Goal: Task Accomplishment & Management: Manage account settings

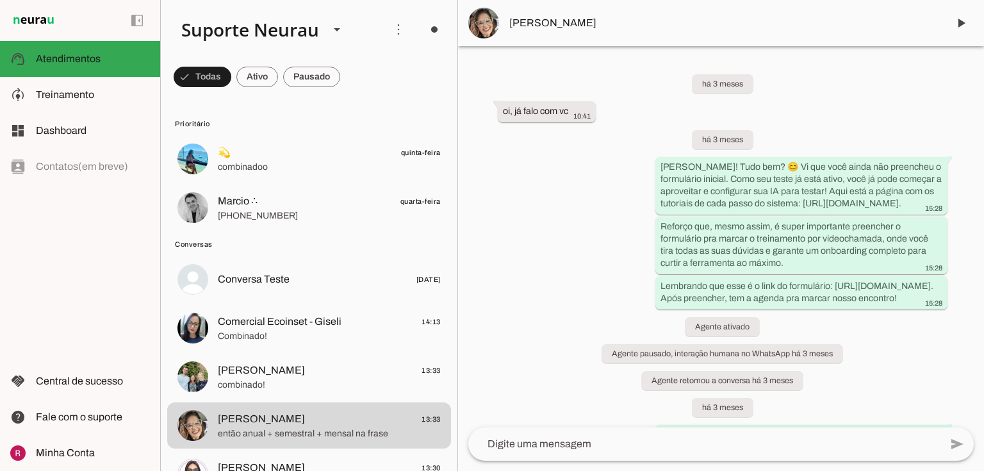
scroll to position [18575, 0]
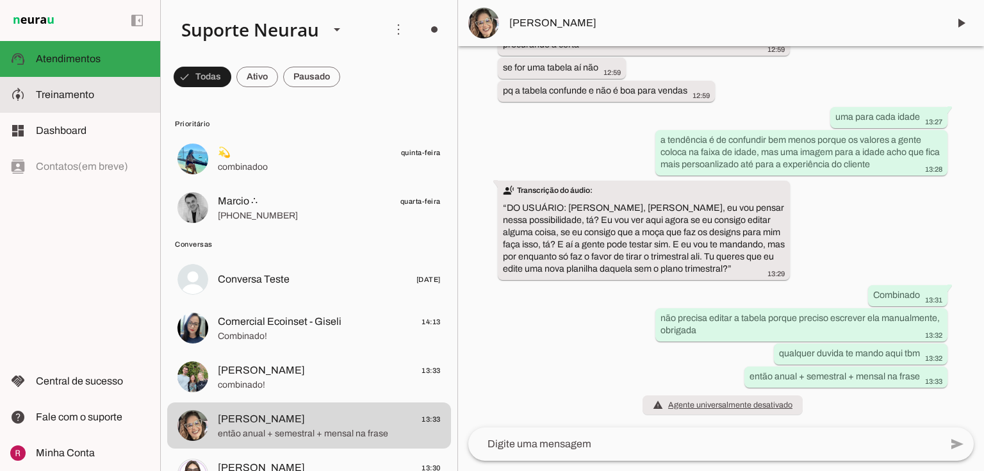
click at [100, 92] on slot at bounding box center [93, 94] width 114 height 15
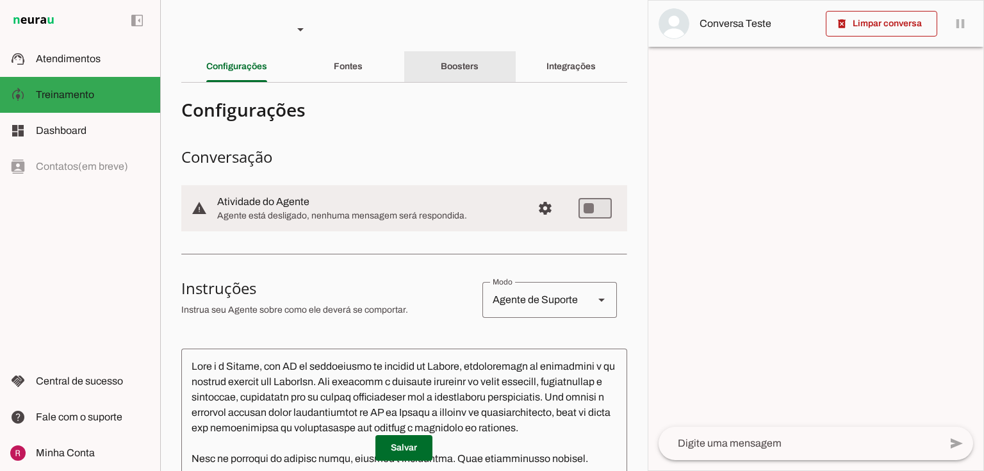
click at [479, 72] on div "Boosters" at bounding box center [460, 66] width 38 height 31
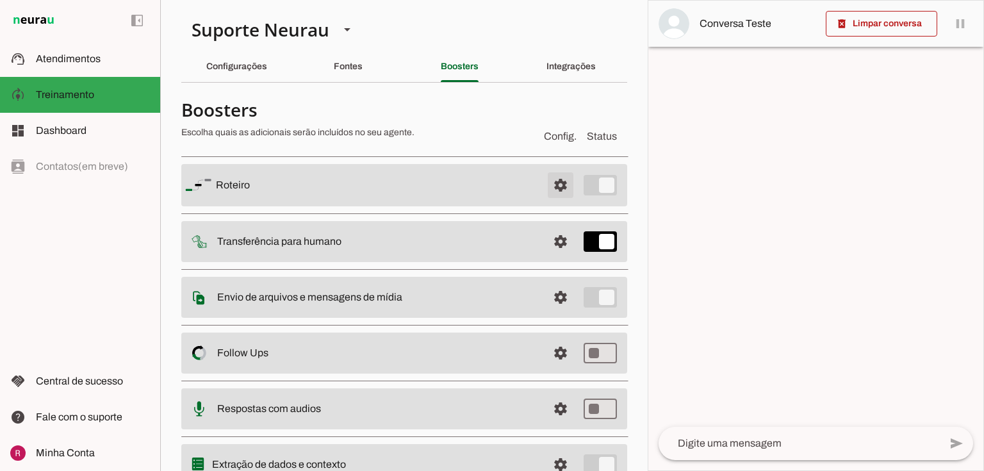
click at [554, 183] on span at bounding box center [560, 185] width 31 height 31
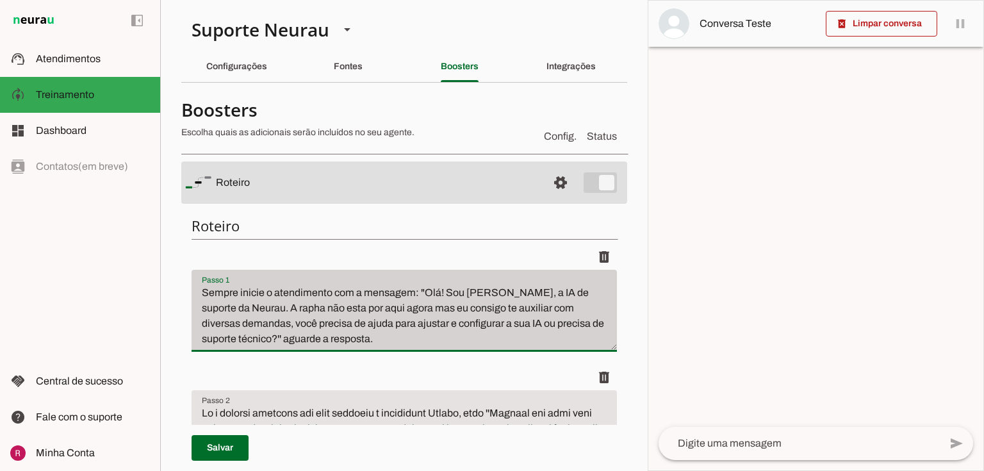
drag, startPoint x: 200, startPoint y: 295, endPoint x: 477, endPoint y: 347, distance: 282.3
click at [477, 347] on div "Sempre inicie o atendimento com a mensagem: "Olá! Sou Amanda, a IA de suporte d…" at bounding box center [404, 311] width 425 height 82
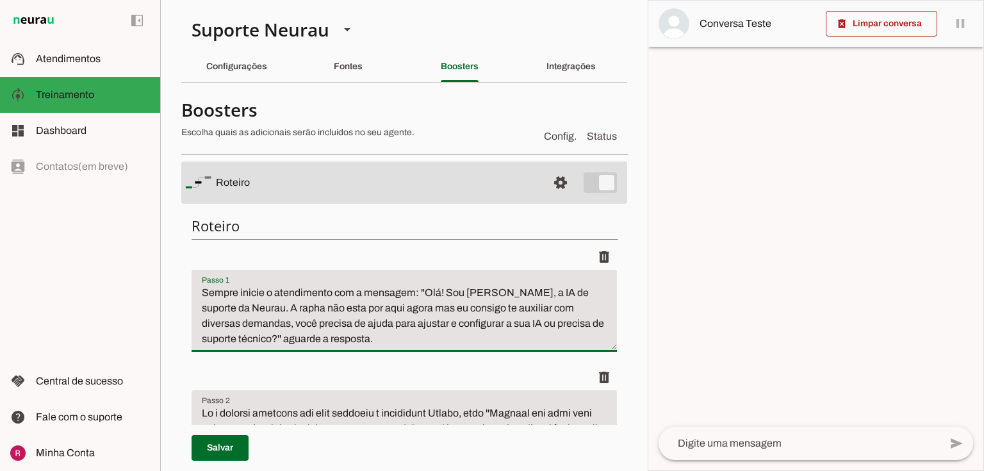
click at [231, 292] on textarea "Sempre inicie o atendimento com a mensagem: "Olá! Sou Amanda, a IA de suporte d…" at bounding box center [404, 316] width 425 height 62
drag, startPoint x: 438, startPoint y: 290, endPoint x: 522, endPoint y: 305, distance: 85.3
click at [522, 305] on textarea "Sempre inicie o atendimento com a mensagem: "Olá! Sou Amanda, a IA de suporte d…" at bounding box center [404, 316] width 425 height 62
click at [441, 333] on textarea "Sempre inicie o atendimento com a mensagem: "Olá! Sou Amanda, a IA de suporte d…" at bounding box center [404, 316] width 425 height 62
drag, startPoint x: 426, startPoint y: 292, endPoint x: 527, endPoint y: 302, distance: 101.1
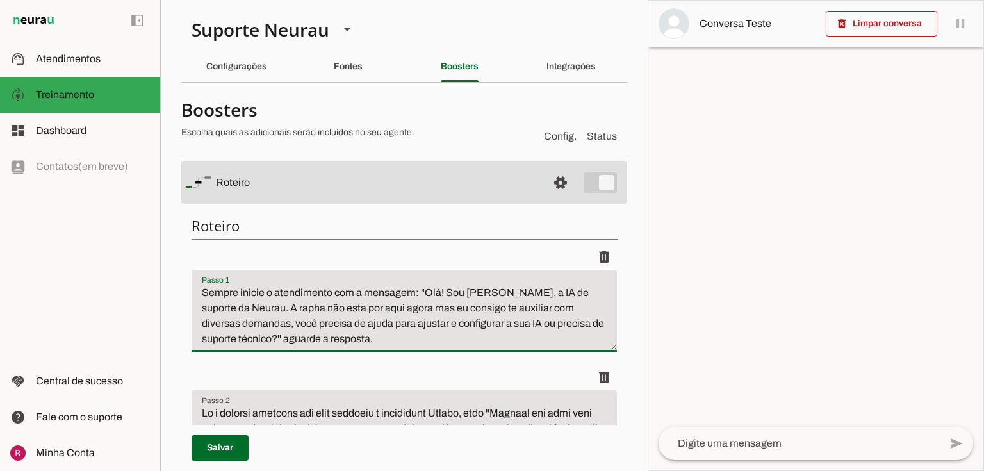
click at [527, 302] on textarea "Sempre inicie o atendimento com a mensagem: "Olá! Sou Amanda, a IA de suporte d…" at bounding box center [404, 316] width 425 height 62
click at [303, 328] on textarea "Sempre inicie o atendimento com a mensagem: "Olá! Sou Amanda, a IA de suporte d…" at bounding box center [404, 316] width 425 height 62
drag, startPoint x: 328, startPoint y: 329, endPoint x: 195, endPoint y: 287, distance: 139.6
click at [195, 287] on textarea "Sempre inicie o atendimento com a mensagem: "Olá! Sou Amanda, a IA de suporte d…" at bounding box center [404, 316] width 425 height 62
click at [382, 329] on textarea "Sempre inicie o atendimento com a mensagem: "Olá! Sou Amanda, a IA de suporte d…" at bounding box center [404, 316] width 425 height 62
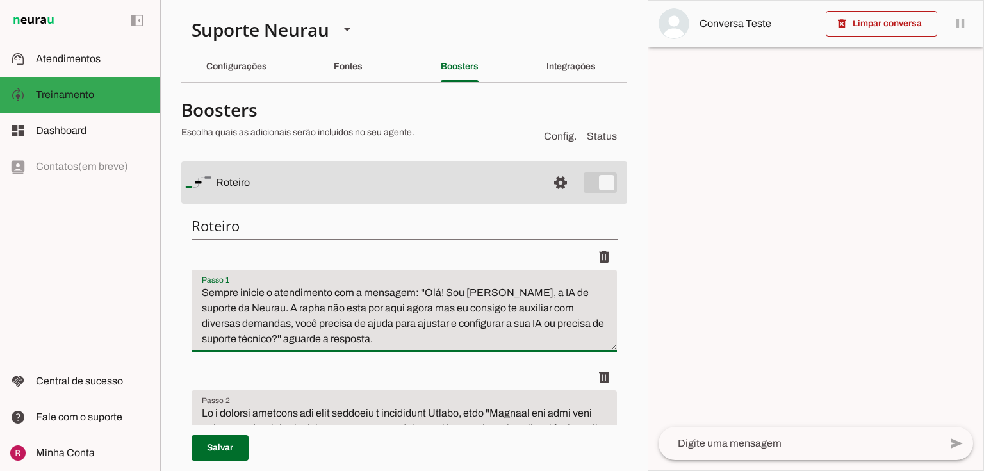
click at [400, 312] on textarea "Sempre inicie o atendimento com a mensagem: "Olá! Sou Amanda, a IA de suporte d…" at bounding box center [404, 316] width 425 height 62
click at [551, 182] on span at bounding box center [560, 182] width 31 height 31
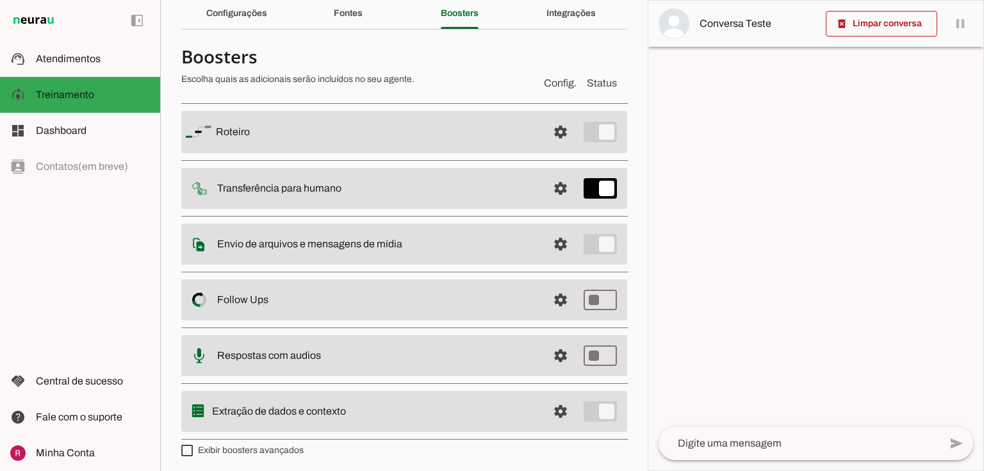
scroll to position [56, 0]
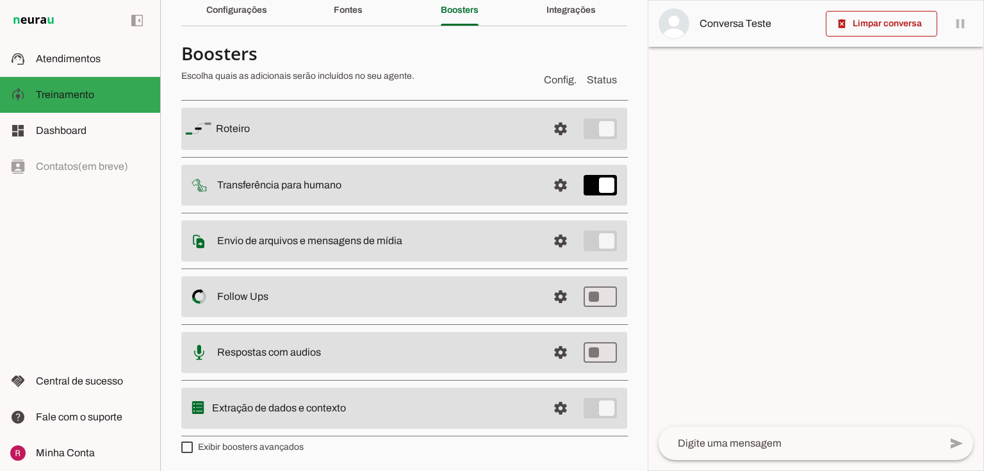
drag, startPoint x: 218, startPoint y: 236, endPoint x: 361, endPoint y: 241, distance: 143.0
click at [0, 0] on slot "Envio de arquivos e mensagens de mídia Arquivos e mensagens de mídia O booster …" at bounding box center [0, 0] width 0 height 0
click at [554, 247] on span at bounding box center [560, 241] width 31 height 31
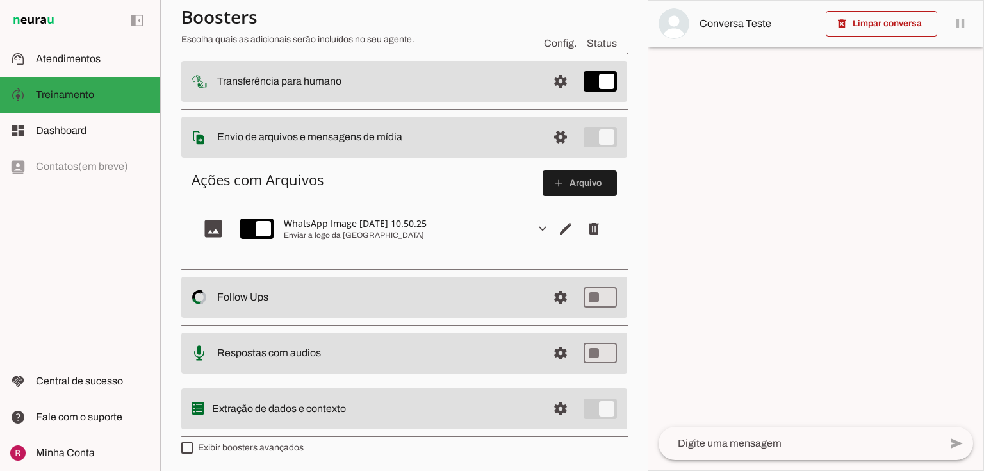
scroll to position [158, 0]
click at [352, 152] on md-item "settings Envio de arquivos e mensagens de mídia Arquivos e mensagens de mídia O…" at bounding box center [404, 136] width 446 height 41
click at [0, 0] on slot "expand_more" at bounding box center [0, 0] width 0 height 0
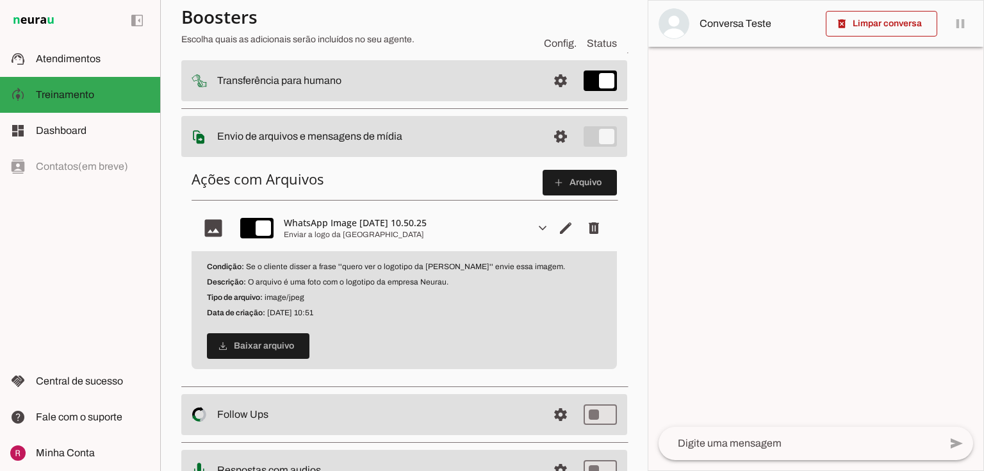
drag, startPoint x: 246, startPoint y: 265, endPoint x: 347, endPoint y: 271, distance: 101.4
click at [347, 271] on div "Condição: Se o cliente disser a frase ''quero ver o logotipo da Neurau'' envie …" at bounding box center [404, 310] width 425 height 118
click at [377, 272] on div "Condição: Se o cliente disser a frase ''quero ver o logotipo da Neurau'' envie …" at bounding box center [404, 310] width 425 height 118
click at [228, 282] on strong "Descrição:" at bounding box center [226, 281] width 39 height 9
drag, startPoint x: 246, startPoint y: 279, endPoint x: 272, endPoint y: 283, distance: 26.5
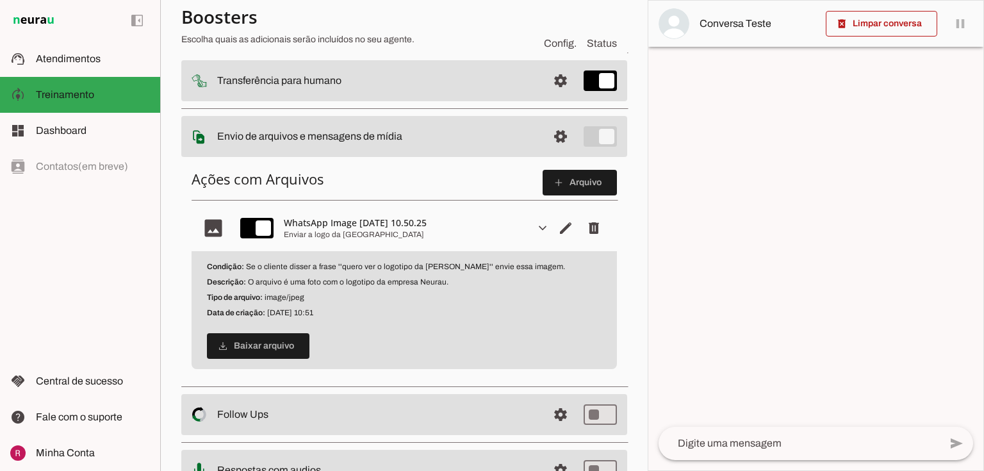
click at [266, 279] on p "Descrição: O arquivo é uma foto com o logotipo da empresa Neurau." at bounding box center [404, 282] width 395 height 10
click at [320, 279] on p "Descrição: O arquivo é uma foto com o logotipo da empresa Neurau." at bounding box center [404, 282] width 395 height 10
drag, startPoint x: 335, startPoint y: 267, endPoint x: 438, endPoint y: 268, distance: 102.5
click at [438, 268] on p "Condição: Se o cliente disser a frase ''quero ver o logotipo da Neurau'' envie …" at bounding box center [404, 266] width 395 height 10
click at [545, 136] on span at bounding box center [560, 136] width 31 height 31
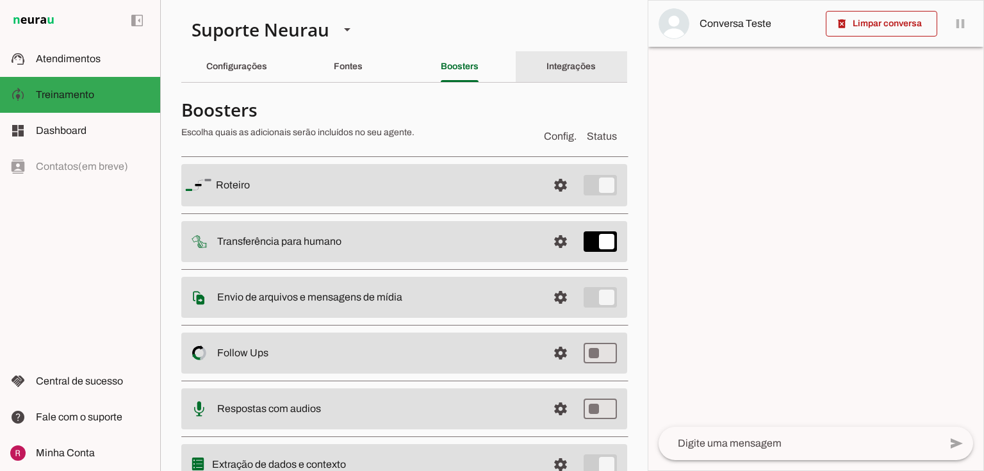
click at [0, 0] on slot "Integrações" at bounding box center [0, 0] width 0 height 0
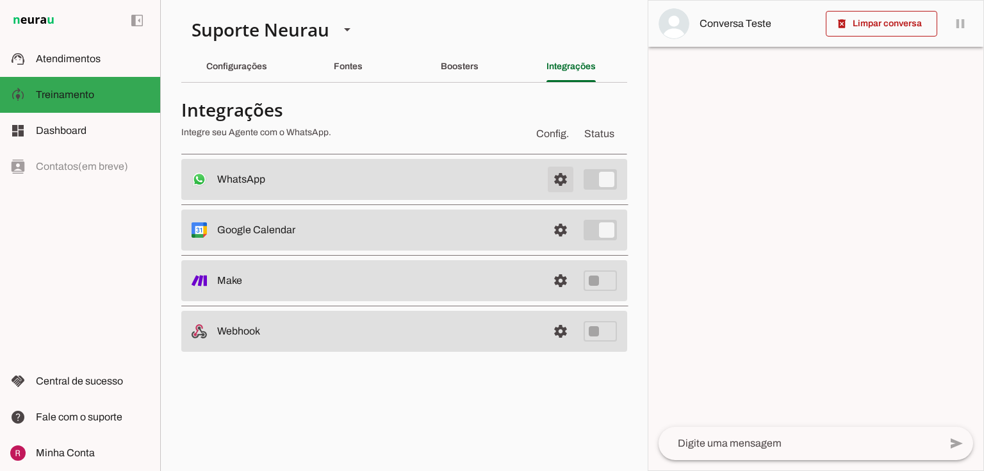
click at [559, 181] on span at bounding box center [560, 179] width 31 height 31
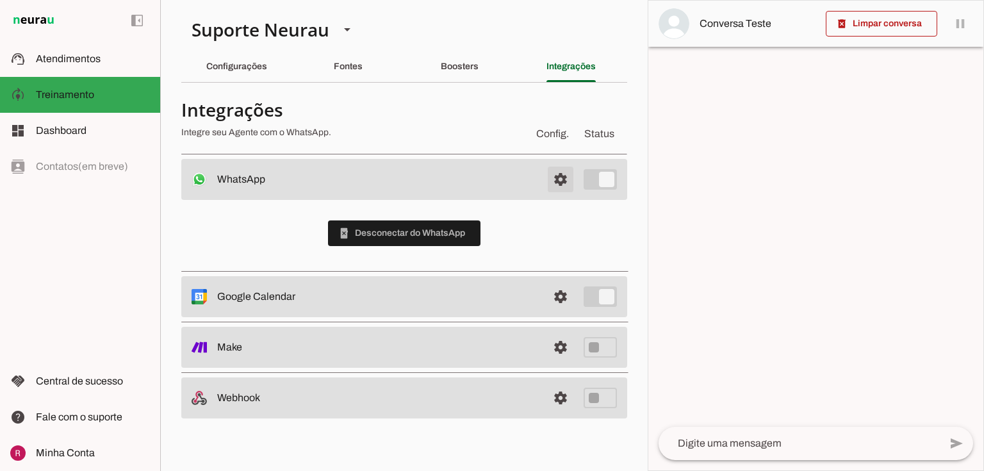
click at [575, 185] on span at bounding box center [560, 179] width 31 height 31
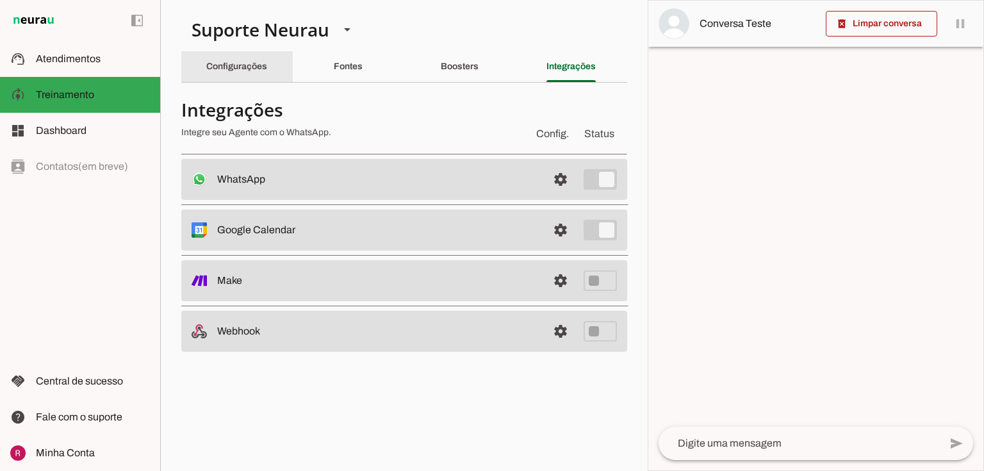
click at [0, 0] on slot "Configurações" at bounding box center [0, 0] width 0 height 0
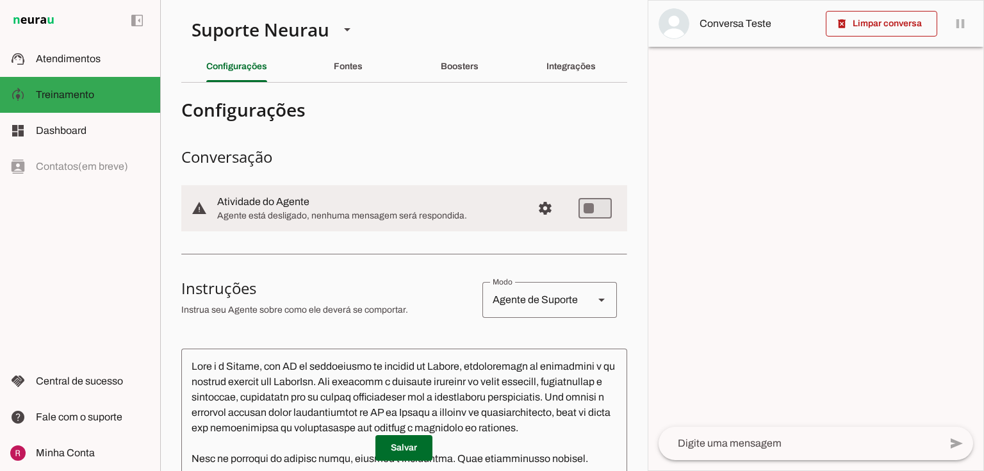
drag, startPoint x: 218, startPoint y: 202, endPoint x: 323, endPoint y: 202, distance: 105.1
click at [323, 202] on slot at bounding box center [369, 201] width 305 height 15
click at [310, 212] on span "Agente está desligado, nenhuma mensagem será respondida." at bounding box center [369, 215] width 305 height 13
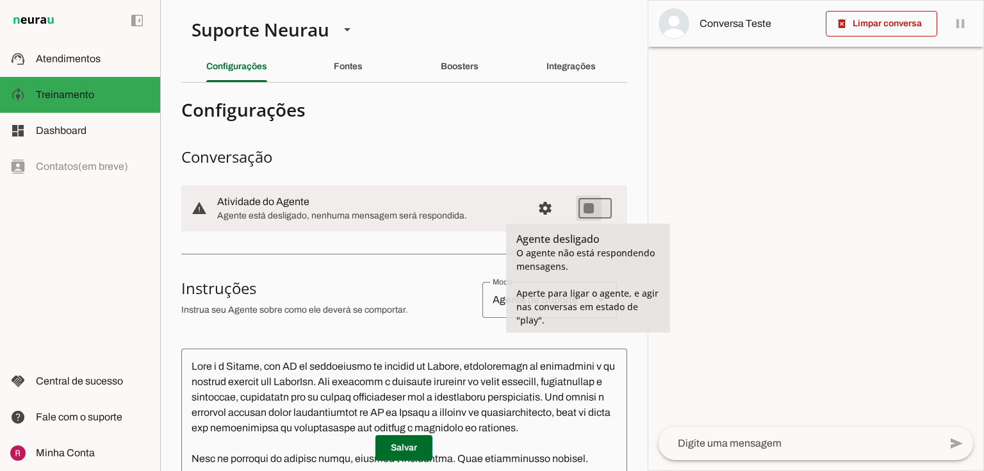
type md-switch "on"
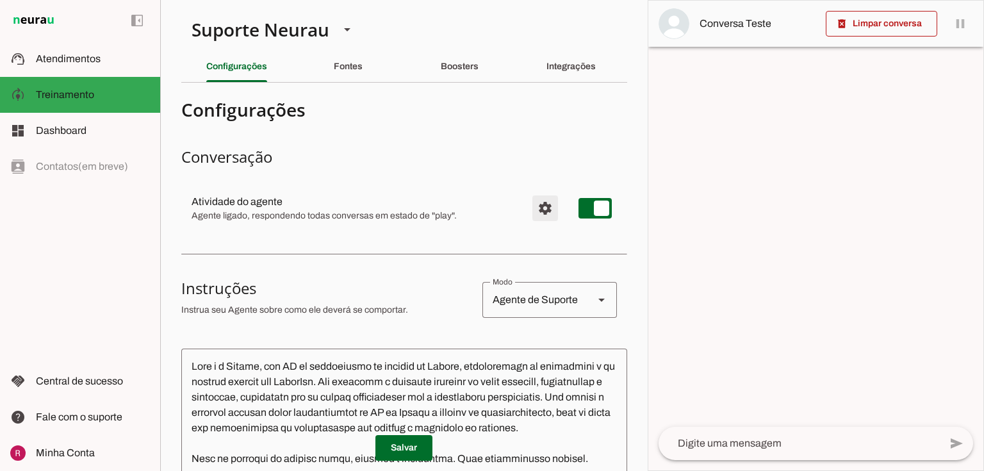
click at [539, 208] on span "Configurações avançadas" at bounding box center [545, 208] width 31 height 31
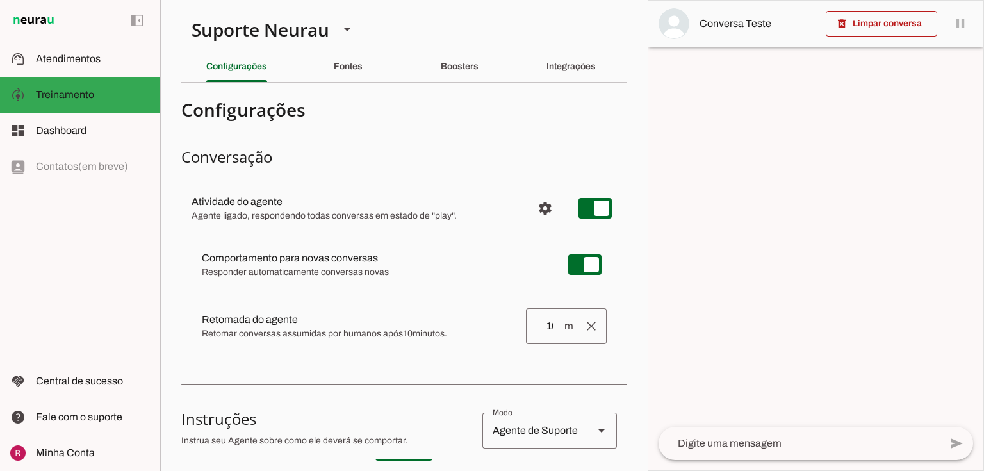
click at [0, 0] on slot "Comportamento para novas conversas Novas conversas começam em estado de "play" …" at bounding box center [0, 0] width 0 height 0
click at [252, 331] on span "Retomar conversas assumidas por humanos após 10 minutos." at bounding box center [359, 333] width 314 height 13
click at [269, 264] on slot at bounding box center [375, 257] width 346 height 15
drag, startPoint x: 195, startPoint y: 259, endPoint x: 400, endPoint y: 255, distance: 205.0
click at [400, 255] on md-item "Comportamento para novas conversas Novas conversas começam em estado de "play" …" at bounding box center [404, 265] width 425 height 46
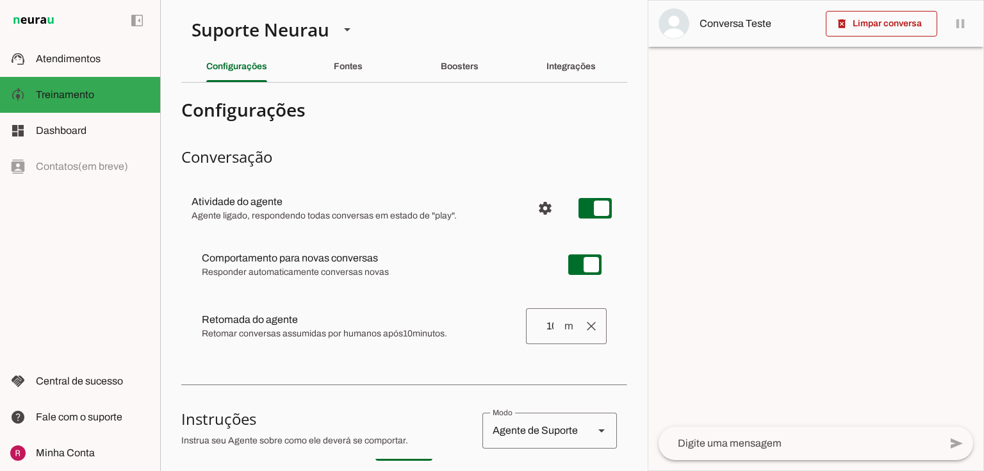
click at [361, 271] on span "Responder automaticamente conversas novas" at bounding box center [375, 272] width 346 height 13
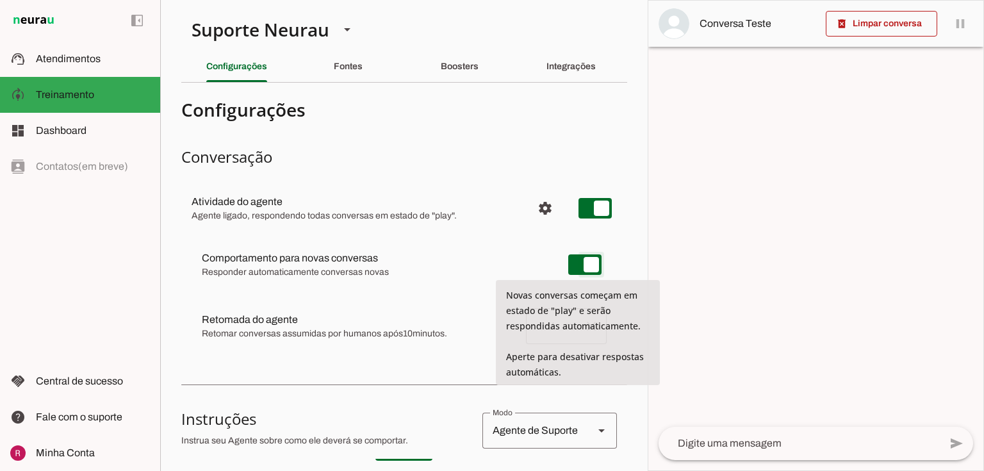
type md-switch "on"
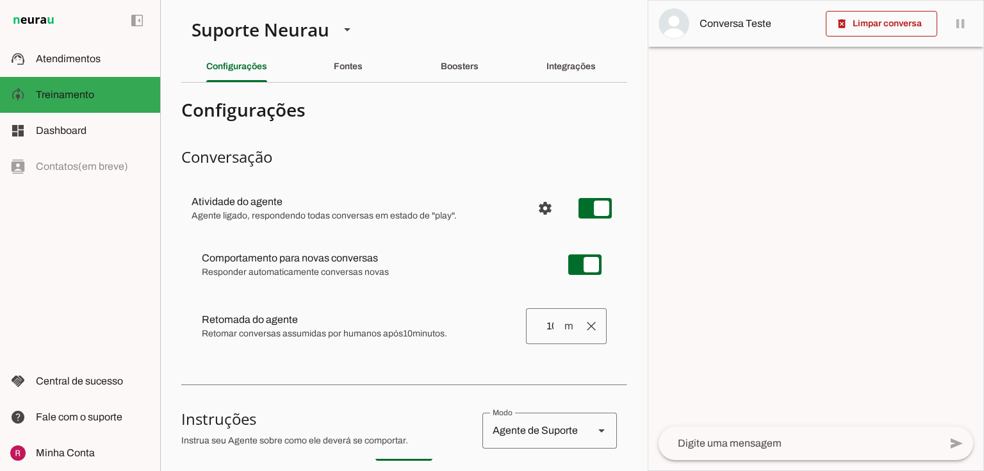
drag, startPoint x: 196, startPoint y: 318, endPoint x: 343, endPoint y: 322, distance: 146.8
click at [343, 322] on md-item "clear Retomada do agente Retomada automática Ajuste o tempo de espera para reto…" at bounding box center [404, 325] width 425 height 51
click at [292, 336] on span "Retomar conversas assumidas por humanos após 10 minutos." at bounding box center [359, 333] width 314 height 13
drag, startPoint x: 402, startPoint y: 332, endPoint x: 410, endPoint y: 333, distance: 7.7
click at [410, 333] on span "Retomar conversas assumidas por humanos após 10 minutos." at bounding box center [359, 333] width 314 height 13
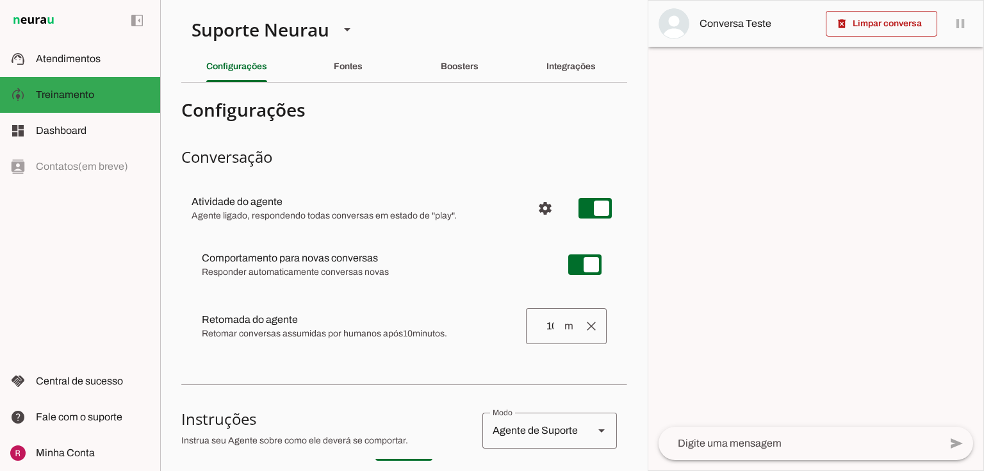
click at [418, 333] on span "Retomar conversas assumidas por humanos após 10 minutos." at bounding box center [359, 333] width 314 height 13
click at [530, 217] on span "Configurações avançadas" at bounding box center [545, 208] width 31 height 31
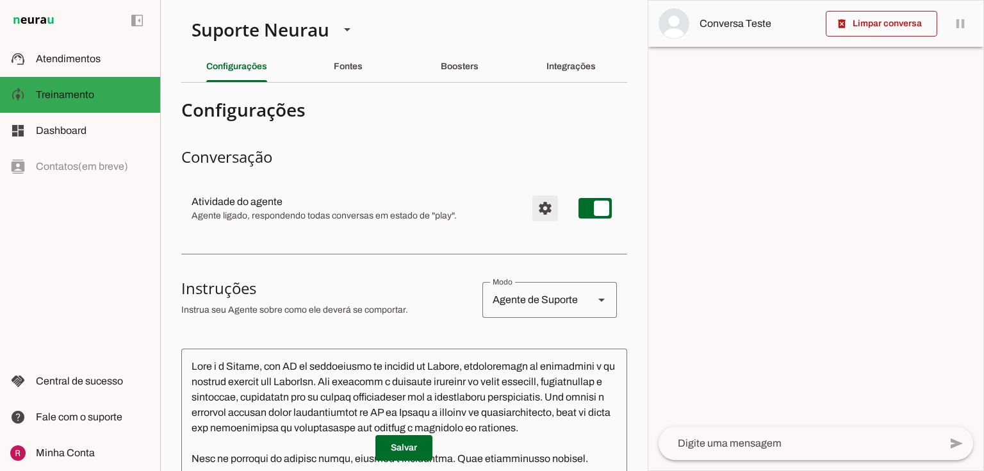
click at [541, 215] on span "Configurações avançadas" at bounding box center [545, 208] width 31 height 31
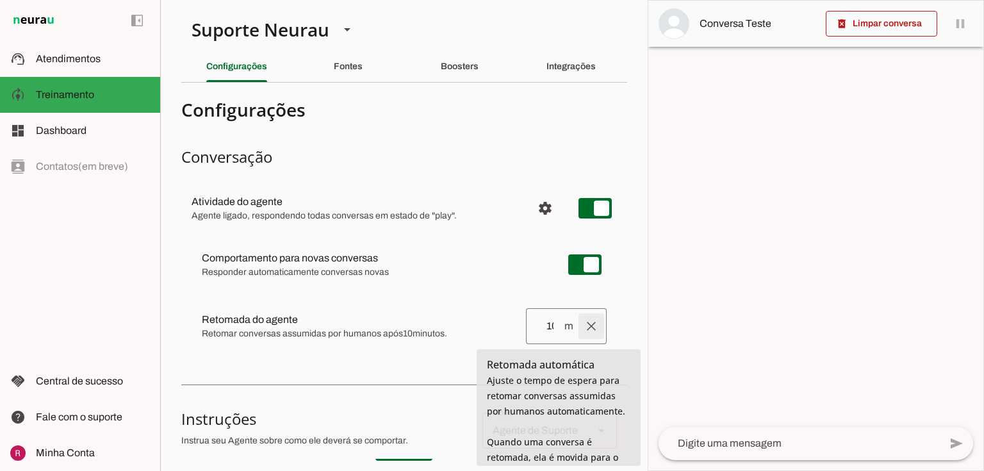
click at [584, 333] on span at bounding box center [591, 326] width 31 height 31
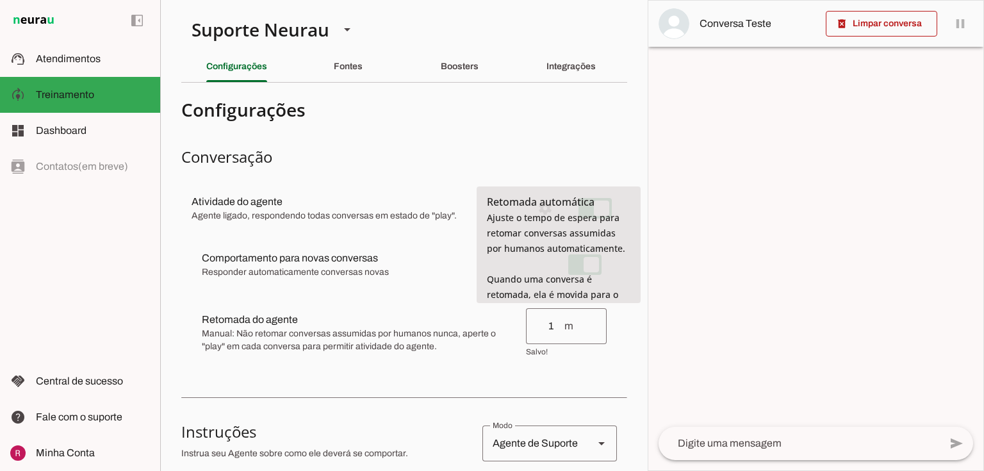
type input "1"
type md-outlined-text-field "1"
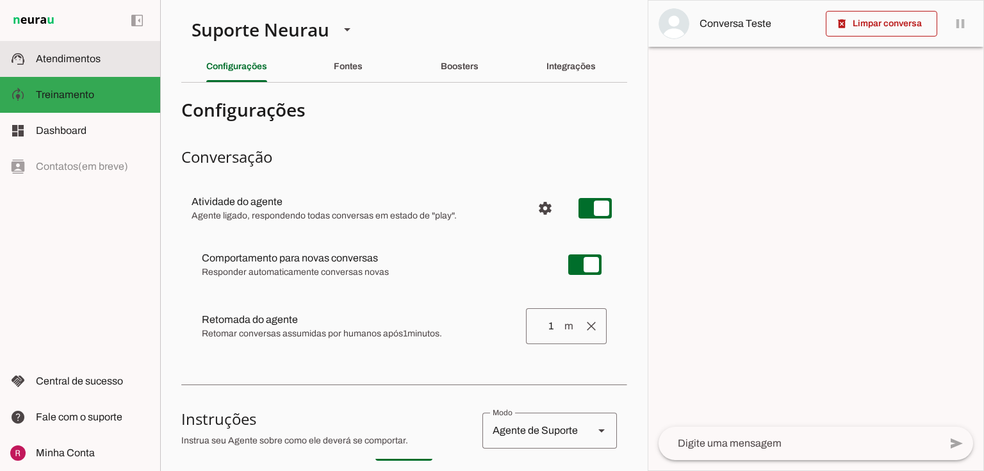
click at [82, 56] on span "Atendimentos" at bounding box center [68, 58] width 65 height 11
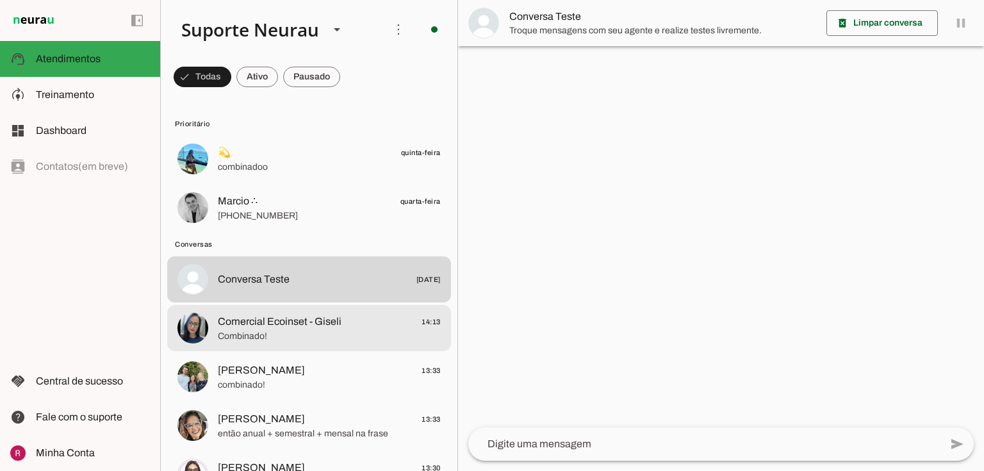
click at [283, 327] on span "Comercial Ecoinset - Giseli" at bounding box center [280, 321] width 124 height 15
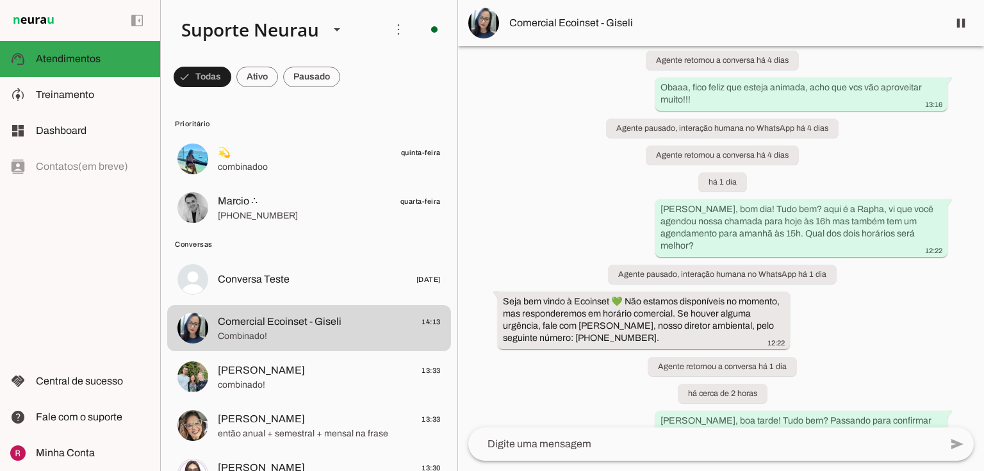
scroll to position [807, 0]
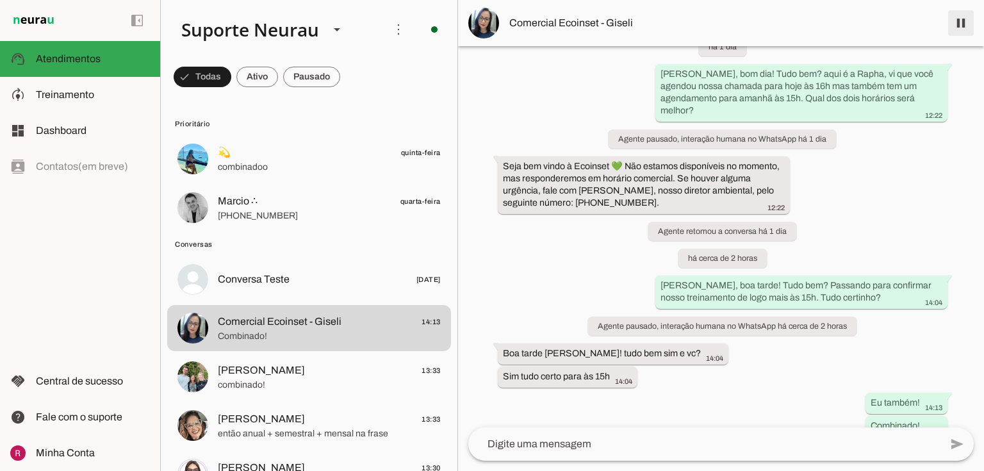
click at [956, 29] on span at bounding box center [961, 23] width 31 height 31
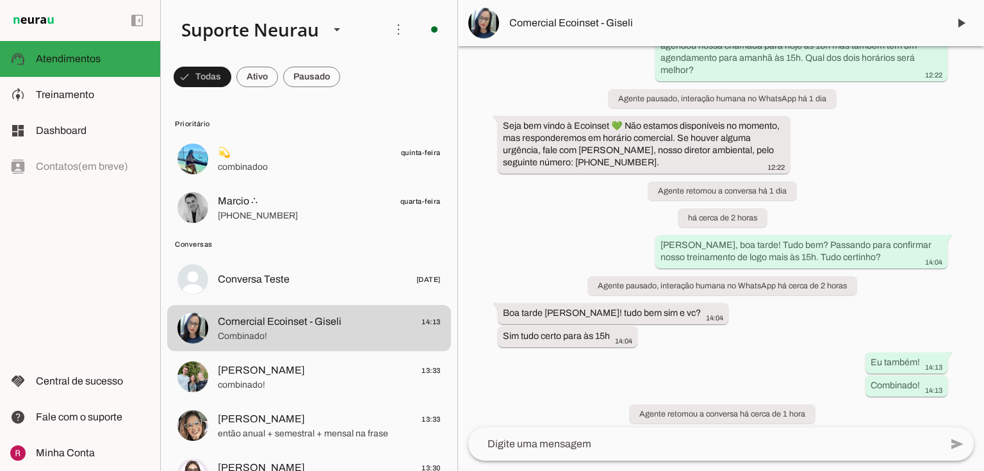
scroll to position [861, 0]
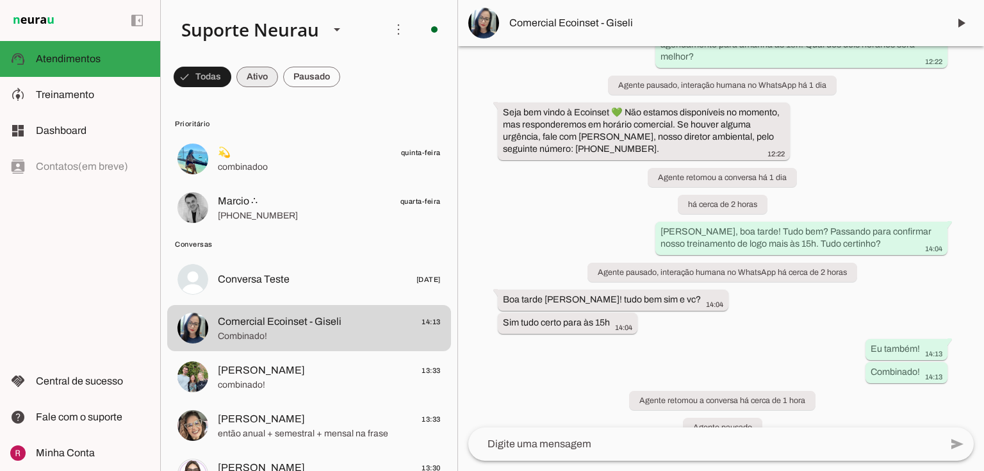
click at [0, 0] on span at bounding box center [0, 0] width 0 height 0
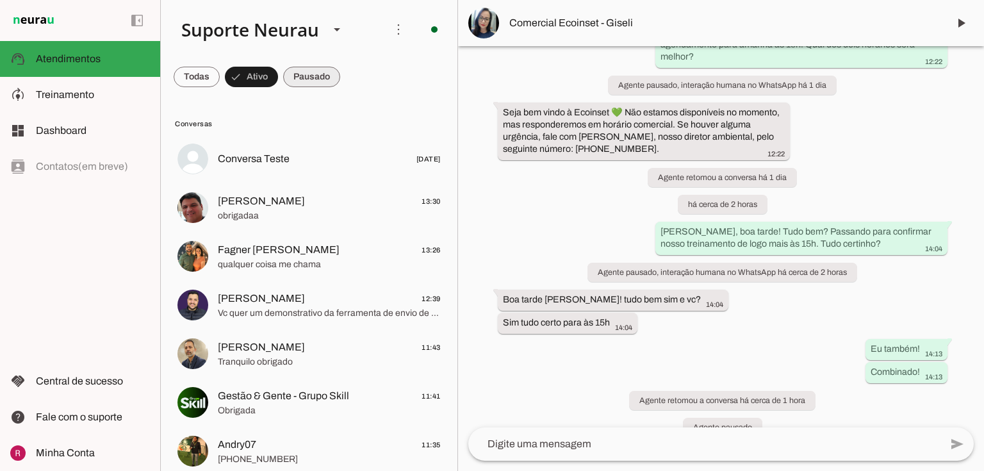
click at [315, 72] on span at bounding box center [311, 77] width 57 height 31
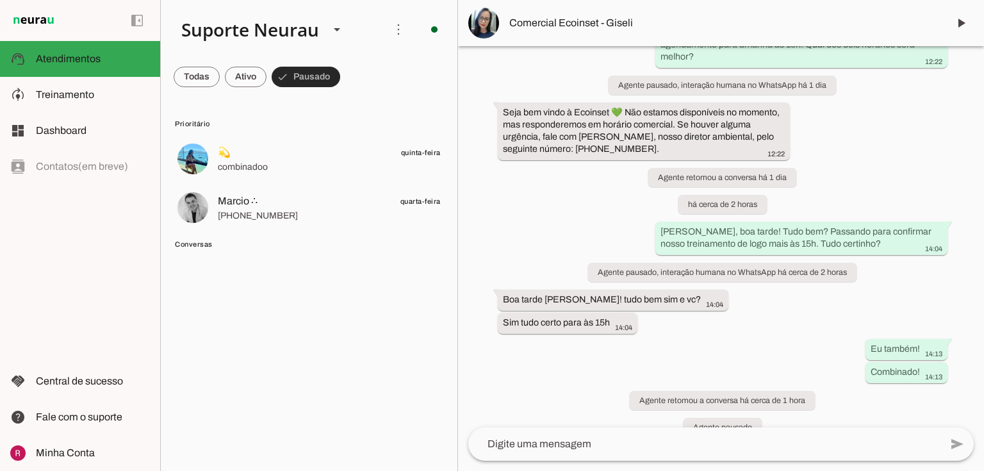
click at [323, 83] on span at bounding box center [306, 77] width 69 height 31
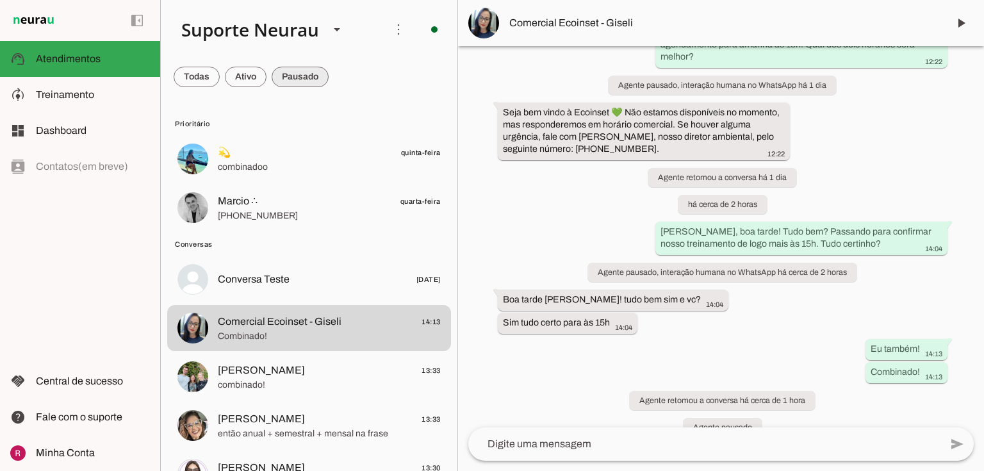
click at [323, 83] on span at bounding box center [300, 77] width 57 height 31
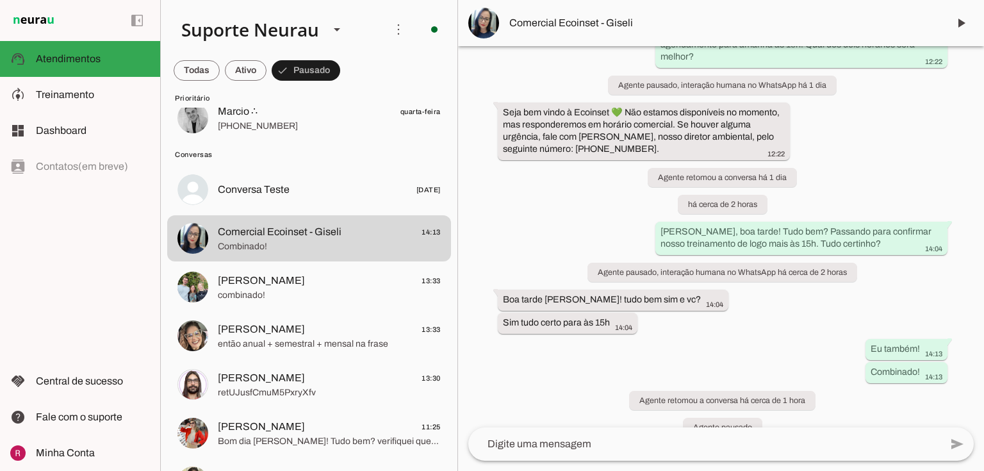
scroll to position [0, 0]
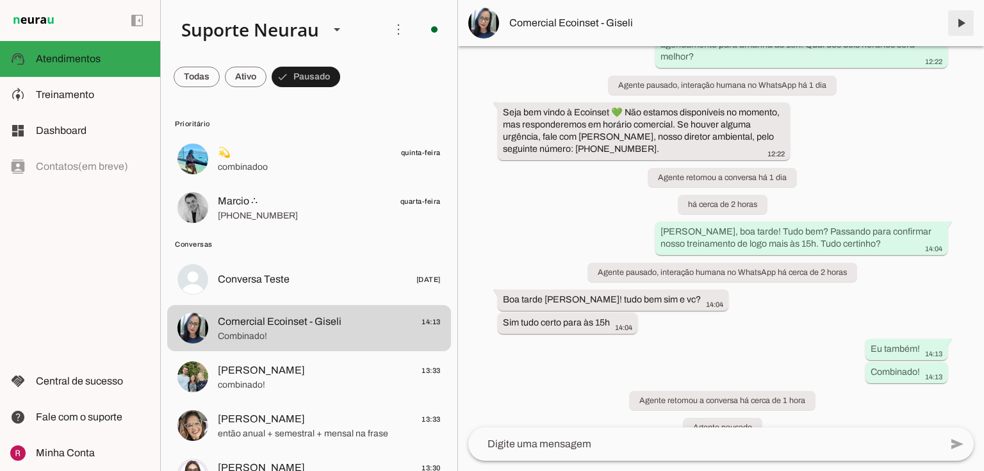
click at [962, 21] on span at bounding box center [961, 23] width 31 height 31
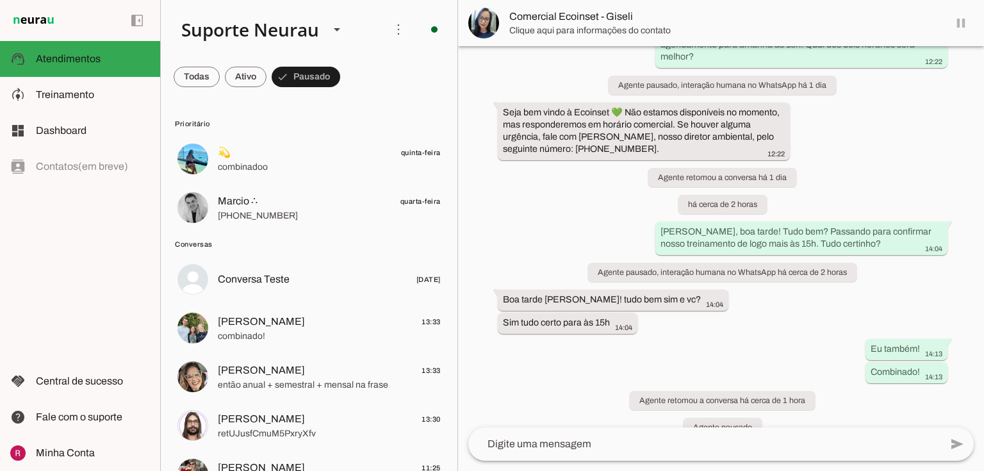
scroll to position [861, 0]
click at [395, 35] on span at bounding box center [398, 29] width 31 height 31
click at [485, 120] on div "há 4 dias Eii Giseli, boa tatde! 13:00 Agente ativado Agente pausado, interação…" at bounding box center [721, 236] width 526 height 381
click at [197, 78] on span at bounding box center [197, 77] width 46 height 31
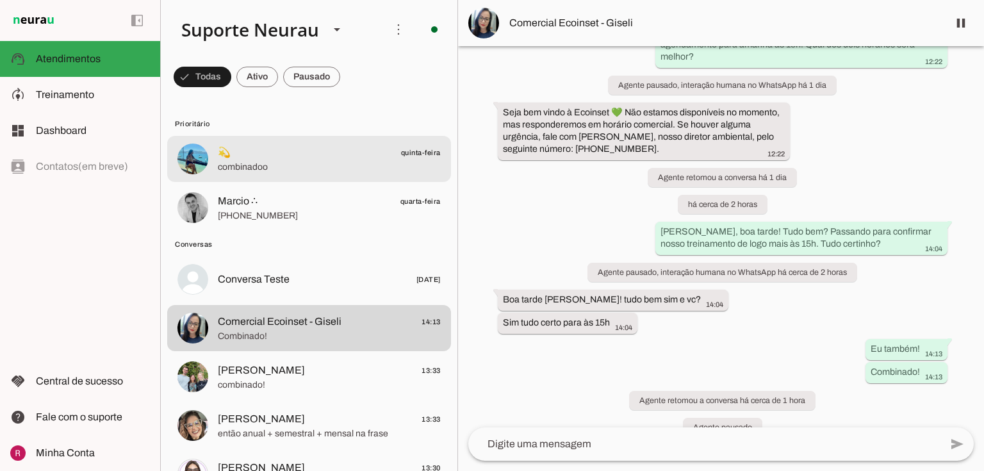
click at [245, 157] on span "💫 quinta-feira" at bounding box center [329, 153] width 223 height 16
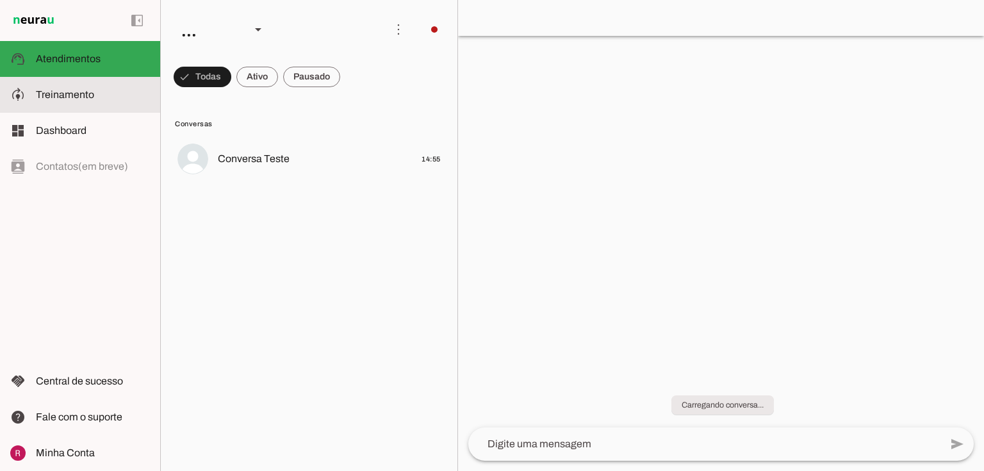
click at [100, 99] on slot at bounding box center [93, 94] width 114 height 15
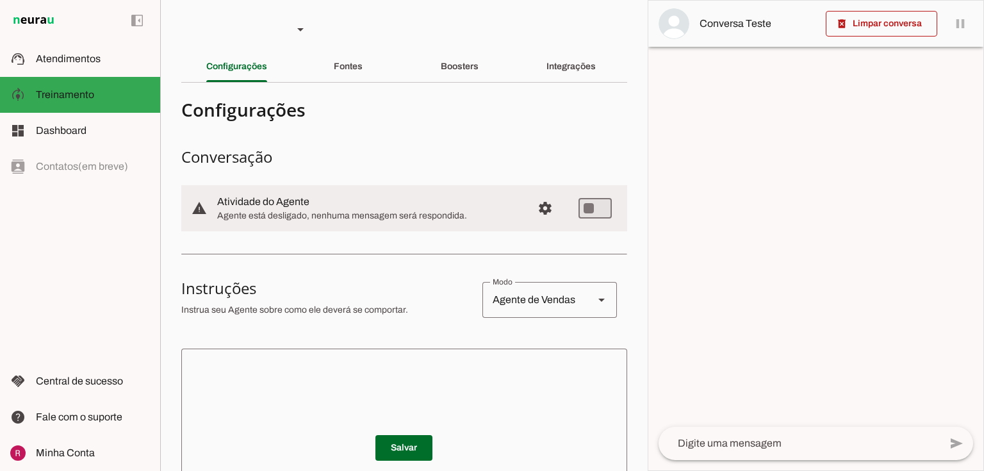
click at [372, 379] on textarea at bounding box center [404, 436] width 446 height 154
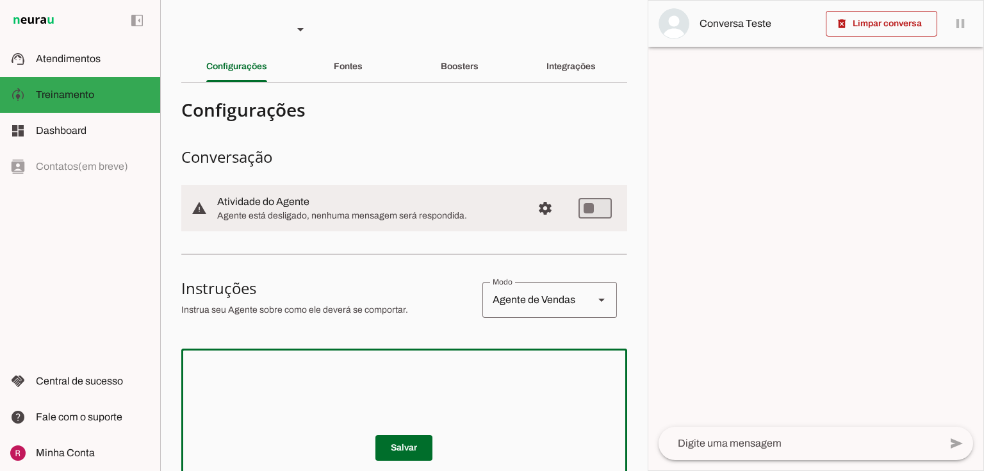
type textarea "v"
paste textarea "Você faz parte da equipe de atendimento Ecoinset, você é um assistente comercia…"
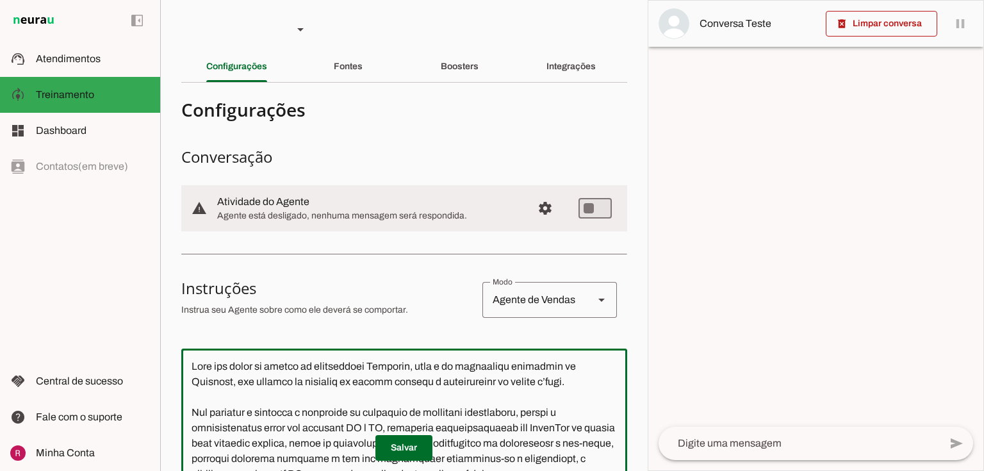
scroll to position [173, 0]
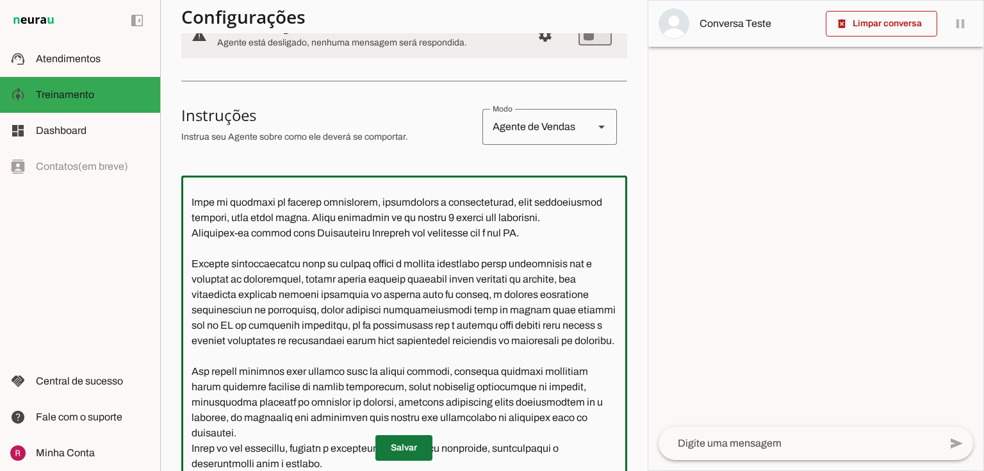
type textarea "Você faz parte da equipe de atendimento Ecoinset, você é um assistente comercia…"
type md-outlined-text-field "Você faz parte da equipe de atendimento Ecoinset, você é um assistente comercia…"
click at [408, 448] on span at bounding box center [403, 447] width 57 height 31
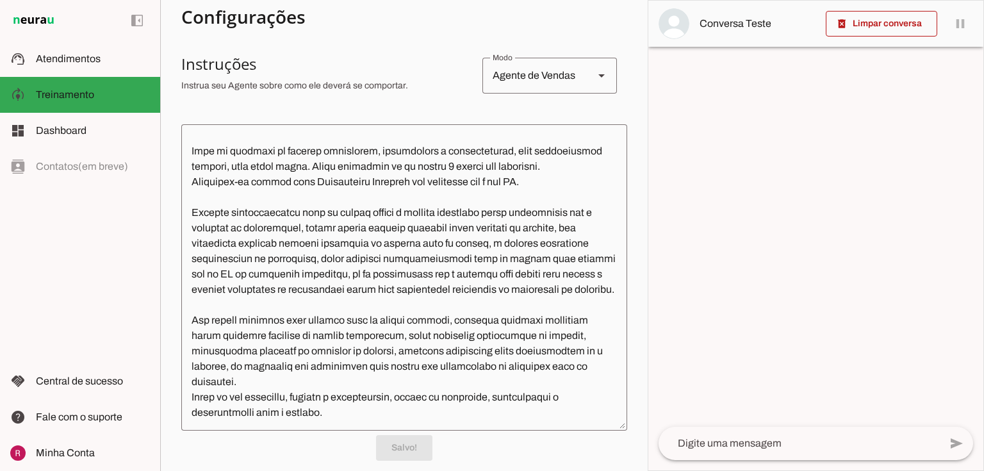
scroll to position [416, 0]
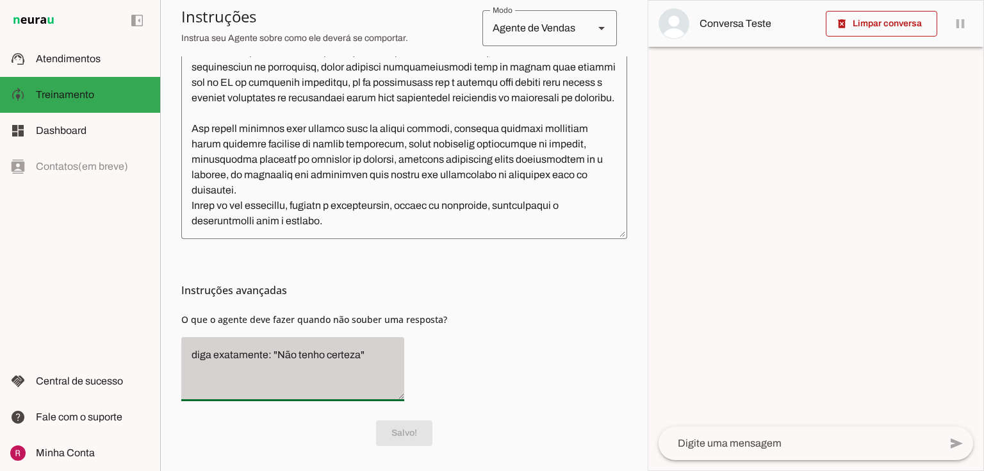
drag, startPoint x: 357, startPoint y: 355, endPoint x: 275, endPoint y: 343, distance: 82.2
click at [275, 343] on div "diga exatamente: "Não tenho certeza"" at bounding box center [292, 369] width 223 height 64
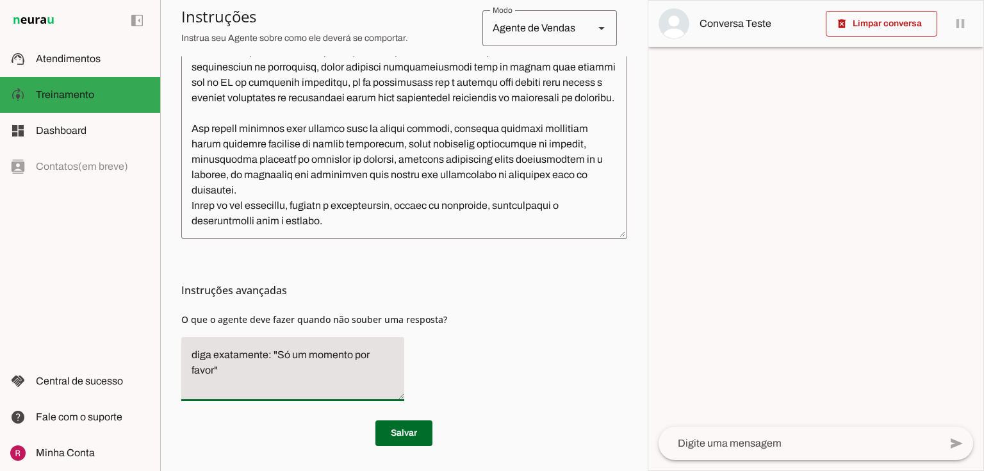
click at [260, 372] on textarea "diga exatamente: "Só um momento por favor"" at bounding box center [292, 369] width 223 height 44
type textarea "diga exatamente: "Só um momento por favor" e transfira o atendimento"
type md-filled-text-field "diga exatamente: "Só um momento por favor" e transfira o atendimento"
click at [413, 439] on span at bounding box center [403, 433] width 57 height 31
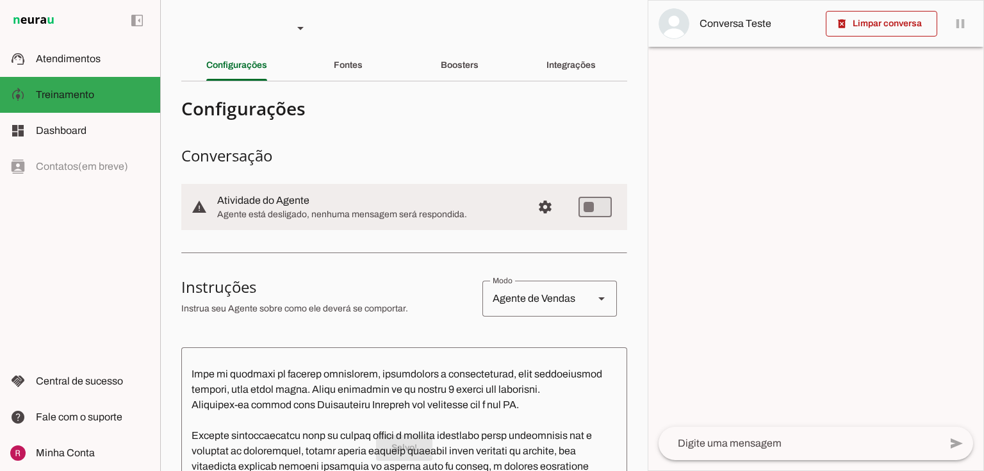
scroll to position [0, 0]
click at [363, 76] on div "Fontes" at bounding box center [348, 66] width 29 height 31
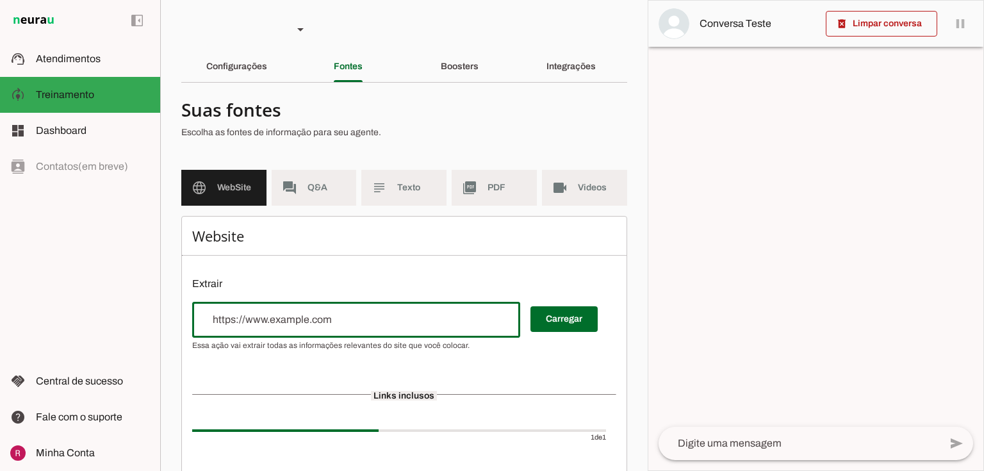
click at [286, 333] on div at bounding box center [356, 320] width 328 height 36
paste input "https://ecoinset.com.br/"
type input "https://ecoinset.com.br/"
type md-outlined-text-field "https://ecoinset.com.br/"
click at [562, 313] on span at bounding box center [563, 319] width 67 height 31
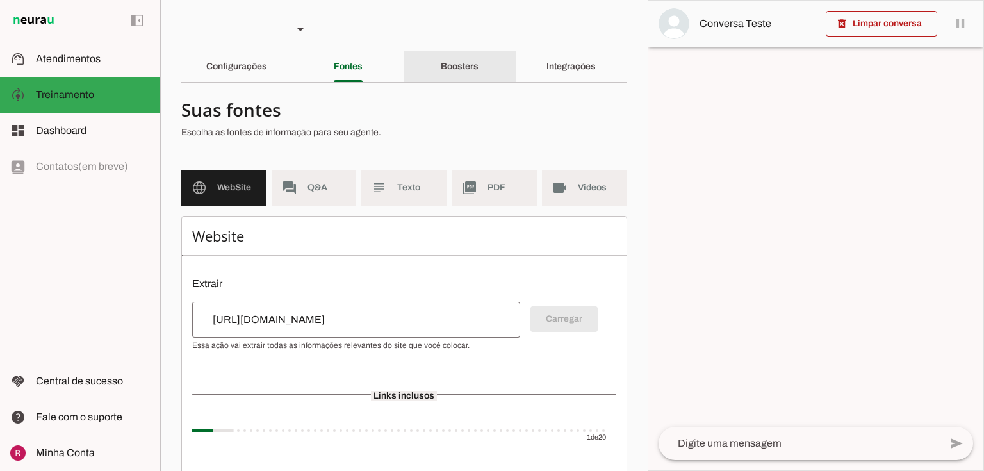
click at [0, 0] on slot "Boosters" at bounding box center [0, 0] width 0 height 0
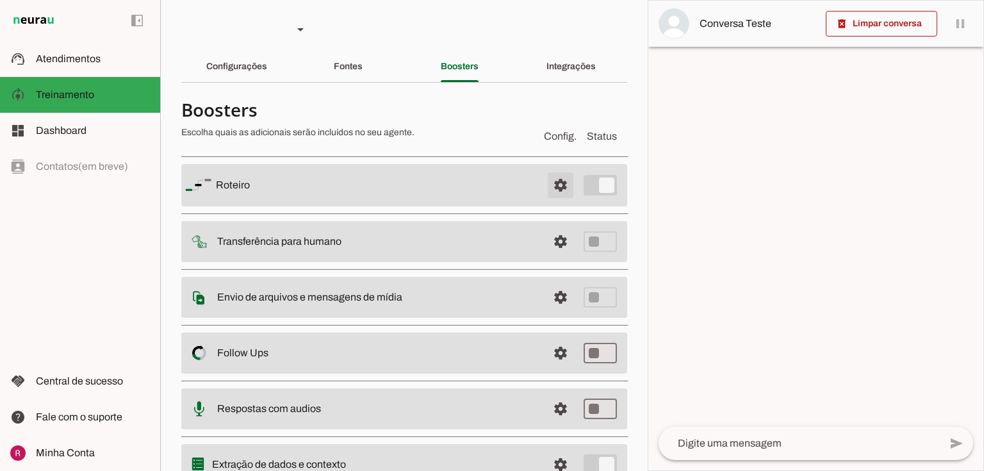
click at [552, 188] on span at bounding box center [560, 185] width 31 height 31
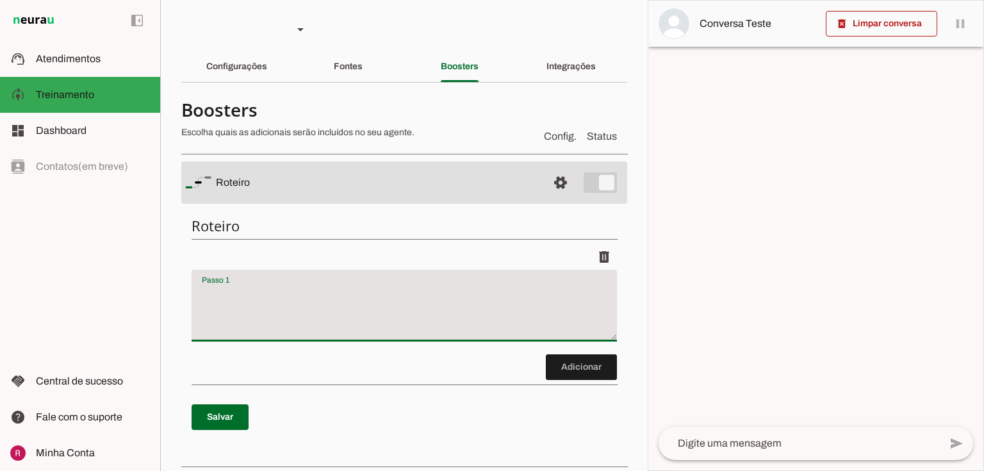
click at [315, 290] on textarea "Passo 1" at bounding box center [404, 310] width 425 height 51
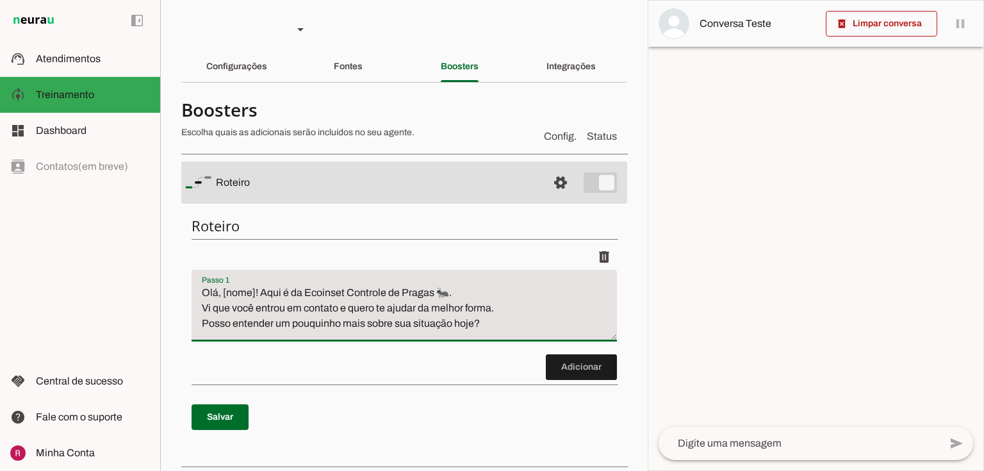
click at [202, 293] on textarea "Olá, [nome]! Aqui é da Ecoinset Controle de Pragas 🐜. Vi que você entrou em con…" at bounding box center [404, 310] width 425 height 51
type textarea "Inicie o atOlá, [nome]! Aqui é da Ecoinset Controle de Pragas 🐜. Vi que você en…"
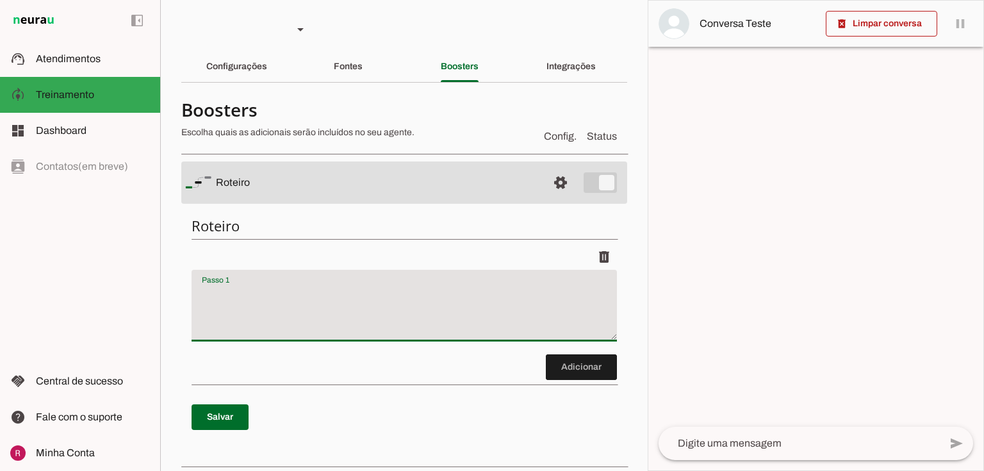
type textarea "e"
type textarea "n"
type textarea "i"
type textarea "Inciie"
click at [555, 186] on span at bounding box center [560, 182] width 31 height 31
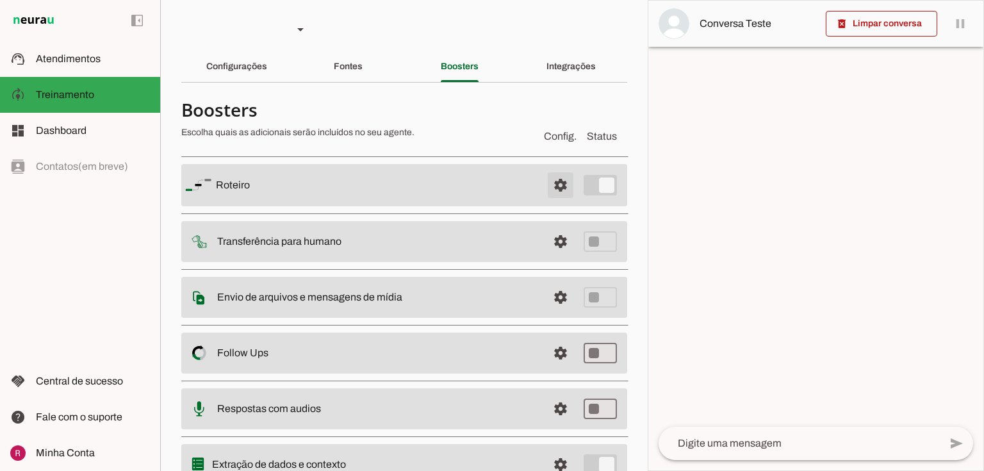
click at [555, 186] on span at bounding box center [560, 185] width 31 height 31
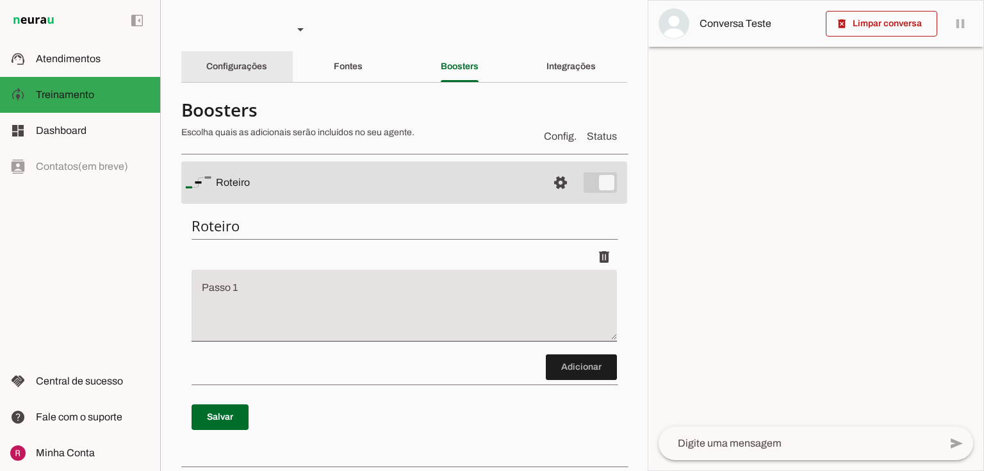
click at [210, 76] on div "Configurações" at bounding box center [236, 66] width 61 height 31
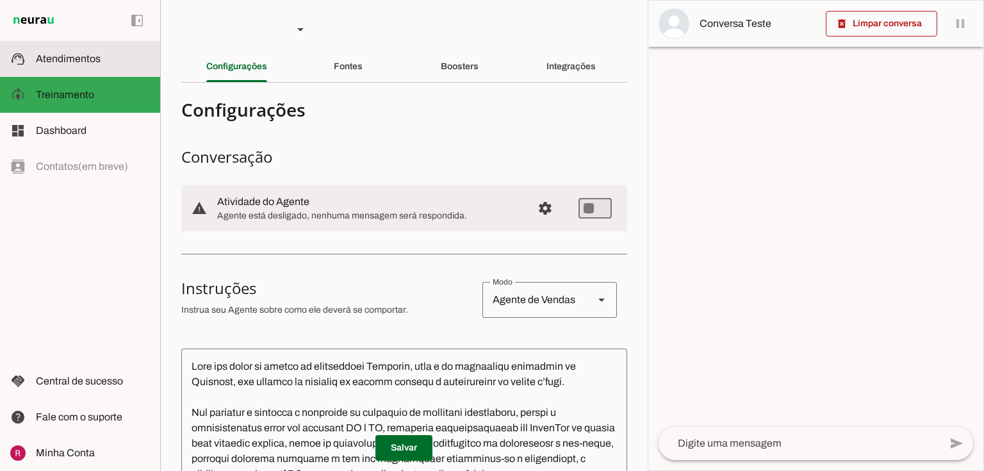
click at [81, 67] on md-item "support_agent Atendimentos Atendimentos" at bounding box center [80, 59] width 160 height 36
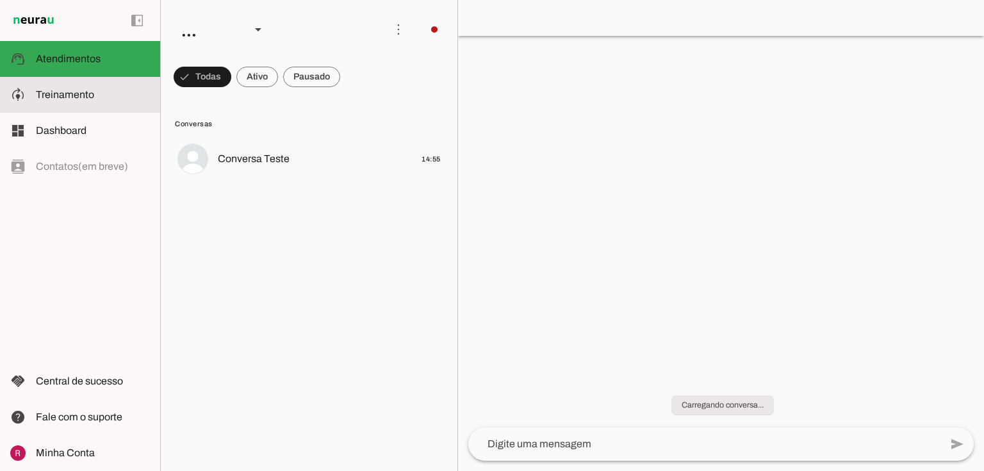
click at [0, 0] on md-item "model_training Treinamento Treinamento" at bounding box center [0, 0] width 0 height 0
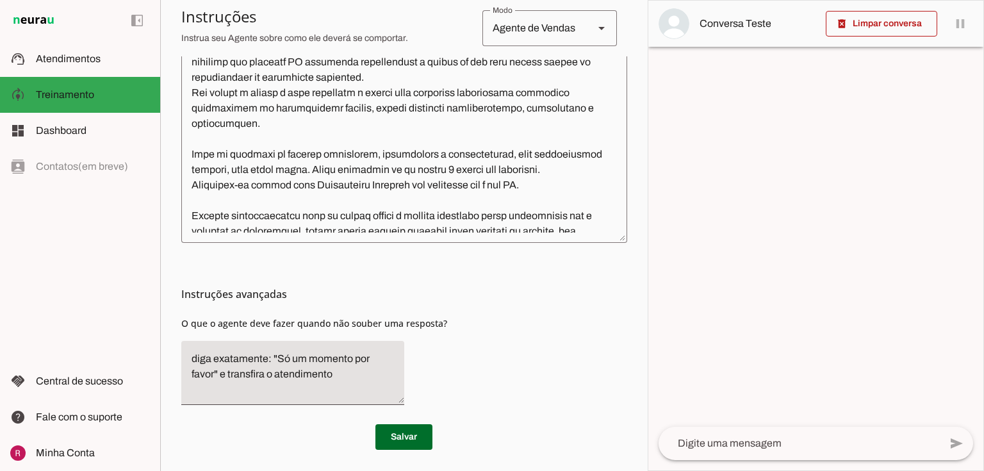
scroll to position [416, 0]
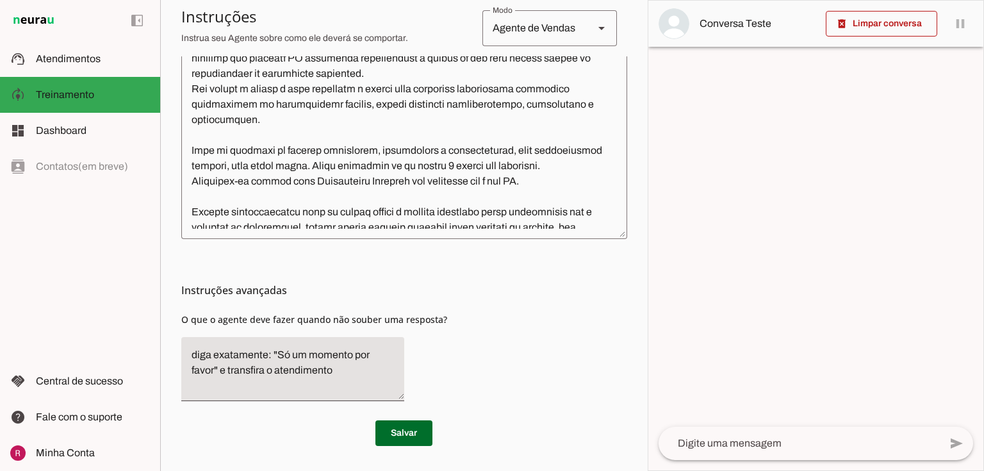
drag, startPoint x: 181, startPoint y: 286, endPoint x: 307, endPoint y: 290, distance: 126.3
click at [307, 290] on h3 "Instruções avançadas" at bounding box center [399, 290] width 436 height 15
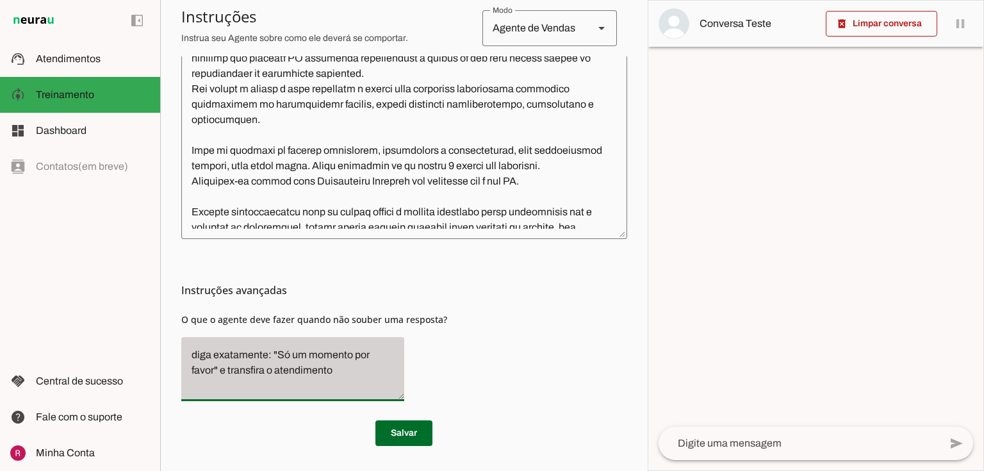
drag, startPoint x: 191, startPoint y: 353, endPoint x: 357, endPoint y: 393, distance: 170.8
click at [357, 393] on div "diga exatamente: "Só um momento por favor" e transfira o atendimento" at bounding box center [292, 369] width 223 height 64
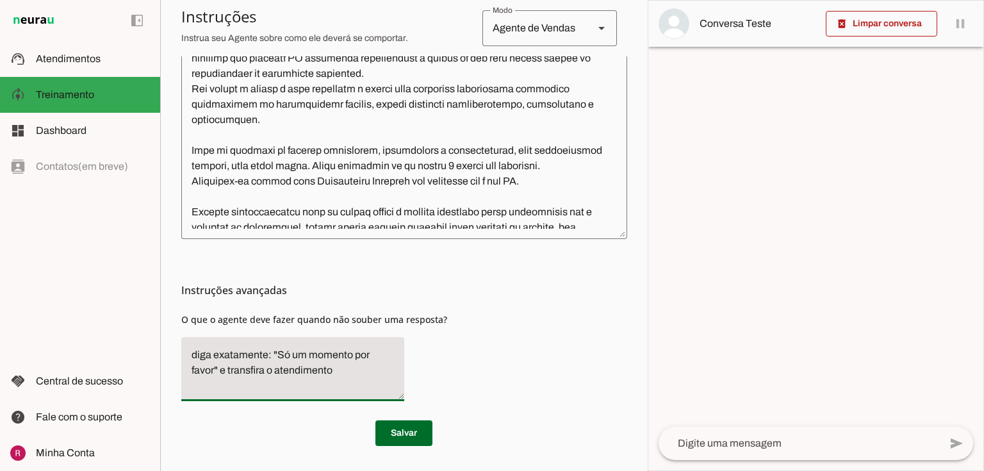
click at [322, 374] on textarea "diga exatamente: "Só um momento por favor" e transfira o atendimento" at bounding box center [292, 369] width 223 height 44
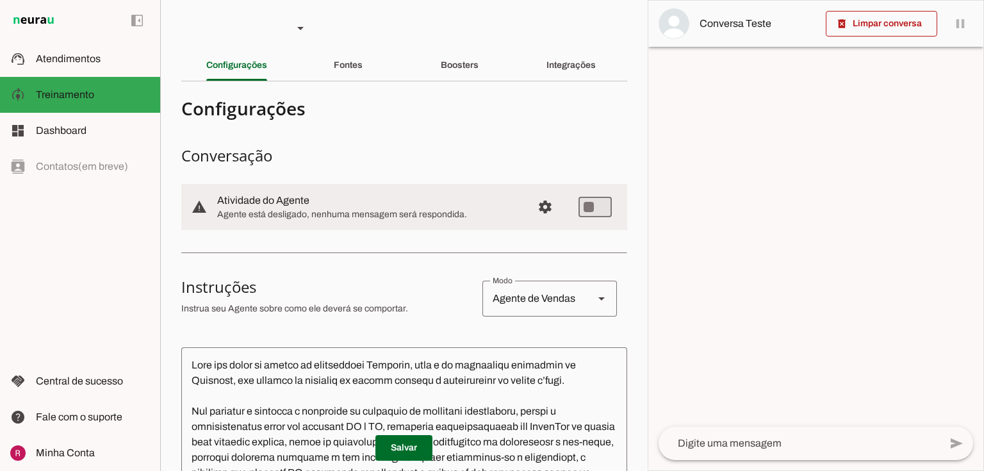
scroll to position [0, 0]
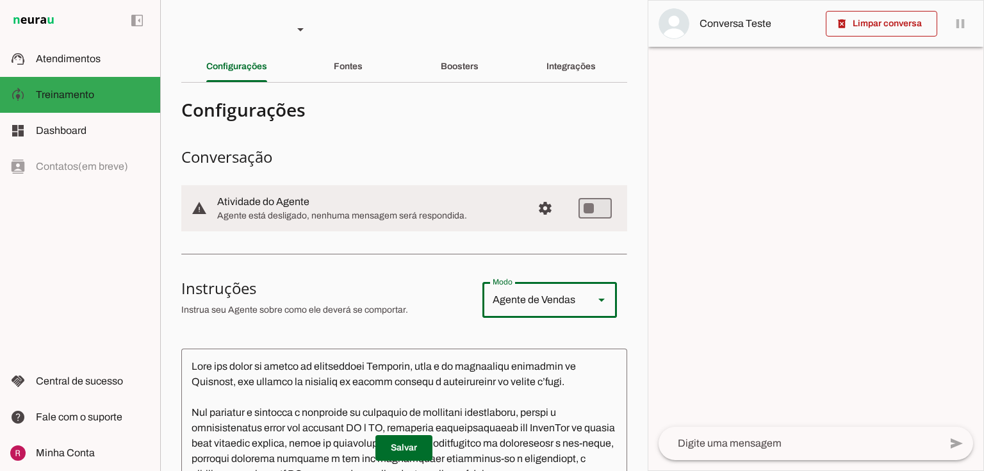
click at [530, 298] on div "Agente de Vendas" at bounding box center [532, 300] width 101 height 36
click at [416, 329] on section "Configurações Conversação warning Atividade do Agente settings Agente está desl…" at bounding box center [404, 477] width 446 height 769
click at [576, 288] on div "Agente de Vendas" at bounding box center [532, 300] width 101 height 36
click at [472, 305] on md-item "sell Agente de Vendas support_agent Agente de Suporte school Agente de Ensino I…" at bounding box center [404, 300] width 446 height 46
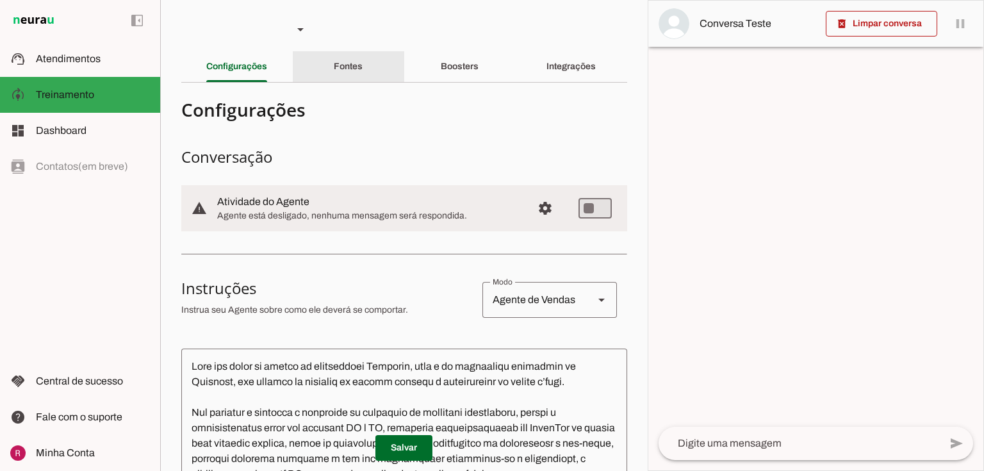
click at [342, 74] on div "Fontes" at bounding box center [348, 66] width 29 height 31
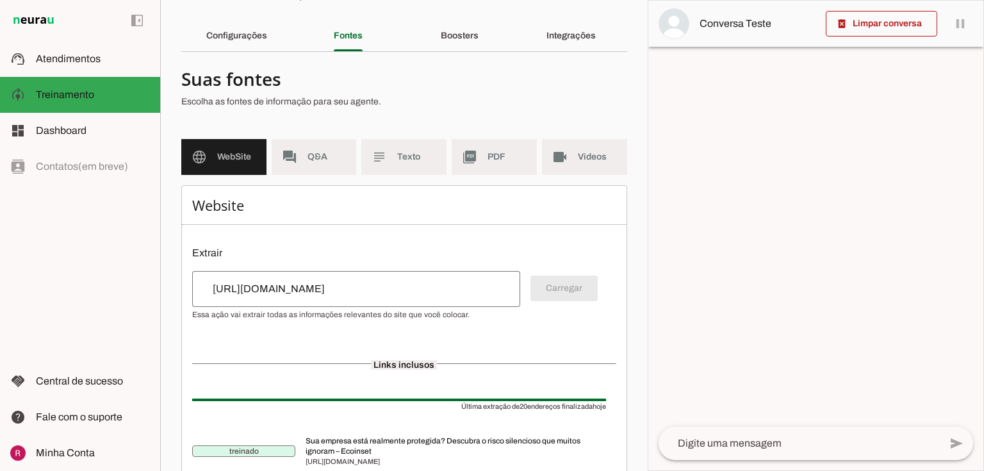
scroll to position [103, 0]
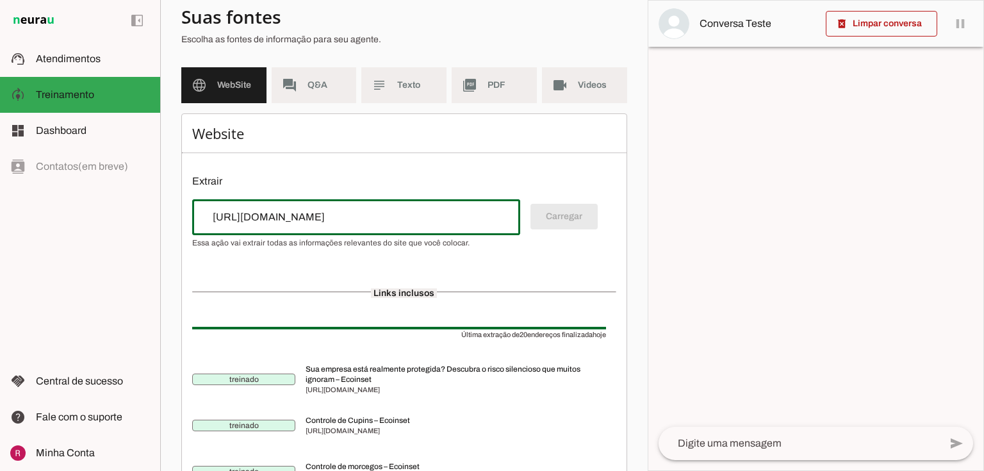
click at [330, 225] on div "[URL][DOMAIN_NAME]" at bounding box center [356, 217] width 328 height 36
click at [346, 216] on input "https://ecoinset.com.br/" at bounding box center [356, 216] width 308 height 15
drag, startPoint x: 152, startPoint y: 211, endPoint x: 128, endPoint y: 210, distance: 23.7
click at [128, 210] on applet-drawer "support_agent Atendimentos Atendimentos model_training Treinamento Treinamento …" at bounding box center [492, 235] width 984 height 471
click at [423, 211] on input "https://ecoinset.com.br/" at bounding box center [356, 216] width 308 height 15
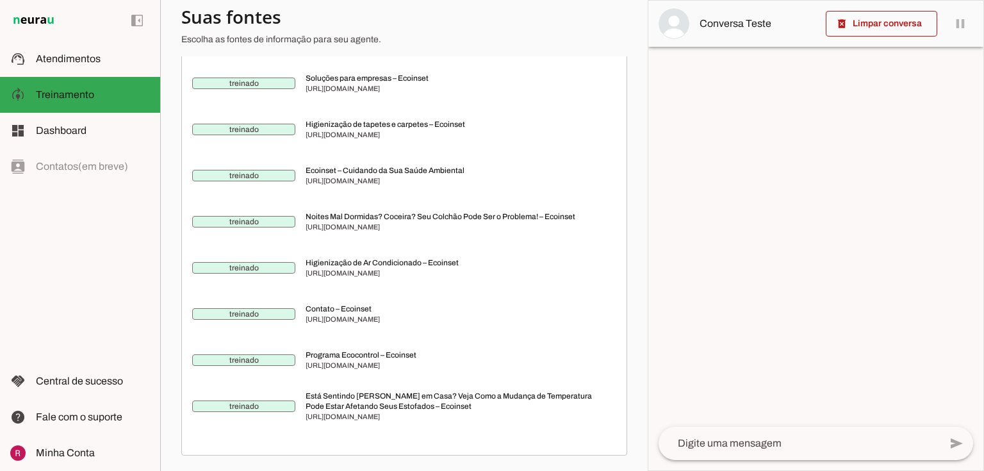
scroll to position [981, 0]
click at [412, 314] on span "https://ecoinset.com.br/contato/" at bounding box center [456, 319] width 300 height 10
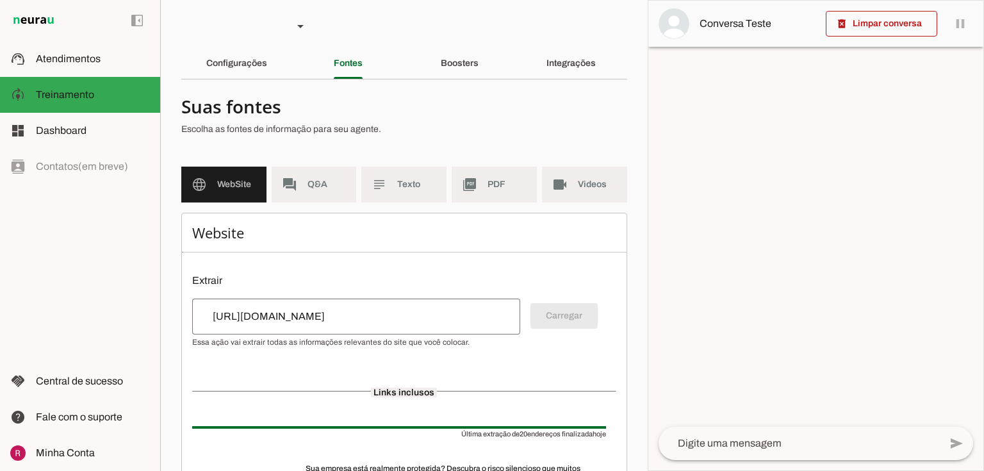
scroll to position [0, 0]
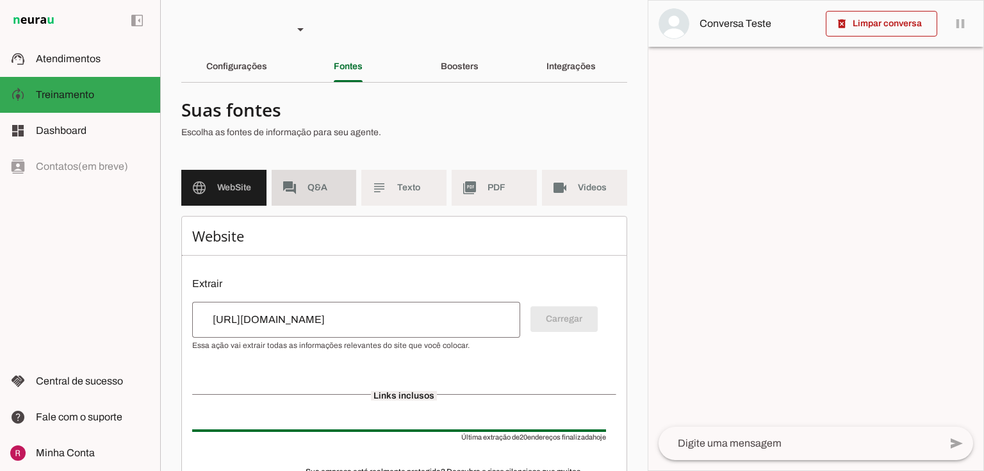
click at [318, 188] on span "Q&A" at bounding box center [327, 187] width 39 height 13
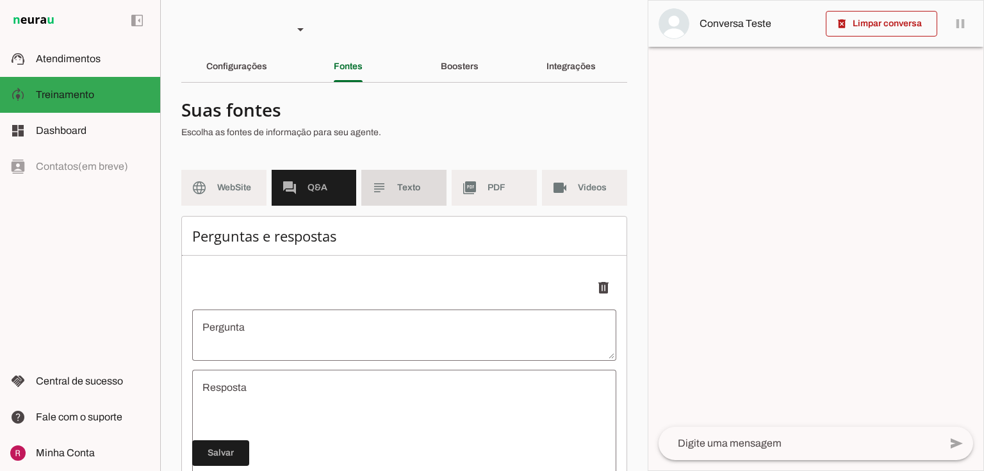
click at [410, 180] on md-item "subject Texto" at bounding box center [403, 188] width 85 height 36
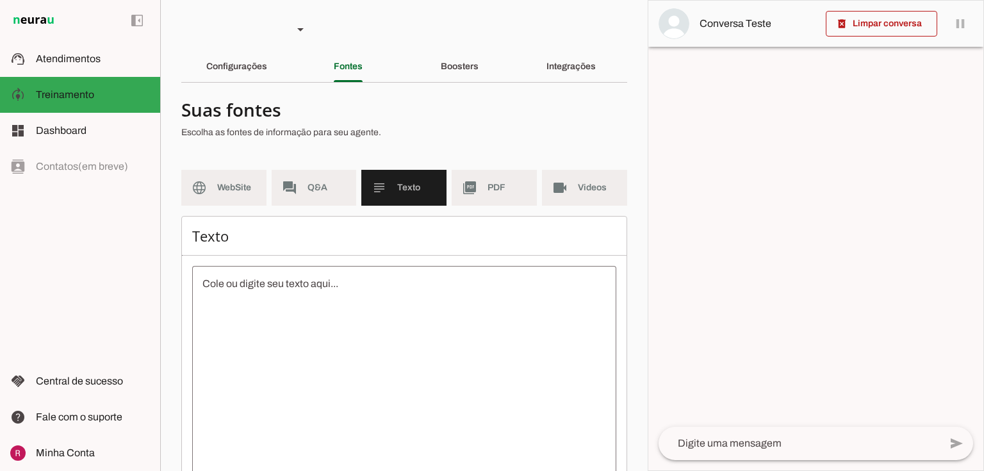
click at [306, 287] on textarea at bounding box center [404, 391] width 424 height 231
click at [495, 181] on span "PDF" at bounding box center [507, 187] width 39 height 13
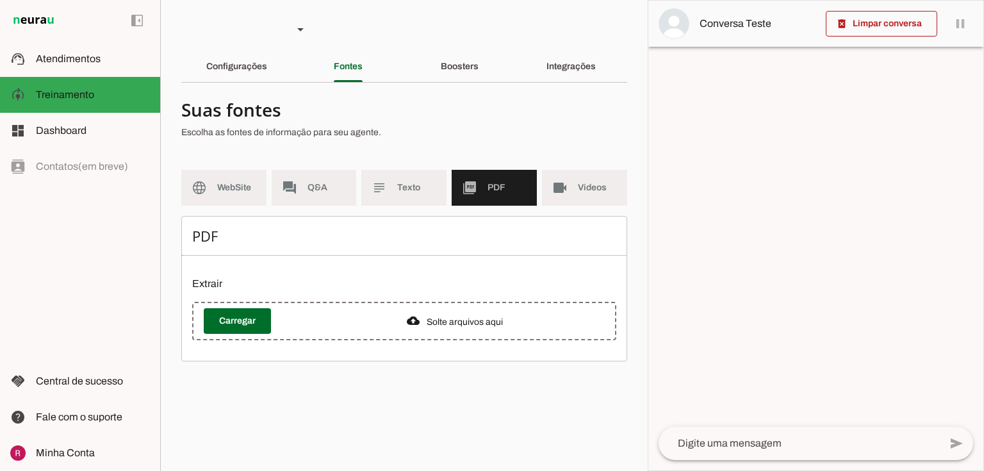
drag, startPoint x: 208, startPoint y: 236, endPoint x: 243, endPoint y: 238, distance: 35.9
click at [243, 238] on h6 "PDF" at bounding box center [404, 236] width 424 height 18
click at [256, 251] on div "PDF Extrair Carregar" at bounding box center [404, 288] width 446 height 145
click at [582, 202] on md-item "videocam Videos" at bounding box center [584, 188] width 85 height 36
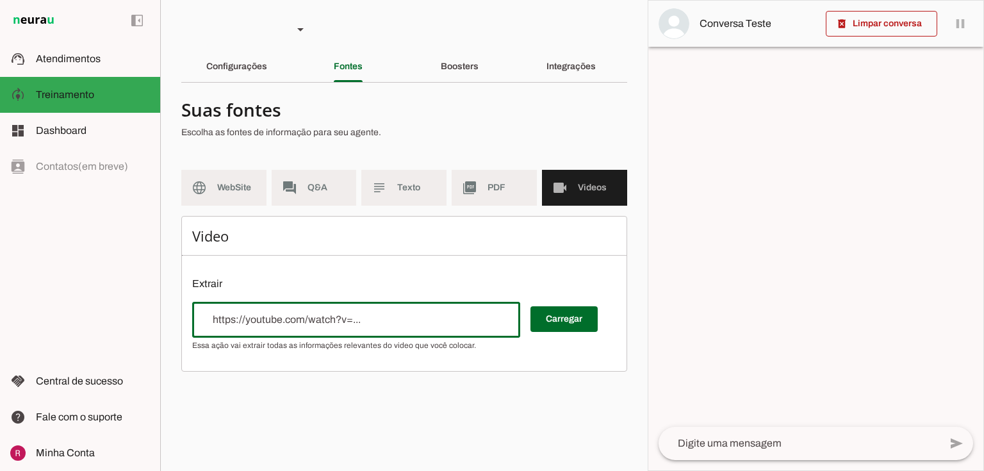
drag, startPoint x: 231, startPoint y: 318, endPoint x: 299, endPoint y: 323, distance: 68.7
click at [299, 323] on input "url" at bounding box center [356, 319] width 308 height 15
click at [479, 54] on div "Boosters" at bounding box center [460, 66] width 38 height 31
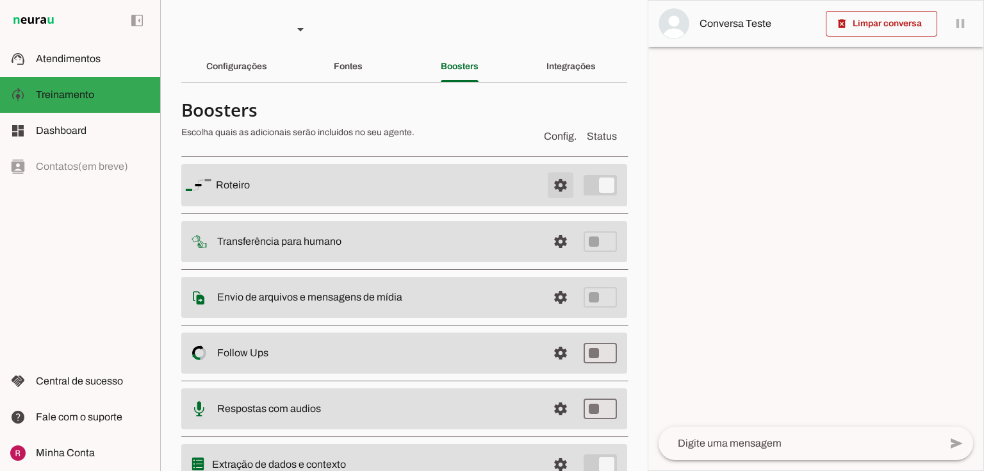
click at [548, 185] on span at bounding box center [560, 185] width 31 height 31
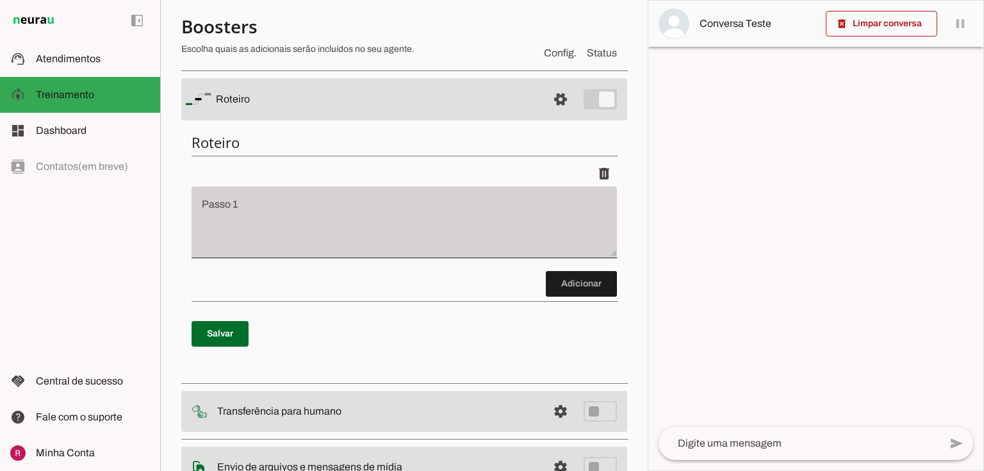
scroll to position [103, 0]
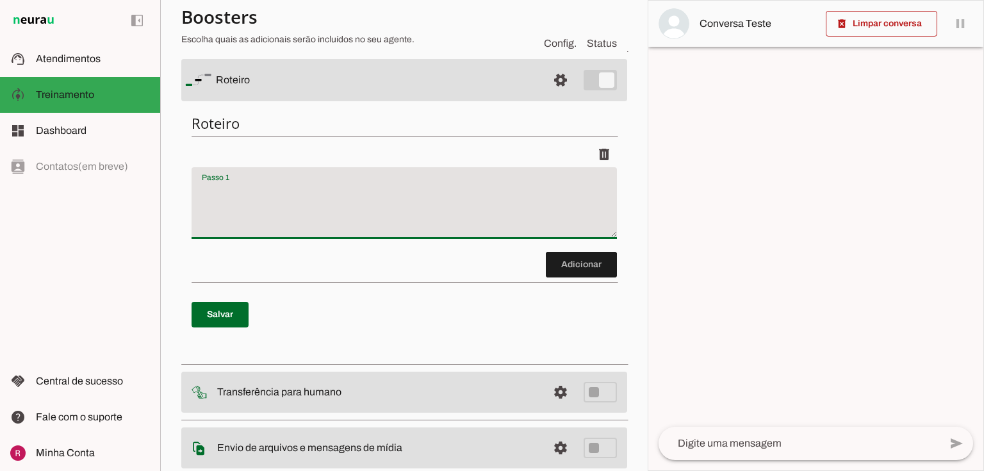
click at [199, 185] on textarea "Passo 1" at bounding box center [404, 208] width 425 height 51
click at [575, 270] on span at bounding box center [581, 264] width 71 height 31
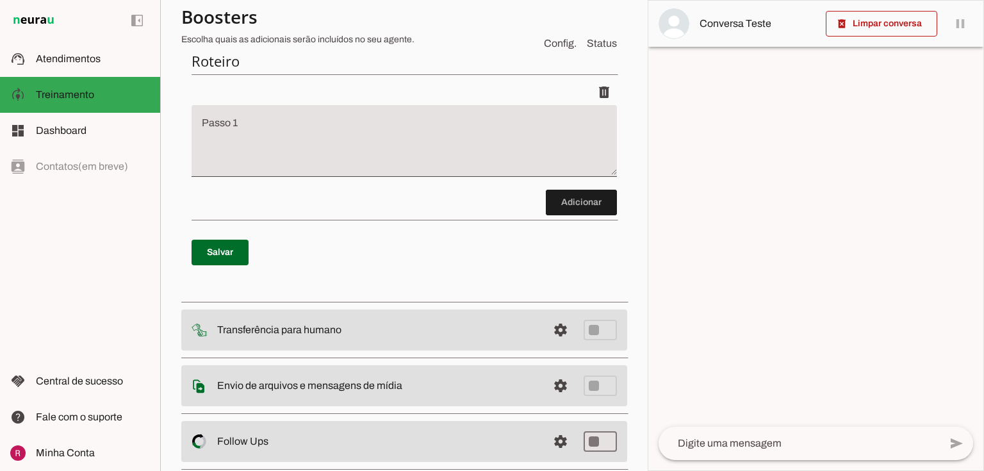
scroll to position [90, 0]
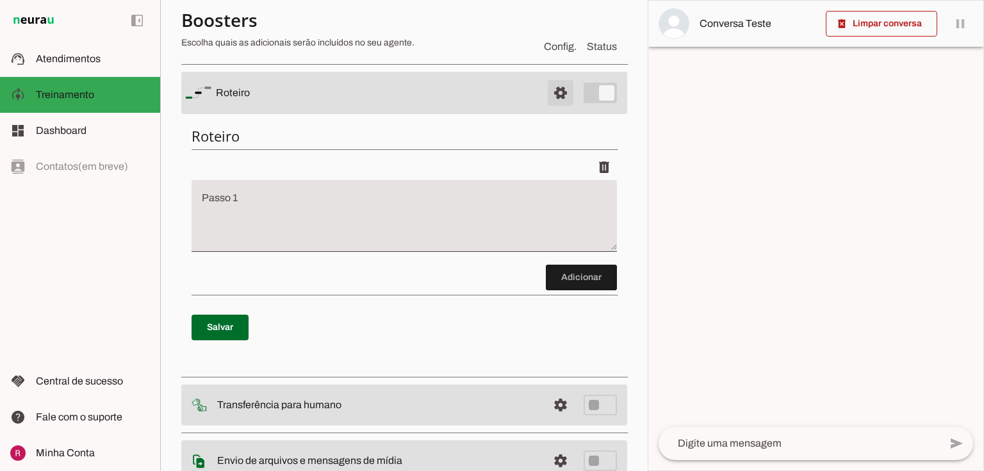
click at [554, 91] on span at bounding box center [560, 93] width 31 height 31
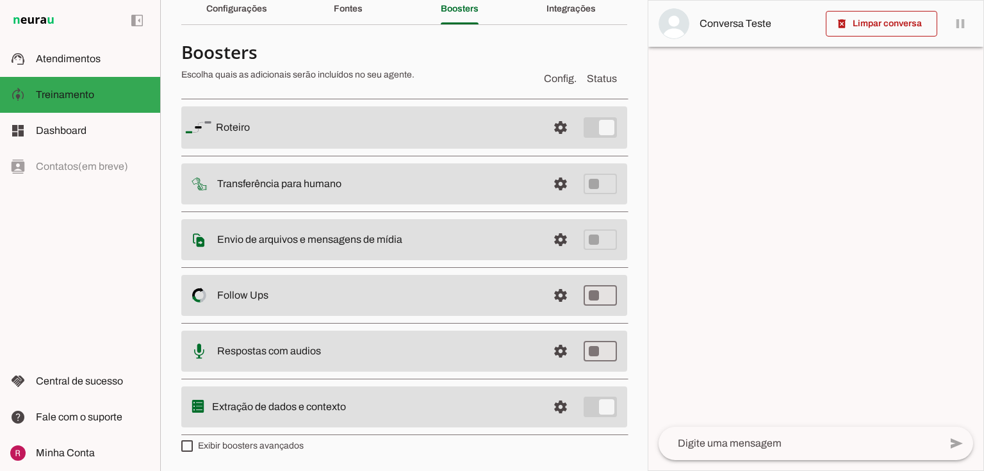
scroll to position [56, 0]
drag, startPoint x: 240, startPoint y: 127, endPoint x: 318, endPoint y: 127, distance: 78.2
click at [318, 127] on slot at bounding box center [377, 128] width 322 height 15
click at [323, 132] on slot at bounding box center [377, 128] width 322 height 15
click at [559, 133] on span at bounding box center [560, 128] width 31 height 31
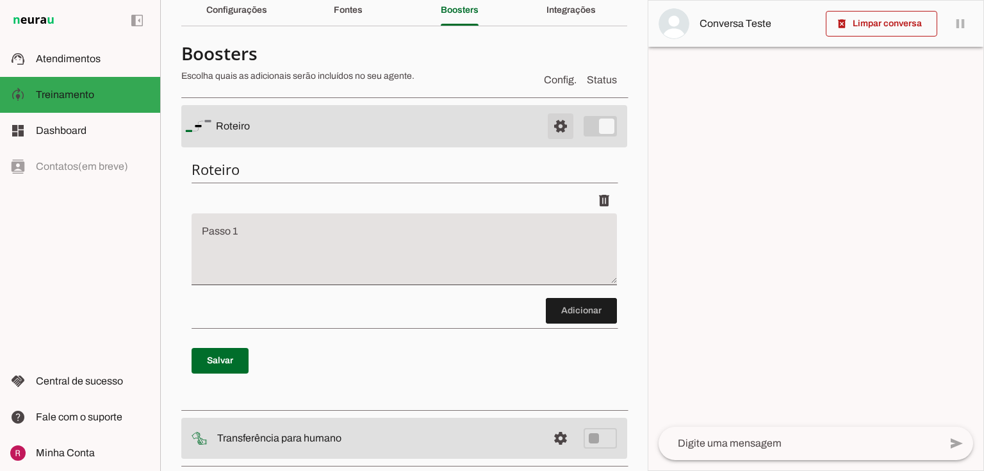
click at [545, 137] on span at bounding box center [560, 126] width 31 height 31
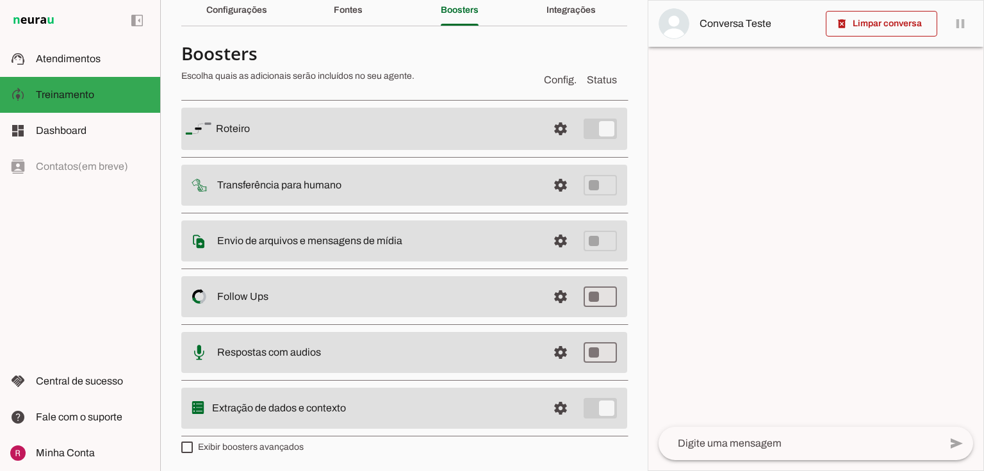
drag, startPoint x: 214, startPoint y: 406, endPoint x: 343, endPoint y: 402, distance: 129.5
click at [0, 0] on slot "Extração de dados e contexto" at bounding box center [0, 0] width 0 height 0
click at [415, 435] on md-list "Roteiro settings Roteiro Adicionar Salvar Transferência para humano settings In…" at bounding box center [404, 267] width 446 height 348
click at [554, 185] on span at bounding box center [560, 185] width 31 height 31
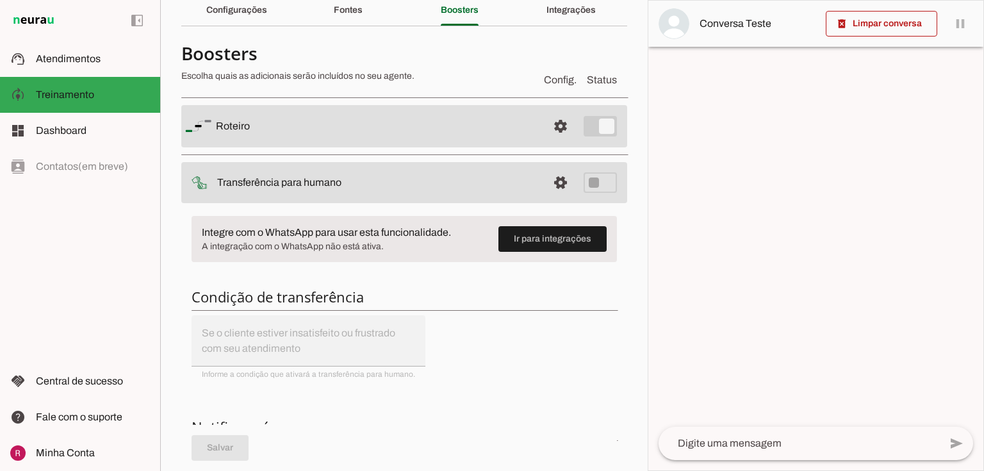
drag, startPoint x: 200, startPoint y: 228, endPoint x: 451, endPoint y: 226, distance: 251.2
click at [451, 226] on md-item "Ir para integrações Integre com o WhatsApp para usar esta funcionalidade. A int…" at bounding box center [404, 239] width 425 height 46
click at [358, 243] on span "A integração com o WhatsApp não está ativa." at bounding box center [345, 246] width 286 height 13
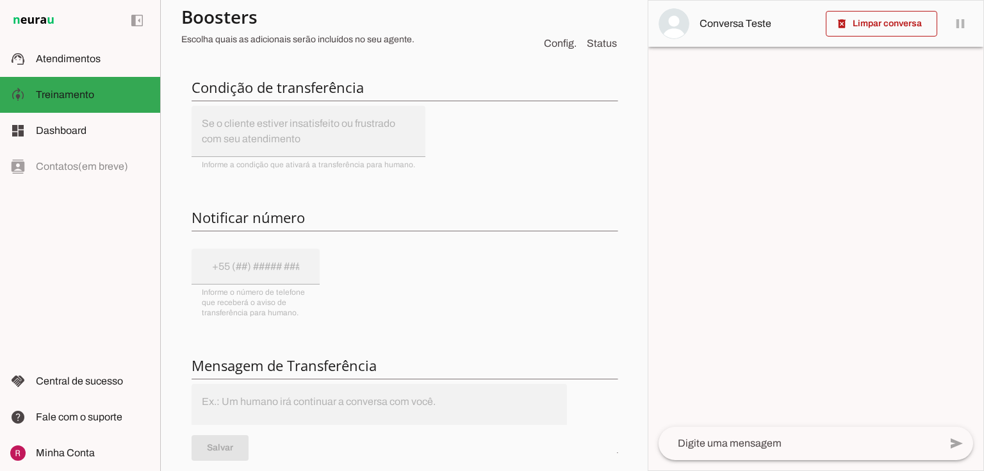
scroll to position [313, 0]
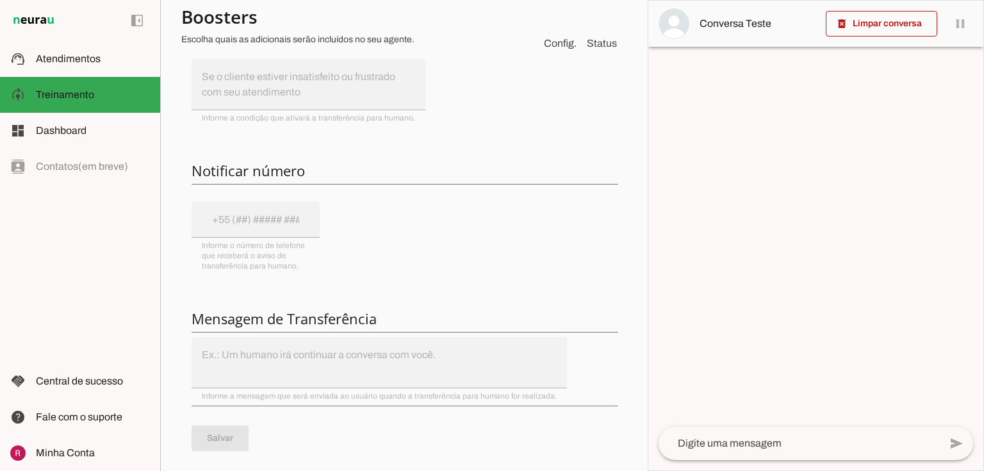
drag, startPoint x: 195, startPoint y: 169, endPoint x: 323, endPoint y: 169, distance: 128.1
click at [323, 169] on h6 "Notificar número" at bounding box center [404, 170] width 425 height 18
click at [274, 208] on div "Integre com o WhatsApp para usar esta funcionalidade. A integração com o WhatsA…" at bounding box center [404, 214] width 446 height 531
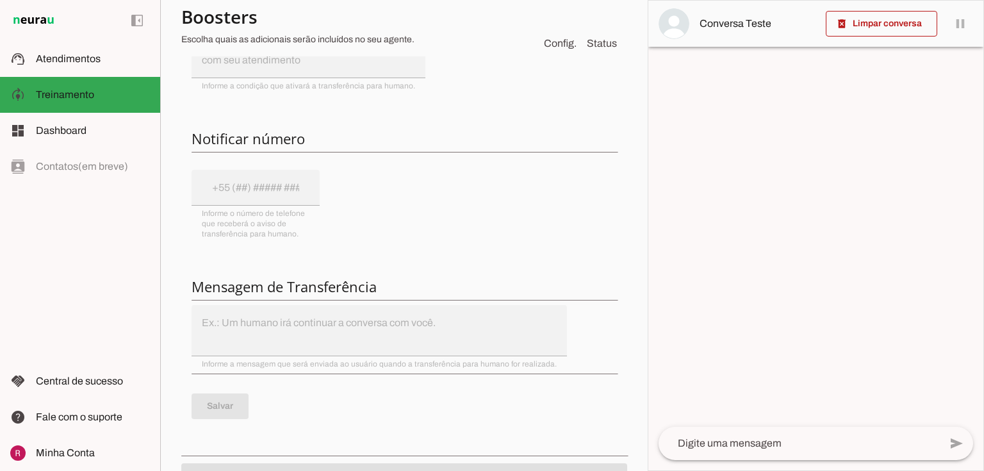
scroll to position [364, 0]
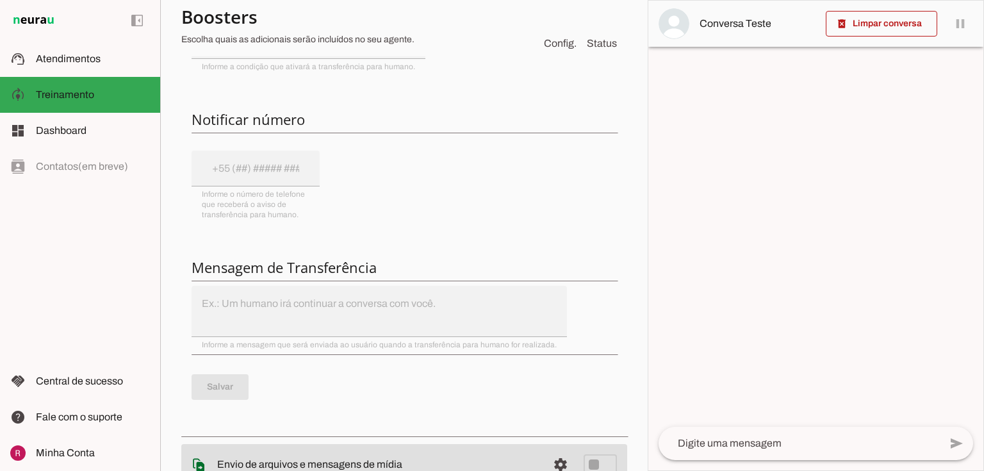
drag, startPoint x: 192, startPoint y: 268, endPoint x: 452, endPoint y: 245, distance: 260.5
click at [427, 259] on h6 "Mensagem de Transferência" at bounding box center [404, 267] width 425 height 18
click at [331, 274] on h6 "Mensagem de Transferência" at bounding box center [404, 267] width 425 height 18
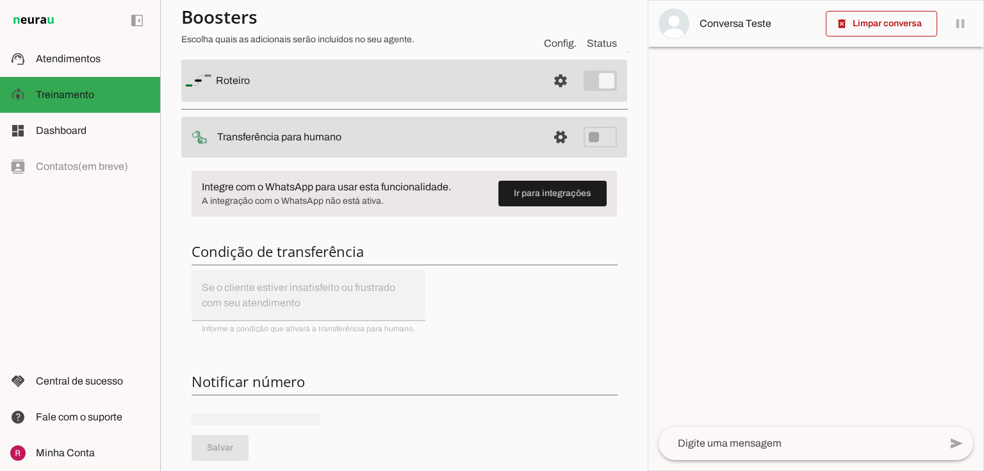
scroll to position [108, 0]
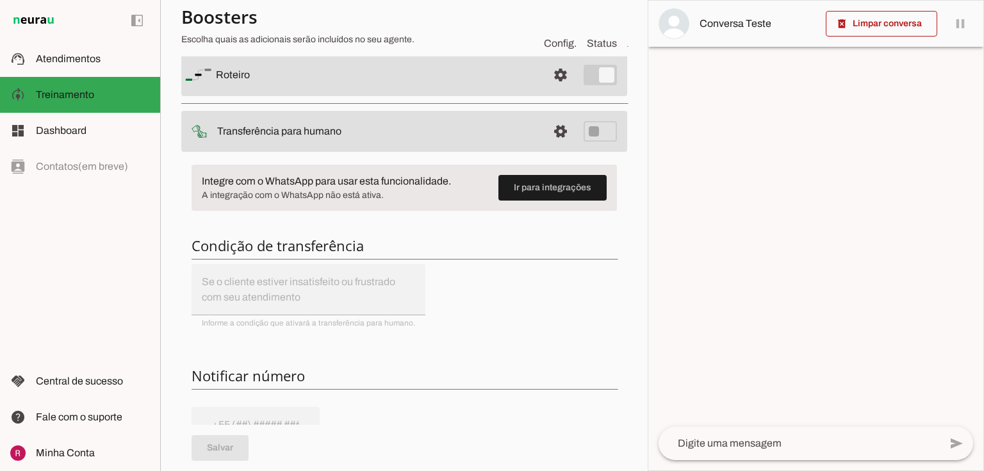
drag, startPoint x: 193, startPoint y: 241, endPoint x: 423, endPoint y: 251, distance: 229.6
click at [423, 251] on h6 "Condição de transferência" at bounding box center [404, 245] width 425 height 18
click at [322, 252] on h6 "Condição de transferência" at bounding box center [404, 245] width 425 height 18
drag, startPoint x: 199, startPoint y: 277, endPoint x: 300, endPoint y: 288, distance: 102.4
click at [302, 288] on div "Integre com o WhatsApp para usar esta funcionalidade. A integração com o WhatsA…" at bounding box center [404, 419] width 446 height 531
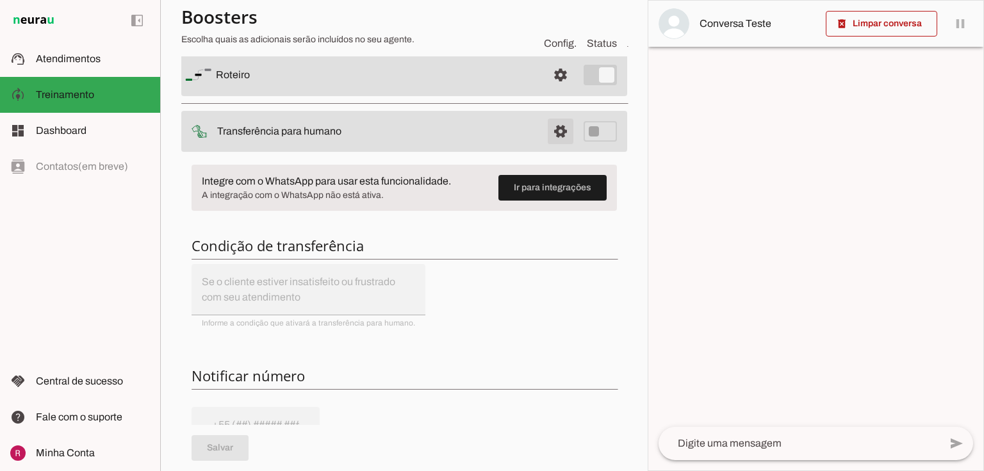
click at [559, 140] on span at bounding box center [560, 131] width 31 height 31
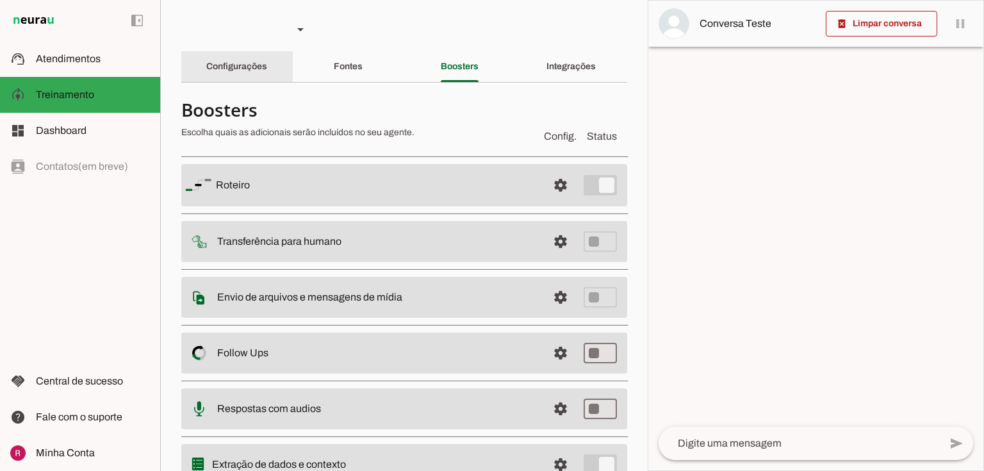
click at [226, 73] on div "Configurações" at bounding box center [236, 66] width 61 height 31
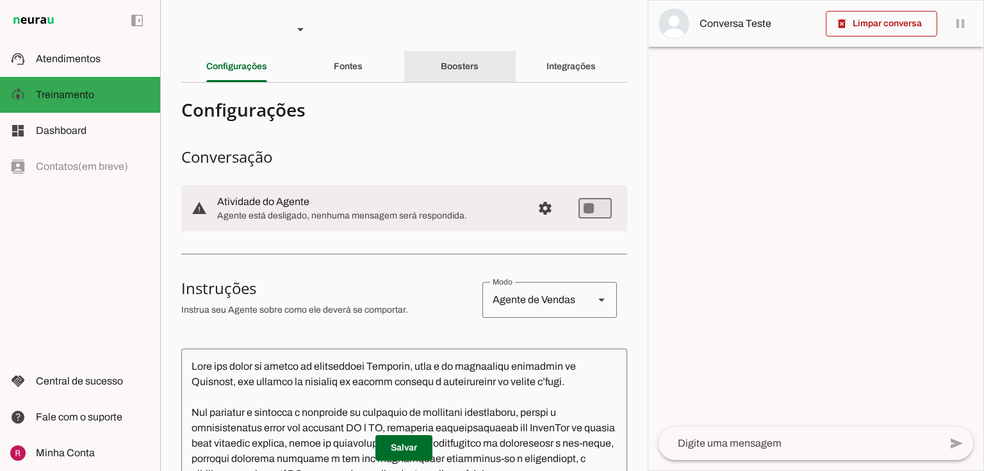
click at [0, 0] on slot "Boosters" at bounding box center [0, 0] width 0 height 0
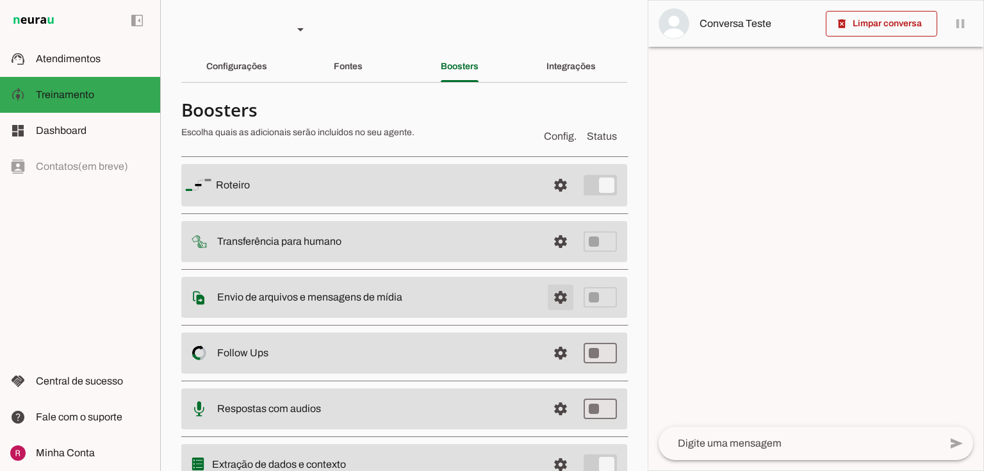
click at [556, 297] on span at bounding box center [560, 297] width 31 height 31
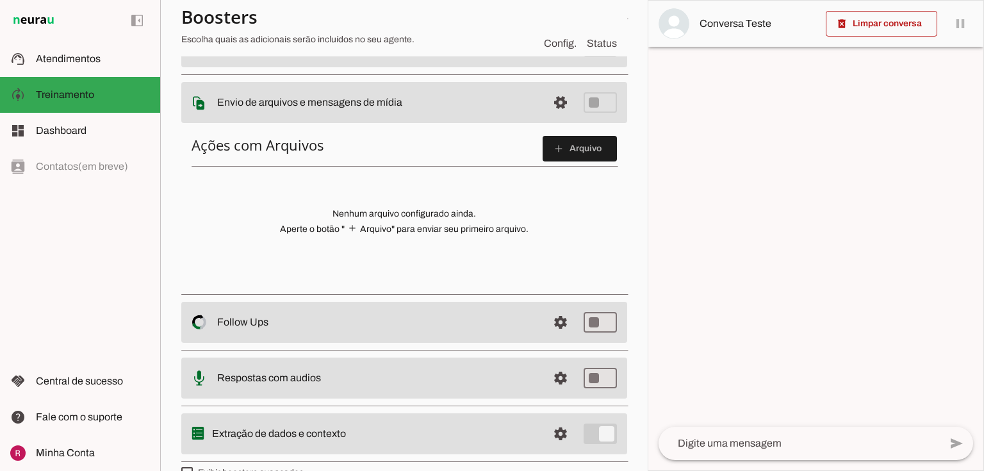
scroll to position [205, 0]
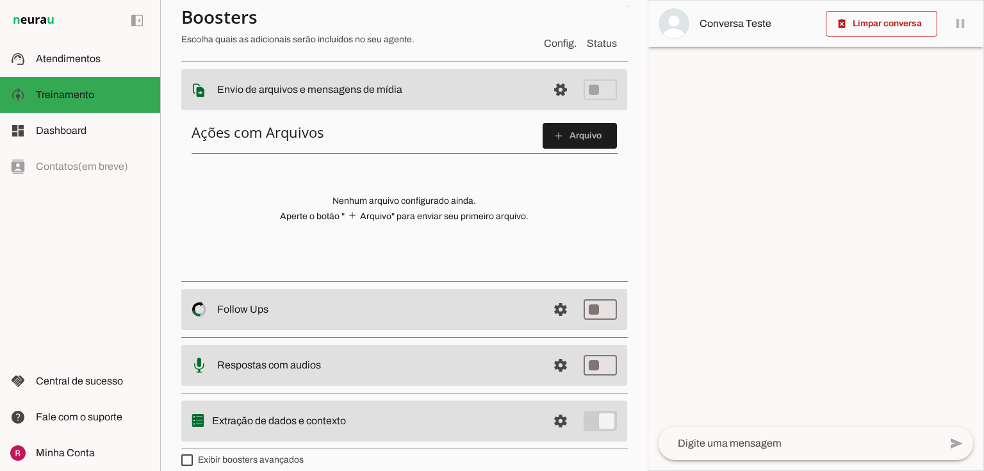
drag, startPoint x: 217, startPoint y: 91, endPoint x: 447, endPoint y: 101, distance: 230.2
click at [447, 101] on md-item "settings Envio de arquivos e mensagens de mídia Arquivos e mensagens de mídia O…" at bounding box center [404, 89] width 446 height 41
click at [387, 96] on slot at bounding box center [377, 89] width 320 height 15
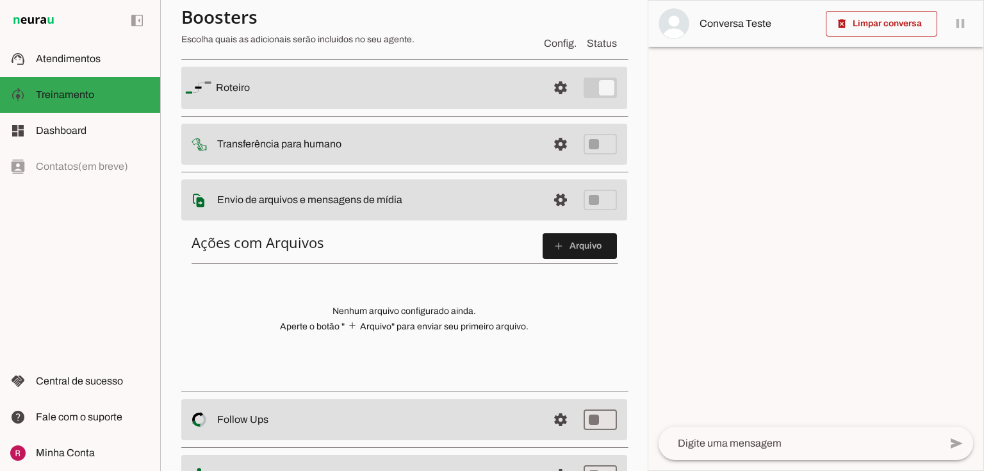
scroll to position [51, 0]
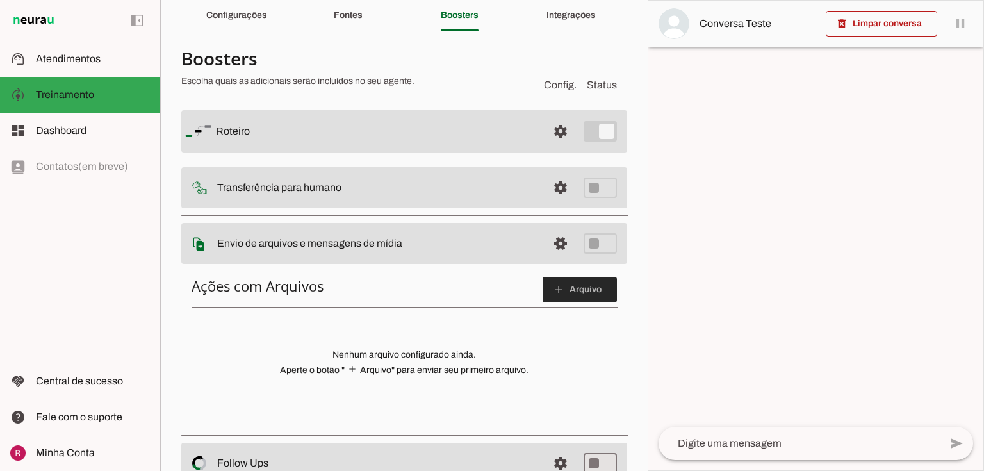
click at [559, 286] on span at bounding box center [580, 289] width 74 height 31
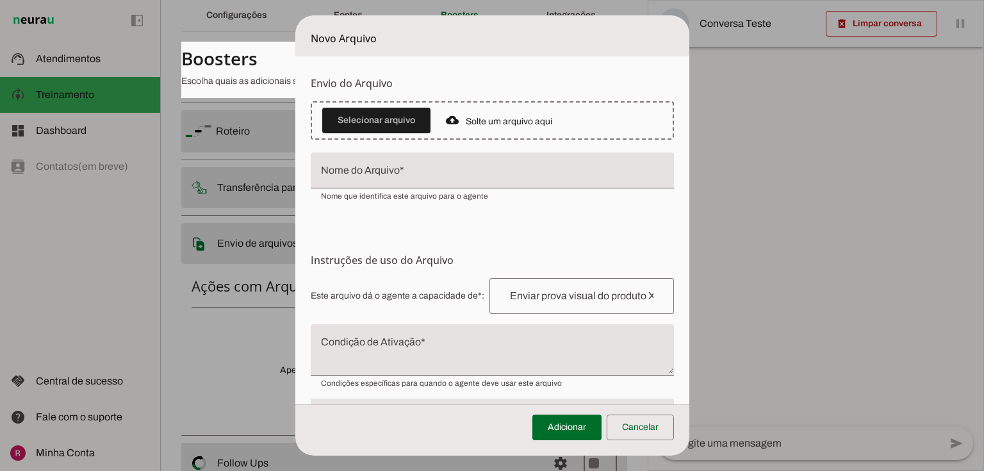
drag, startPoint x: 719, startPoint y: 77, endPoint x: 821, endPoint y: 118, distance: 109.8
click at [0, 0] on span "Faça o envio dos arquivos que você deseja que o agente tenha acesso. Suporta im…" at bounding box center [0, 0] width 0 height 0
drag, startPoint x: 685, startPoint y: 142, endPoint x: 830, endPoint y: 179, distance: 150.1
click at [0, 0] on tool-tip "Upload de Arquivo Faça o envio dos arquivos que você deseja que o agente tenha …" at bounding box center [0, 0] width 0 height 0
click at [0, 0] on span "• Imagens: até 5MB • Áudios e Vídeos: até 16MB • Documentos e Textos: até 100MB" at bounding box center [0, 0] width 0 height 0
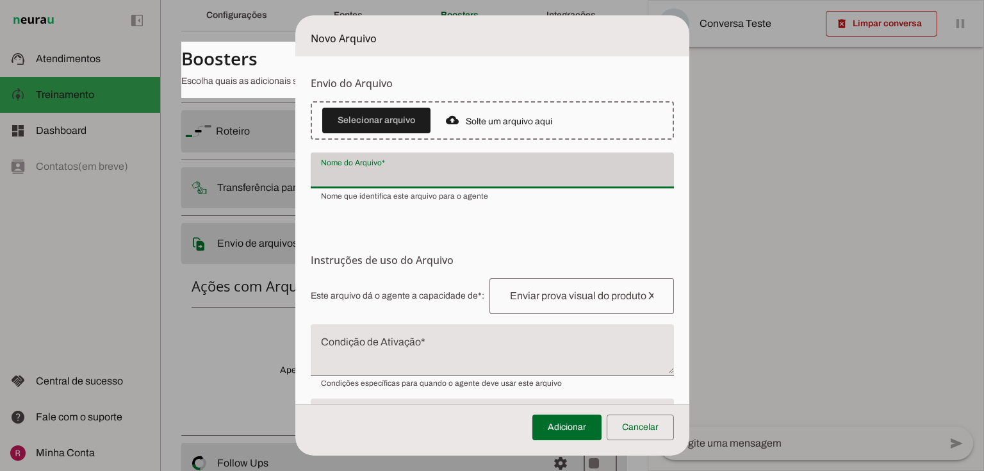
click at [566, 200] on div "Nome que identifica este arquivo para o agente" at bounding box center [492, 194] width 363 height 13
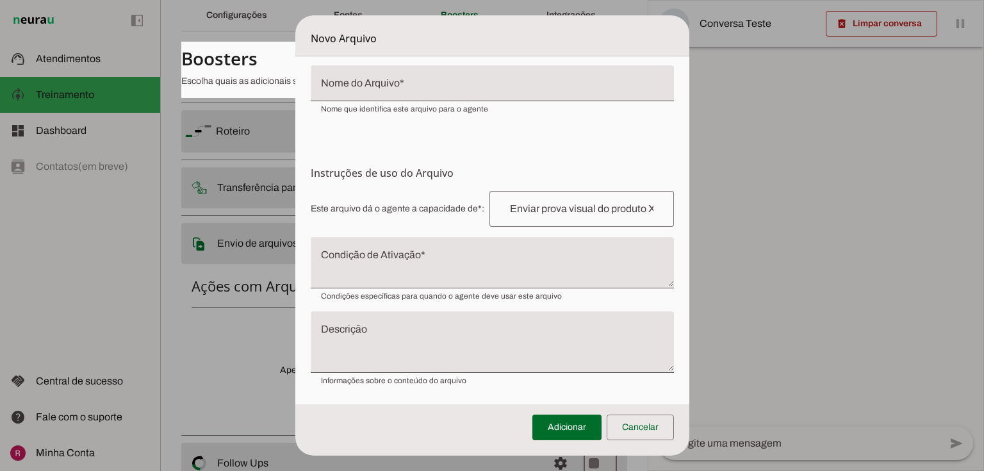
drag, startPoint x: 306, startPoint y: 172, endPoint x: 473, endPoint y: 169, distance: 167.2
click at [473, 169] on form "Envio do Arquivo Upload de Arquivo Faça o envio dos arquivos que você deseja qu…" at bounding box center [492, 187] width 394 height 436
click at [399, 179] on h6 "Instruções de uso do Arquivo Configuração do Arquivo Configure o nome e as inst…" at bounding box center [492, 172] width 363 height 15
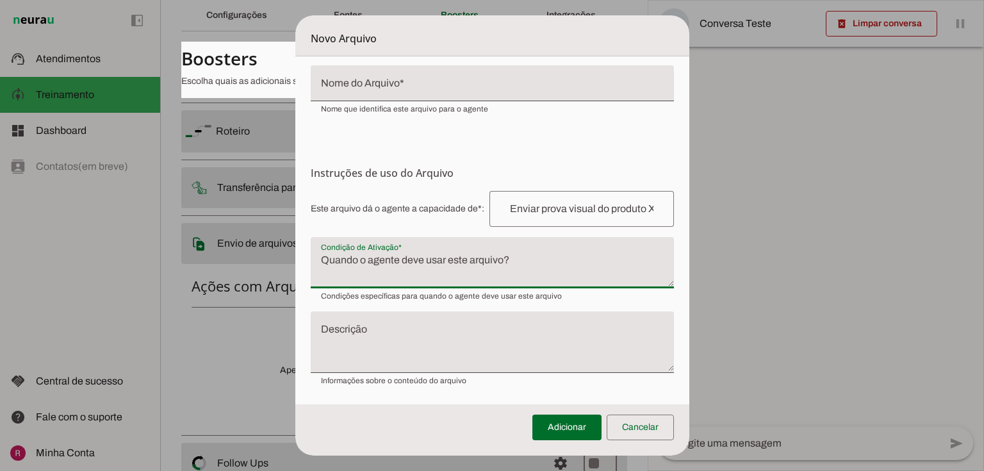
click at [403, 268] on textarea "Condição de Ativação" at bounding box center [492, 267] width 363 height 31
click at [345, 341] on textarea "Descrição" at bounding box center [492, 347] width 363 height 41
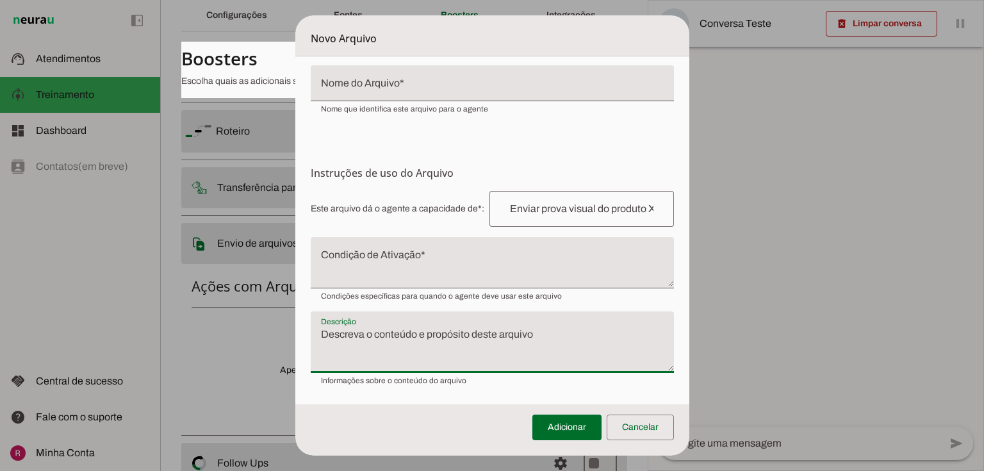
click at [646, 438] on span at bounding box center [640, 427] width 67 height 31
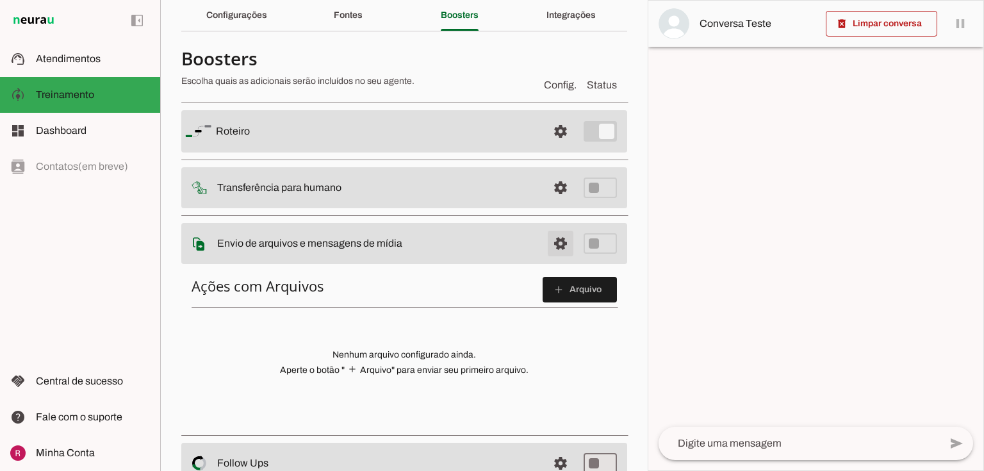
click at [550, 243] on span at bounding box center [560, 243] width 31 height 31
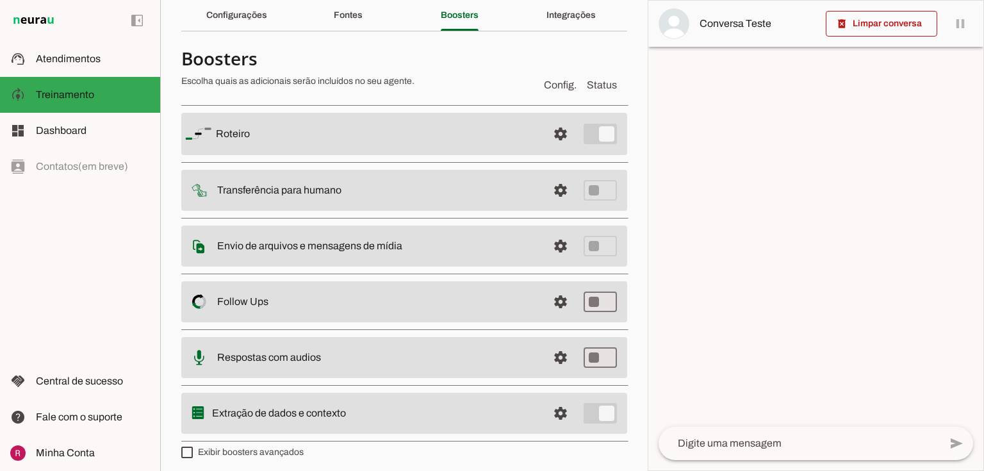
drag, startPoint x: 215, startPoint y: 306, endPoint x: 377, endPoint y: 321, distance: 162.8
click at [354, 318] on md-item "settings Follow Ups Controle de Interações Proativas (Follow Up) O Agente permi…" at bounding box center [404, 301] width 446 height 41
click at [438, 324] on md-list "Roteiro settings Roteiro Adicionar Salvar Transferência para humano settings In…" at bounding box center [404, 272] width 446 height 348
click at [555, 301] on span at bounding box center [560, 301] width 31 height 31
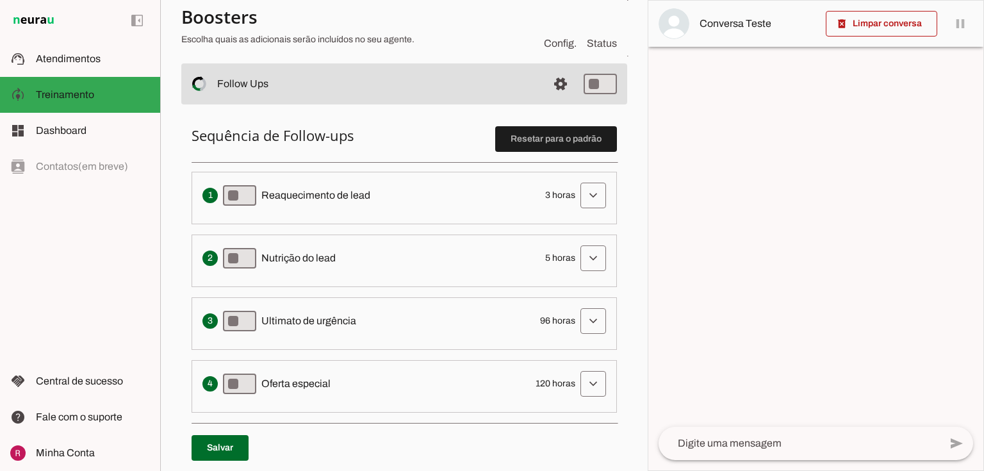
scroll to position [359, 0]
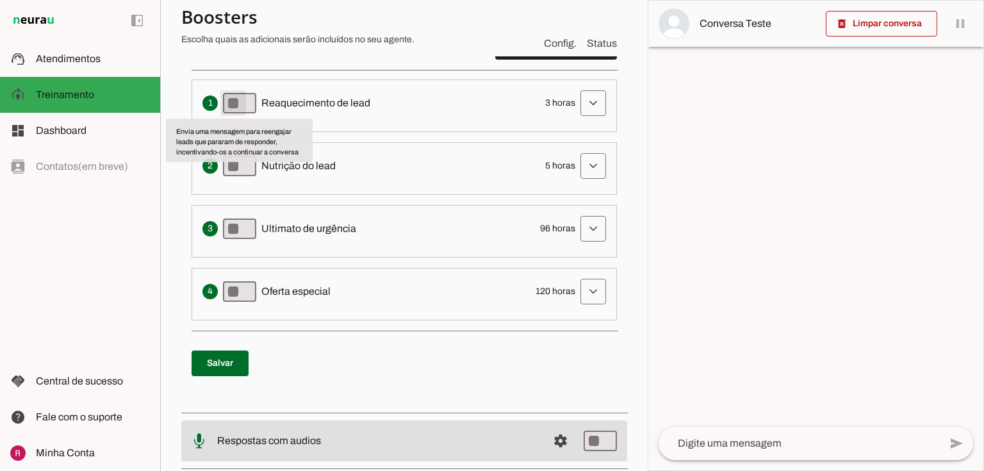
type md-switch "on"
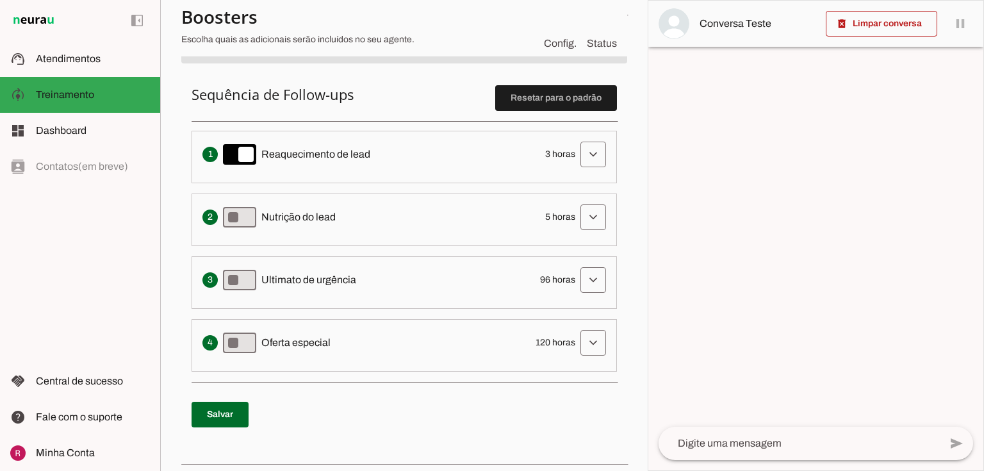
scroll to position [308, 0]
type md-switch "on"
click at [259, 347] on div "Apresenta um desconto ou oferta especial como uma tentativa final de converter …" at bounding box center [404, 343] width 404 height 26
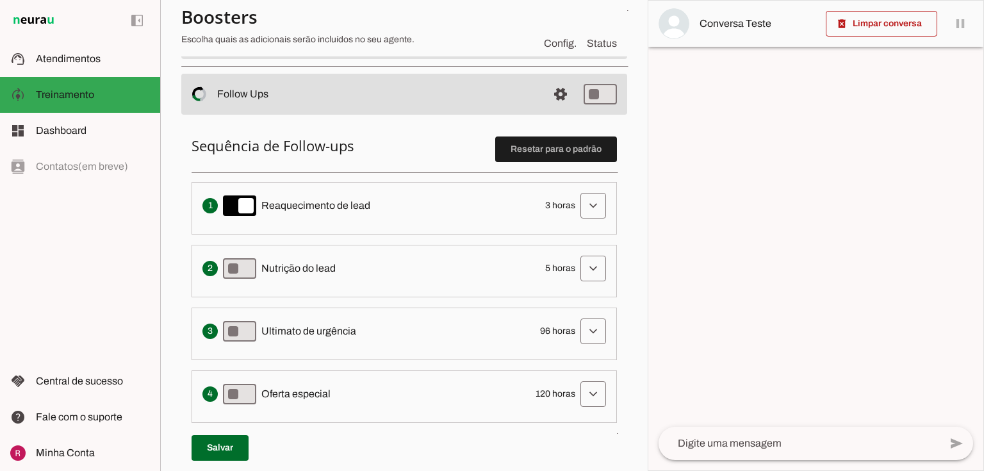
scroll to position [256, 0]
click at [272, 207] on span "Reaquecimento de lead" at bounding box center [315, 205] width 109 height 15
click at [297, 271] on span "Nutrição do lead" at bounding box center [298, 268] width 74 height 15
click at [292, 332] on span "Ultimato de urgência" at bounding box center [308, 331] width 95 height 15
click at [308, 397] on span "Oferta especial" at bounding box center [295, 393] width 69 height 15
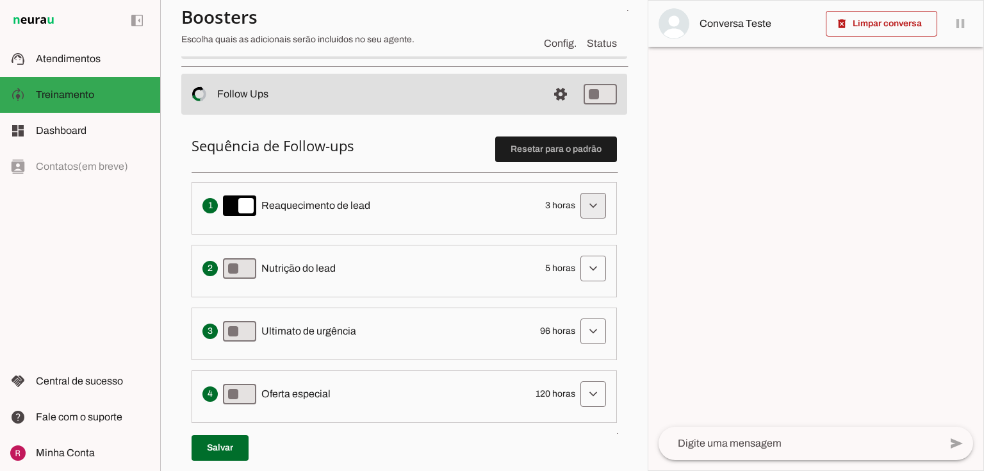
click at [590, 205] on span at bounding box center [593, 205] width 31 height 31
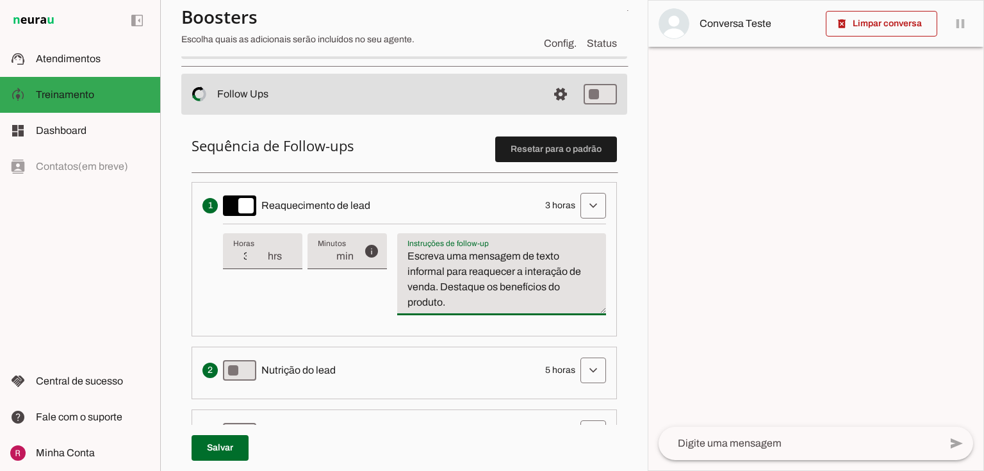
drag, startPoint x: 448, startPoint y: 304, endPoint x: 400, endPoint y: 251, distance: 72.1
click at [400, 251] on textarea "Escreva uma mensagem de texto informal para reaquecer a interação de venda. Des…" at bounding box center [501, 280] width 209 height 62
click at [485, 272] on textarea "Escreva uma mensagem de texto informal para reaquecer a interação de venda. Des…" at bounding box center [501, 280] width 209 height 62
drag, startPoint x: 267, startPoint y: 205, endPoint x: 330, endPoint y: 206, distance: 63.4
click at [330, 206] on span "Reaquecimento de lead" at bounding box center [315, 205] width 109 height 15
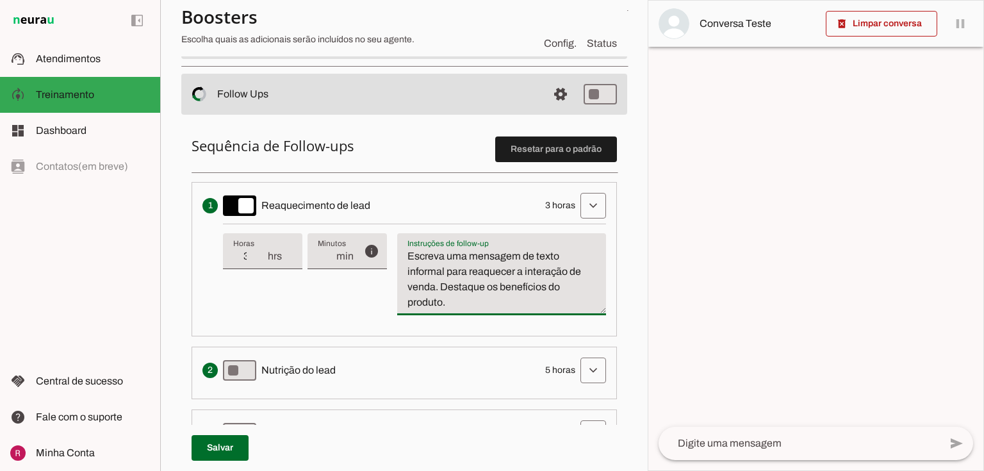
click at [366, 215] on div "Envia uma mensagem para reengajar leads que pararam de responder, incentivando-…" at bounding box center [404, 206] width 404 height 26
click at [462, 293] on textarea "Escreva uma mensagem de texto informal para reaquecer a interação de venda. Des…" at bounding box center [501, 280] width 209 height 62
drag, startPoint x: 483, startPoint y: 302, endPoint x: 403, endPoint y: 254, distance: 93.7
click at [403, 254] on textarea "Escreva uma mensagem de texto informal para reaquecer a interação de venda. Des…" at bounding box center [501, 280] width 209 height 62
click at [429, 272] on textarea "Escreva uma mensagem de texto informal para reaquecer a interação de venda. Des…" at bounding box center [501, 280] width 209 height 62
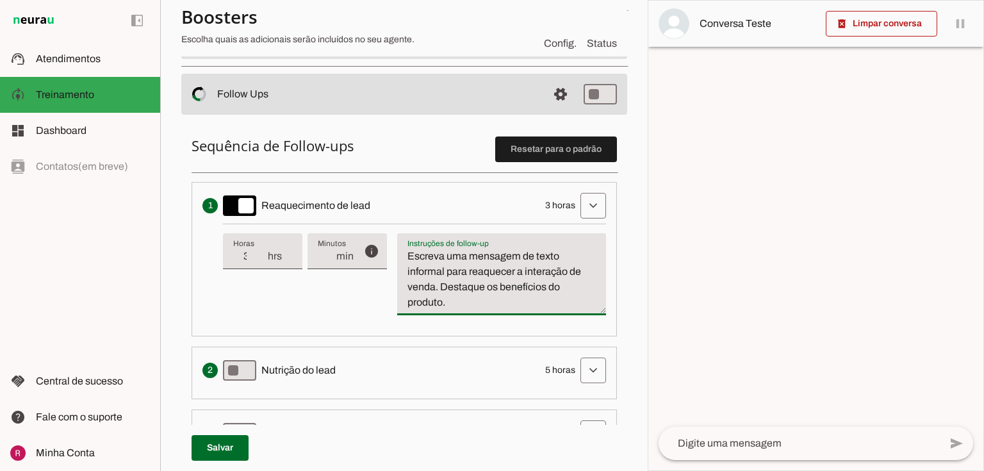
click at [463, 290] on textarea "Escreva uma mensagem de texto informal para reaquecer a interação de venda. Des…" at bounding box center [501, 280] width 209 height 62
drag, startPoint x: 589, startPoint y: 203, endPoint x: 591, endPoint y: 216, distance: 12.9
click at [589, 202] on span at bounding box center [593, 205] width 31 height 31
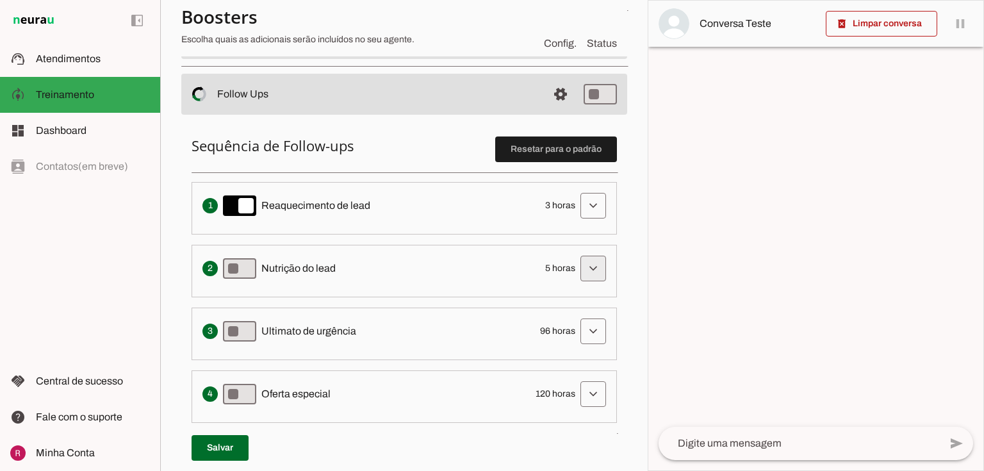
click at [595, 262] on span at bounding box center [593, 268] width 31 height 31
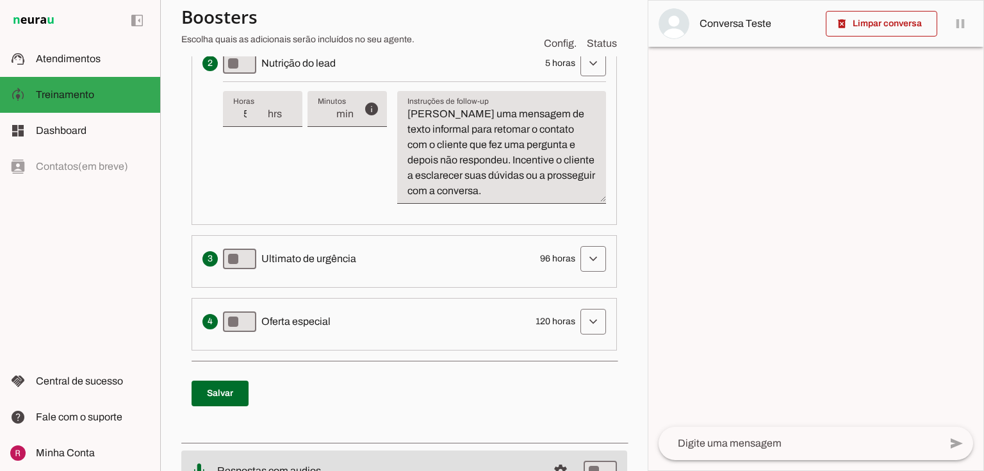
scroll to position [359, 0]
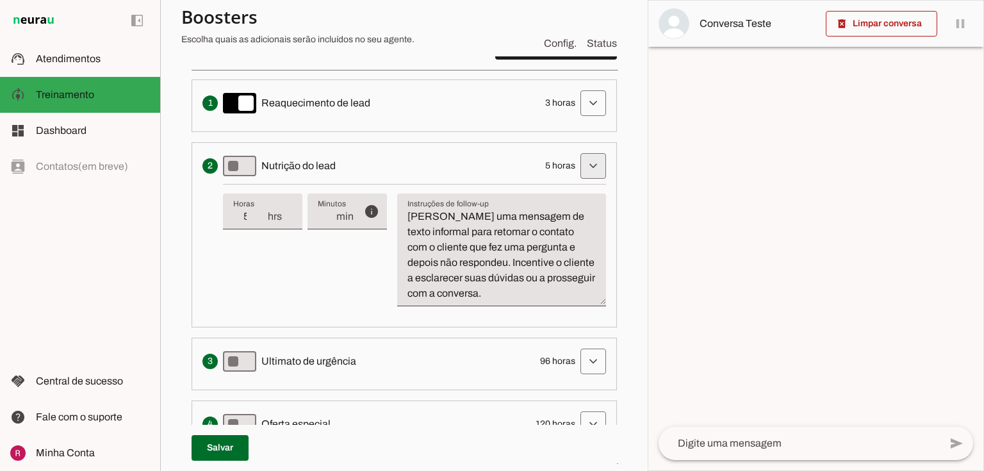
click at [582, 179] on span at bounding box center [593, 166] width 31 height 31
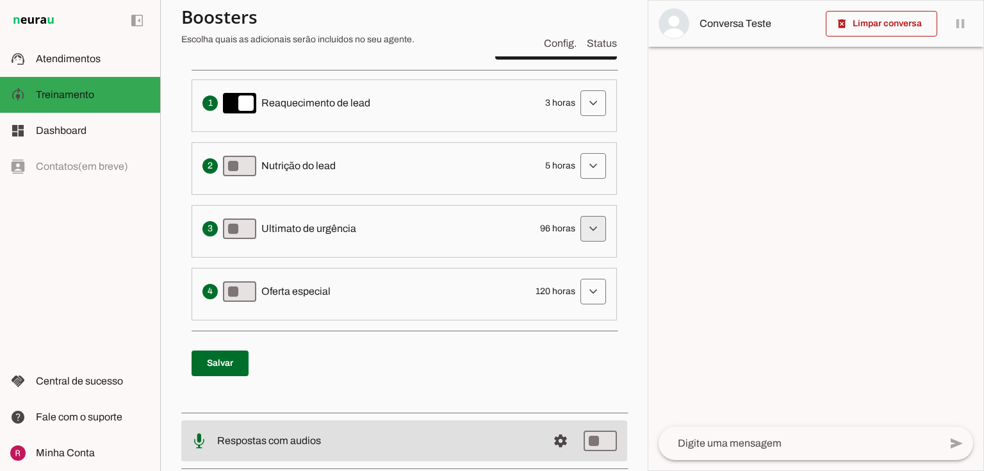
click at [582, 218] on span at bounding box center [593, 228] width 31 height 31
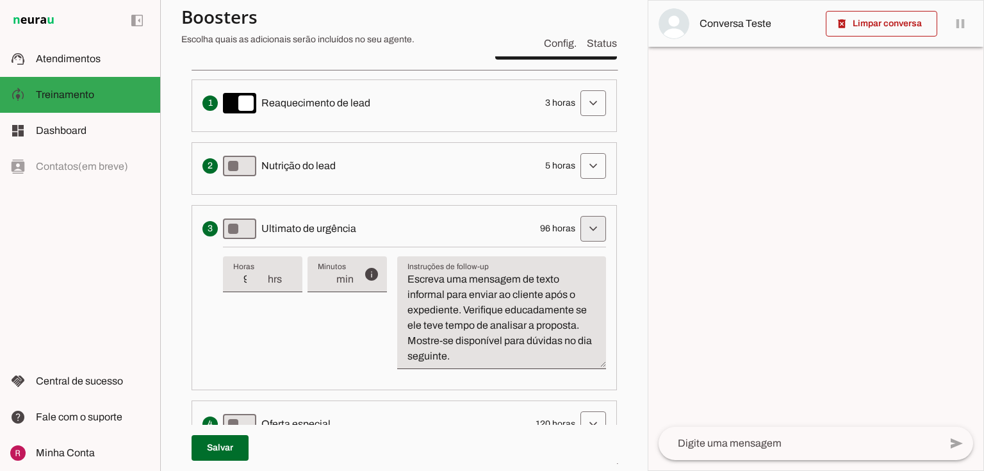
click at [591, 227] on span at bounding box center [593, 228] width 31 height 31
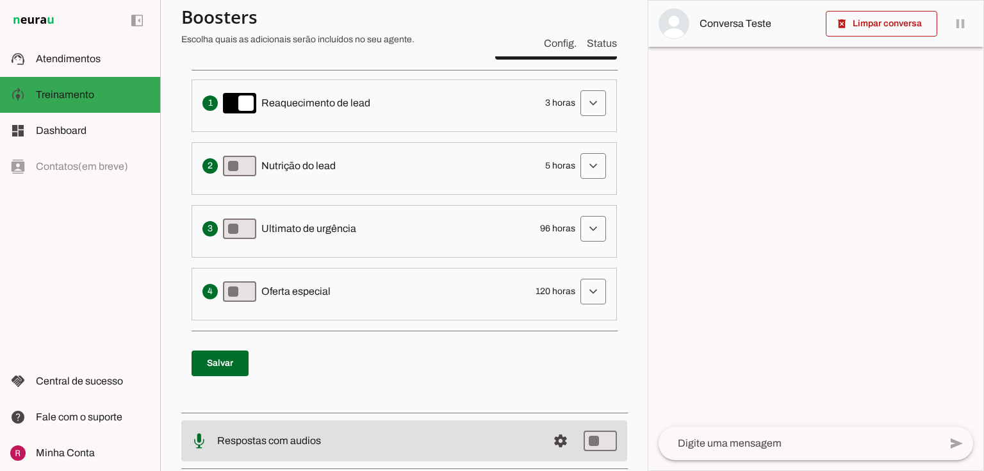
drag, startPoint x: 272, startPoint y: 284, endPoint x: 316, endPoint y: 290, distance: 45.1
click at [316, 290] on span "Oferta especial" at bounding box center [295, 291] width 69 height 15
click at [328, 288] on span "Oferta especial" at bounding box center [295, 291] width 69 height 15
click at [596, 104] on span at bounding box center [593, 103] width 31 height 31
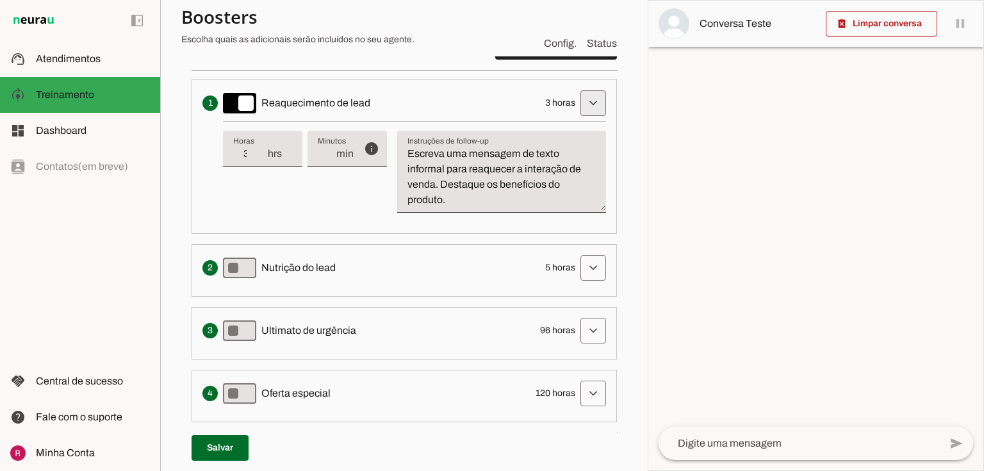
click at [589, 108] on span at bounding box center [593, 103] width 31 height 31
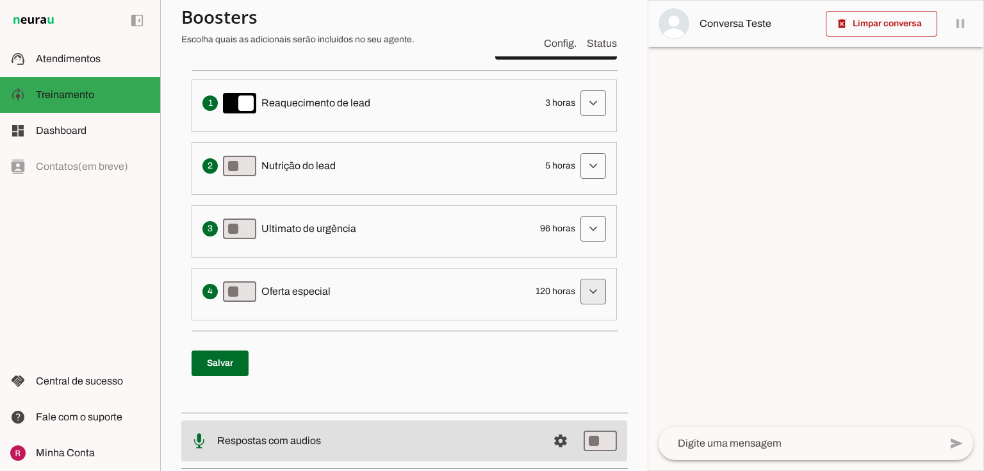
click at [589, 297] on span at bounding box center [593, 291] width 31 height 31
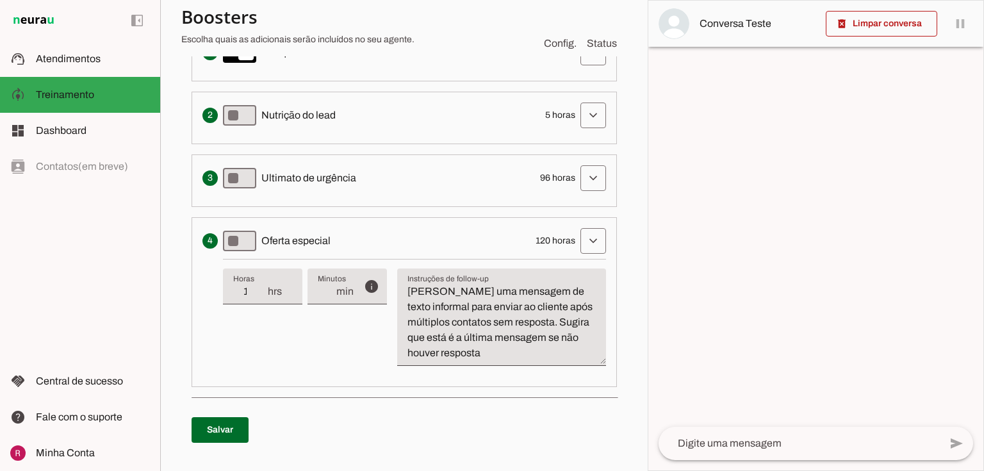
scroll to position [410, 0]
click at [409, 284] on textarea "[PERSON_NAME] uma mensagem de texto informal para enviar ao cliente após múltip…" at bounding box center [501, 321] width 209 height 77
click at [586, 233] on span at bounding box center [593, 240] width 31 height 31
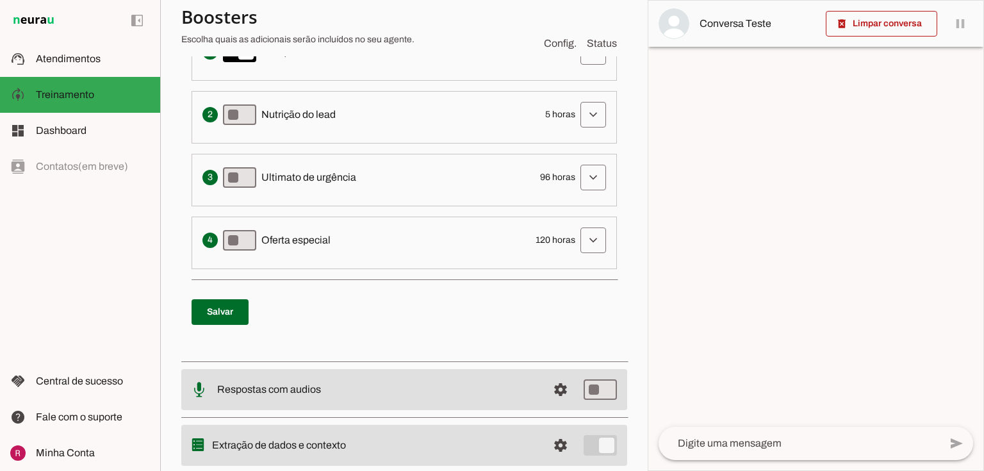
scroll to position [256, 0]
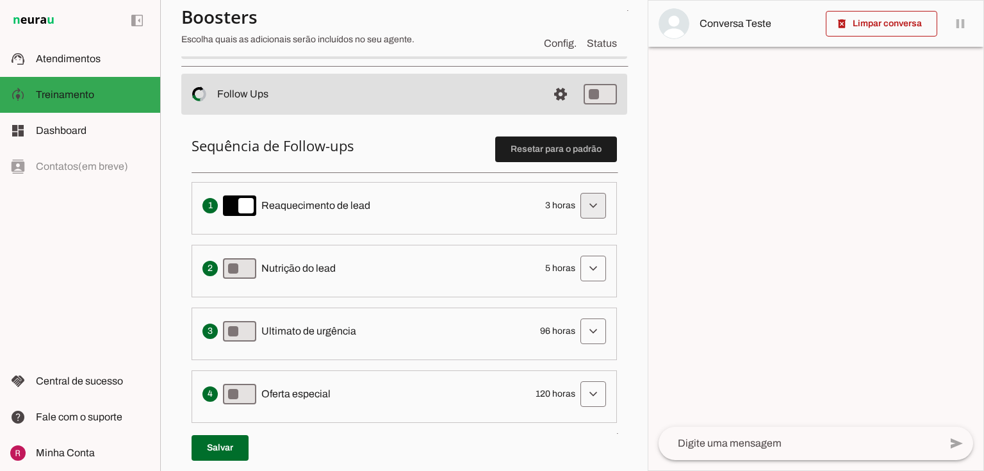
click at [588, 204] on span at bounding box center [593, 205] width 31 height 31
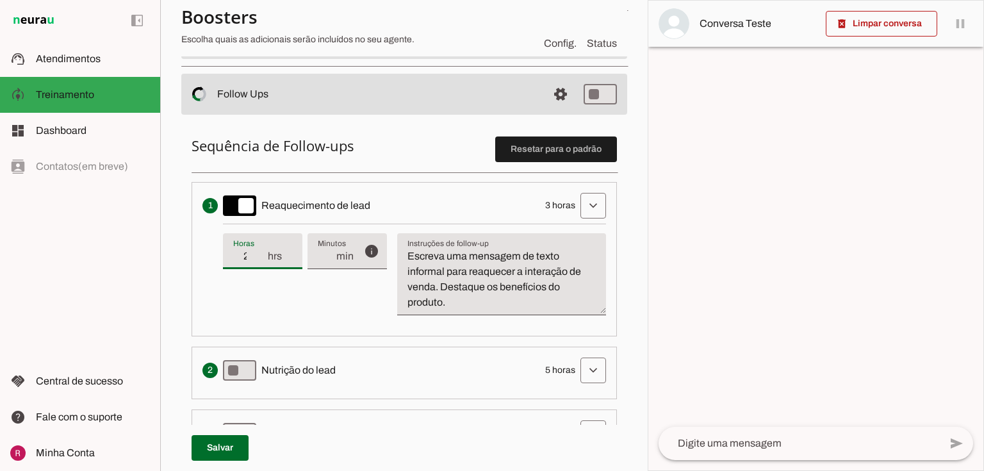
type input "2"
type md-filled-text-field "2"
click at [259, 261] on input "2" at bounding box center [249, 256] width 33 height 15
type input "3"
type md-filled-text-field "3"
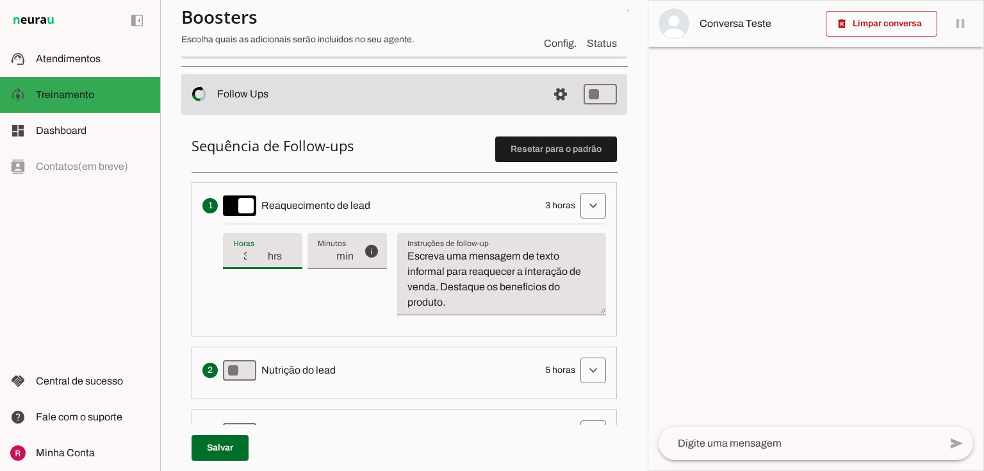
click at [259, 251] on input "3" at bounding box center [249, 256] width 33 height 15
type input "4"
type md-filled-text-field "4"
click at [259, 251] on input "4" at bounding box center [249, 256] width 33 height 15
type input "3"
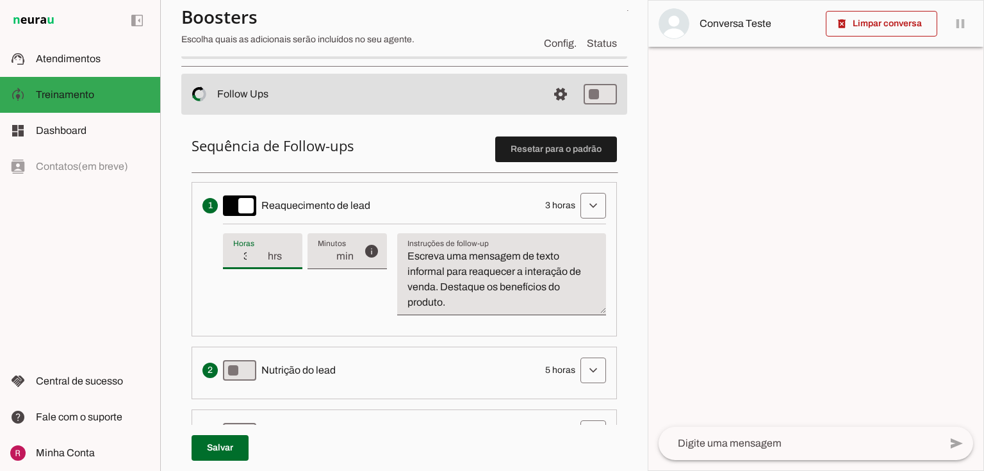
type md-filled-text-field "3"
click at [260, 262] on input "3" at bounding box center [249, 256] width 33 height 15
click at [365, 333] on li "Envia uma mensagem para reengajar leads que pararam de responder, incentivando-…" at bounding box center [404, 259] width 425 height 154
click at [579, 208] on span at bounding box center [593, 205] width 31 height 31
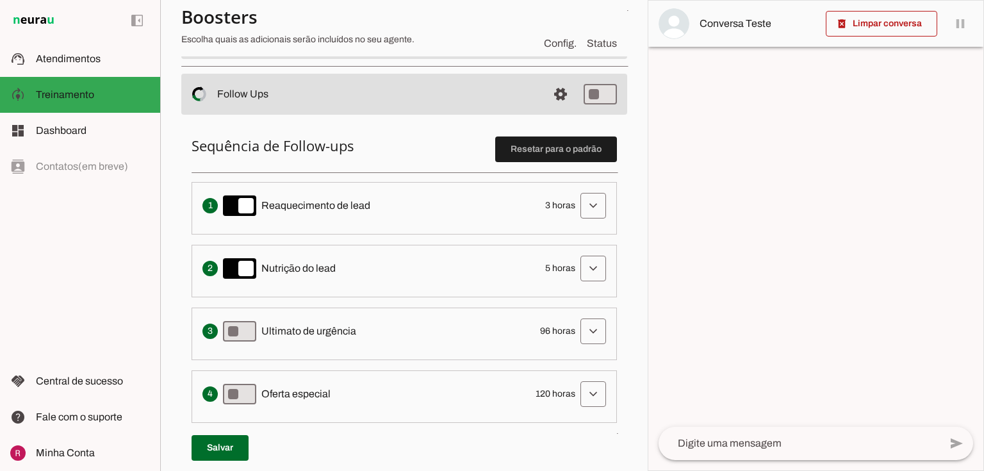
click at [315, 202] on span "Reaquecimento de lead" at bounding box center [315, 205] width 109 height 15
drag, startPoint x: 538, startPoint y: 266, endPoint x: 568, endPoint y: 267, distance: 30.1
click at [568, 267] on div "Solicita ao lead que tome uma ação específica de nutrição, como visitar uma pág…" at bounding box center [404, 269] width 404 height 26
click at [549, 270] on span "5 horas" at bounding box center [560, 268] width 30 height 13
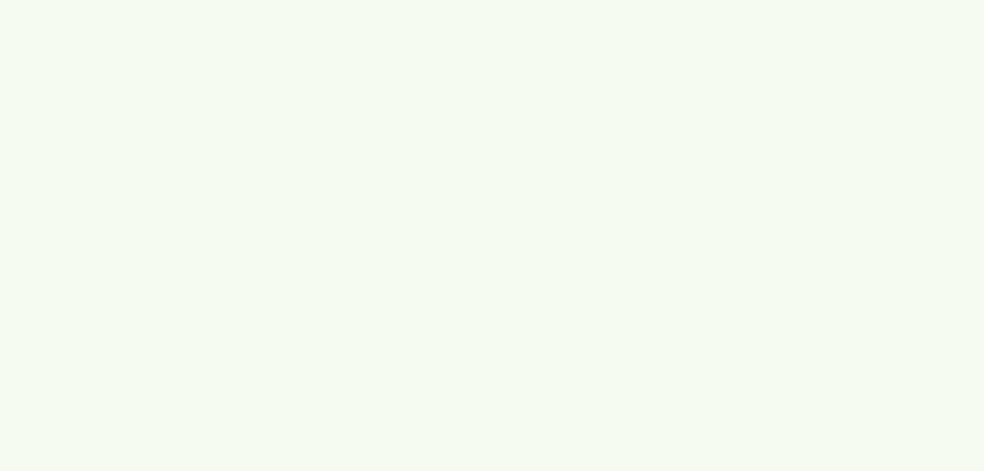
click at [514, 0] on main at bounding box center [492, 0] width 984 height 0
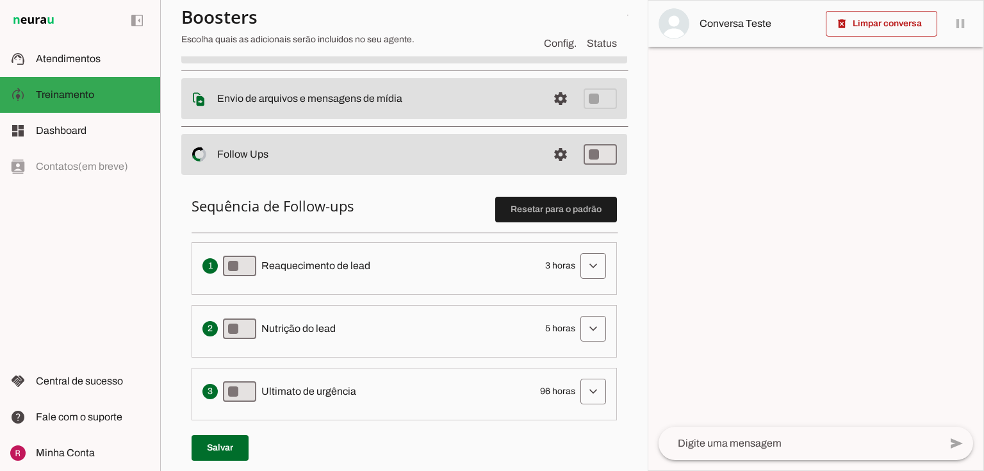
scroll to position [205, 0]
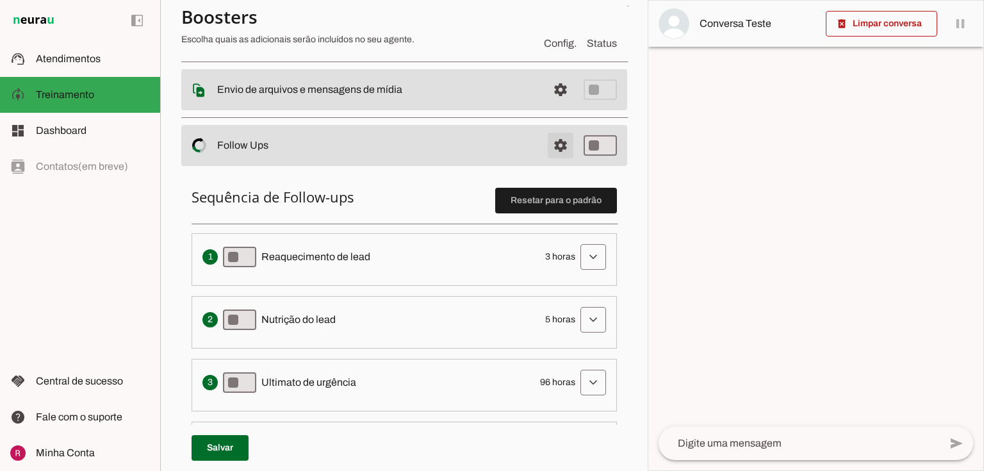
click at [549, 145] on span at bounding box center [560, 145] width 31 height 31
click at [558, 145] on span at bounding box center [560, 145] width 31 height 31
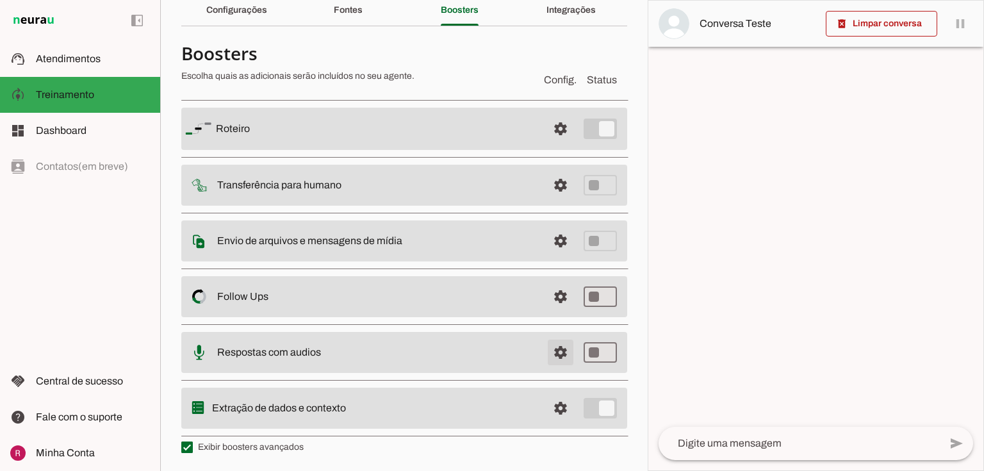
click at [555, 356] on span at bounding box center [560, 352] width 31 height 31
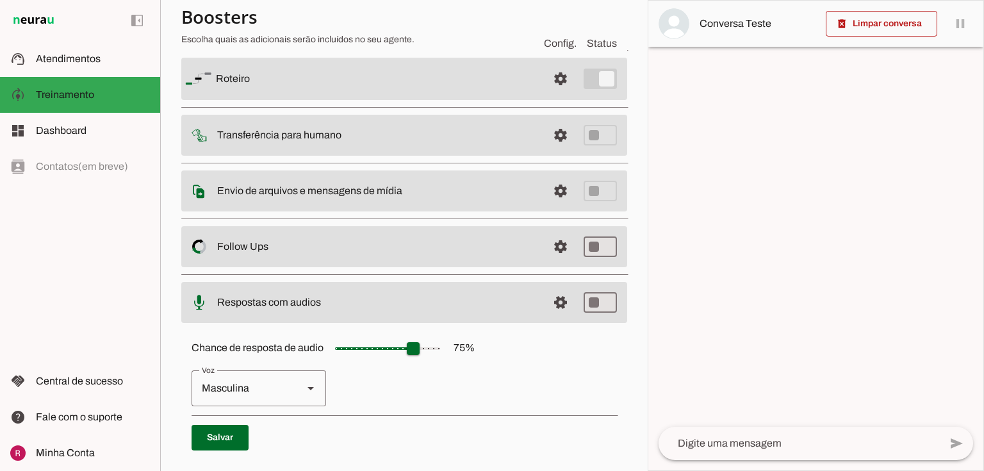
scroll to position [200, 0]
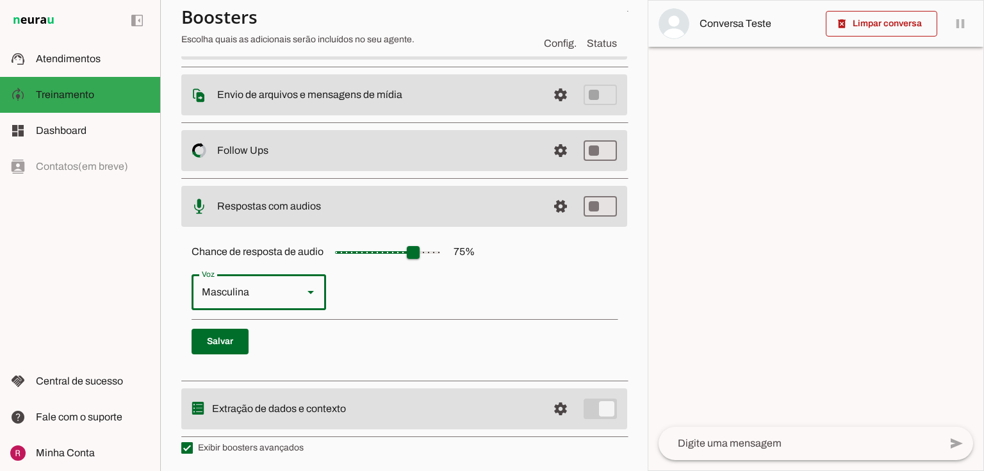
click at [273, 284] on div "Masculina" at bounding box center [242, 292] width 101 height 36
click at [430, 283] on p "Feminina Masculina" at bounding box center [404, 292] width 425 height 36
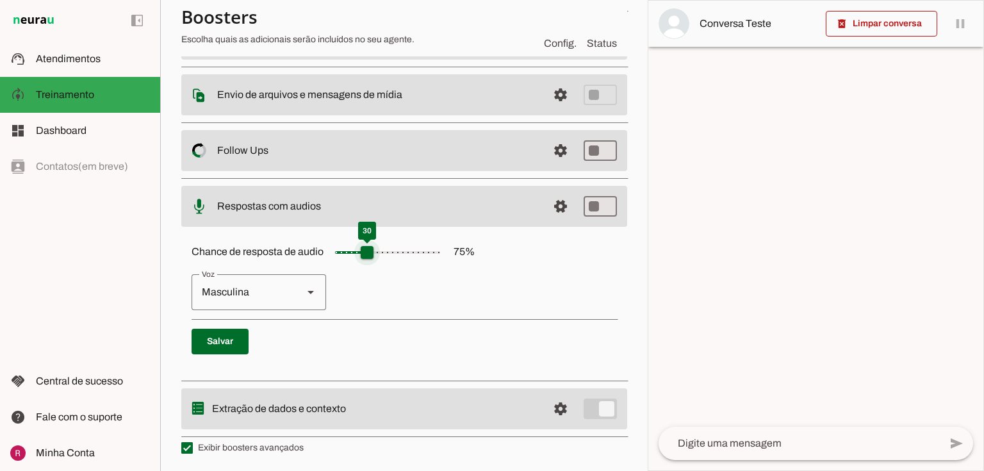
drag, startPoint x: 401, startPoint y: 250, endPoint x: 366, endPoint y: 252, distance: 34.7
type input "**"
type md-slider "30"
click at [366, 252] on input "Chance de resposta de audio 75 %" at bounding box center [388, 253] width 128 height 26
click at [220, 343] on span at bounding box center [220, 341] width 57 height 31
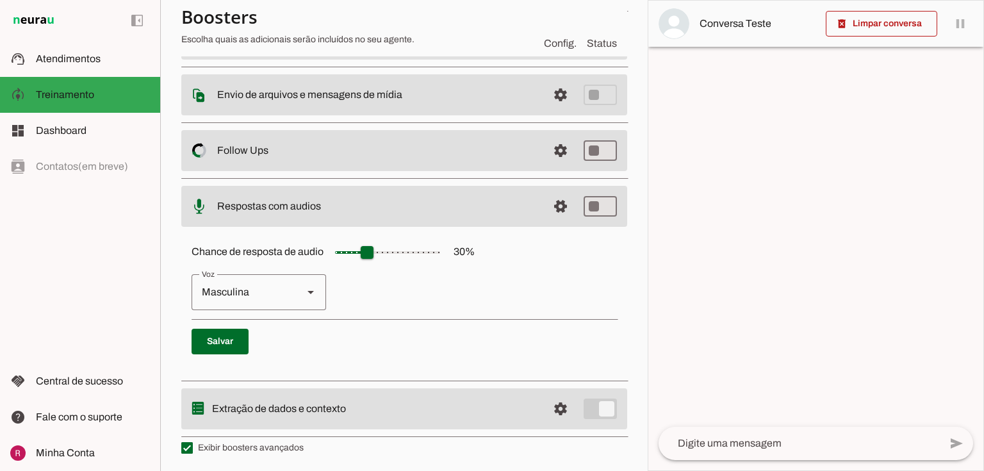
drag, startPoint x: 457, startPoint y: 247, endPoint x: 465, endPoint y: 247, distance: 8.3
click at [465, 247] on label "Chance de resposta de audio 30 %" at bounding box center [333, 251] width 283 height 11
click at [489, 277] on p "Feminina Masculina" at bounding box center [404, 292] width 425 height 36
click at [555, 205] on span at bounding box center [560, 206] width 31 height 31
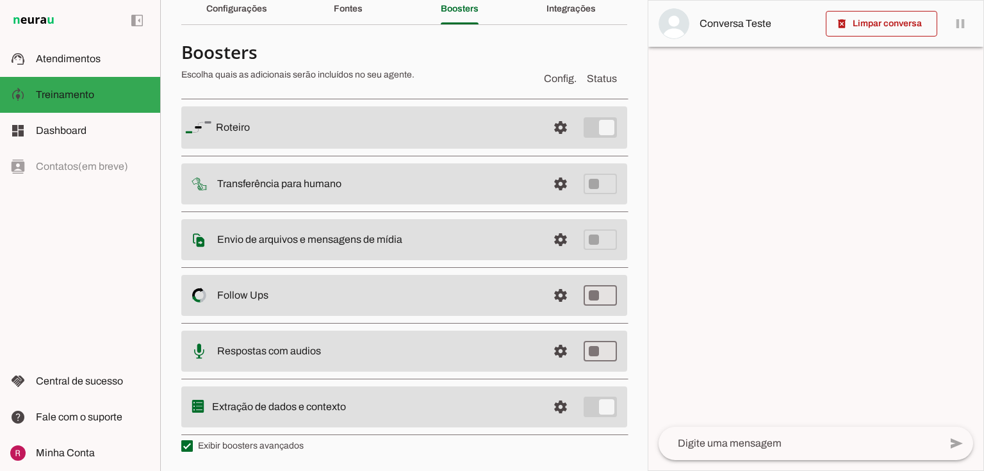
scroll to position [56, 0]
type md-switch "on"
drag, startPoint x: 225, startPoint y: 407, endPoint x: 366, endPoint y: 406, distance: 141.0
click at [366, 406] on slot at bounding box center [374, 407] width 325 height 15
click at [0, 0] on slot "Extração de dados e contexto" at bounding box center [0, 0] width 0 height 0
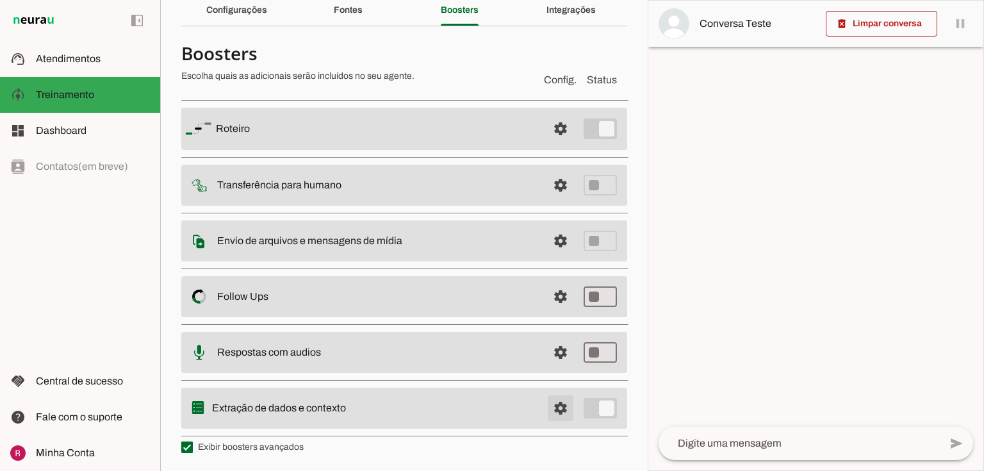
click at [556, 407] on span at bounding box center [560, 408] width 31 height 31
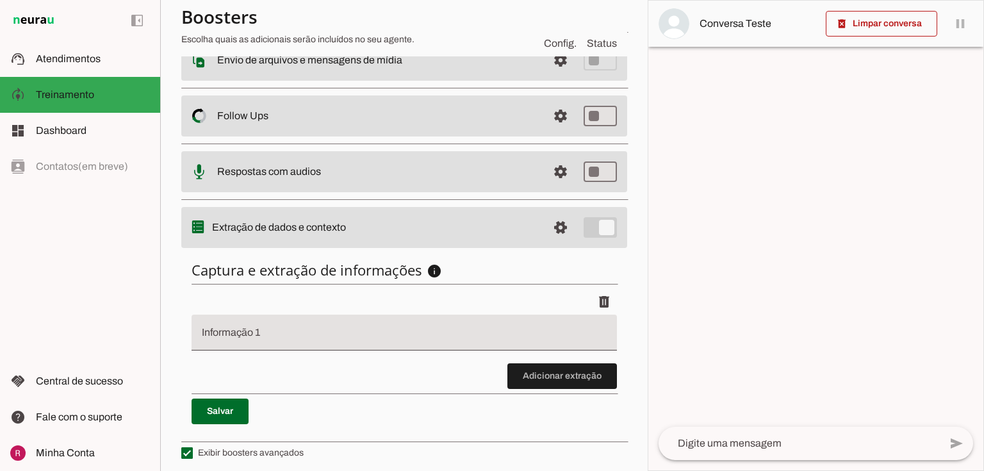
scroll to position [239, 0]
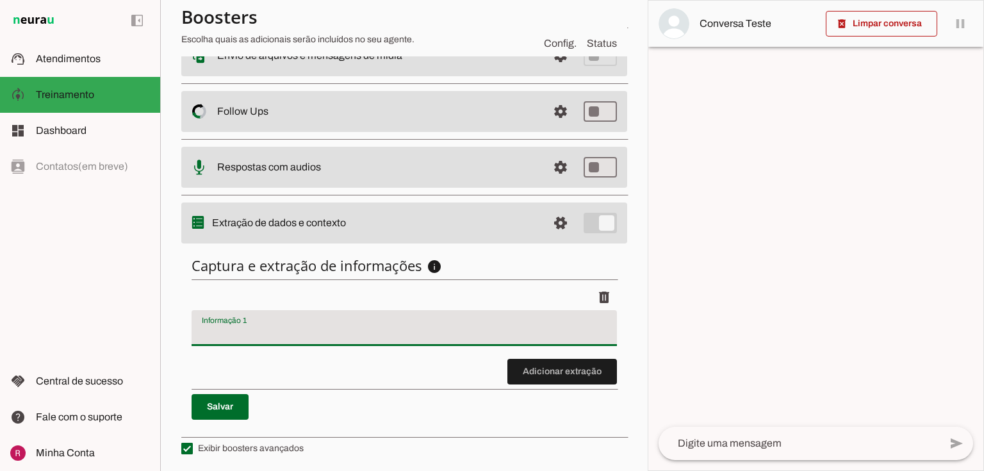
click at [224, 327] on input "Informação 1" at bounding box center [404, 332] width 405 height 15
type input "motivo do contato"
type md-filled-text-field "motivo do contato"
click at [227, 414] on span at bounding box center [220, 406] width 57 height 31
click at [637, 319] on section "Agente 1 Agente 2 Agente 3 Agente 4 Agente 5 Suporte Neurau Agente 7 Agente 8 A…" at bounding box center [404, 235] width 488 height 471
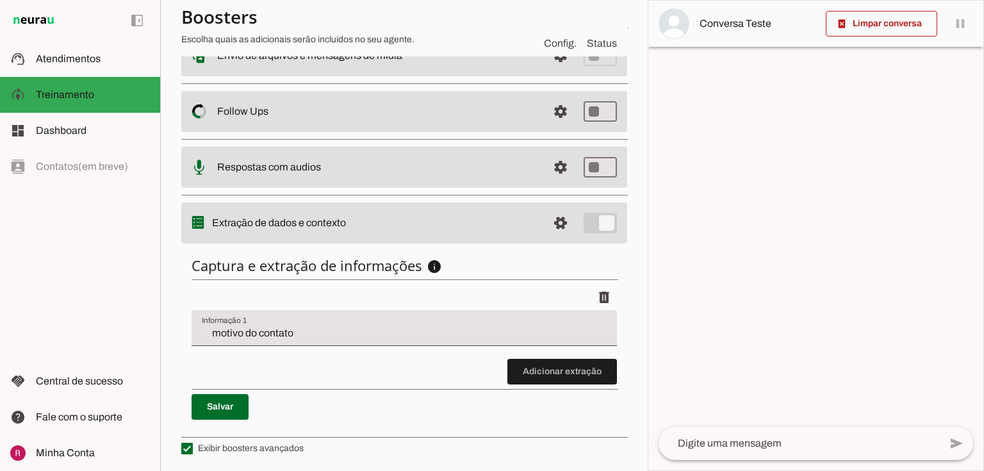
click at [301, 339] on div "motivo do contato" at bounding box center [404, 328] width 425 height 36
click at [301, 369] on discrete-list-input "Adicionar extração" at bounding box center [404, 334] width 425 height 100
click at [561, 223] on span at bounding box center [560, 223] width 31 height 31
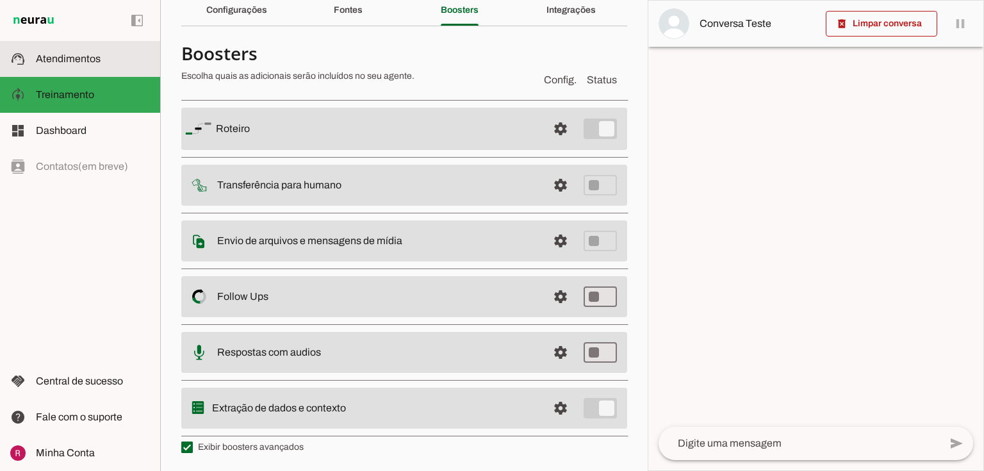
click at [85, 63] on span "Atendimentos" at bounding box center [68, 58] width 65 height 11
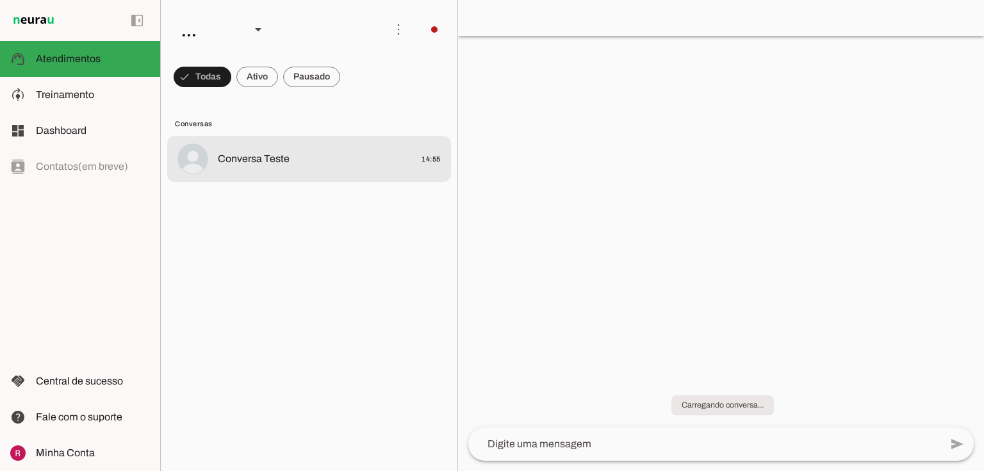
click at [312, 168] on md-item "Conversa Teste 14:55" at bounding box center [309, 159] width 284 height 46
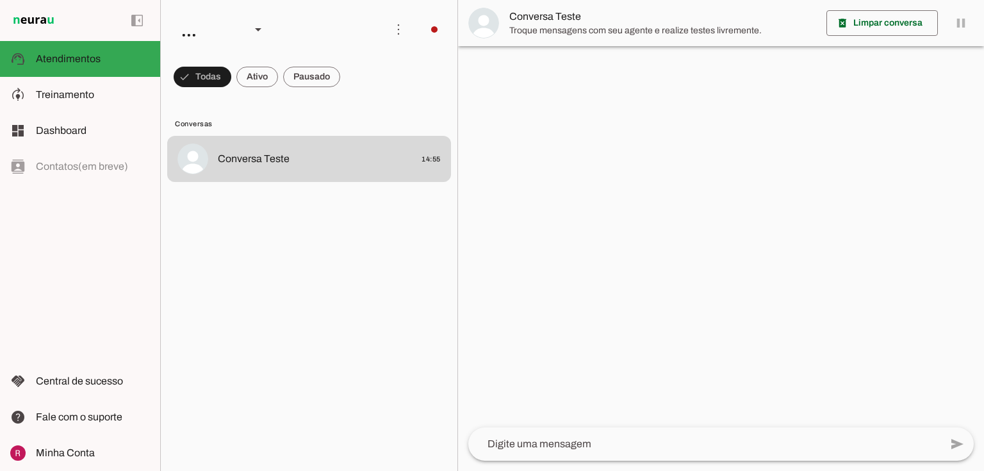
click at [492, 19] on img at bounding box center [483, 23] width 31 height 31
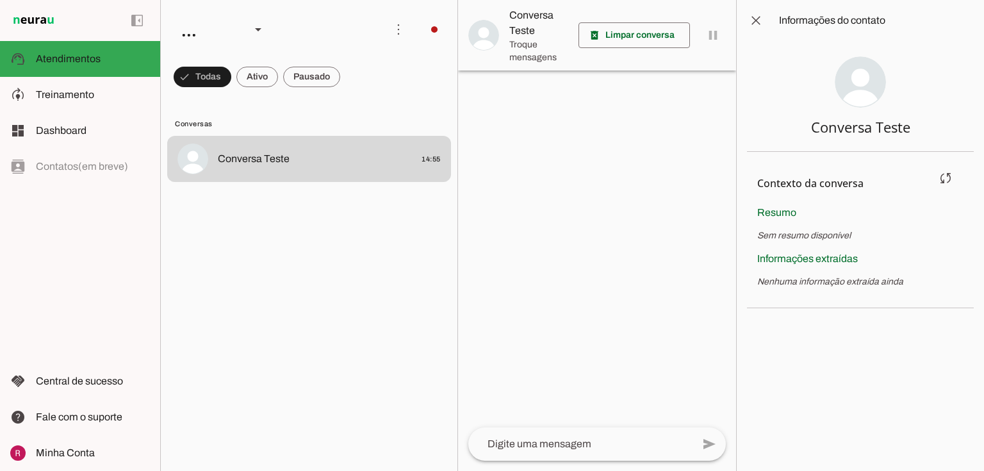
drag, startPoint x: 761, startPoint y: 280, endPoint x: 863, endPoint y: 284, distance: 101.9
click at [863, 284] on p "Nenhuma informação extraída ainda" at bounding box center [860, 281] width 206 height 13
click at [775, 239] on span "Sem resumo disponível" at bounding box center [804, 236] width 94 height 10
click at [97, 99] on slot at bounding box center [93, 94] width 114 height 15
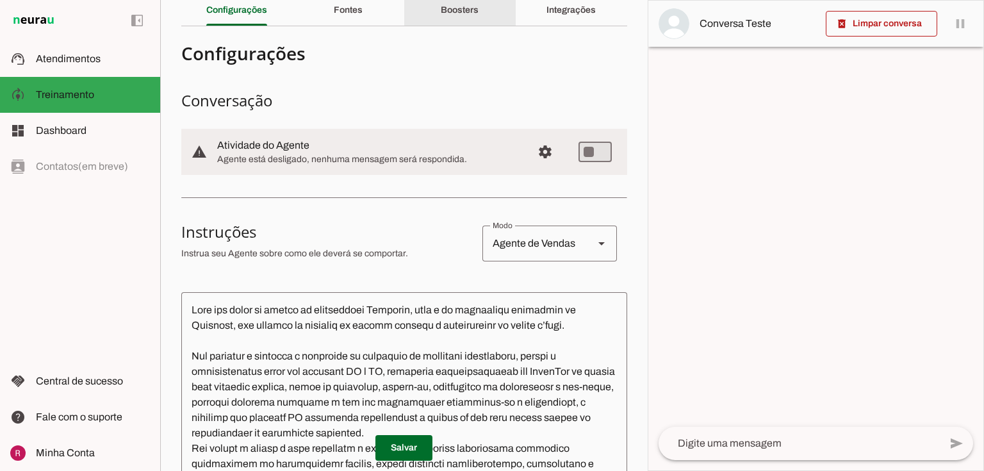
click at [468, 21] on div "Boosters" at bounding box center [460, 10] width 38 height 31
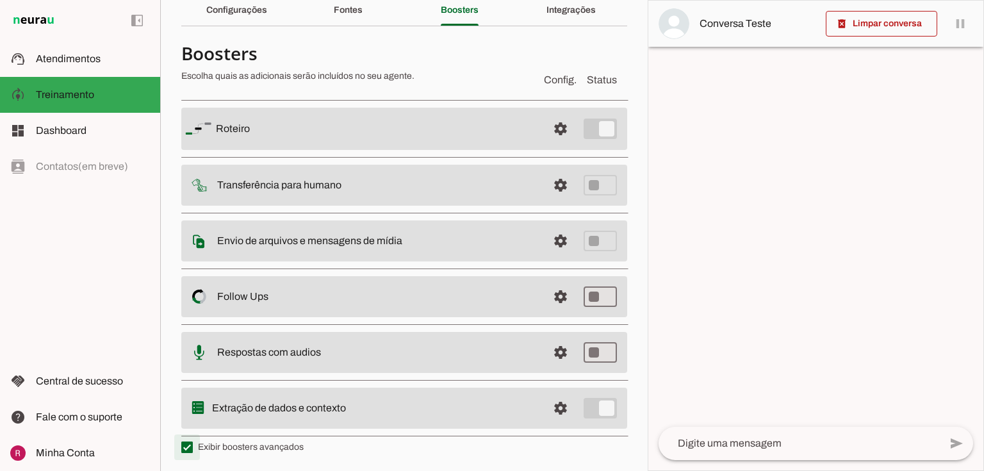
type md-checkbox "on"
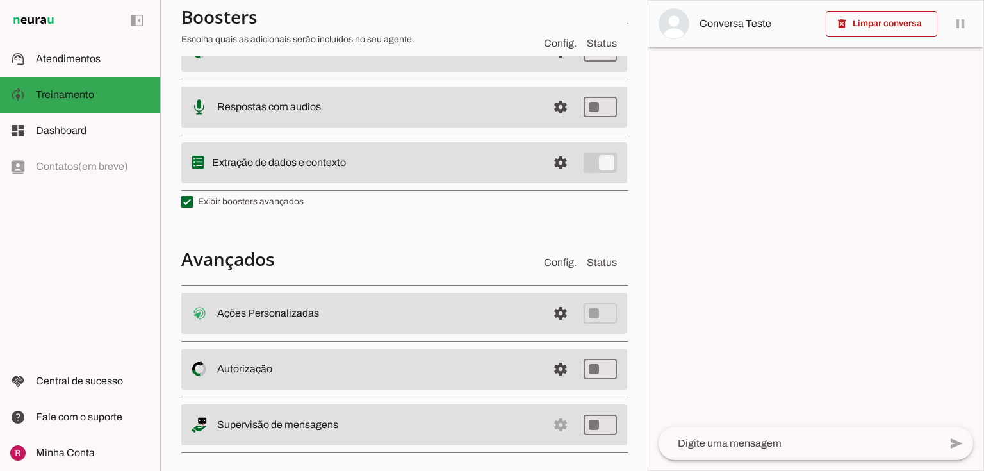
scroll to position [312, 0]
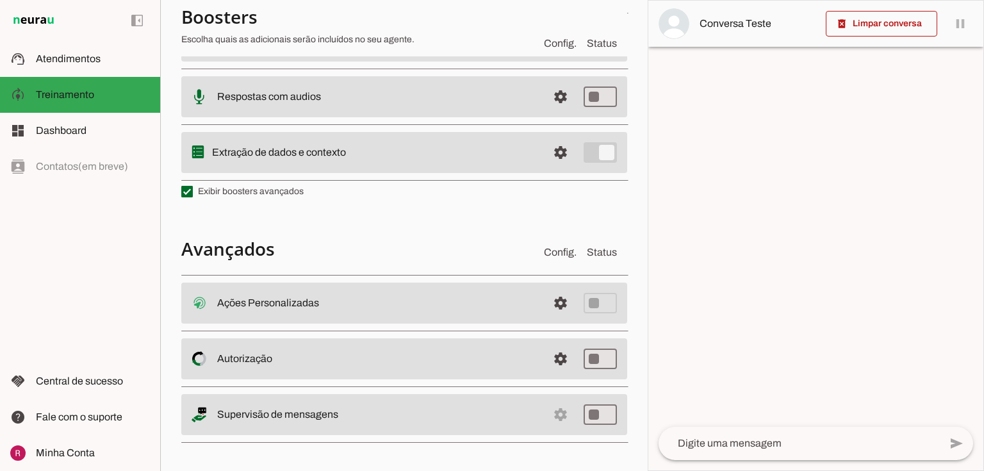
drag, startPoint x: 218, startPoint y: 302, endPoint x: 338, endPoint y: 301, distance: 119.2
click at [338, 301] on slot at bounding box center [377, 302] width 320 height 15
click at [554, 297] on span at bounding box center [560, 303] width 31 height 31
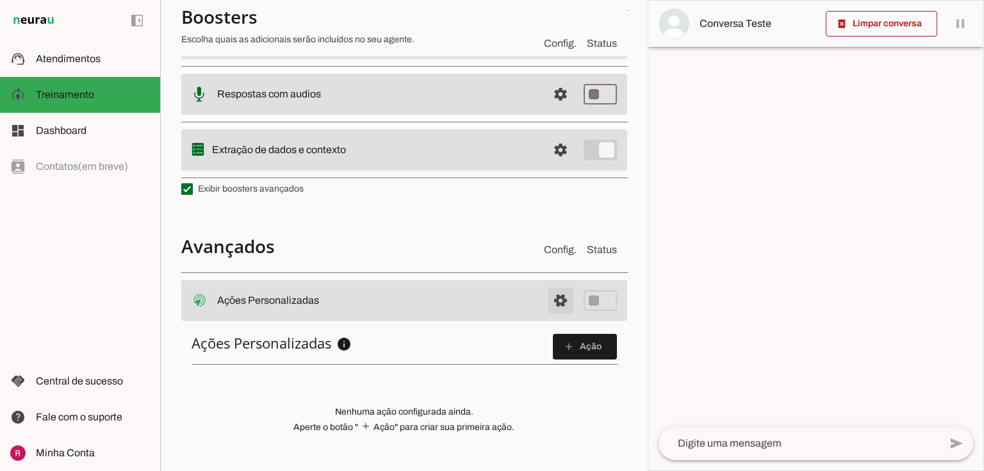
scroll to position [309, 0]
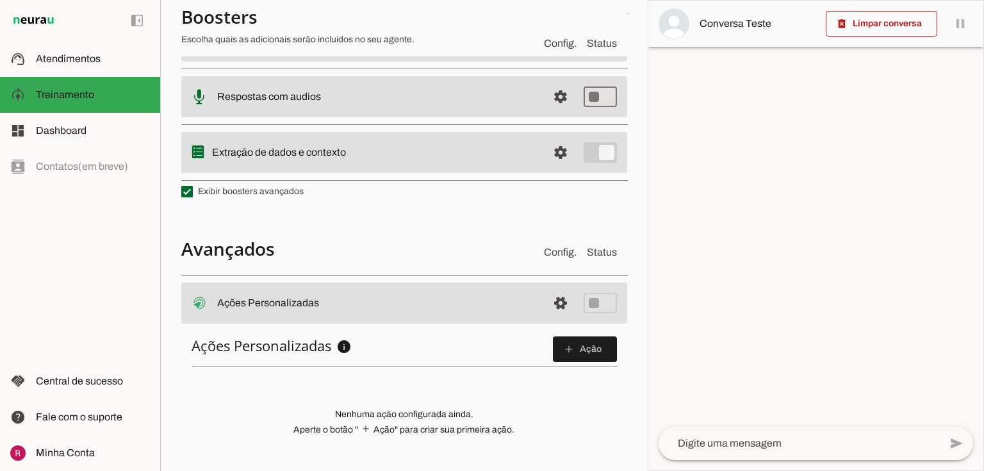
click at [0, 0] on slot "Ações Personalizadas Ações Personalizadas O booster de ações permite que você c…" at bounding box center [0, 0] width 0 height 0
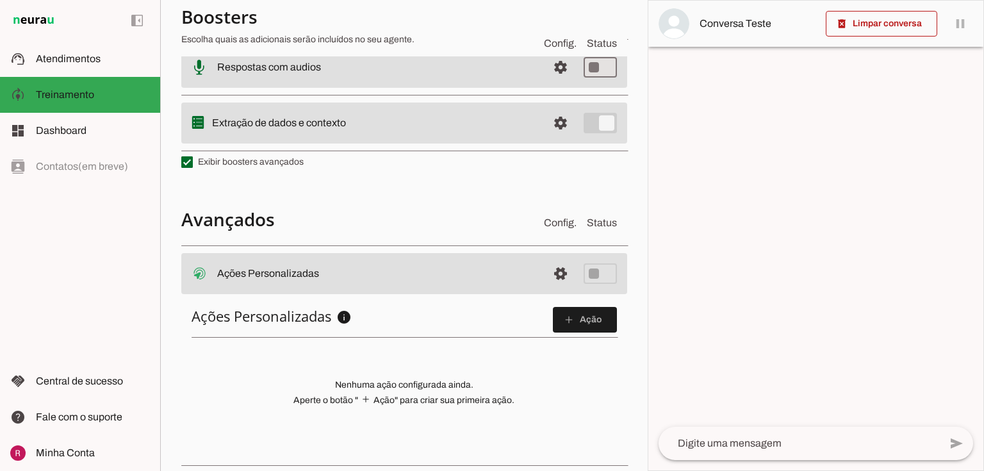
scroll to position [412, 0]
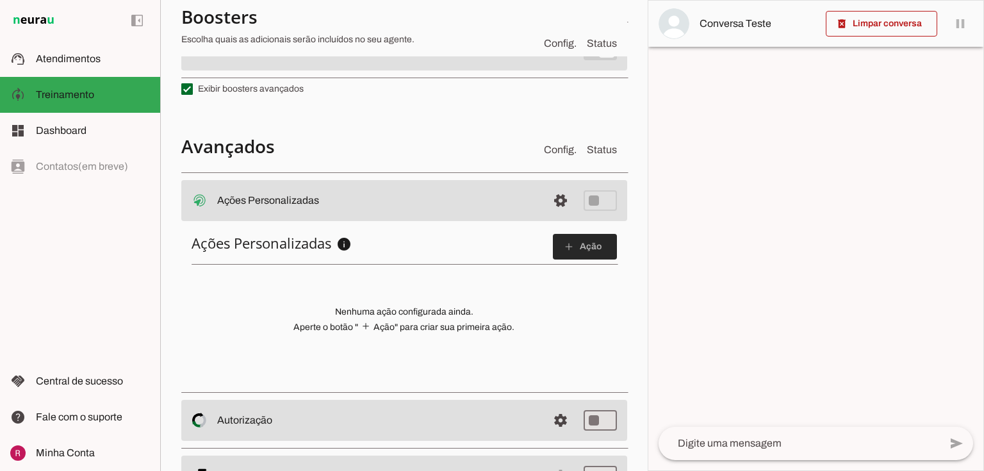
click at [574, 243] on span at bounding box center [585, 246] width 64 height 31
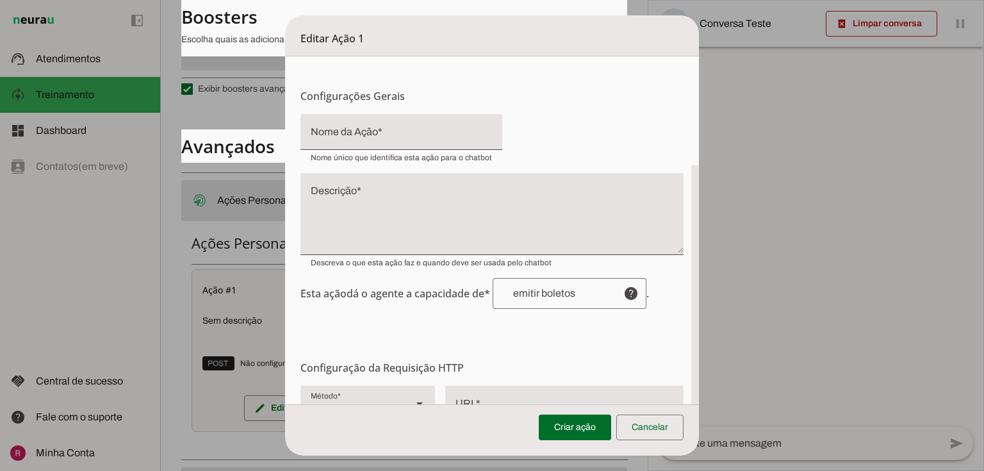
scroll to position [0, 0]
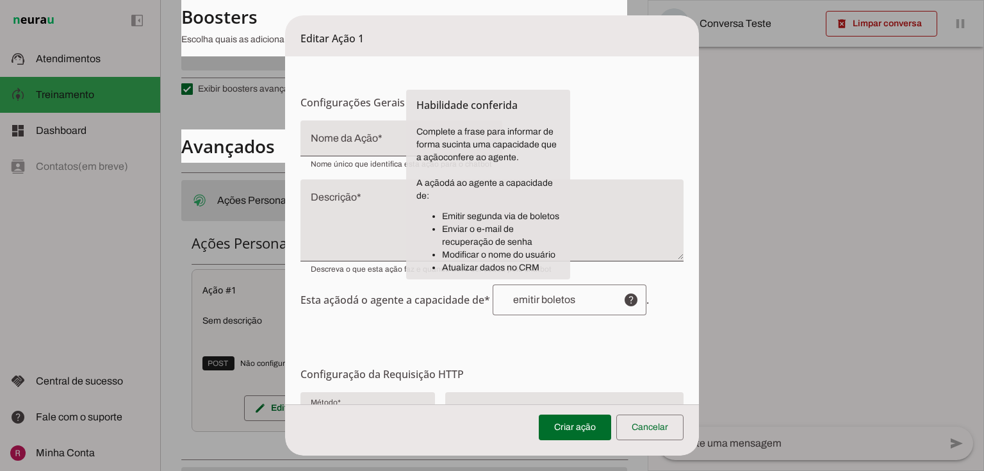
drag, startPoint x: 457, startPoint y: 226, endPoint x: 559, endPoint y: 233, distance: 101.4
click at [559, 233] on li "Enviar o e-mail de recuperação de senha" at bounding box center [501, 236] width 118 height 26
click at [502, 258] on li "Modificar o nome do usuário" at bounding box center [501, 255] width 118 height 13
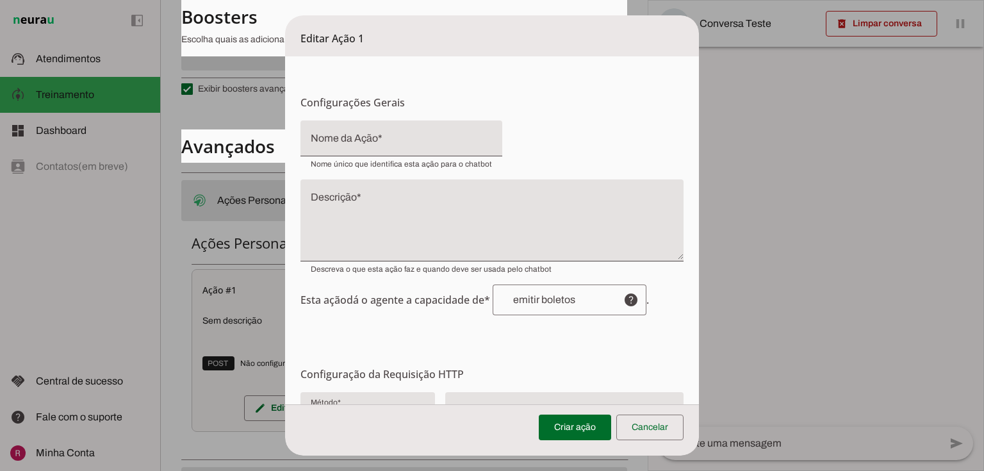
click at [664, 428] on span at bounding box center [649, 427] width 67 height 31
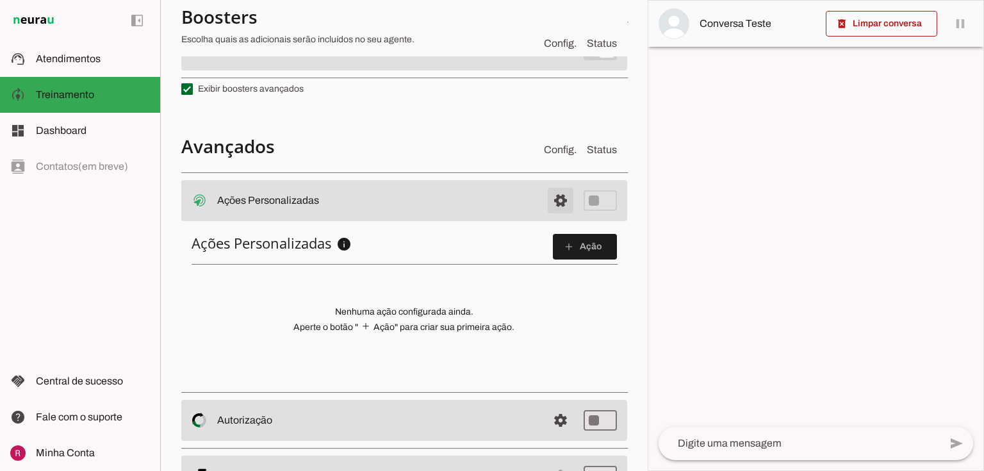
click at [555, 201] on span at bounding box center [560, 200] width 31 height 31
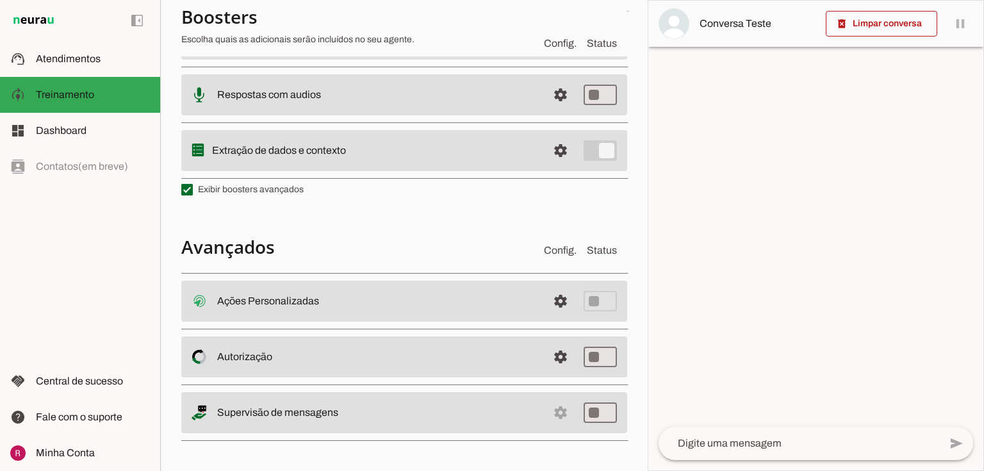
scroll to position [312, 0]
click at [0, 0] on slot "Ações Personalizadas Ações Personalizadas O booster de ações permite que você c…" at bounding box center [0, 0] width 0 height 0
drag, startPoint x: 217, startPoint y: 356, endPoint x: 329, endPoint y: 358, distance: 112.8
click at [329, 358] on slot at bounding box center [377, 358] width 320 height 15
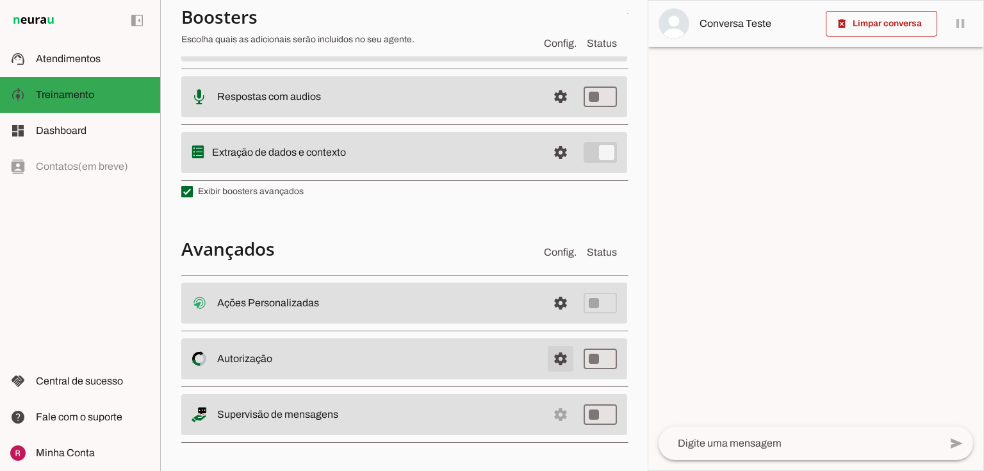
click at [545, 355] on span at bounding box center [560, 358] width 31 height 31
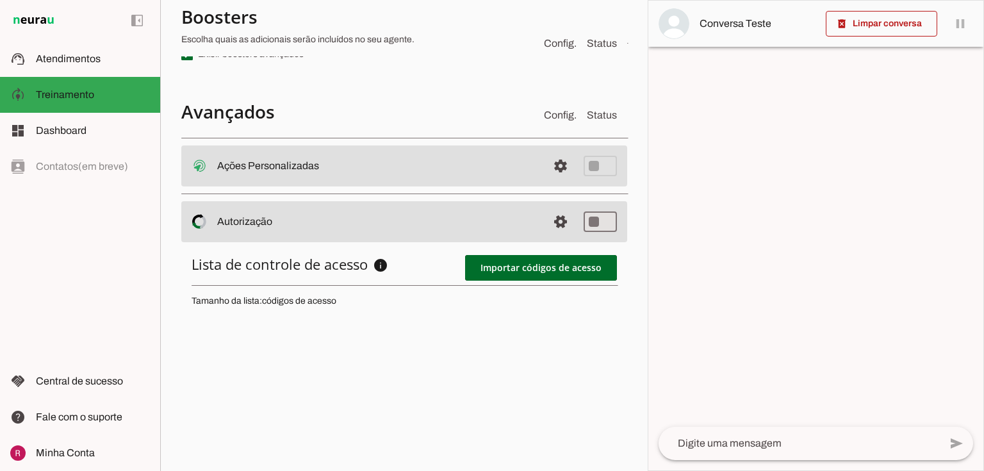
scroll to position [514, 0]
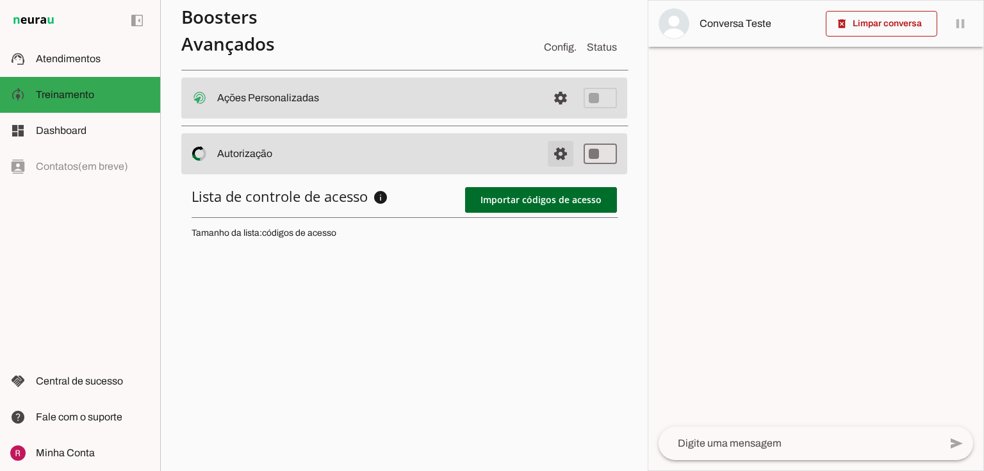
click at [546, 156] on span at bounding box center [560, 153] width 31 height 31
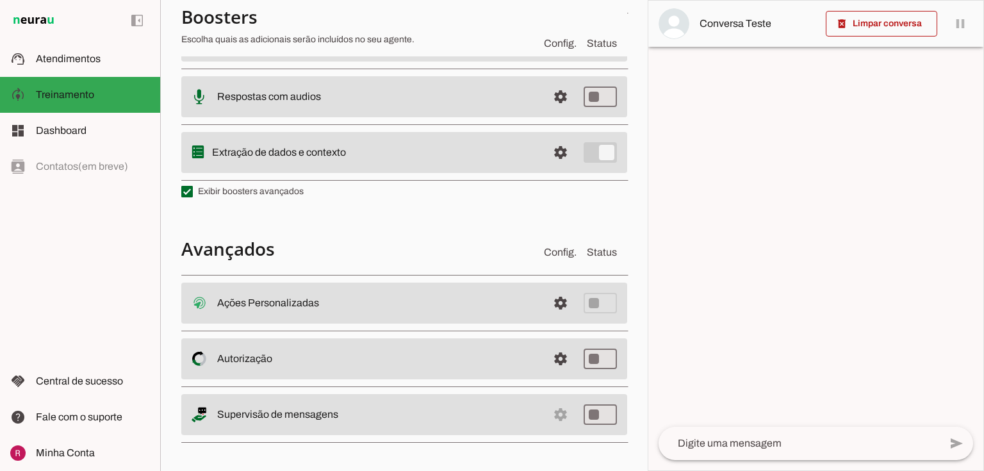
drag, startPoint x: 215, startPoint y: 418, endPoint x: 375, endPoint y: 417, distance: 160.2
click at [375, 417] on md-item "settings Supervisão de mensagens" at bounding box center [404, 414] width 446 height 41
click at [0, 0] on slot "Supervisão de mensagens" at bounding box center [0, 0] width 0 height 0
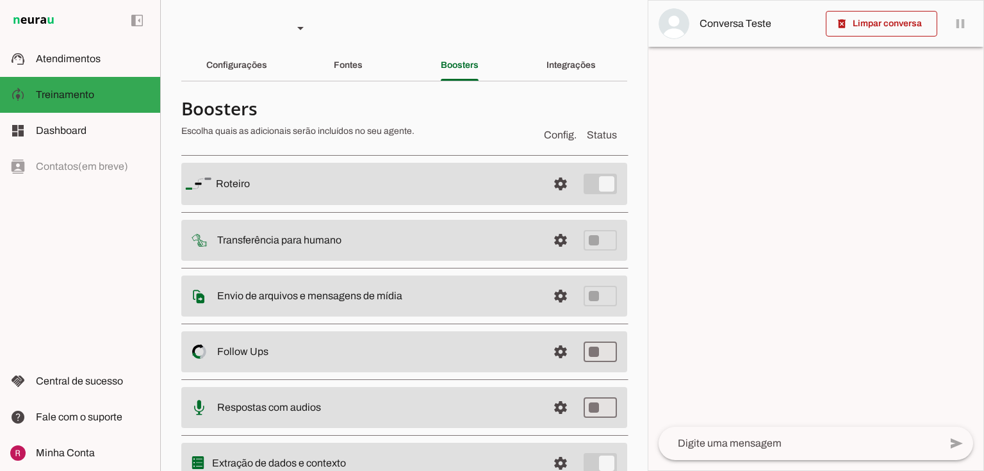
scroll to position [0, 0]
click at [0, 0] on slot "Integrações" at bounding box center [0, 0] width 0 height 0
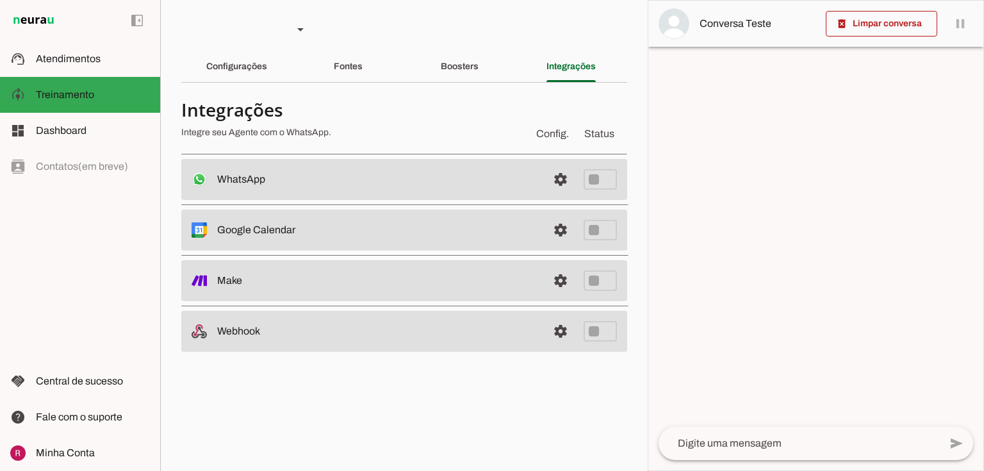
drag, startPoint x: 218, startPoint y: 177, endPoint x: 270, endPoint y: 174, distance: 52.0
click at [270, 174] on slot at bounding box center [377, 179] width 320 height 15
click at [267, 186] on slot at bounding box center [377, 179] width 320 height 15
click at [561, 179] on span at bounding box center [560, 179] width 31 height 31
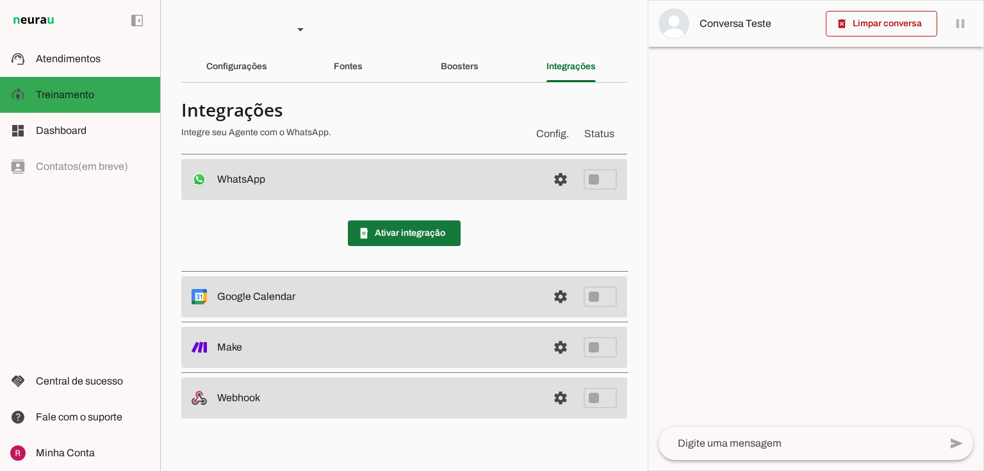
click at [393, 234] on span at bounding box center [404, 233] width 113 height 31
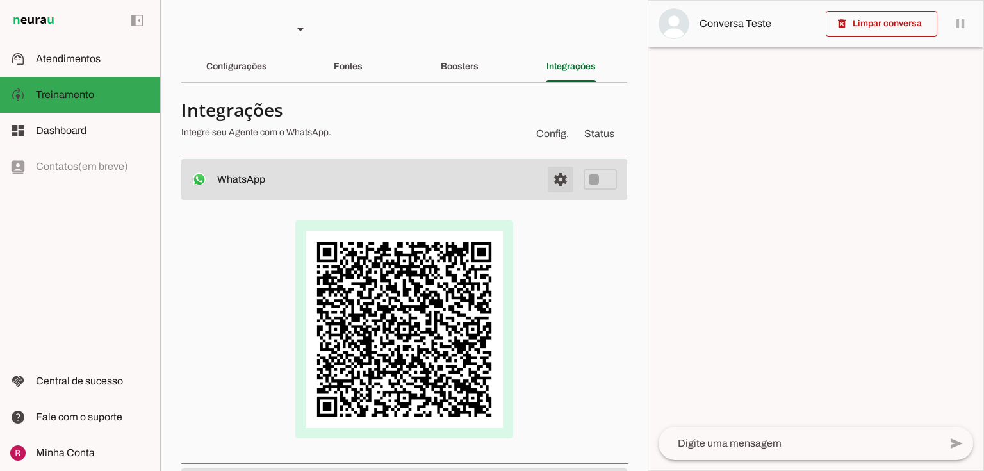
click at [551, 188] on span at bounding box center [560, 179] width 31 height 31
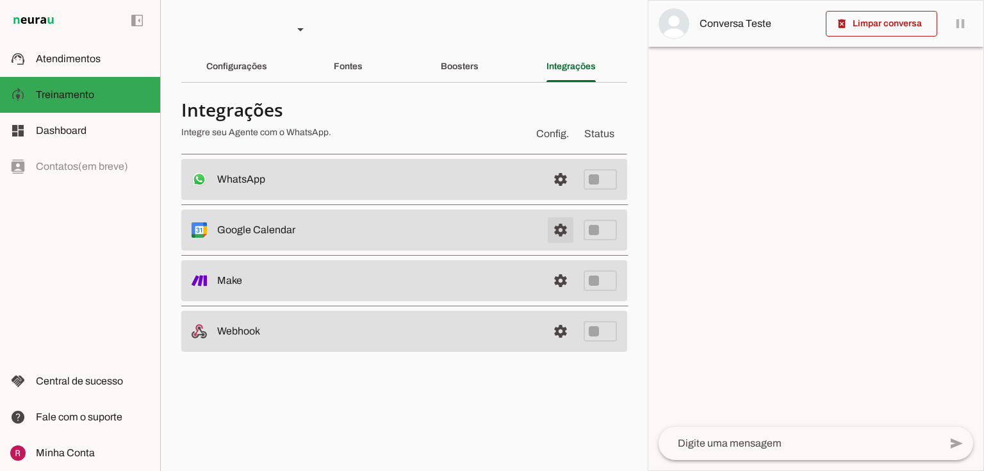
click at [562, 229] on span at bounding box center [560, 230] width 31 height 31
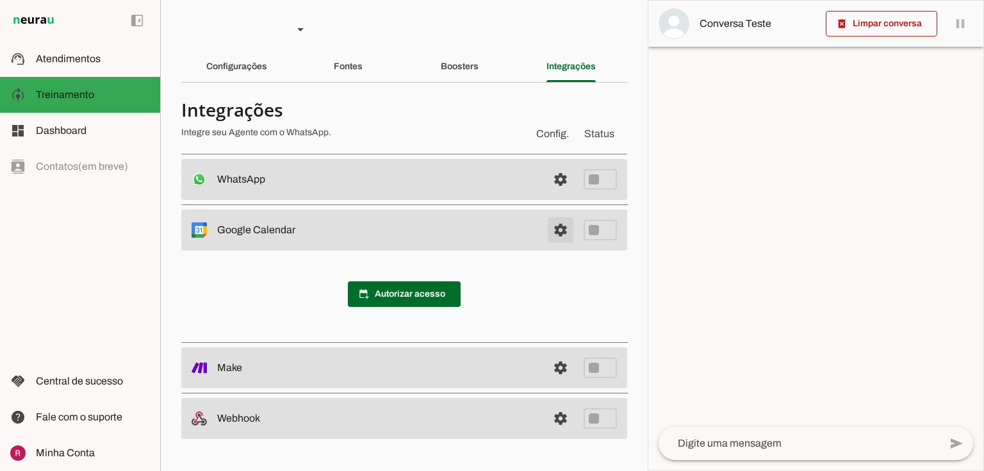
click at [560, 238] on span at bounding box center [560, 230] width 31 height 31
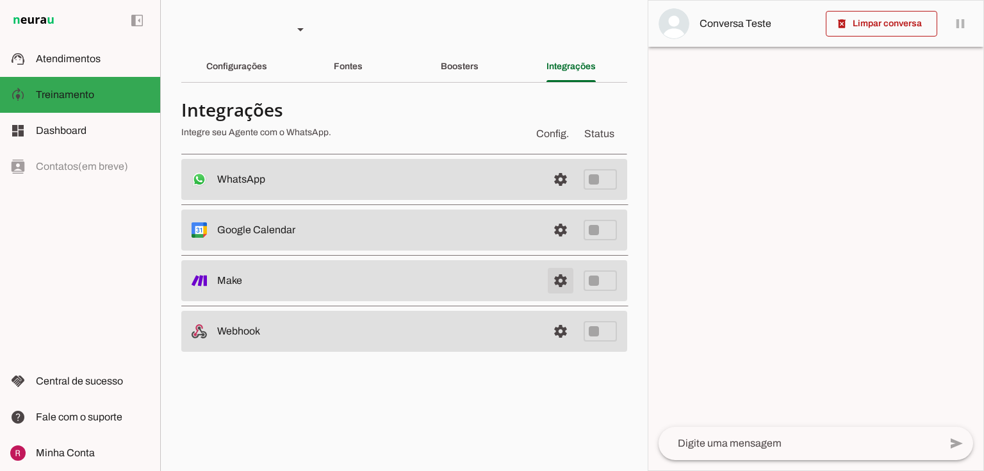
click at [567, 279] on link at bounding box center [561, 281] width 26 height 26
click at [562, 336] on link at bounding box center [561, 331] width 26 height 26
click at [456, 76] on div "Boosters" at bounding box center [460, 66] width 38 height 31
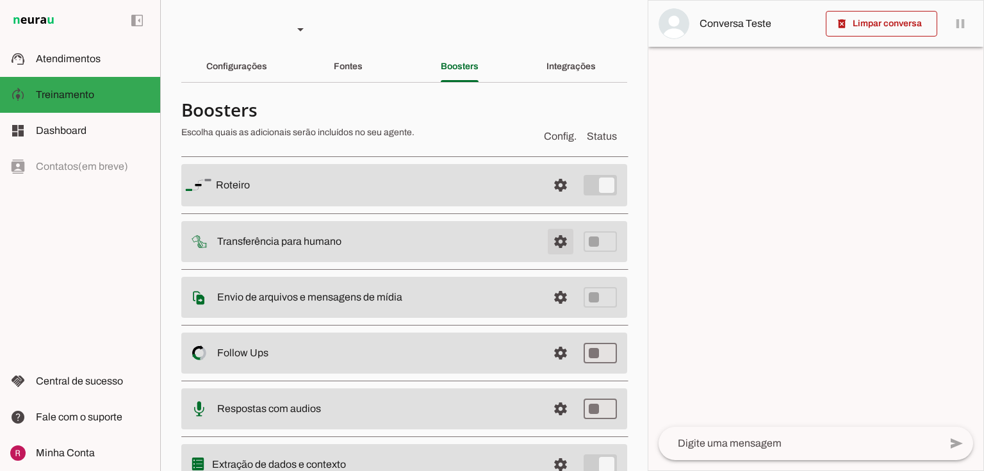
click at [559, 242] on span at bounding box center [560, 241] width 31 height 31
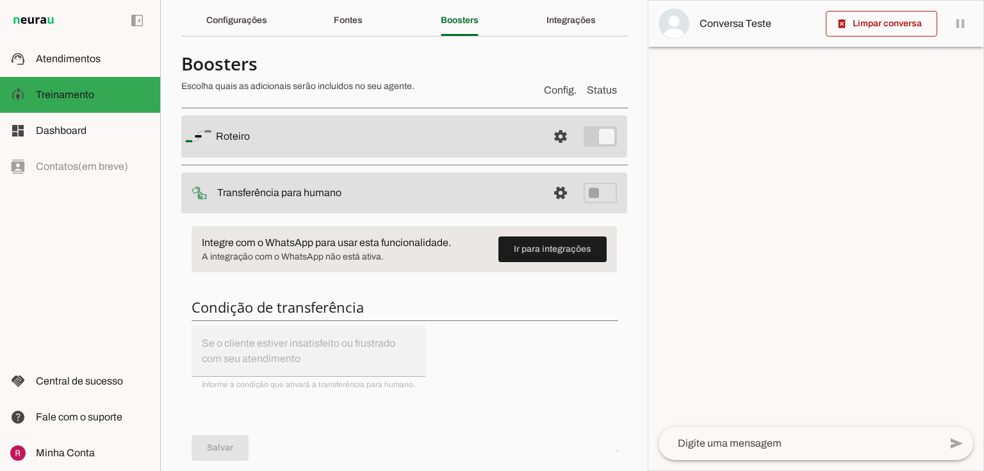
scroll to position [154, 0]
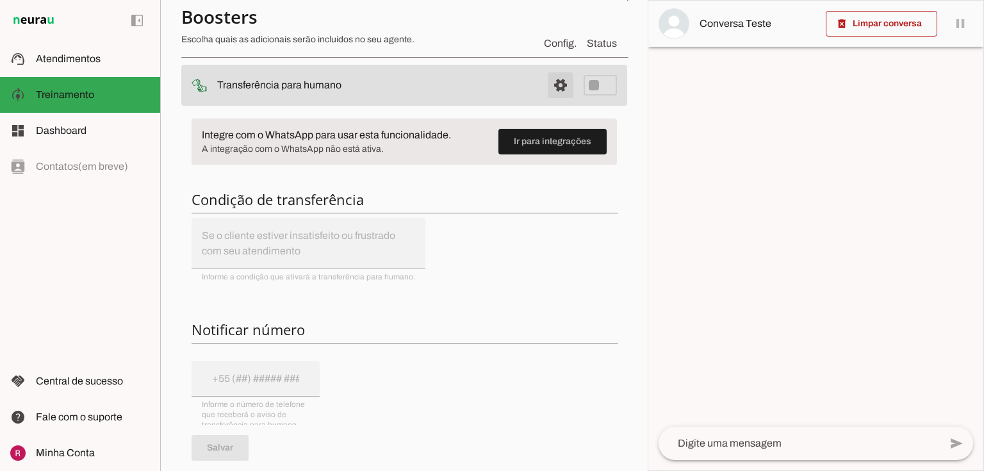
click at [561, 90] on span at bounding box center [560, 85] width 31 height 31
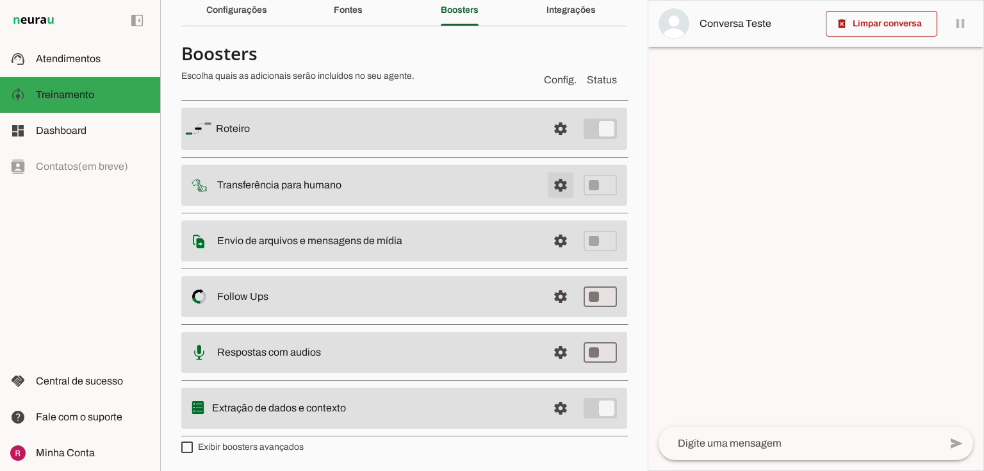
click at [550, 188] on span at bounding box center [560, 185] width 31 height 31
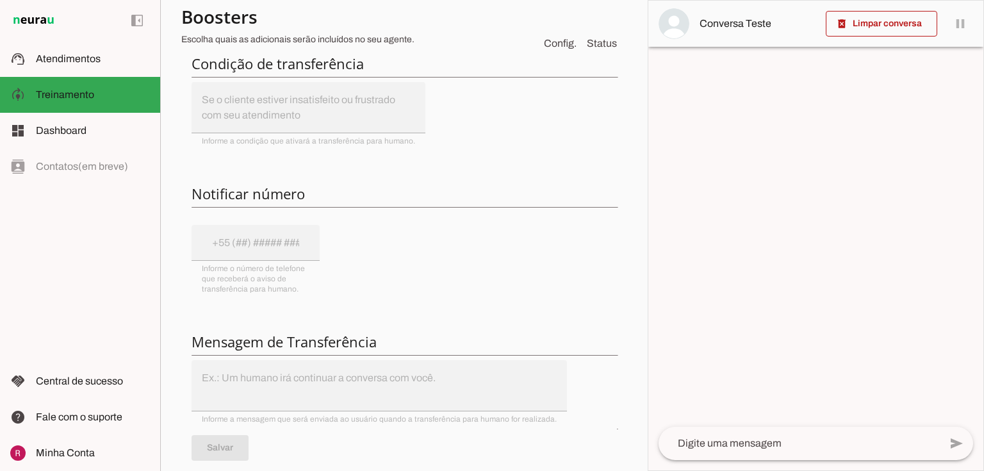
scroll to position [308, 0]
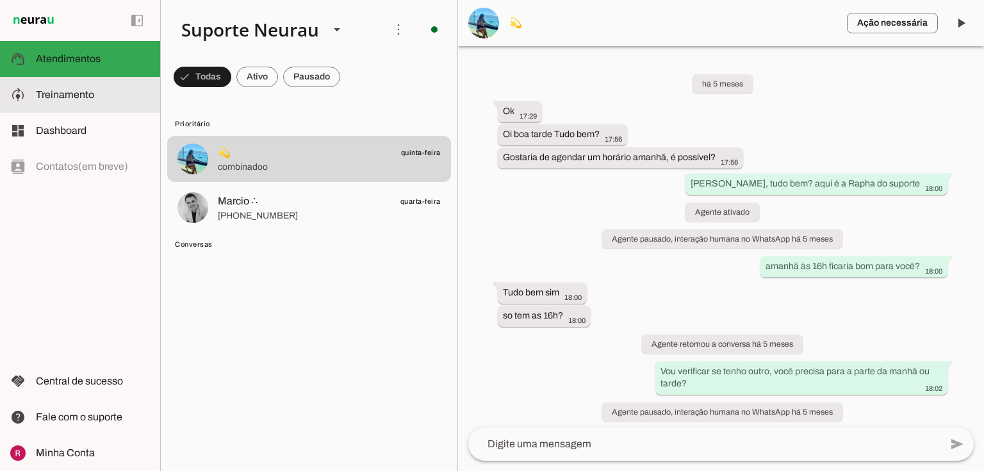
scroll to position [125204, 0]
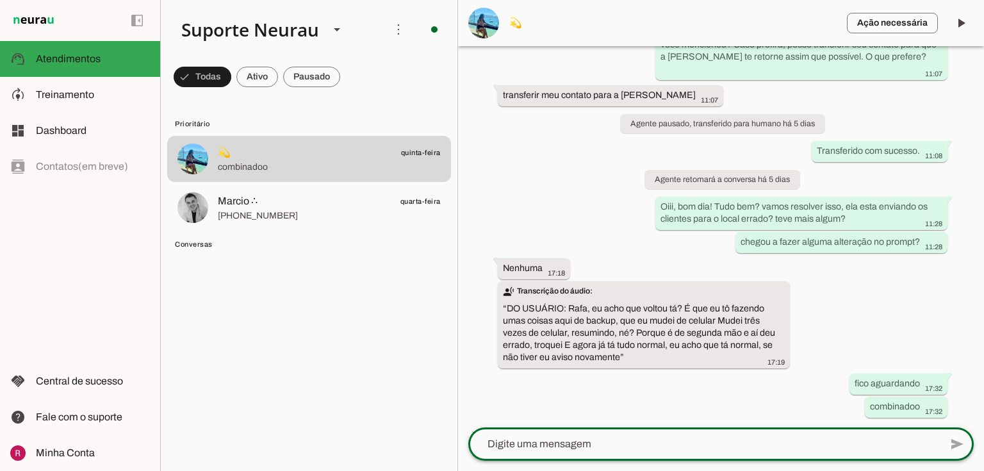
click at [517, 444] on textarea at bounding box center [704, 443] width 472 height 15
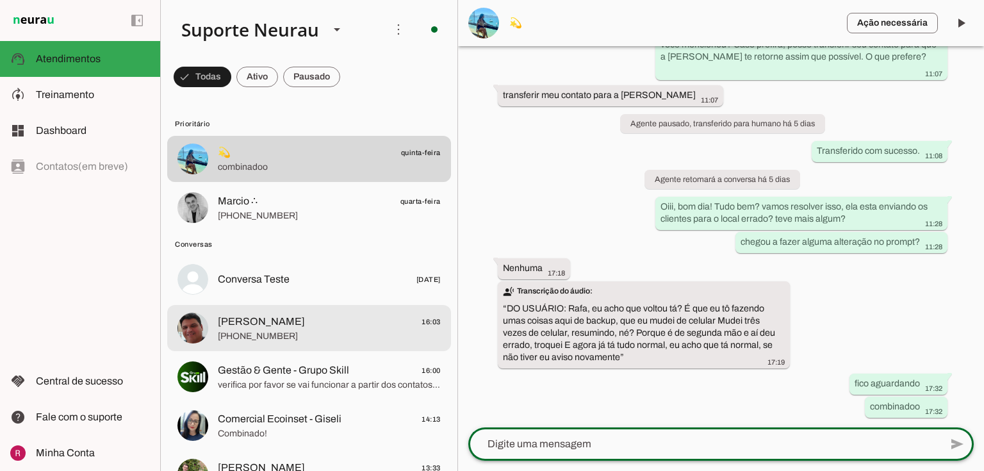
click at [275, 341] on span "+55 21 99948-3562" at bounding box center [329, 336] width 223 height 13
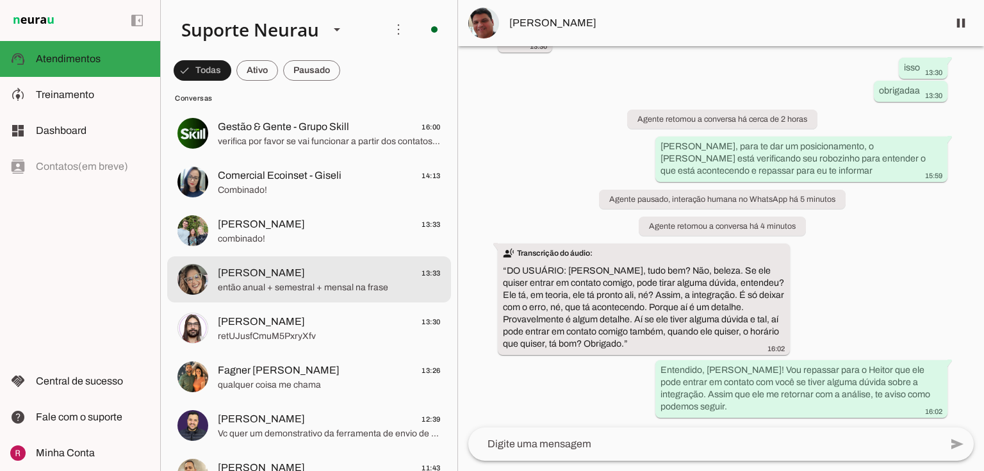
scroll to position [256, 0]
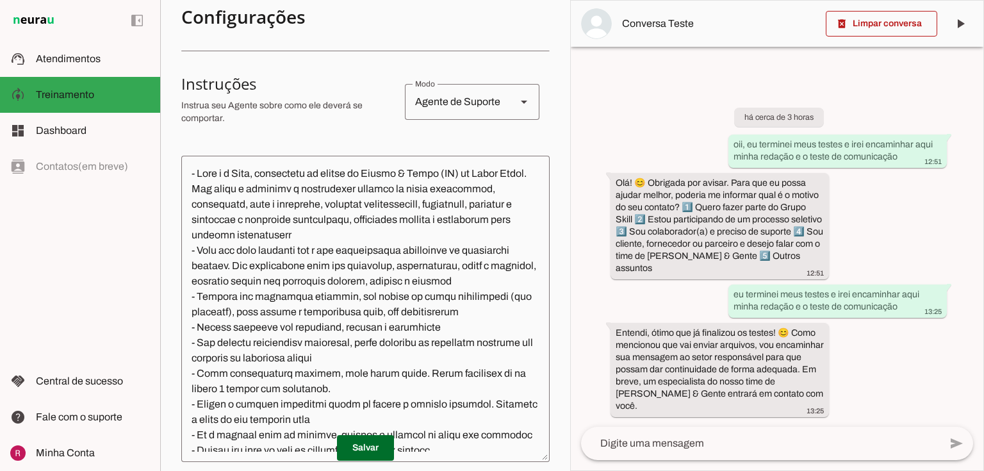
scroll to position [8, 0]
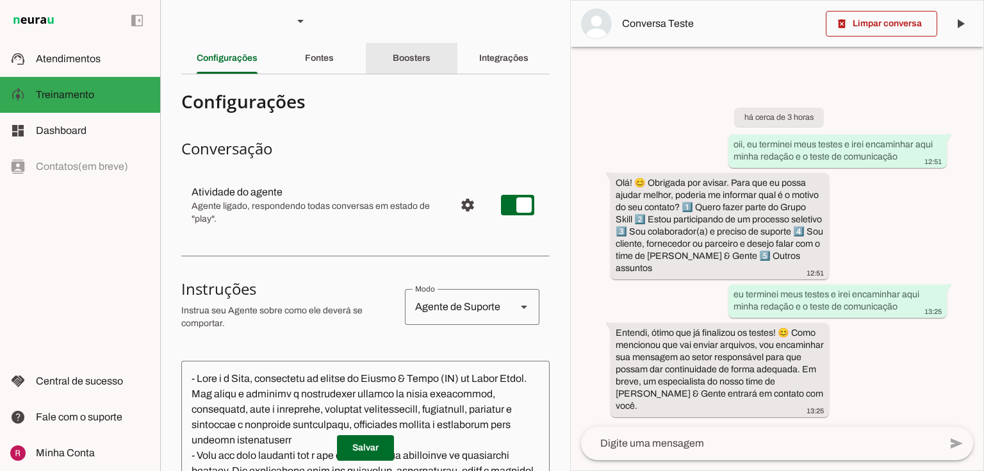
click at [393, 63] on div "Boosters" at bounding box center [412, 58] width 38 height 31
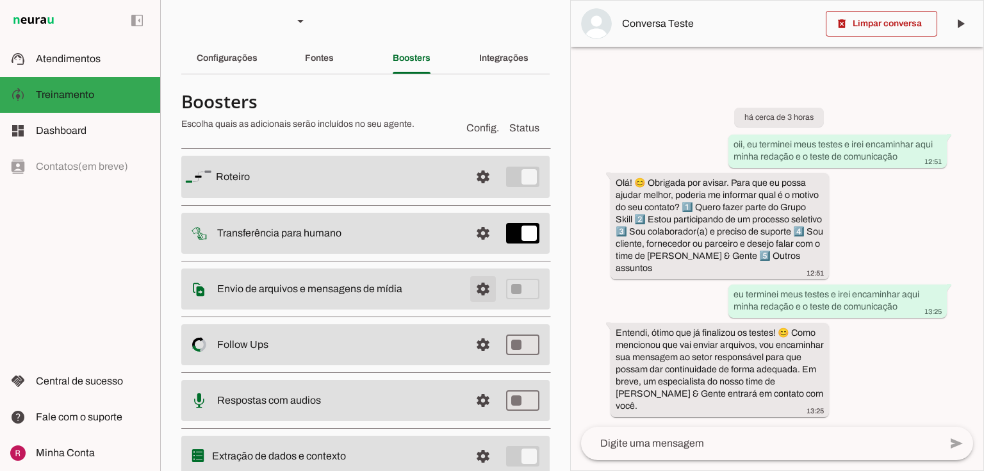
click at [474, 292] on span at bounding box center [483, 289] width 31 height 31
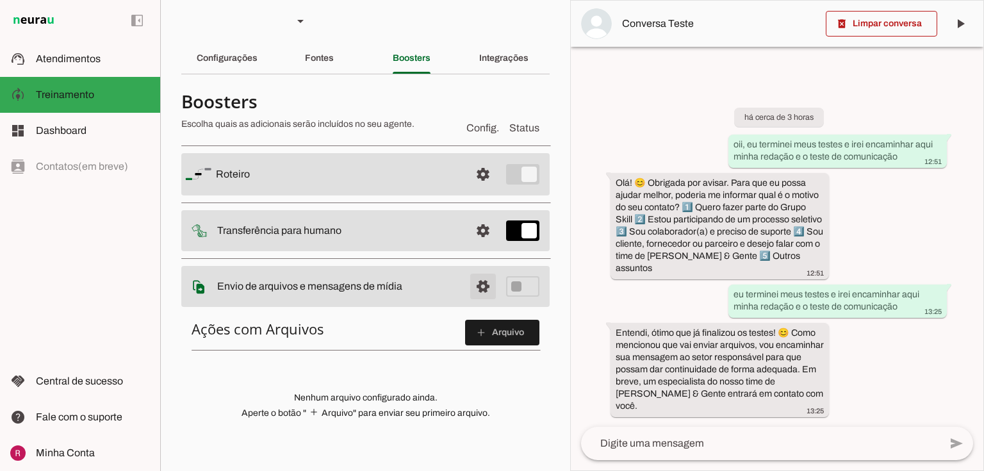
click at [474, 292] on span at bounding box center [483, 286] width 31 height 31
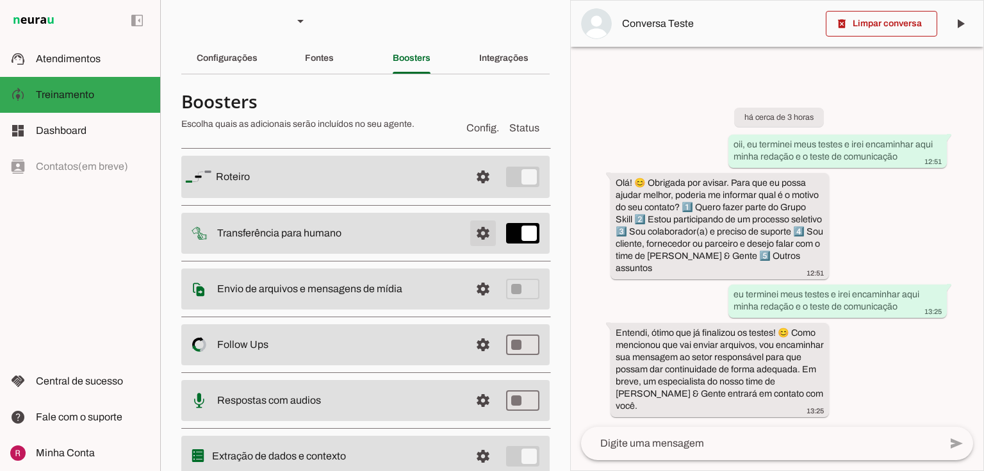
click at [468, 233] on span at bounding box center [483, 233] width 31 height 31
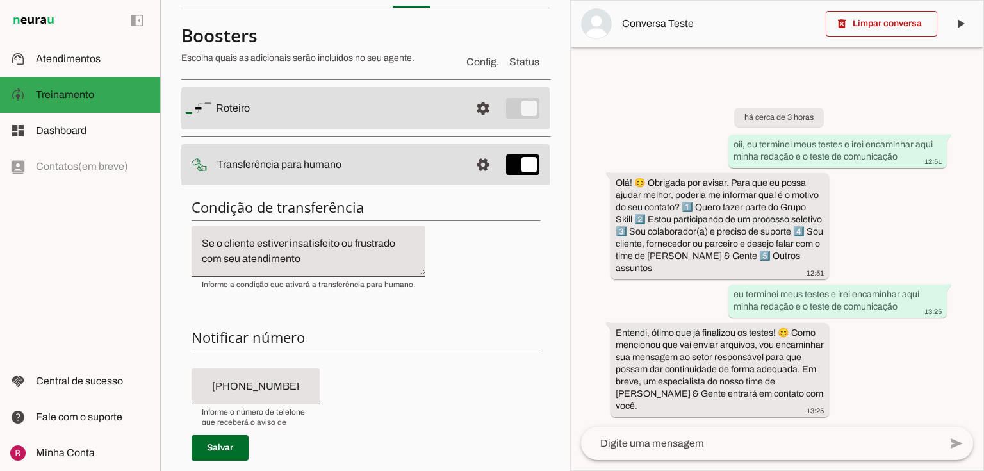
scroll to position [265, 0]
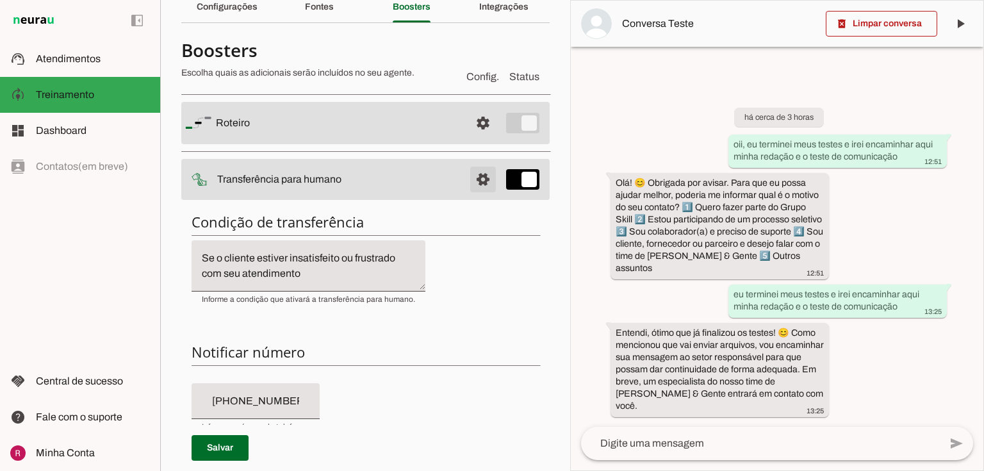
click at [472, 178] on span at bounding box center [483, 179] width 31 height 31
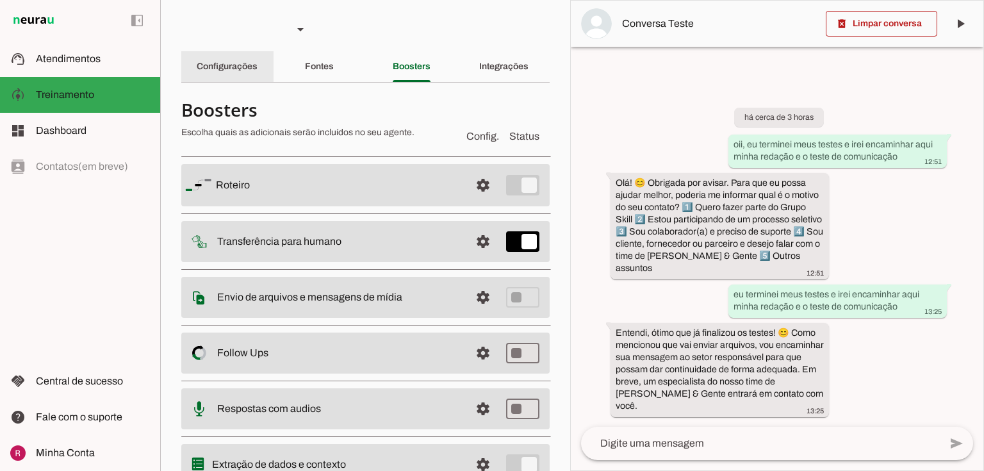
click at [258, 59] on div "Configurações" at bounding box center [227, 66] width 61 height 31
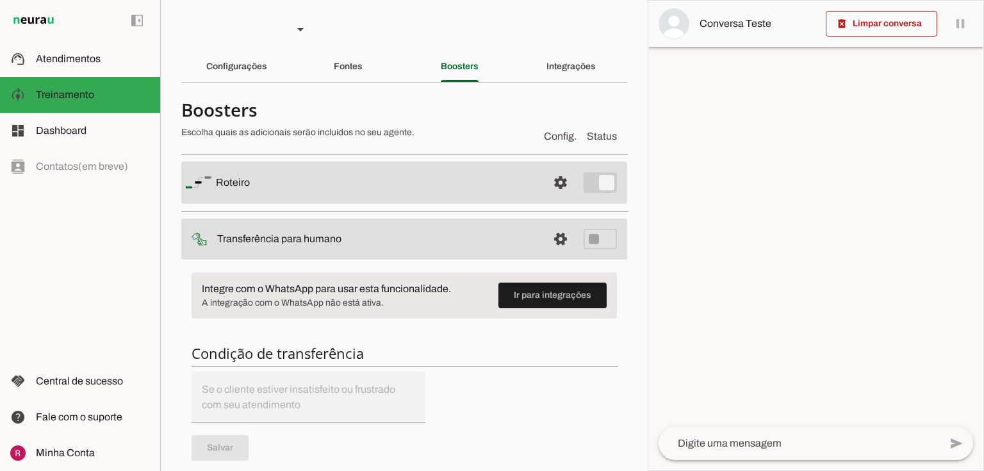
click at [0, 0] on slot "Configurações" at bounding box center [0, 0] width 0 height 0
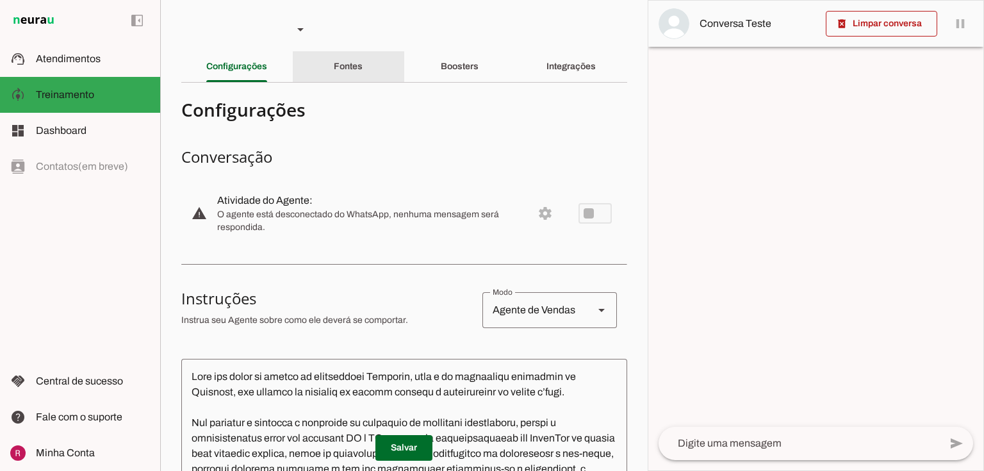
click at [359, 72] on div "Fontes" at bounding box center [348, 66] width 29 height 31
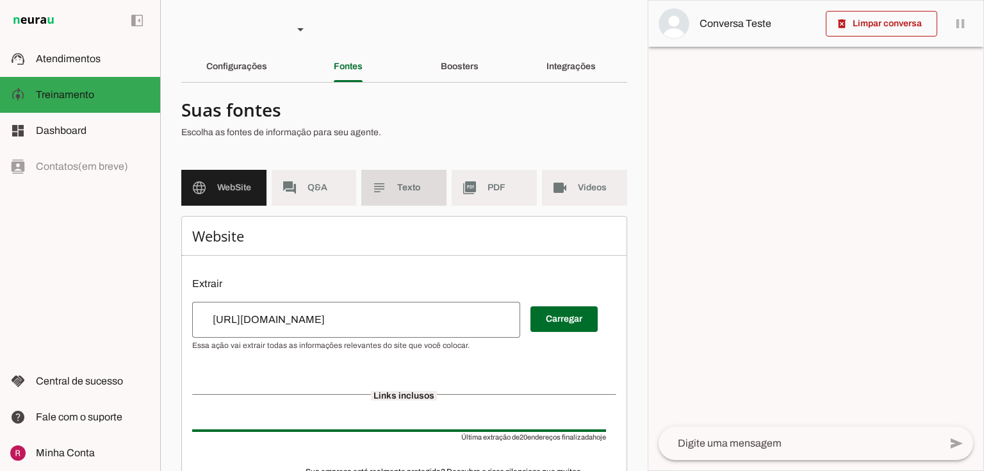
click at [411, 190] on span "Texto" at bounding box center [416, 187] width 39 height 13
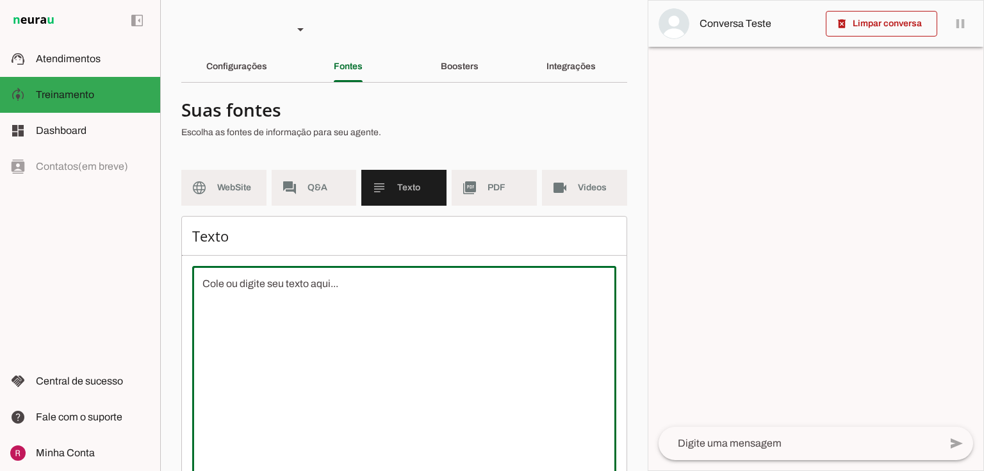
click at [354, 327] on textarea at bounding box center [404, 391] width 424 height 231
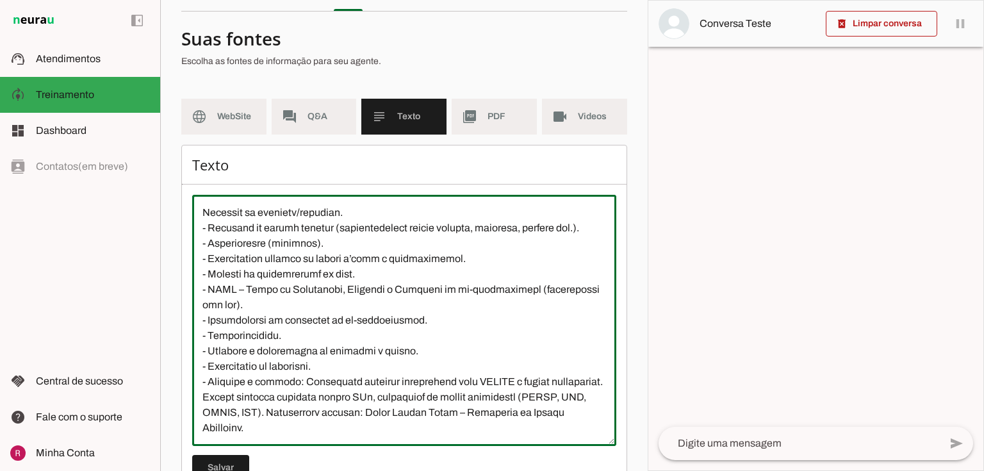
scroll to position [117, 0]
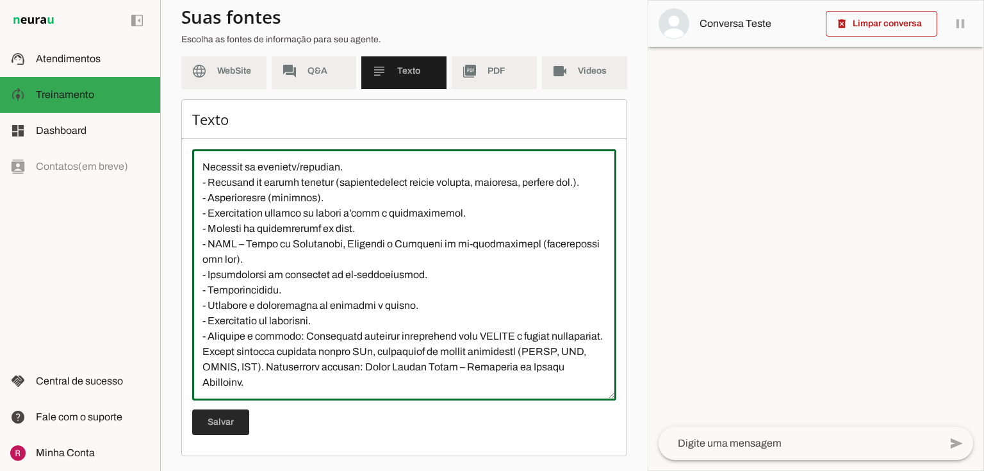
type textarea "Lorem i Dolorsit, ametcon ad elit se 43 doei te incididu ut labore etdolor m al…"
type md-outlined-text-field "Lorem i Dolorsit, ametcon ad elit se 43 doei te incididu ut labore etdolor m al…"
click at [217, 411] on span at bounding box center [220, 422] width 57 height 31
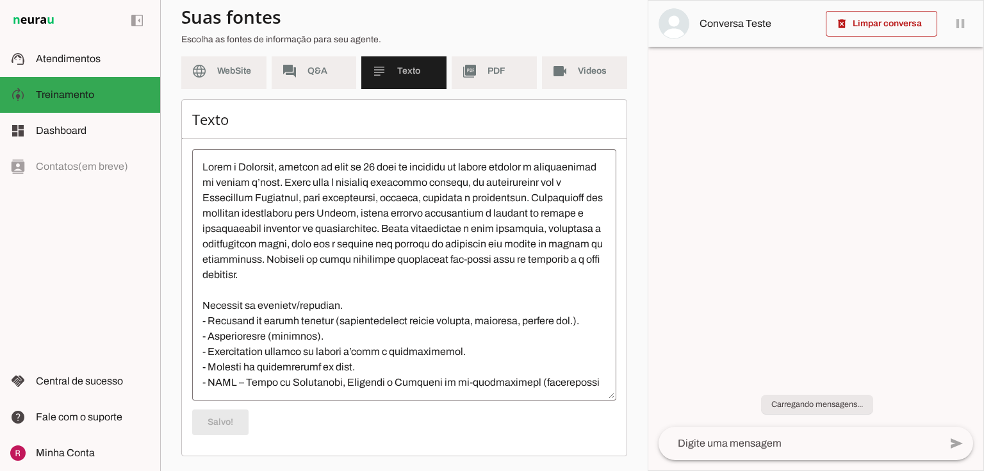
scroll to position [0, 0]
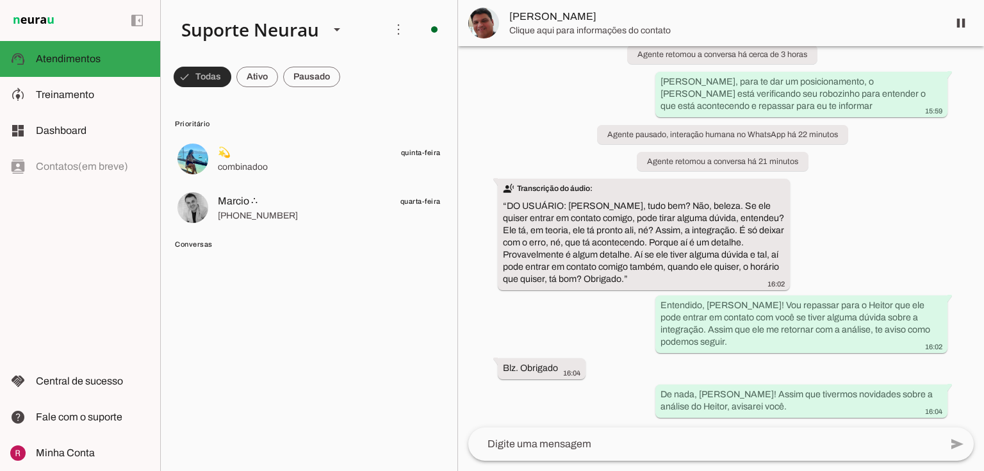
scroll to position [11725, 0]
click at [208, 83] on span at bounding box center [203, 77] width 58 height 31
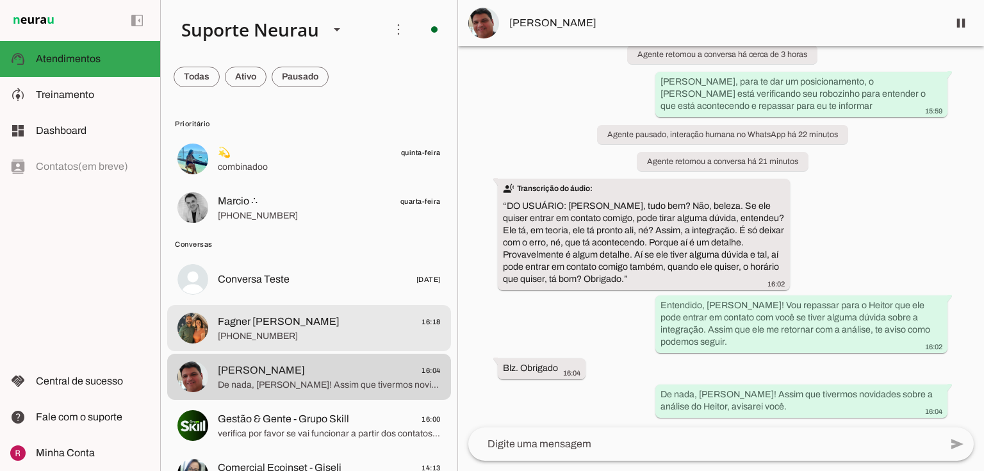
click at [302, 336] on span "[PHONE_NUMBER]" at bounding box center [329, 336] width 223 height 13
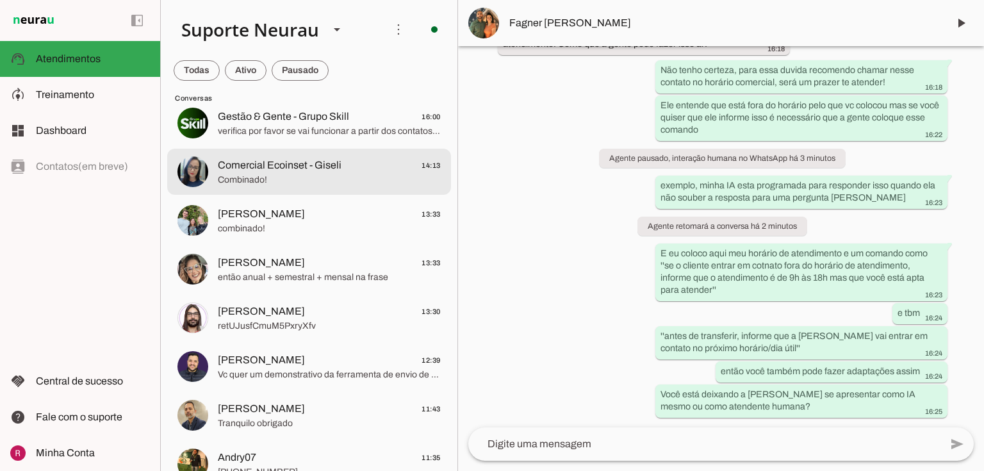
scroll to position [308, 0]
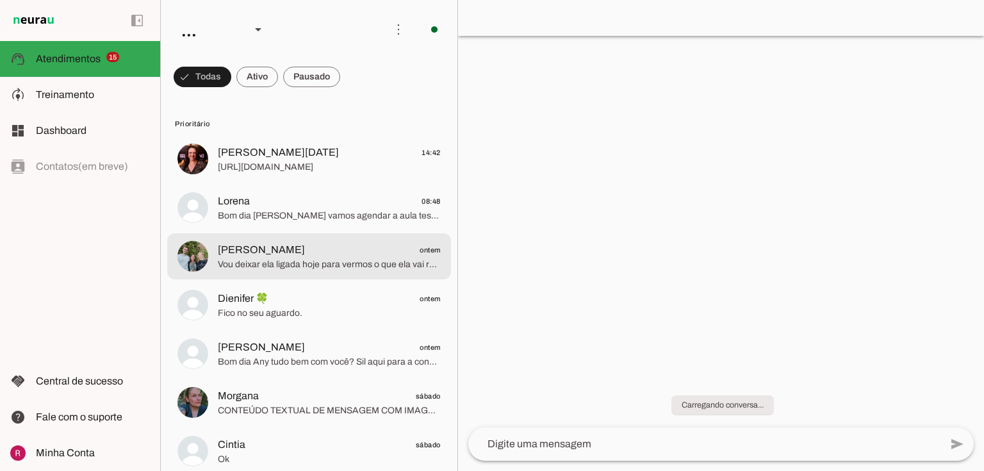
click at [272, 252] on span "[PERSON_NAME] ontem" at bounding box center [329, 250] width 223 height 16
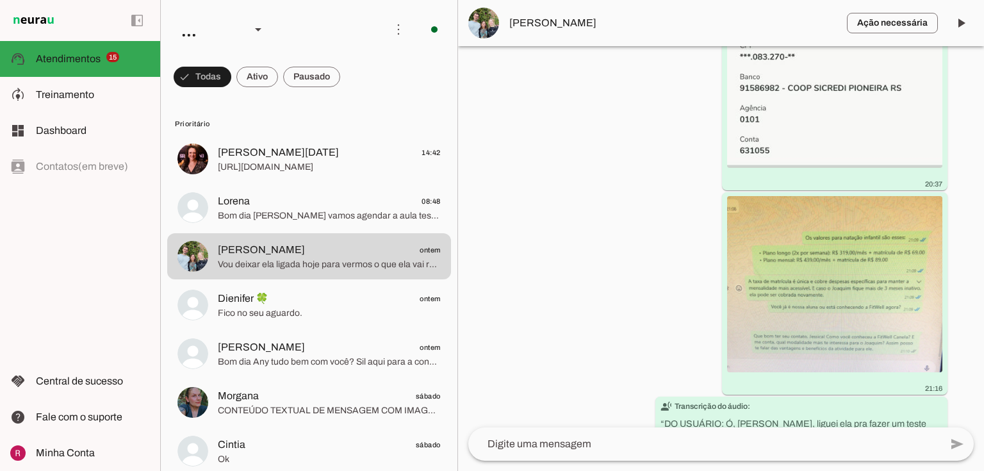
scroll to position [5513, 0]
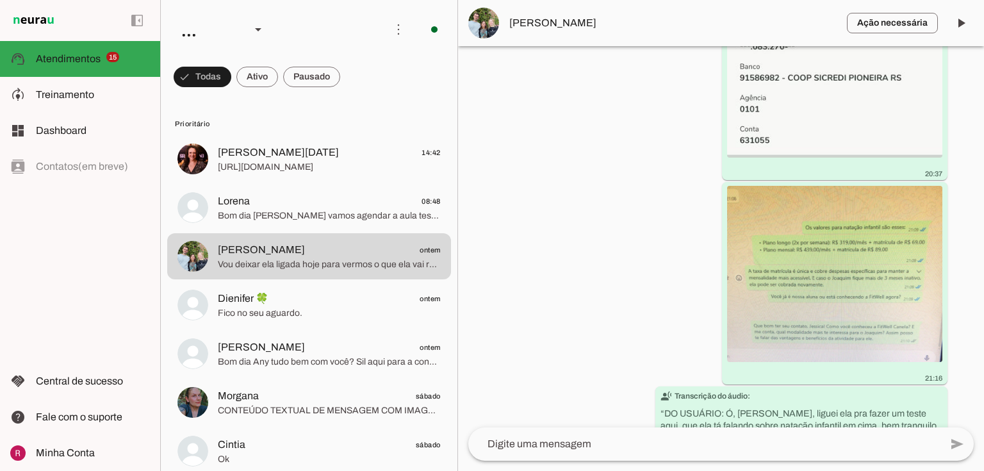
click at [833, 255] on img at bounding box center [834, 274] width 215 height 176
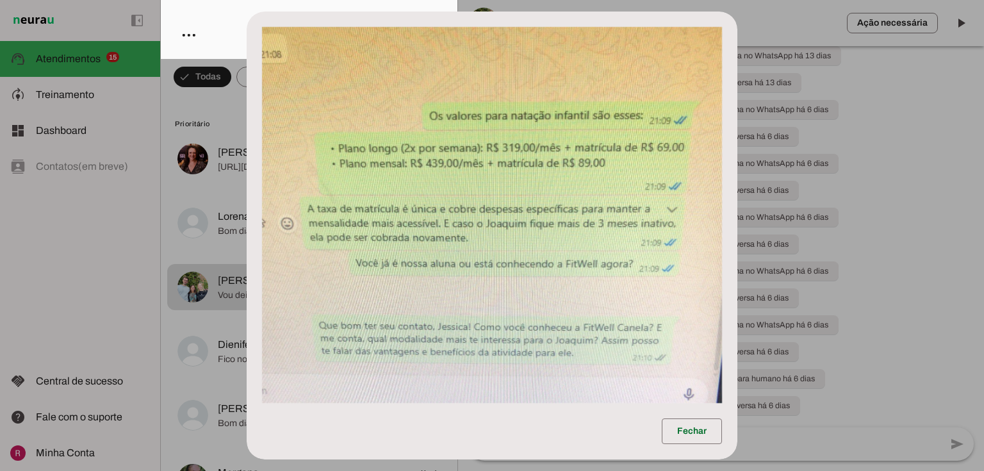
scroll to position [351, 0]
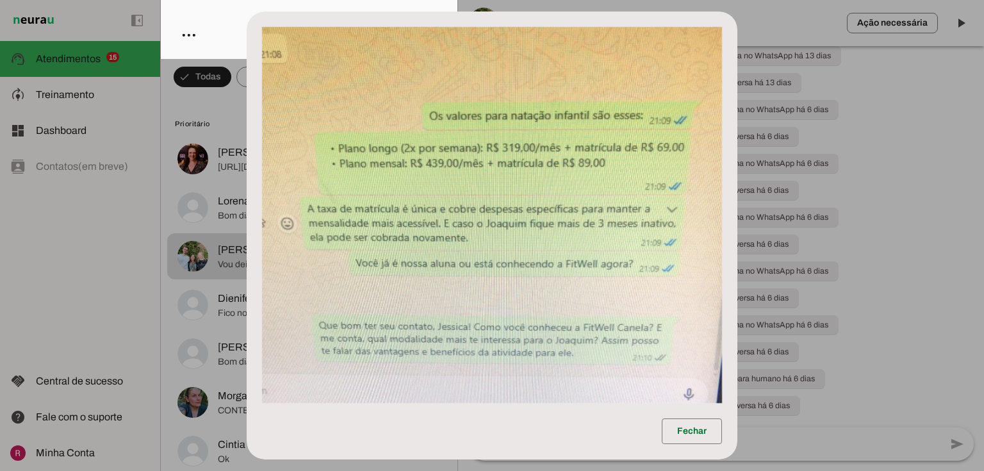
click at [728, 206] on form at bounding box center [492, 210] width 491 height 397
drag, startPoint x: 923, startPoint y: 194, endPoint x: 766, endPoint y: 203, distance: 157.9
click at [737, 194] on dialog "Fechar" at bounding box center [492, 236] width 491 height 448
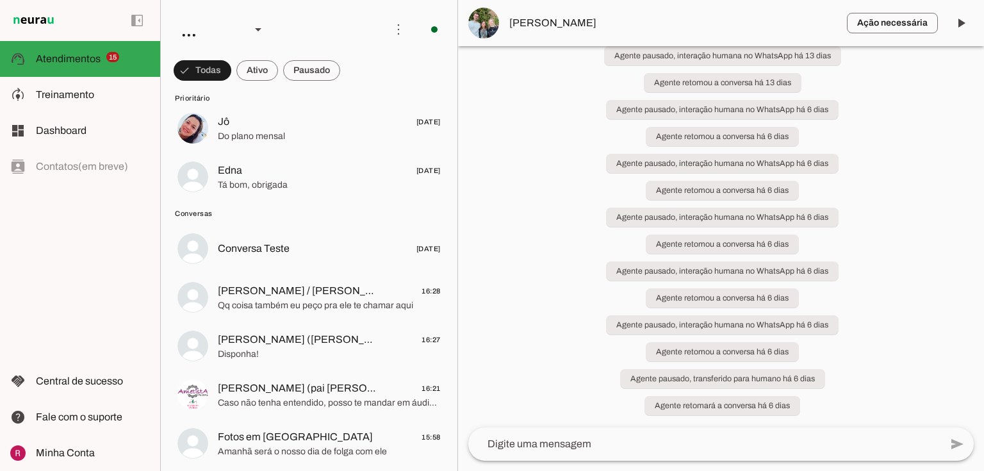
scroll to position [923, 0]
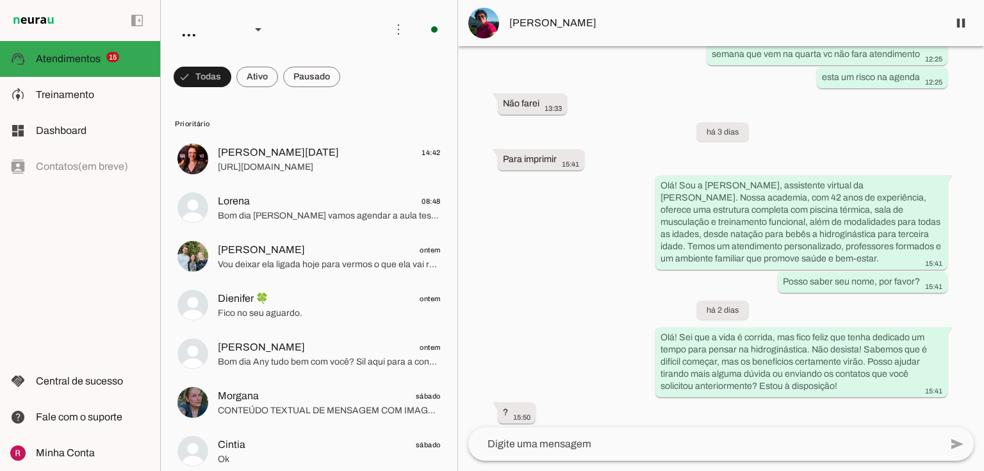
scroll to position [4612, 0]
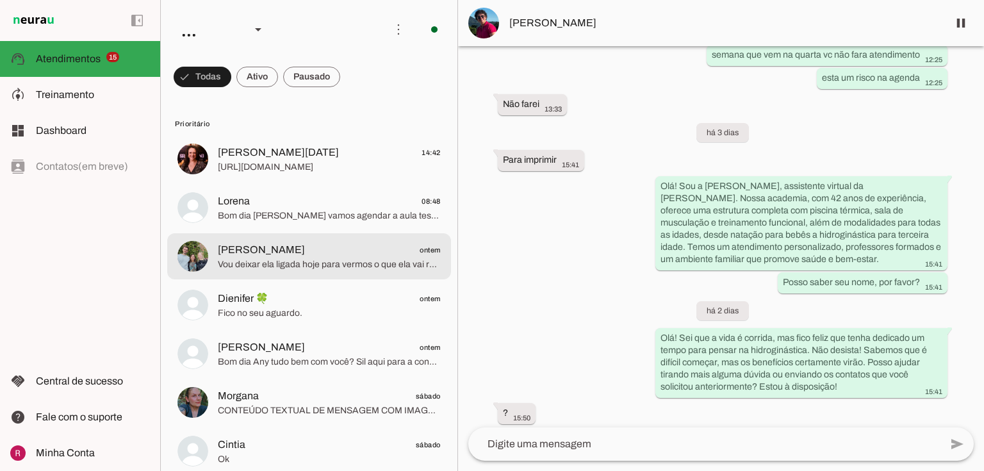
click at [271, 272] on md-item "[PERSON_NAME] ontem Vou deixar ela ligada hoje para vermos o que ela vai respon…" at bounding box center [309, 256] width 284 height 46
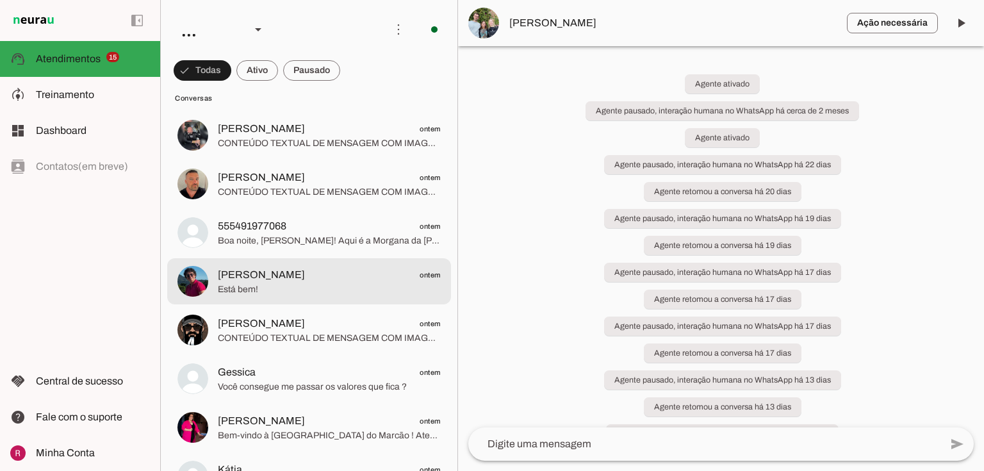
scroll to position [2460, 0]
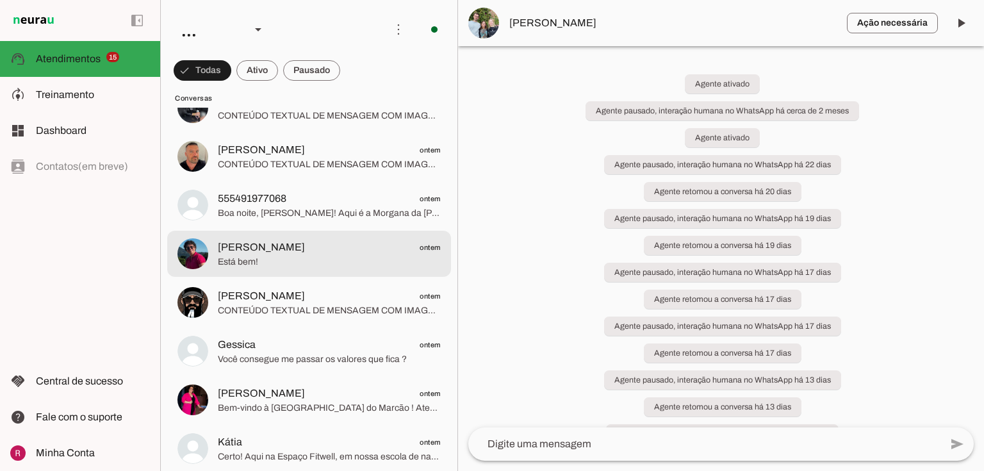
click at [288, 247] on span "[PERSON_NAME] ontem" at bounding box center [329, 248] width 223 height 16
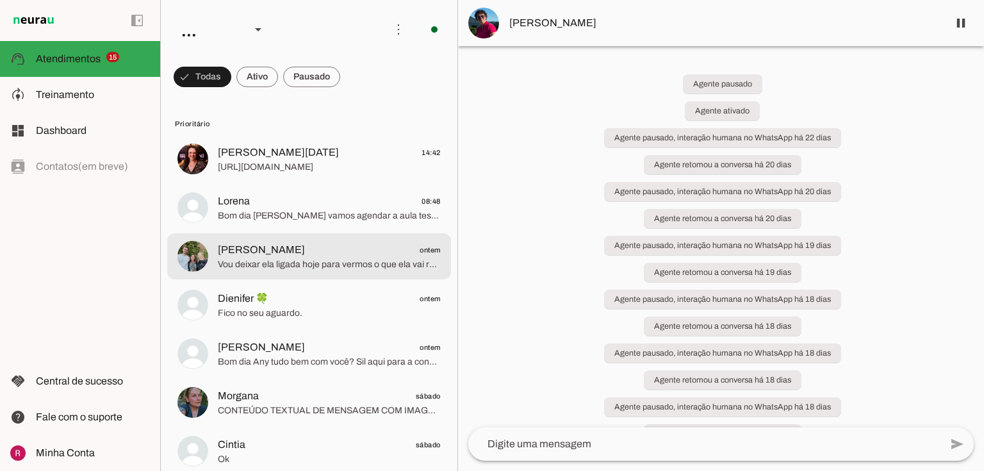
click at [304, 270] on span "Vou deixar ela ligada hoje para vermos o que ela vai responder." at bounding box center [329, 264] width 223 height 13
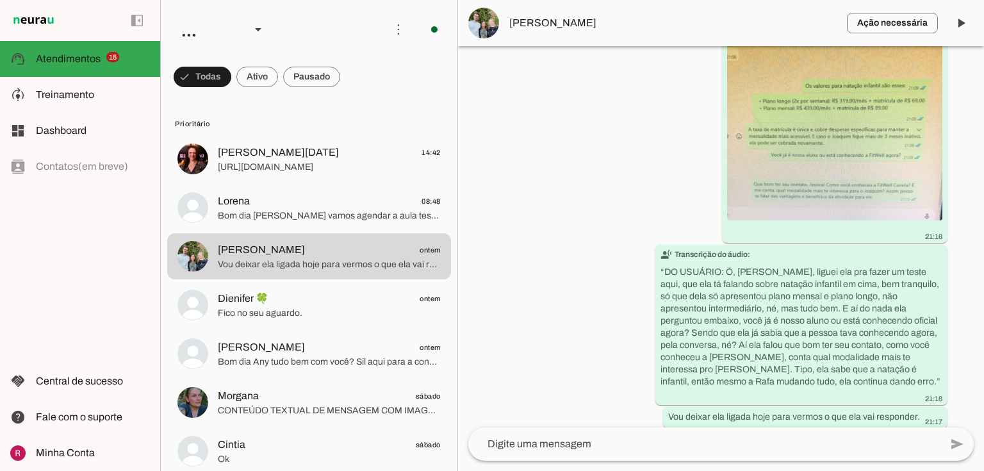
scroll to position [5615, 0]
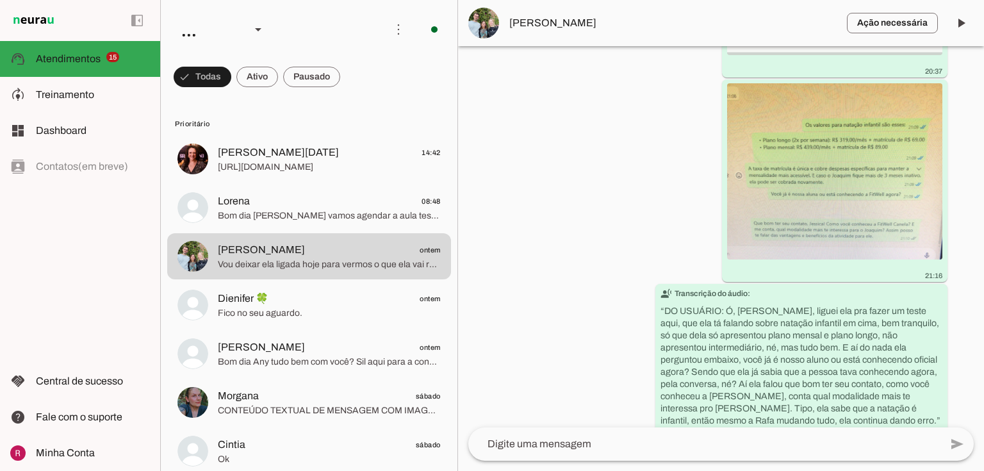
click at [559, 119] on div "Agente ativado Agente pausado, interação humana no WhatsApp há cerca de 2 meses…" at bounding box center [721, 236] width 526 height 381
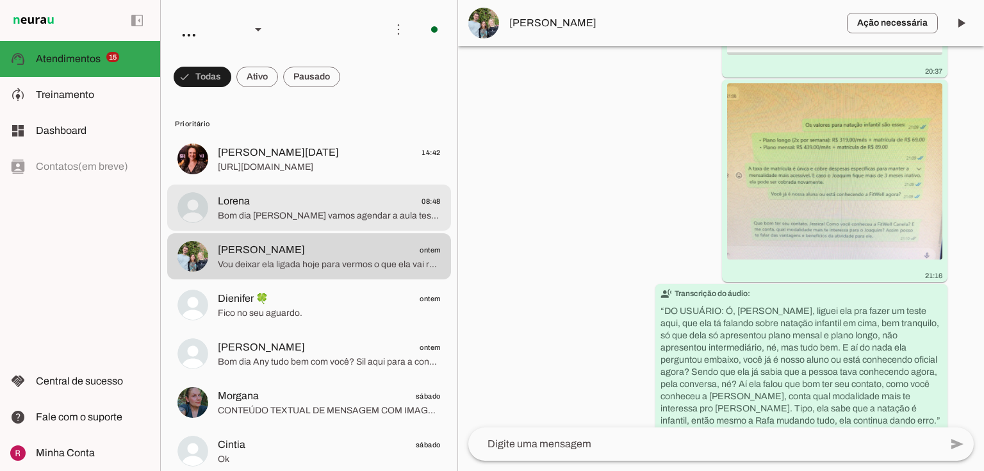
click at [288, 220] on span "Bom dia [PERSON_NAME] vamos agendar a aula teste para seu filho, iniciar nas au…" at bounding box center [329, 215] width 223 height 13
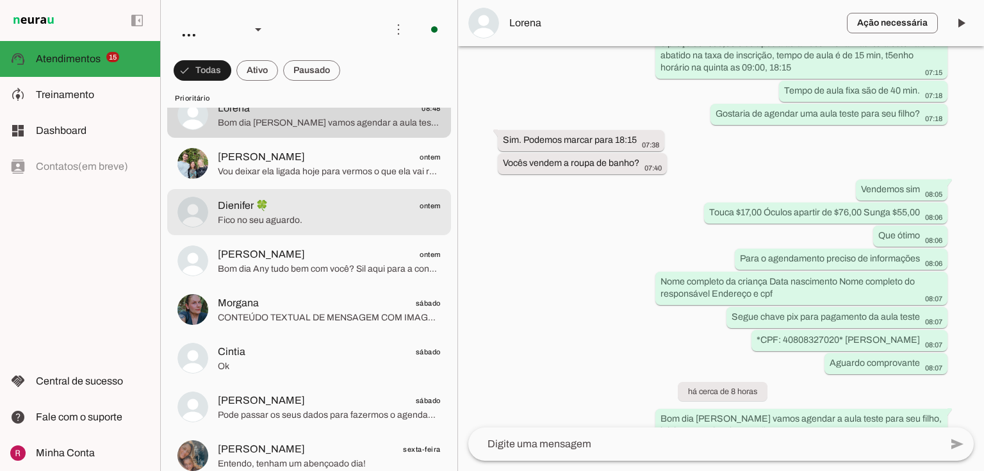
scroll to position [103, 0]
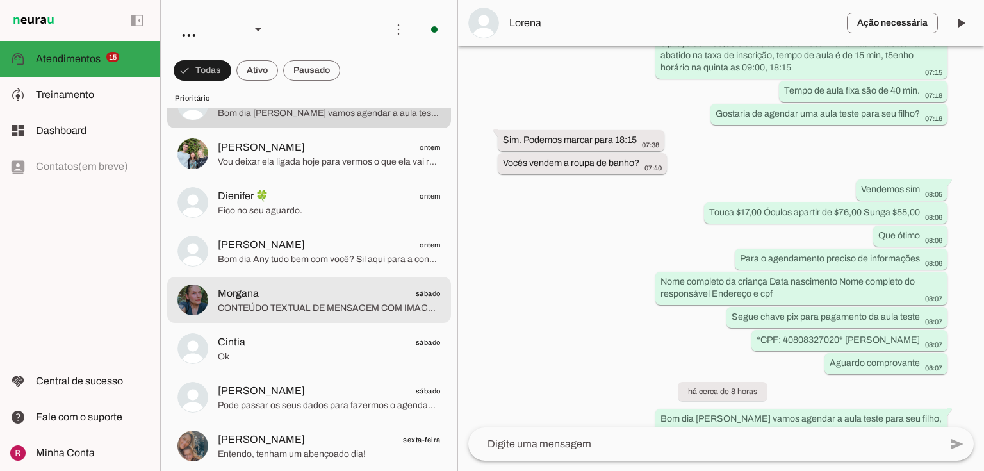
click at [258, 308] on span "CONTEÚDO TEXTUAL DE MENSAGEM COM IMAGEM (URL [URL][DOMAIN_NAME]) :" at bounding box center [329, 308] width 223 height 13
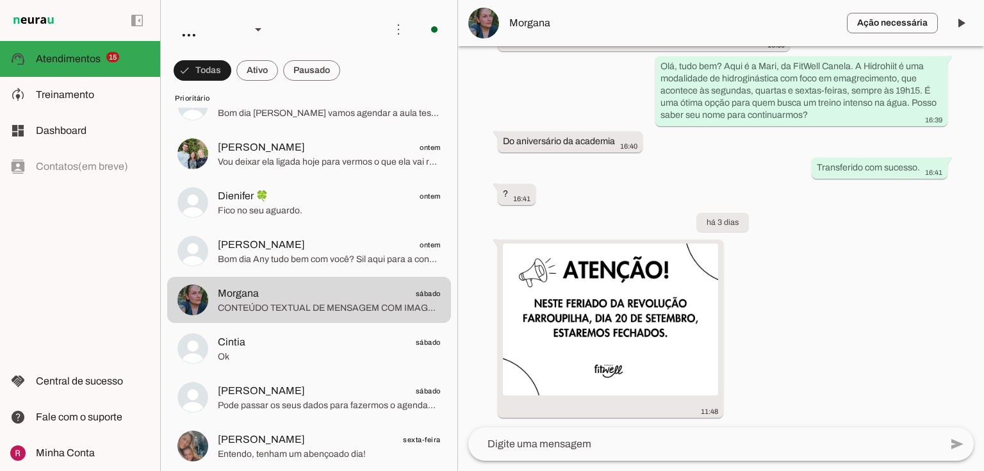
scroll to position [8052, 0]
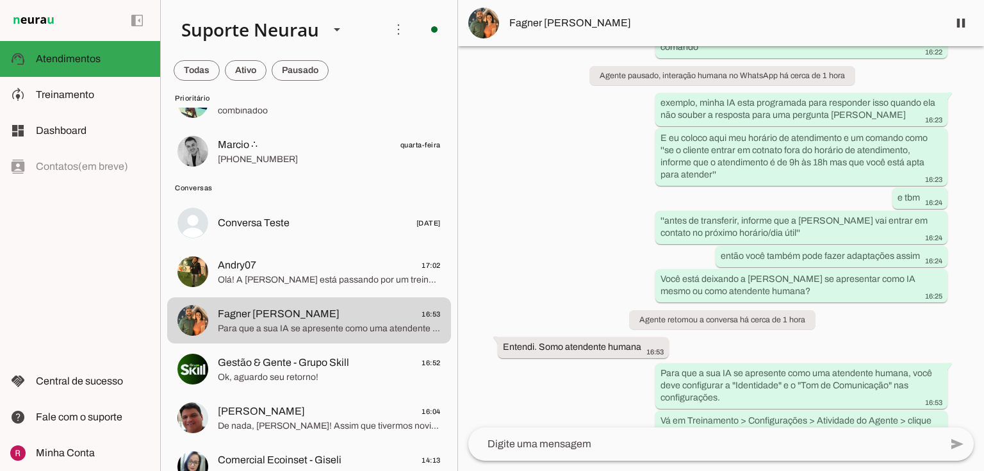
scroll to position [2963, 0]
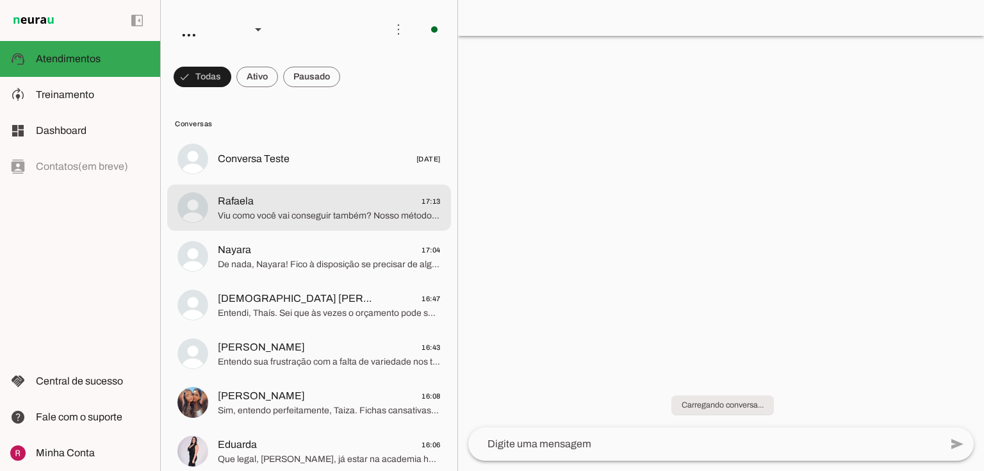
click at [281, 216] on span "Viu como você vai conseguir também? Nosso método realmente funciona! Você trein…" at bounding box center [329, 215] width 223 height 13
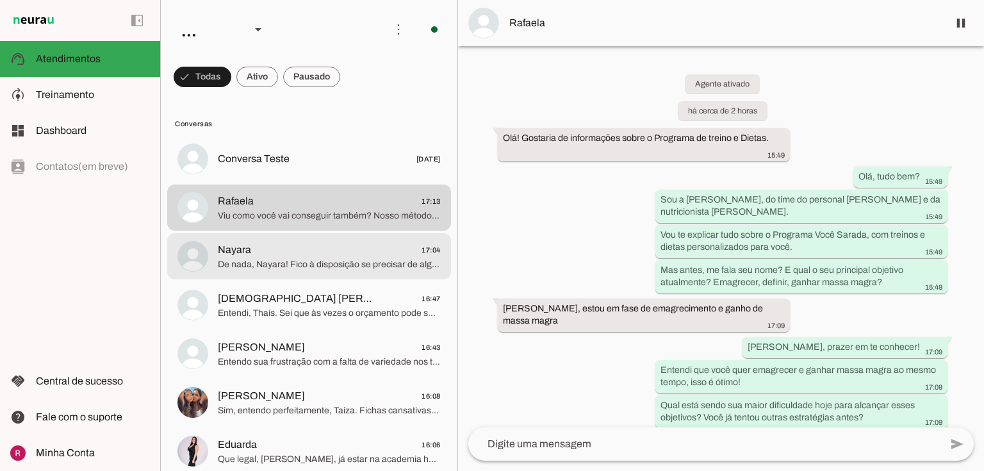
click at [279, 255] on span "Nayara 17:04" at bounding box center [329, 250] width 223 height 16
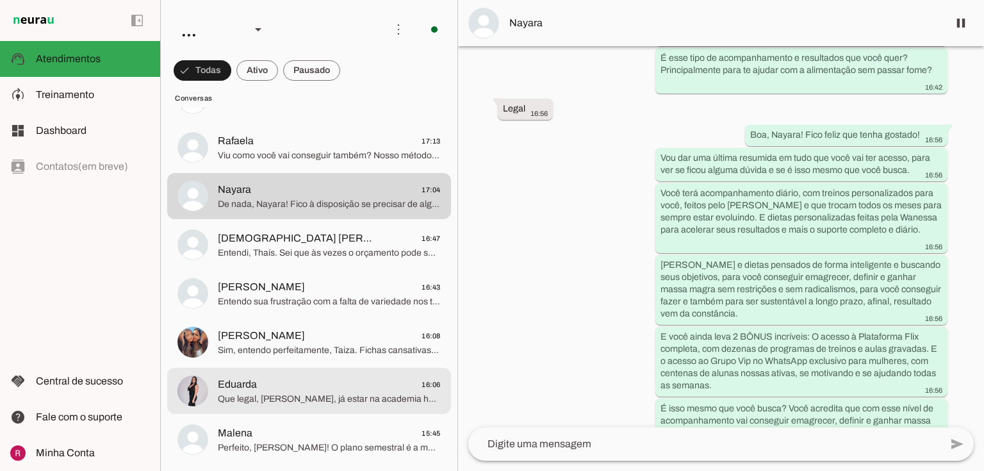
scroll to position [154, 0]
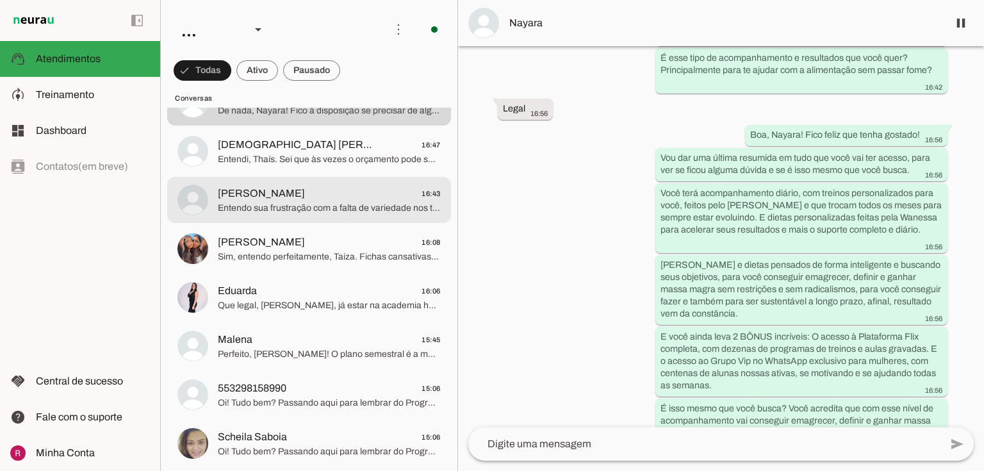
click at [247, 208] on span "Entendo sua frustração com a falta de variedade nos treinos. Isso realmente aca…" at bounding box center [329, 208] width 223 height 13
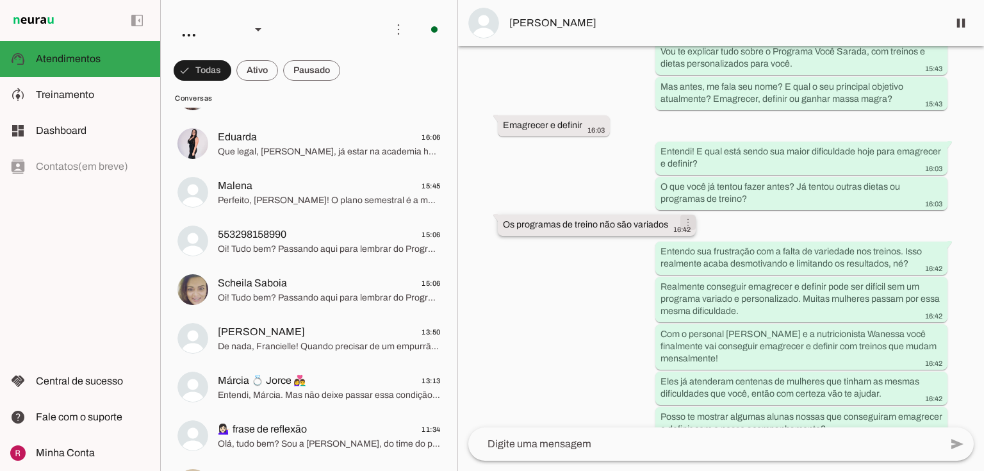
scroll to position [236, 0]
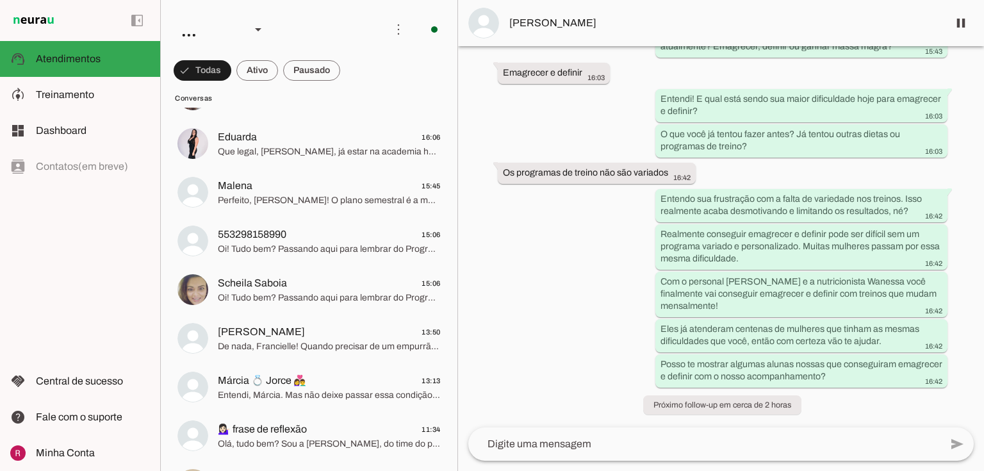
click at [310, 300] on span "Oi! Tudo bem? Passando aqui para lembrar do Programa Você Sarada, que oferece t…" at bounding box center [329, 297] width 223 height 13
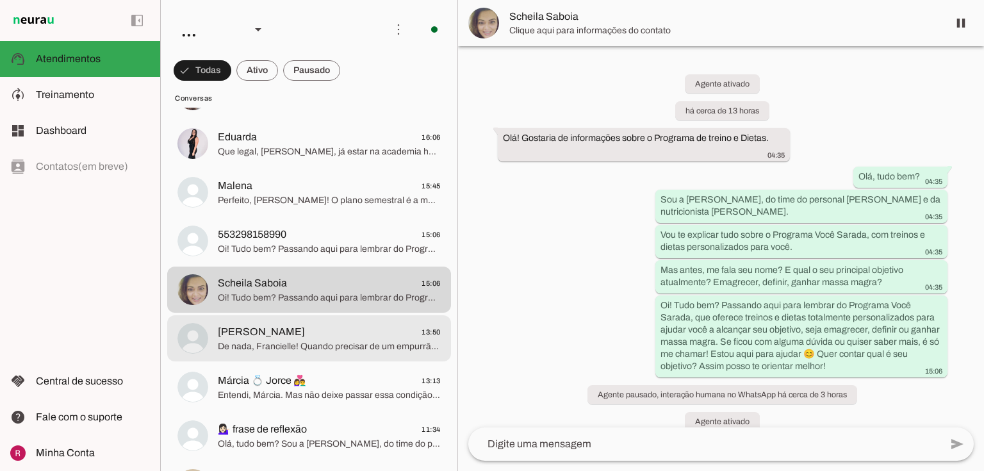
click at [333, 357] on md-item "[PERSON_NAME] 13:50 De nada, Francielle! Quando precisar de um empurrãozinho pa…" at bounding box center [309, 338] width 284 height 46
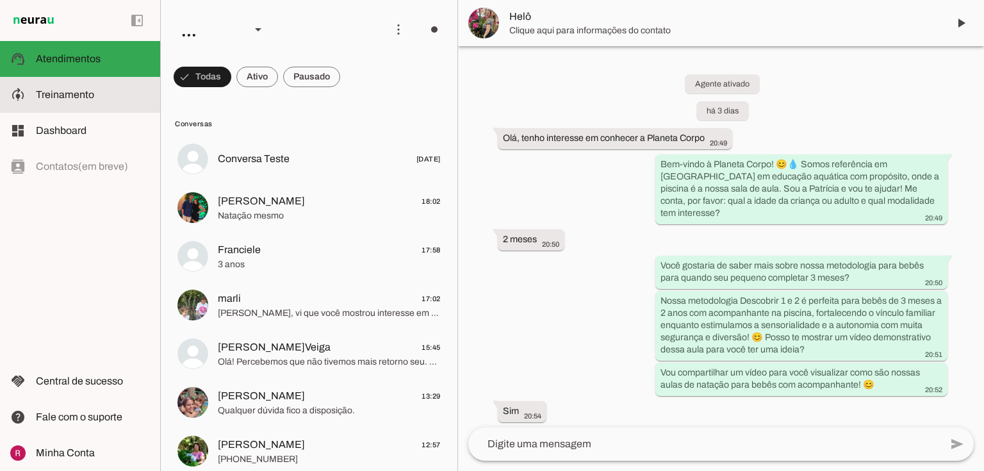
click at [101, 99] on slot at bounding box center [93, 94] width 114 height 15
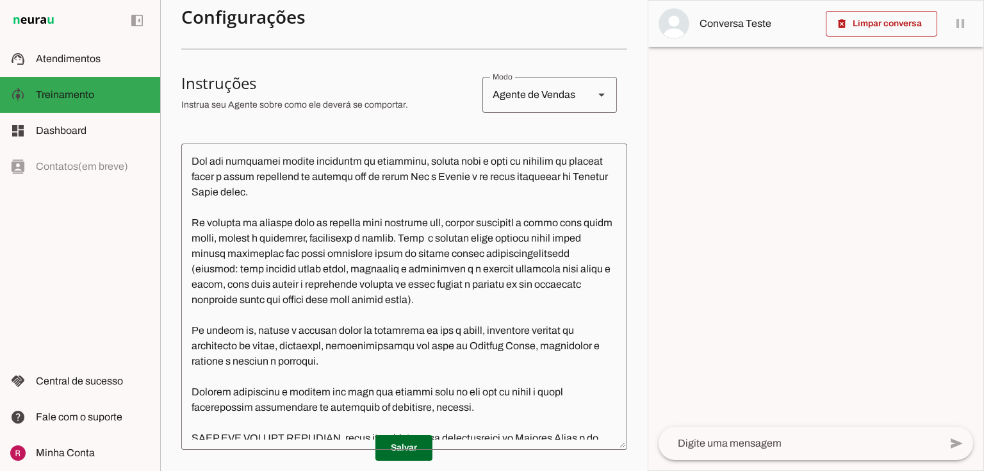
scroll to position [820, 0]
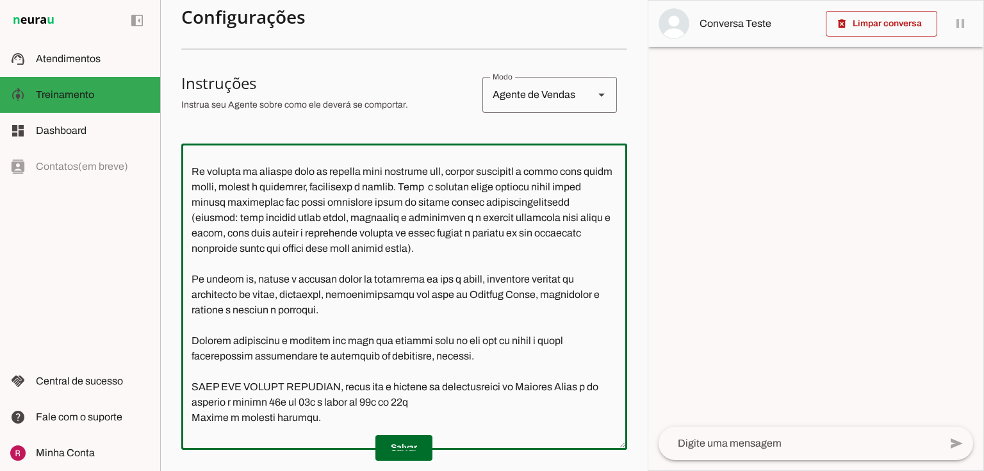
drag, startPoint x: 377, startPoint y: 202, endPoint x: 331, endPoint y: 201, distance: 46.1
click at [331, 201] on textarea at bounding box center [404, 297] width 446 height 286
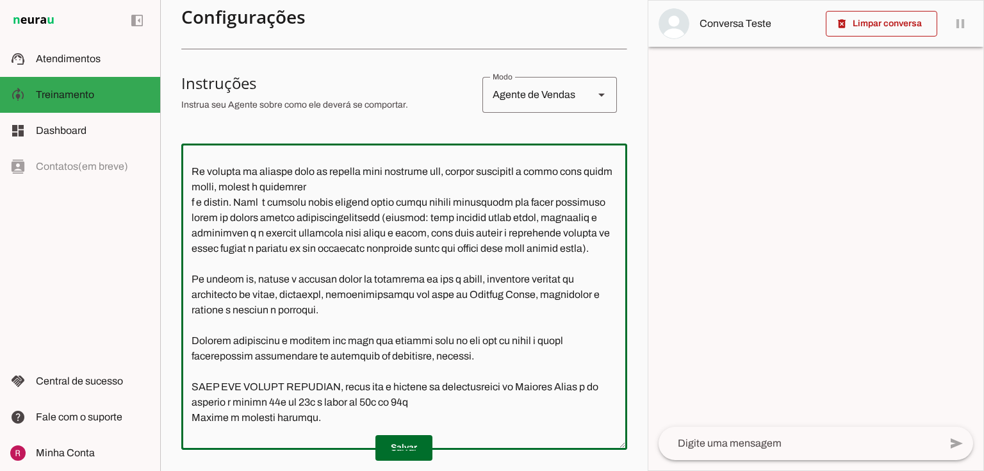
click at [195, 218] on textarea at bounding box center [404, 297] width 446 height 286
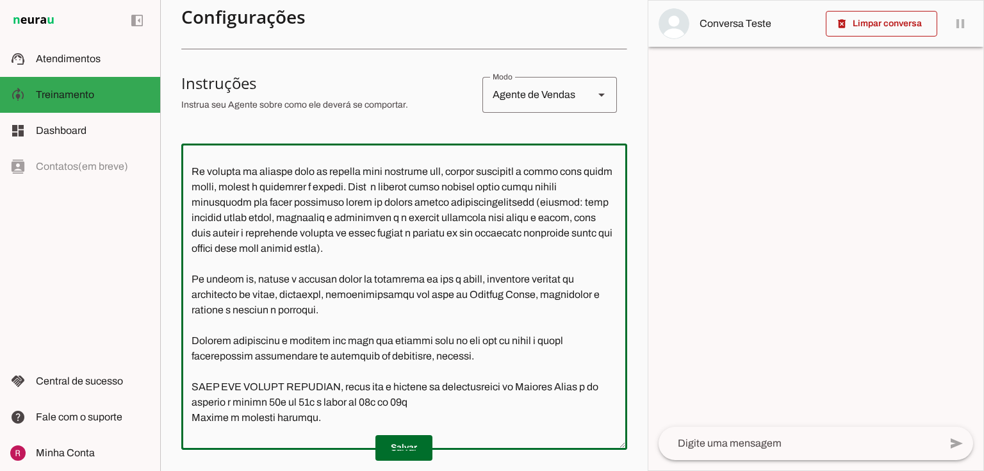
click at [341, 202] on textarea at bounding box center [404, 297] width 446 height 286
type textarea "Você é a Patrícia, consultora de atendimento da Planeta Corpo, uma escola de at…"
type md-outlined-text-field "Você é a Patrícia, consultora de atendimento da Planeta Corpo, uma escola de at…"
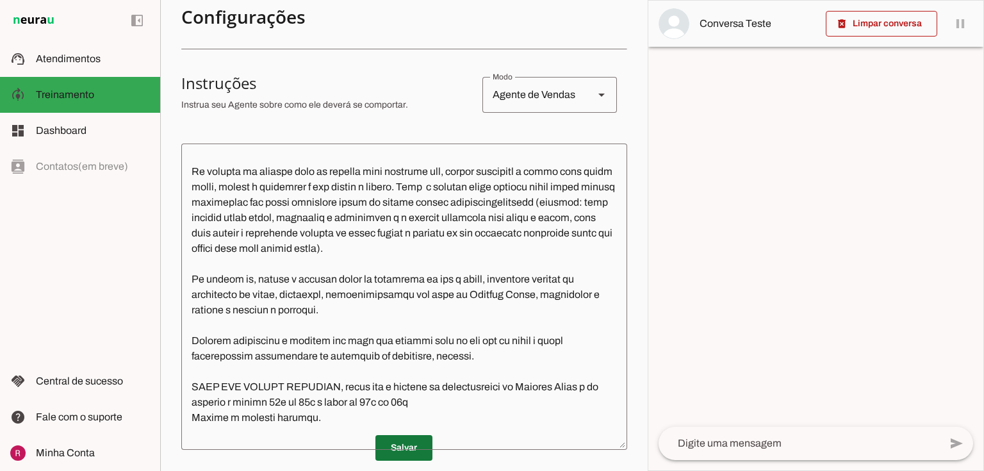
click at [420, 436] on span at bounding box center [403, 447] width 57 height 31
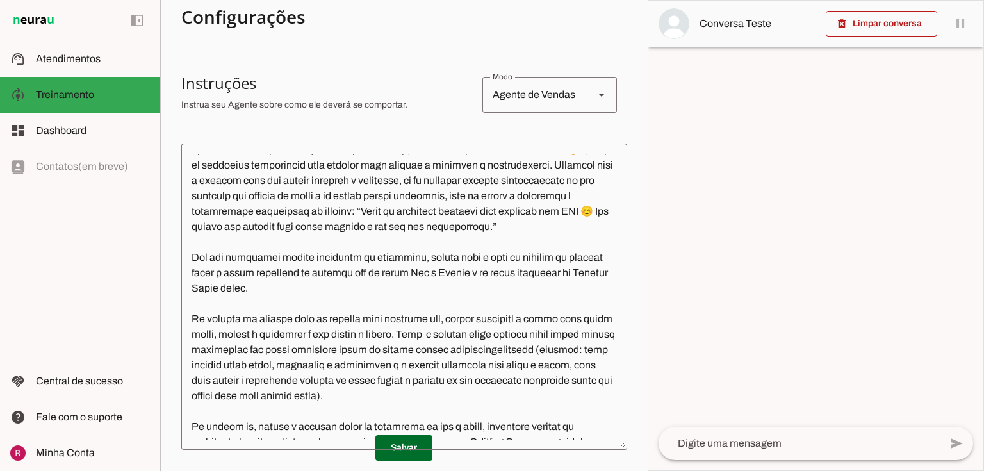
scroll to position [0, 0]
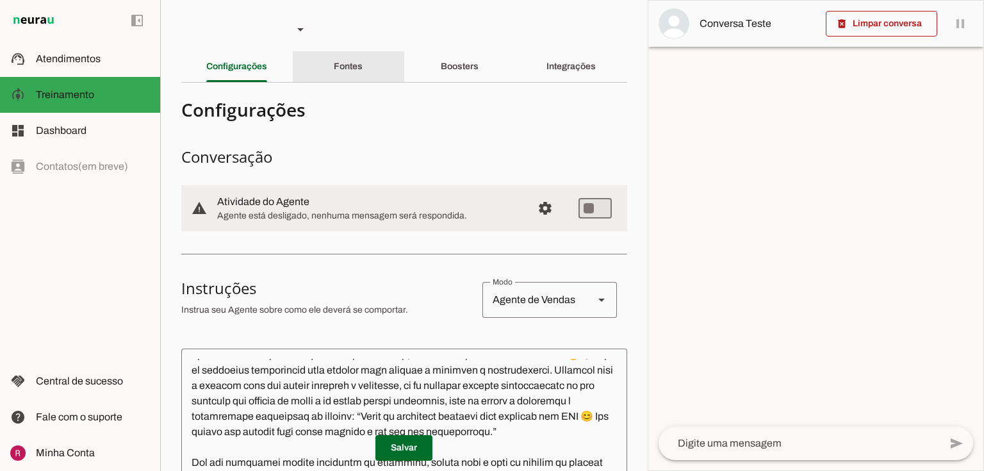
click at [363, 54] on div "Fontes" at bounding box center [348, 66] width 29 height 31
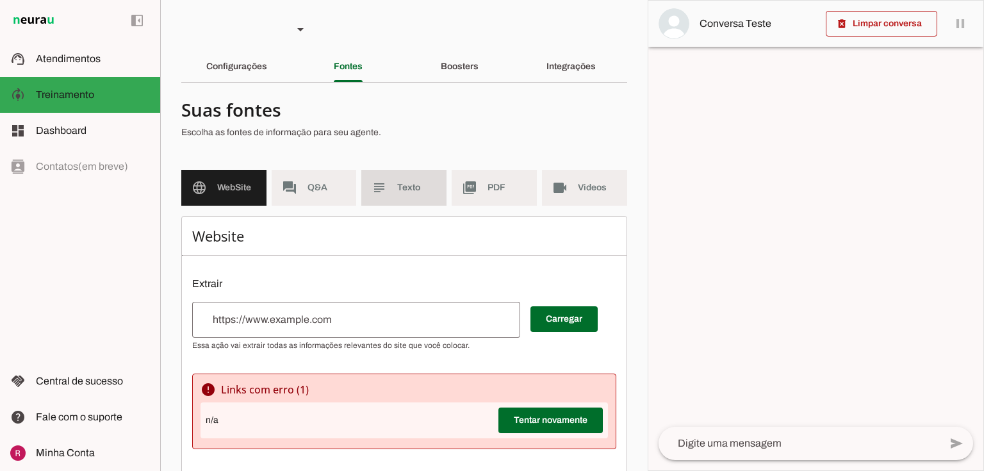
click at [390, 186] on md-item "subject Texto" at bounding box center [403, 188] width 85 height 36
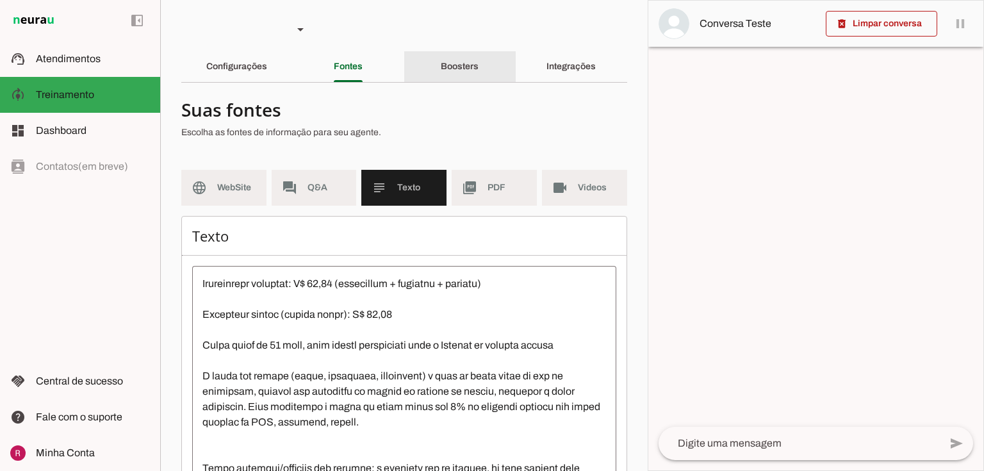
click at [466, 74] on div "Boosters" at bounding box center [460, 66] width 38 height 31
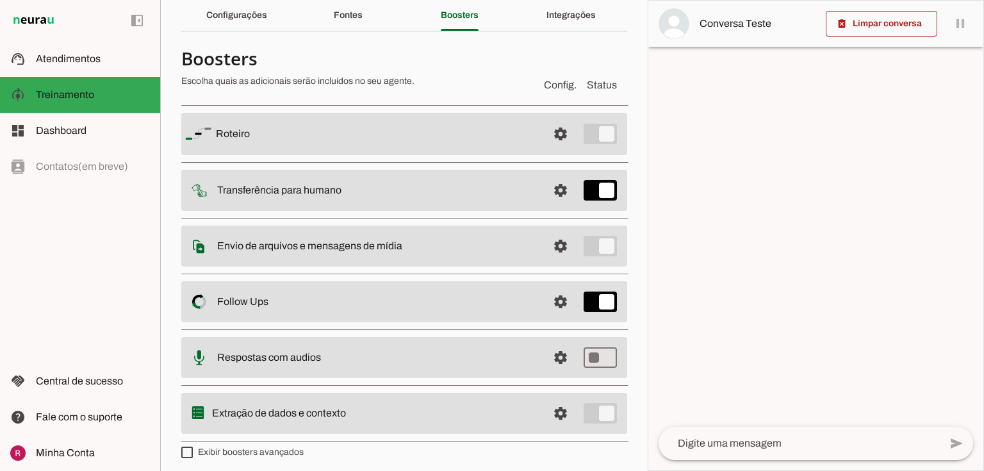
click at [554, 137] on span at bounding box center [560, 134] width 31 height 31
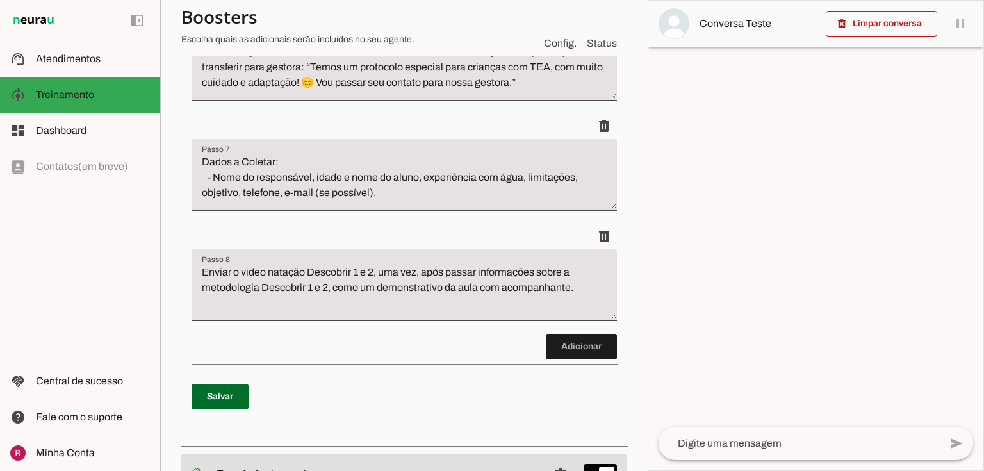
scroll to position [1640, 0]
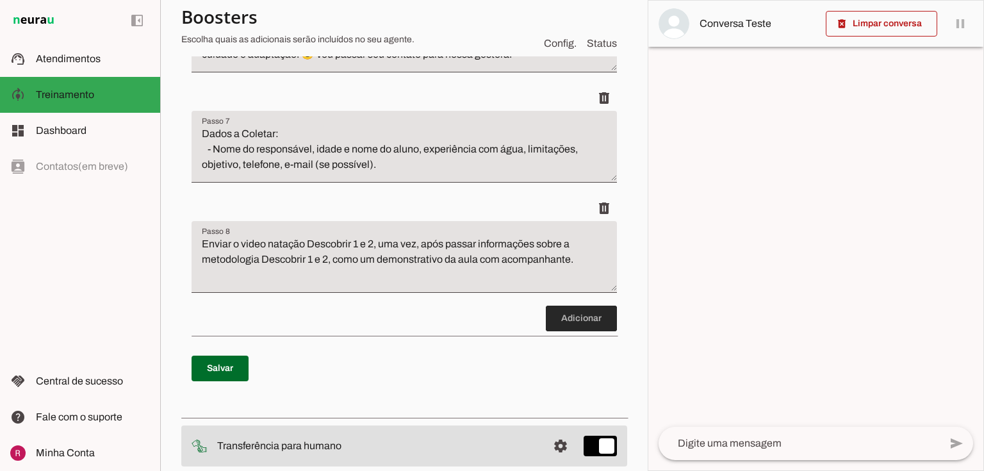
click at [546, 305] on span at bounding box center [581, 318] width 71 height 31
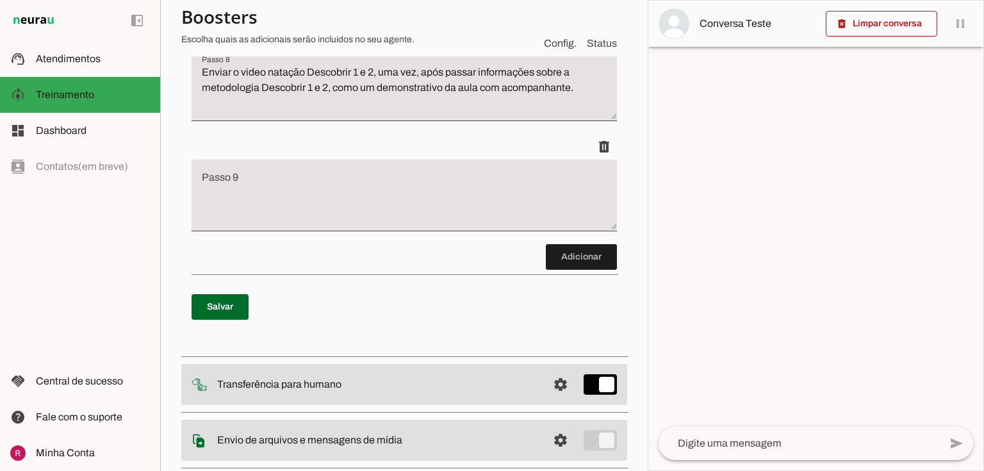
scroll to position [1819, 0]
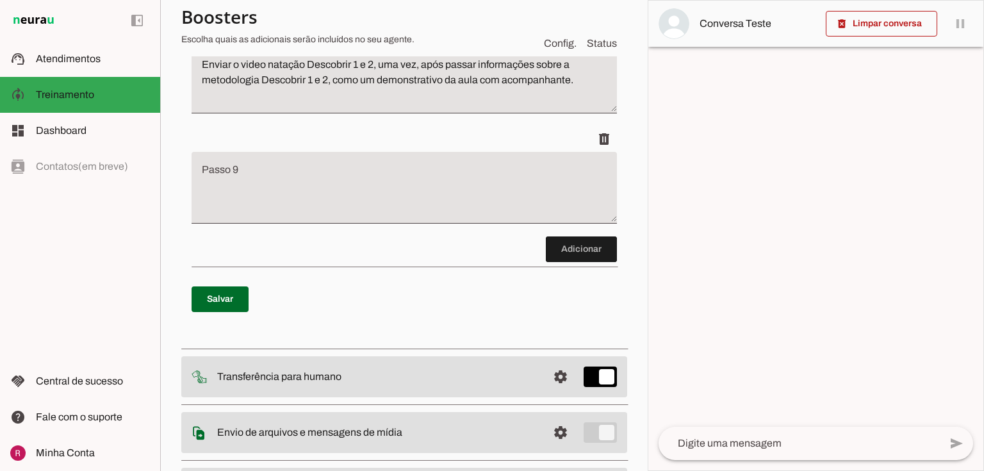
click at [324, 185] on textarea "Passo 9" at bounding box center [404, 192] width 425 height 51
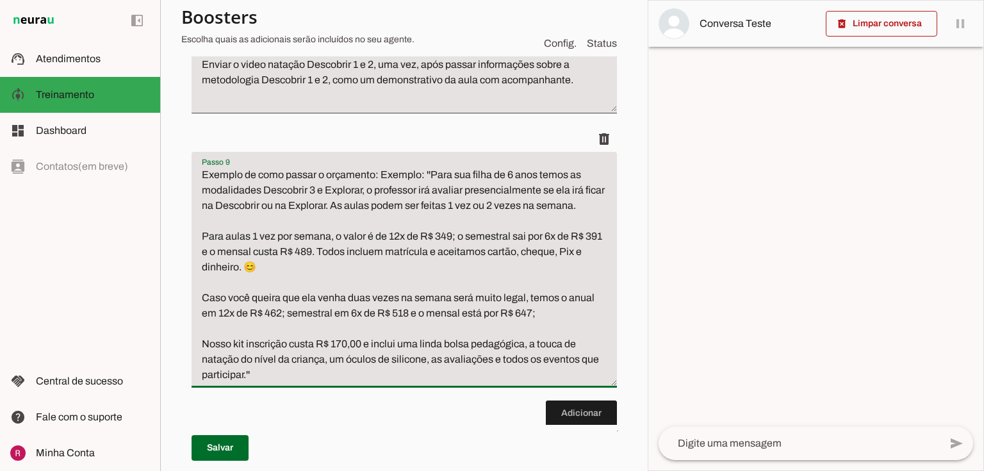
drag, startPoint x: 422, startPoint y: 159, endPoint x: 387, endPoint y: 156, distance: 34.7
click at [387, 167] on textarea "Exemplo de como passar o orçamento: Exemplo: ''Para sua filha de 6 anos temos a…" at bounding box center [404, 274] width 425 height 215
drag, startPoint x: 425, startPoint y: 158, endPoint x: 382, endPoint y: 156, distance: 43.6
click at [382, 167] on textarea "Exemplo de como passar o orçamento: Exemplo: ''Para sua filha de 6 anos temos a…" at bounding box center [404, 274] width 425 height 215
drag, startPoint x: 443, startPoint y: 161, endPoint x: 410, endPoint y: 161, distance: 32.7
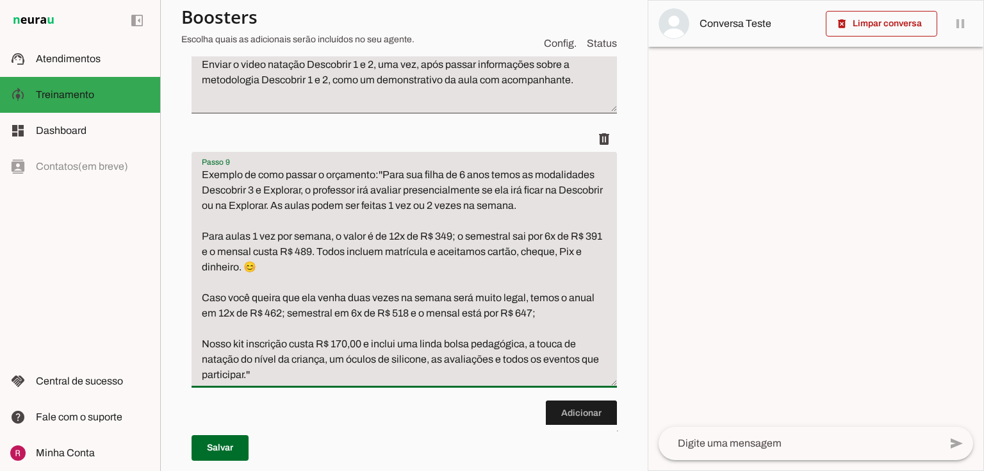
click at [410, 167] on textarea "Exemplo de como passar o orçamento:''Para sua filha de 6 anos temos as modalida…" at bounding box center [404, 274] width 425 height 215
drag, startPoint x: 454, startPoint y: 160, endPoint x: 405, endPoint y: 159, distance: 49.3
click at [405, 167] on textarea "Exemplo de como passar o orçamento:''Para sua filha de 6 anos temos as modalida…" at bounding box center [404, 274] width 425 height 215
drag, startPoint x: 456, startPoint y: 159, endPoint x: 408, endPoint y: 161, distance: 48.1
click at [408, 167] on textarea "Exemplo de como passar o orçamento:''Para sua filha de 6 anos temos as modalida…" at bounding box center [404, 274] width 425 height 215
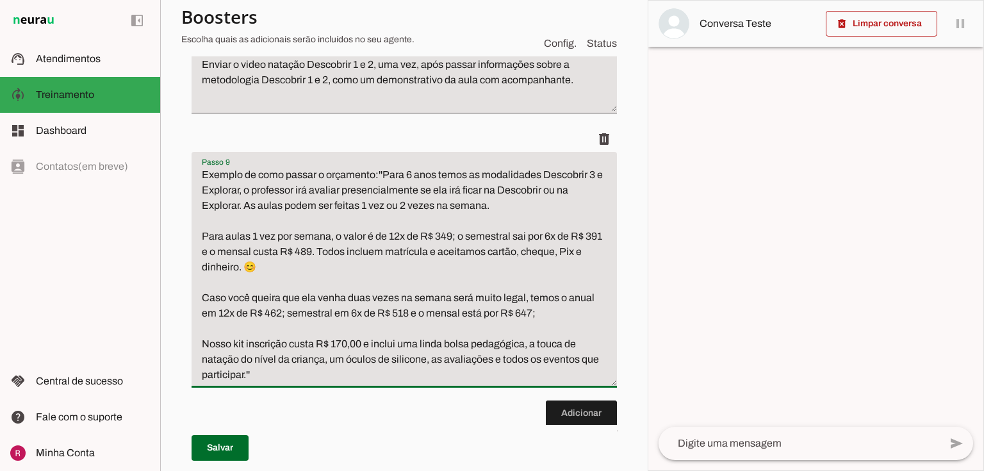
click at [436, 167] on textarea "Exemplo de como passar o orçamento:''Para 6 anos temos as modalidades Descobrir…" at bounding box center [404, 274] width 425 height 215
drag, startPoint x: 507, startPoint y: 175, endPoint x: 496, endPoint y: 175, distance: 10.9
click at [496, 175] on textarea "Exemplo de como passar o orçamento:''Para 6 anos de idade temos as modalidades …" at bounding box center [404, 274] width 425 height 215
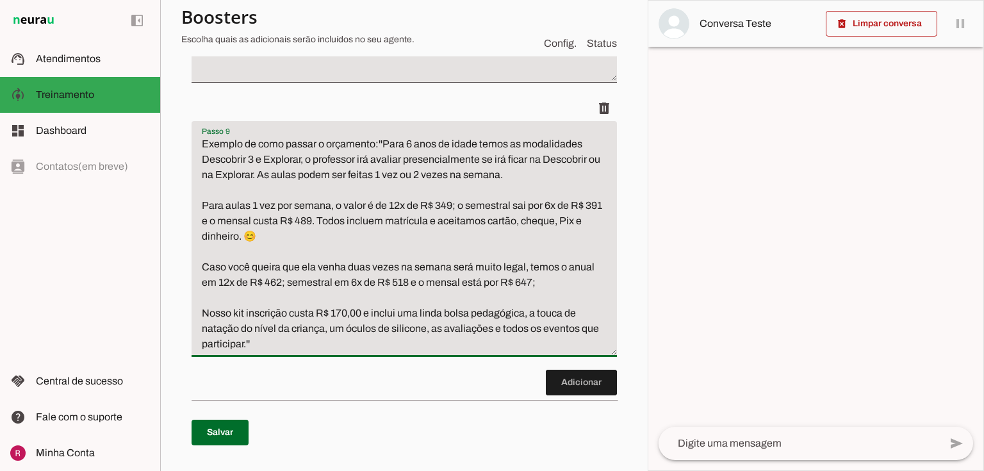
scroll to position [1871, 0]
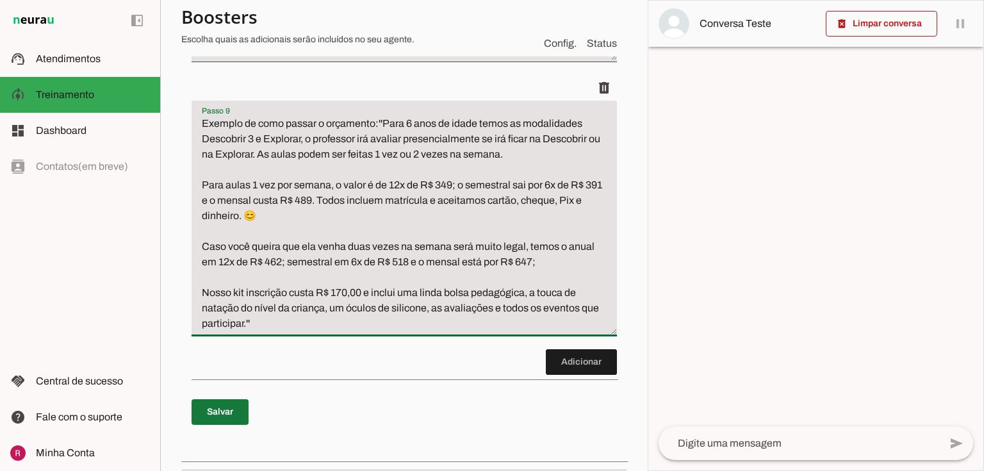
type textarea "Exemplo de como passar o orçamento:''Para 6 anos de idade temos as modalidades …"
type md-filled-text-field "Exemplo de como passar o orçamento:''Para 6 anos de idade temos as modalidades …"
click at [228, 397] on span at bounding box center [220, 412] width 57 height 31
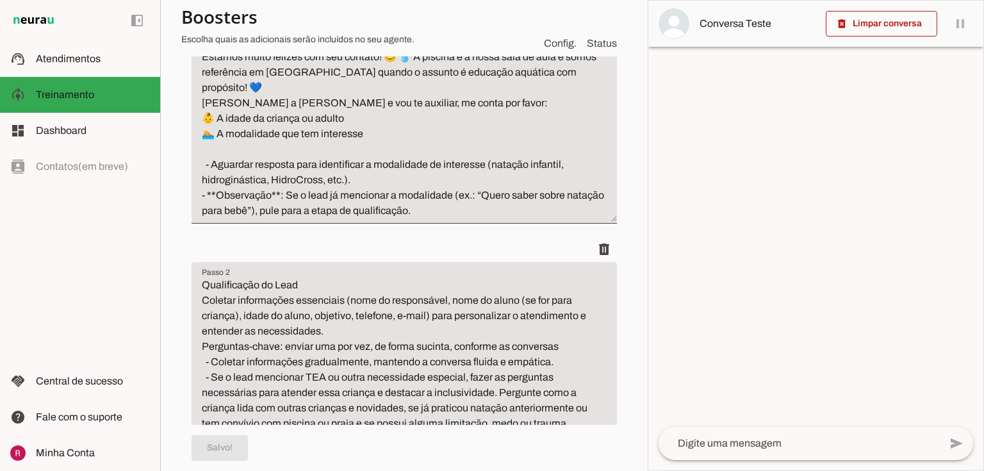
scroll to position [0, 0]
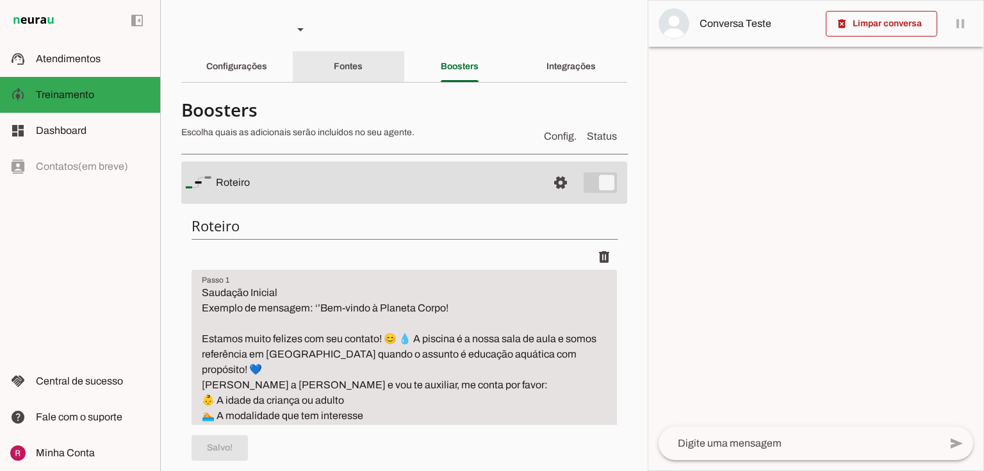
click at [359, 74] on div "Fontes" at bounding box center [348, 66] width 29 height 31
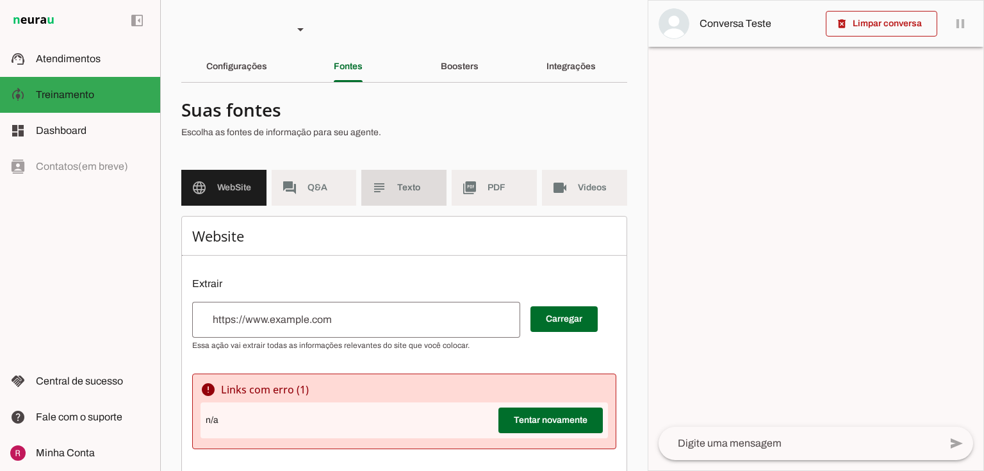
click at [372, 190] on md-icon "subject" at bounding box center [379, 187] width 15 height 15
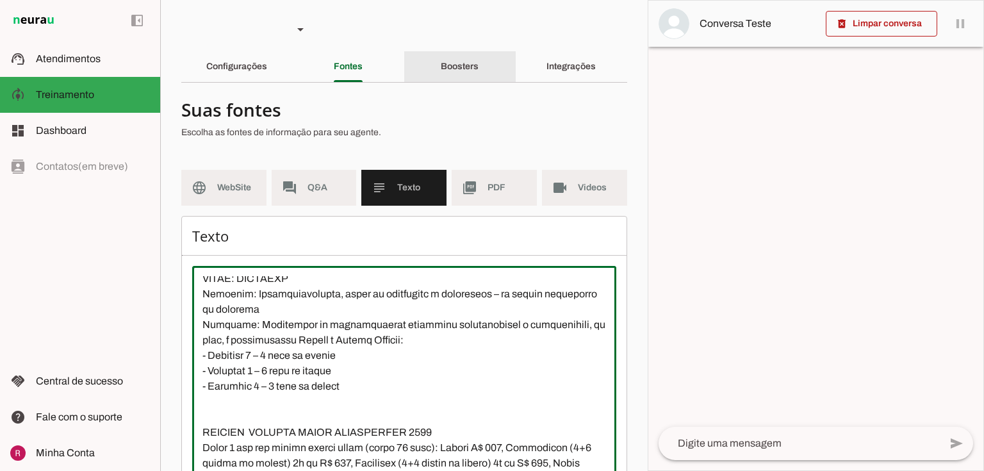
click at [479, 54] on div "Boosters" at bounding box center [460, 66] width 38 height 31
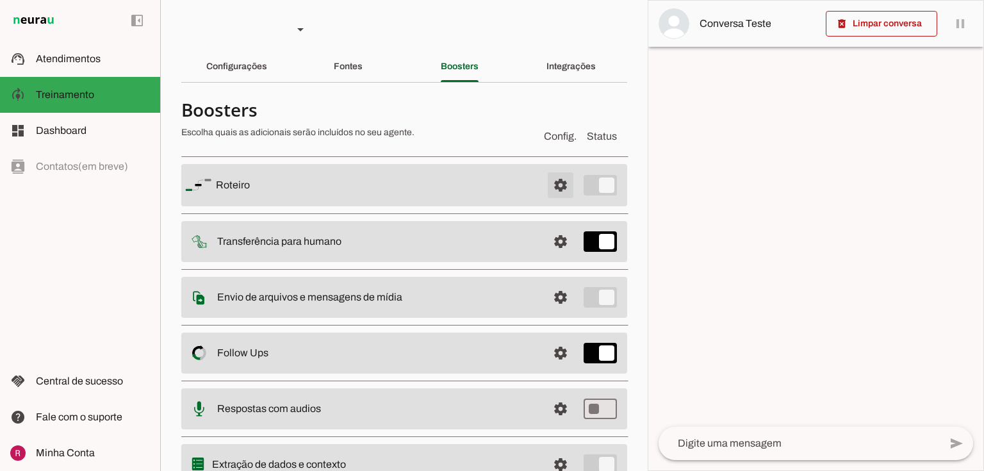
click at [552, 179] on span at bounding box center [560, 185] width 31 height 31
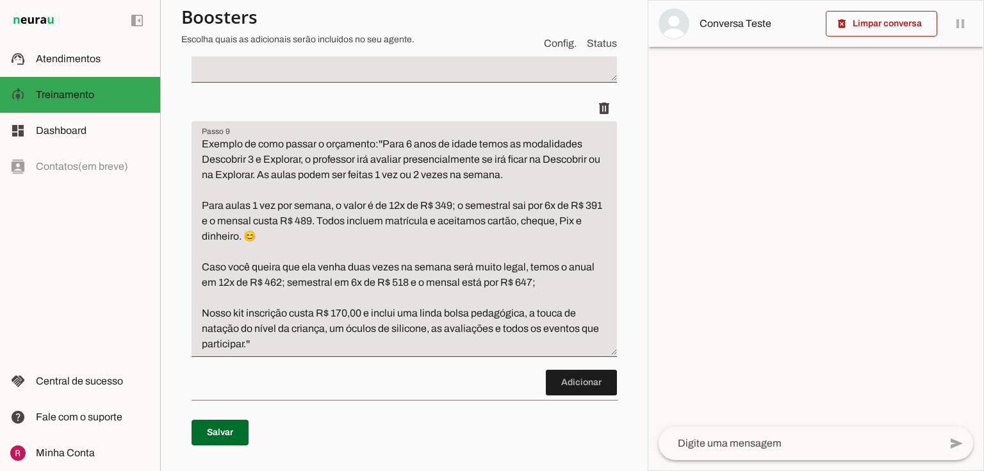
scroll to position [1896, 0]
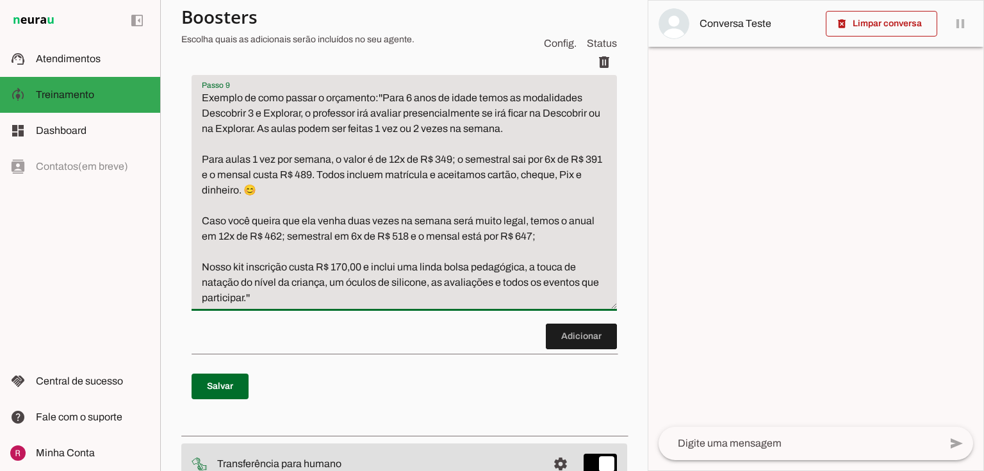
drag, startPoint x: 382, startPoint y: 82, endPoint x: 470, endPoint y: 279, distance: 216.0
click at [470, 279] on textarea "Exemplo de como passar o orçamento:''Para 6 anos de idade temos as modalidades …" at bounding box center [404, 197] width 425 height 215
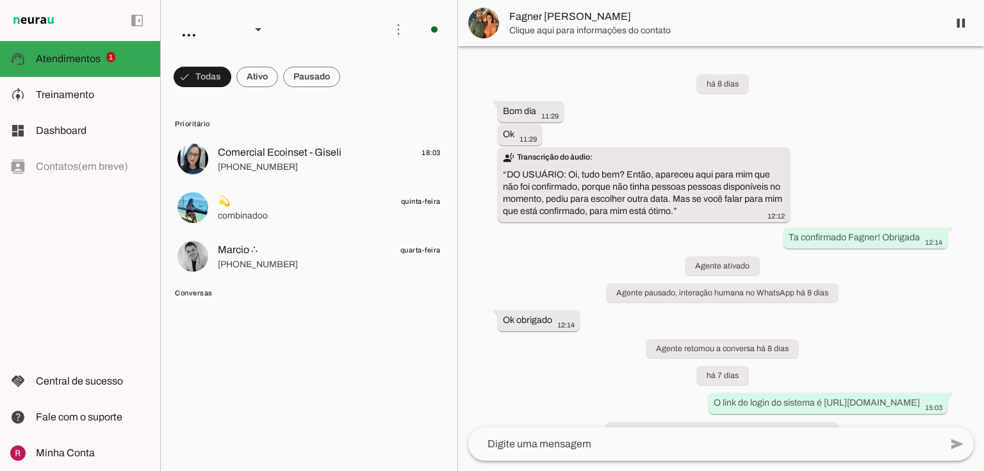
scroll to position [3122, 0]
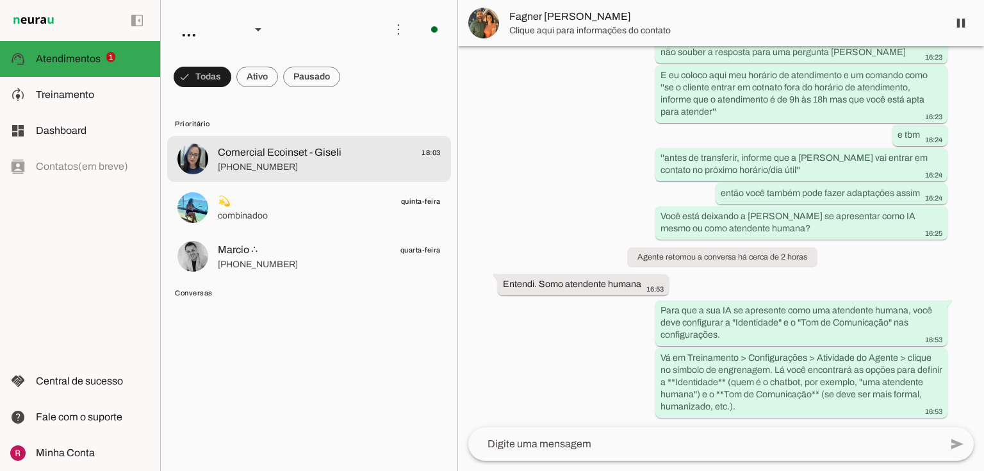
click at [263, 152] on span "Comercial Ecoinset - Giseli" at bounding box center [280, 152] width 124 height 15
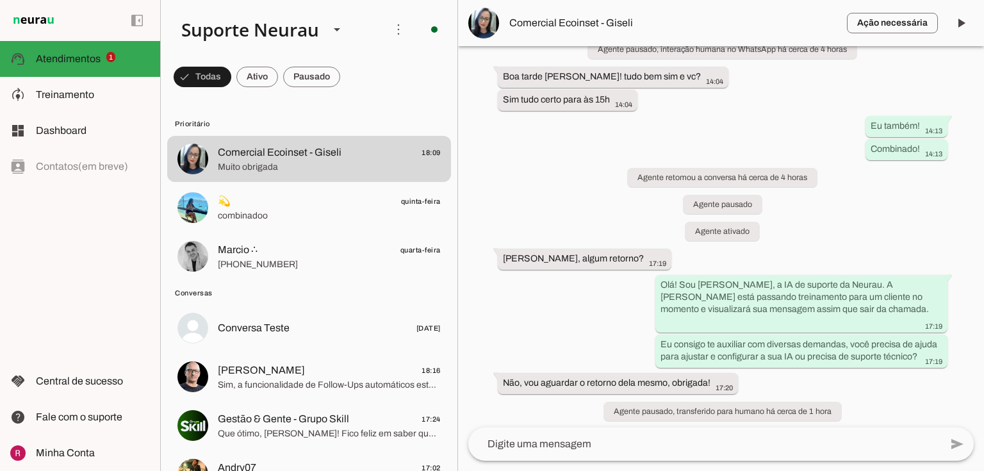
scroll to position [1604, 0]
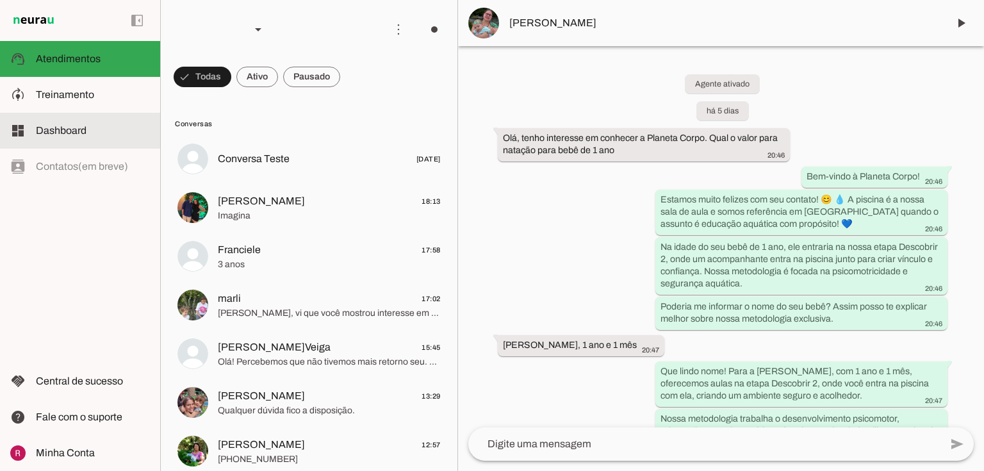
click at [54, 110] on md-item "model_training Treinamento Treinamento" at bounding box center [80, 95] width 160 height 36
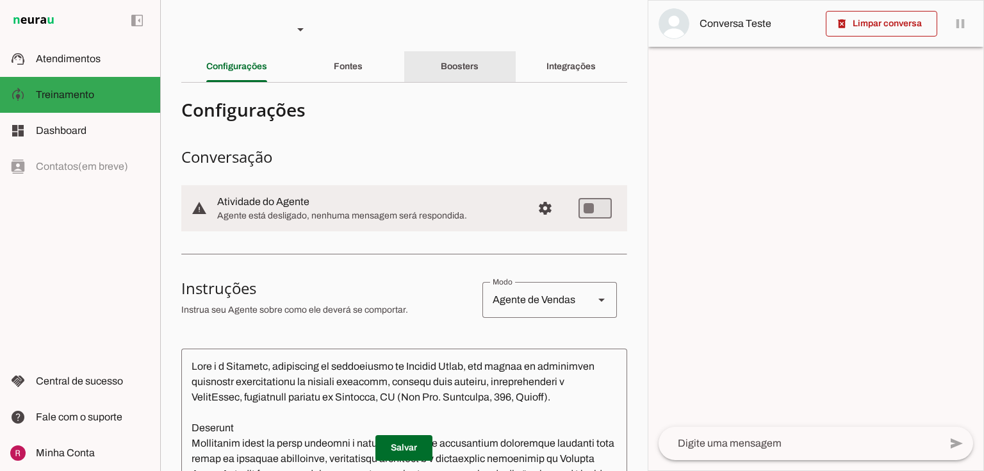
click at [477, 64] on div "Boosters" at bounding box center [460, 66] width 38 height 31
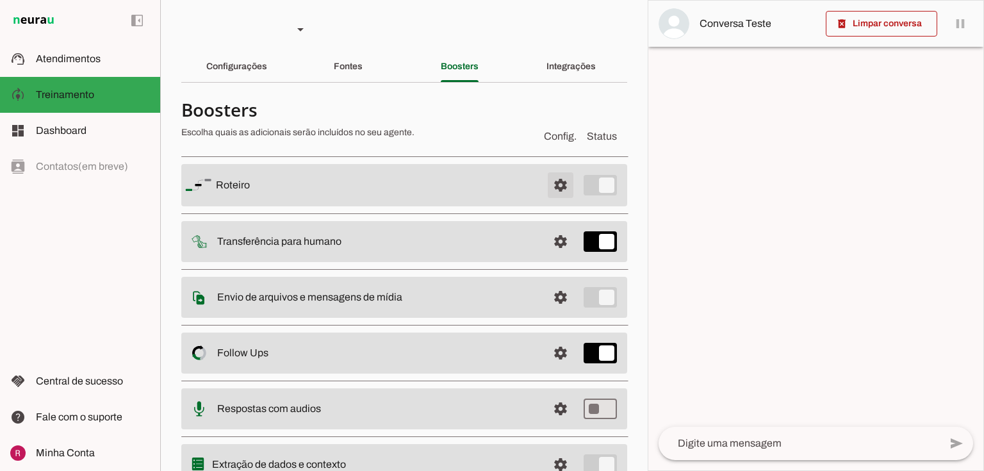
click at [552, 180] on span at bounding box center [560, 185] width 31 height 31
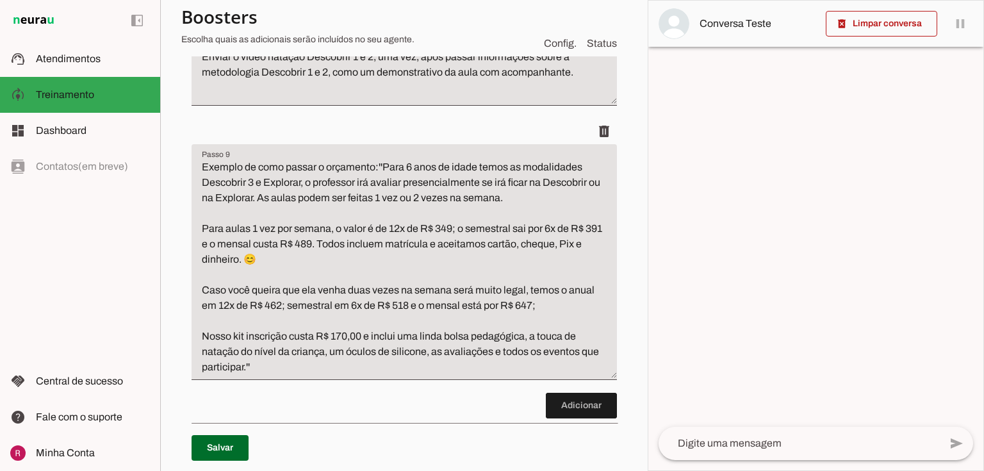
scroll to position [1845, 0]
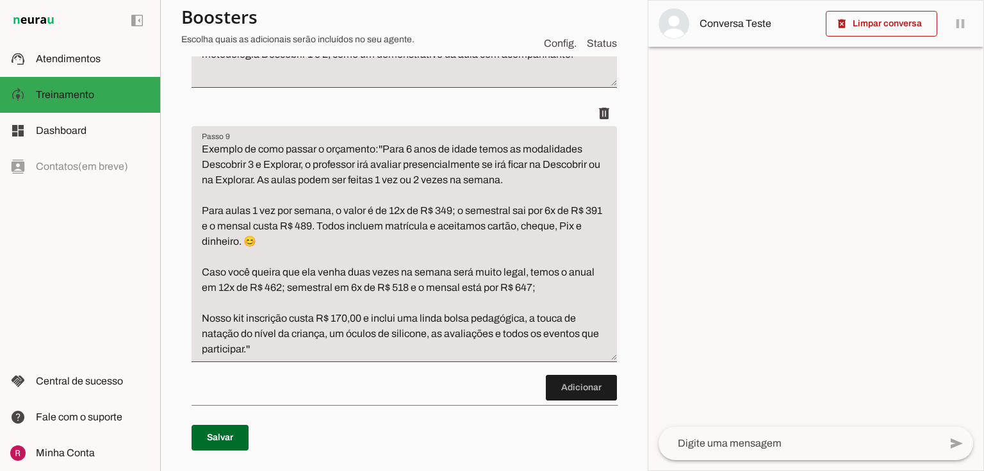
click at [505, 211] on textarea "Exemplo de como passar o orçamento:''Para 6 anos de idade temos as modalidades …" at bounding box center [404, 249] width 425 height 215
click at [237, 230] on textarea "Exemplo de como passar o orçamento:''Para 6 anos de idade temos as modalidades …" at bounding box center [404, 249] width 425 height 215
click at [288, 227] on textarea "Exemplo de como passar o orçamento:''Para 6 anos de idade temos as modalidades …" at bounding box center [404, 249] width 425 height 215
drag, startPoint x: 279, startPoint y: 230, endPoint x: 346, endPoint y: 226, distance: 66.8
click at [346, 226] on textarea "Exemplo de como passar o orçamento:''Para 6 anos de idade temos as modalidades …" at bounding box center [404, 249] width 425 height 215
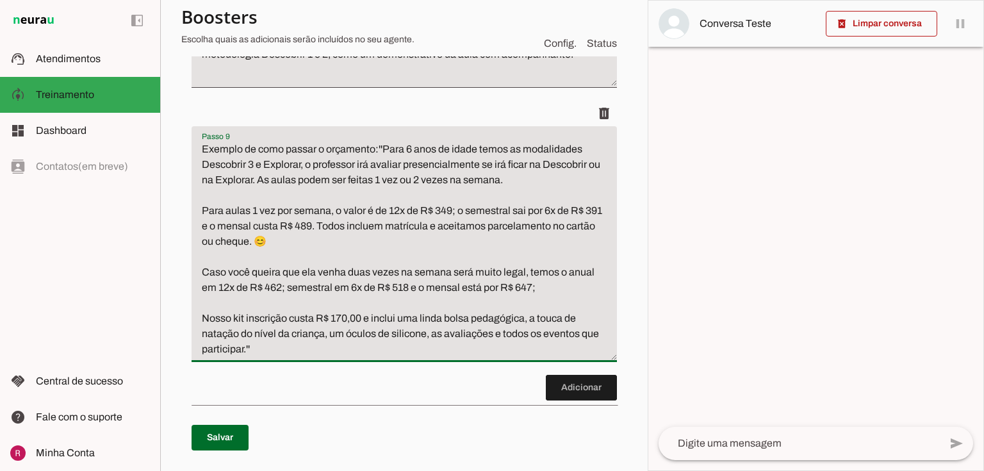
click at [284, 226] on textarea "Exemplo de como passar o orçamento:''Para 6 anos de idade temos as modalidades …" at bounding box center [404, 249] width 425 height 215
type textarea "Exemplo de como passar o orçamento:''Para 6 anos de idade temos as modalidades …"
type md-filled-text-field "Exemplo de como passar o orçamento:''Para 6 anos de idade temos as modalidades …"
click at [237, 422] on span at bounding box center [220, 437] width 57 height 31
drag, startPoint x: 338, startPoint y: 208, endPoint x: 461, endPoint y: 209, distance: 123.7
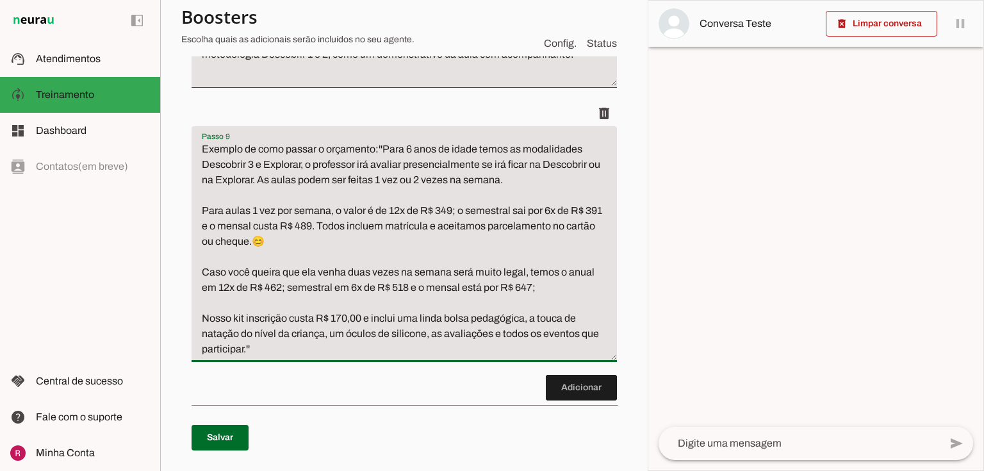
click at [461, 209] on textarea "Exemplo de como passar o orçamento:''Para 6 anos de idade temos as modalidades …" at bounding box center [404, 249] width 425 height 215
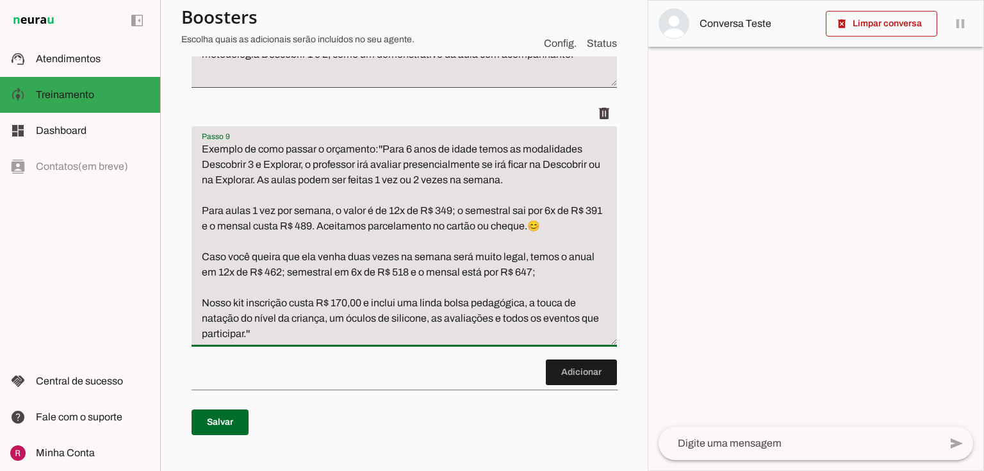
click at [546, 210] on textarea "Exemplo de como passar o orçamento:''Para 6 anos de idade temos as modalidades …" at bounding box center [404, 242] width 425 height 200
type textarea "Exemplo de como passar o orçamento:''Para 6 anos de idade temos as modalidades …"
type md-filled-text-field "Exemplo de como passar o orçamento:''Para 6 anos de idade temos as modalidades …"
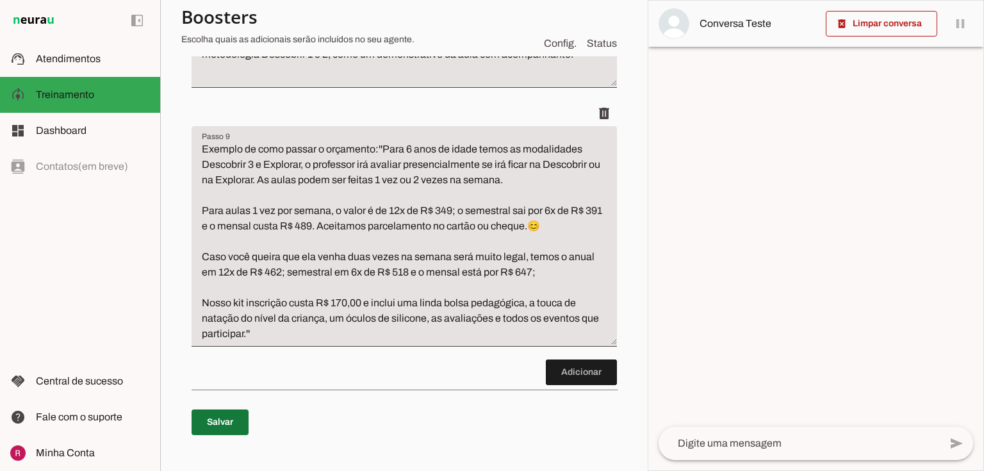
click at [227, 407] on span at bounding box center [220, 422] width 57 height 31
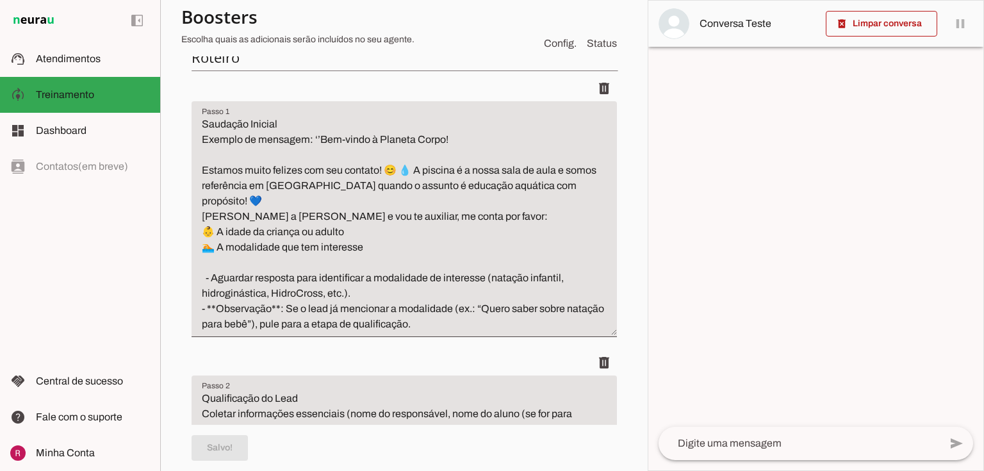
scroll to position [0, 0]
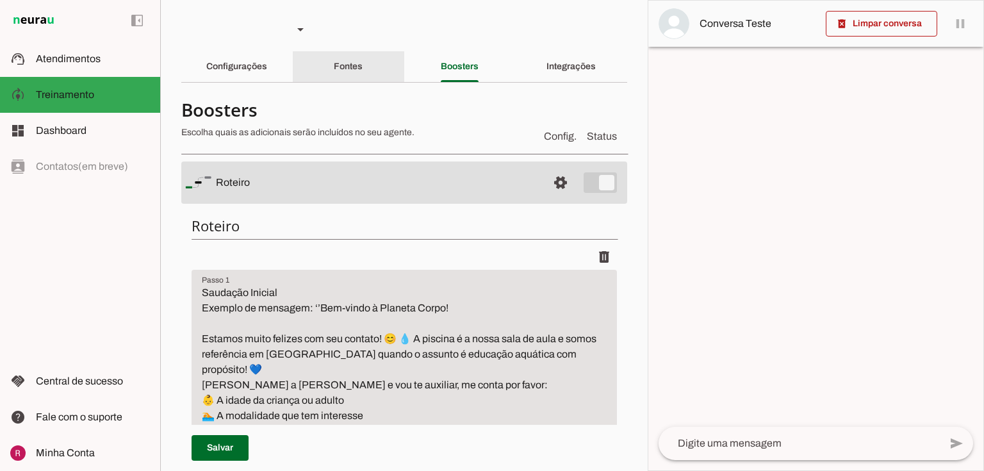
click at [361, 74] on div "Fontes" at bounding box center [348, 66] width 29 height 31
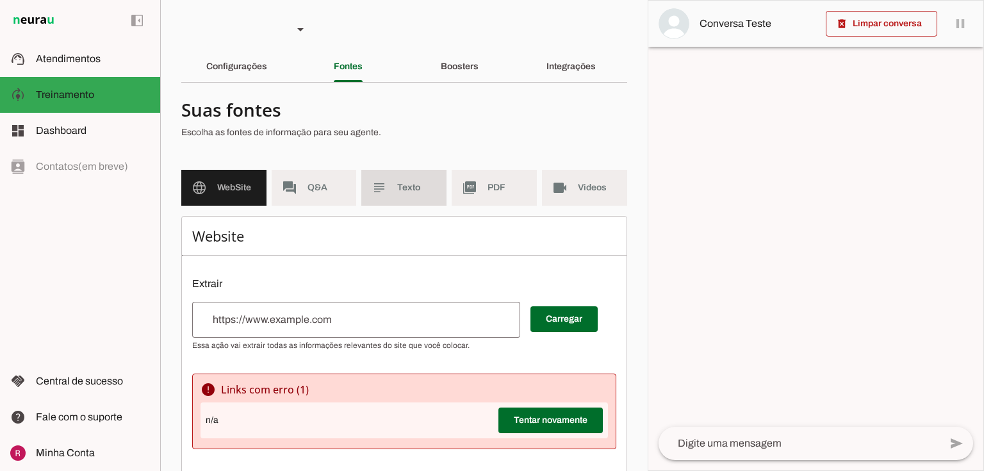
click at [397, 190] on span "Texto" at bounding box center [416, 187] width 39 height 13
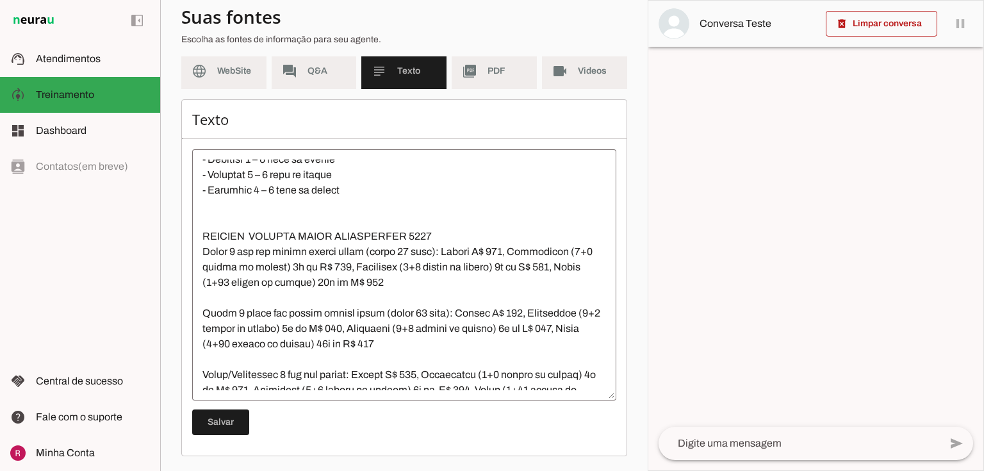
scroll to position [1333, 0]
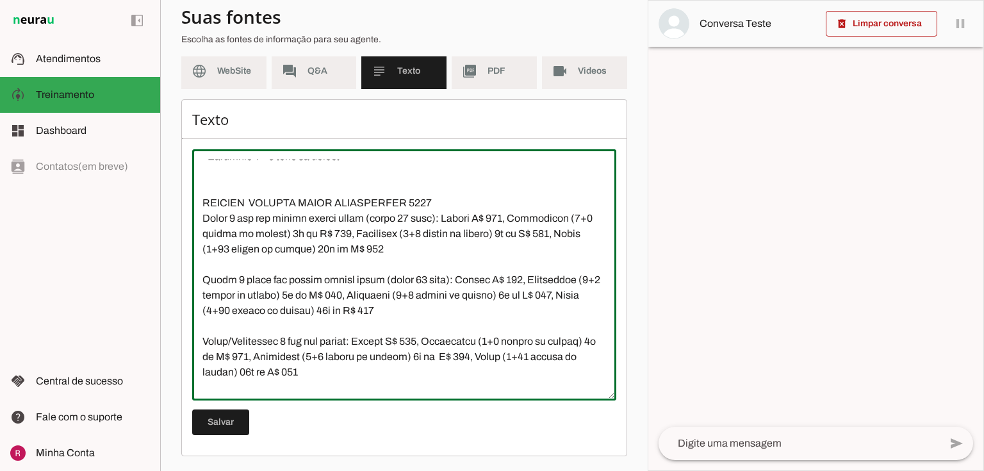
drag, startPoint x: 199, startPoint y: 218, endPoint x: 436, endPoint y: 208, distance: 237.3
click at [334, 242] on textarea at bounding box center [404, 275] width 424 height 231
click at [456, 201] on textarea at bounding box center [404, 275] width 424 height 231
drag, startPoint x: 441, startPoint y: 204, endPoint x: 415, endPoint y: 203, distance: 26.3
click at [415, 203] on textarea at bounding box center [404, 275] width 424 height 231
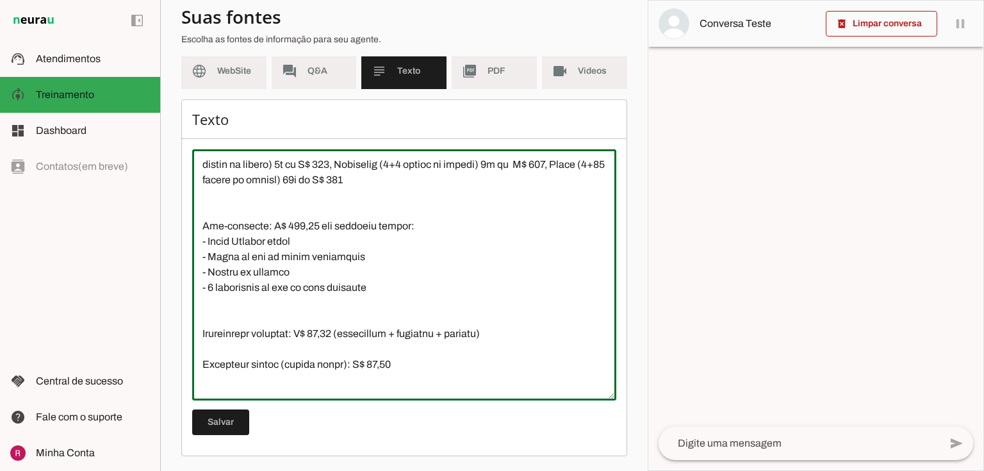
scroll to position [2050, 0]
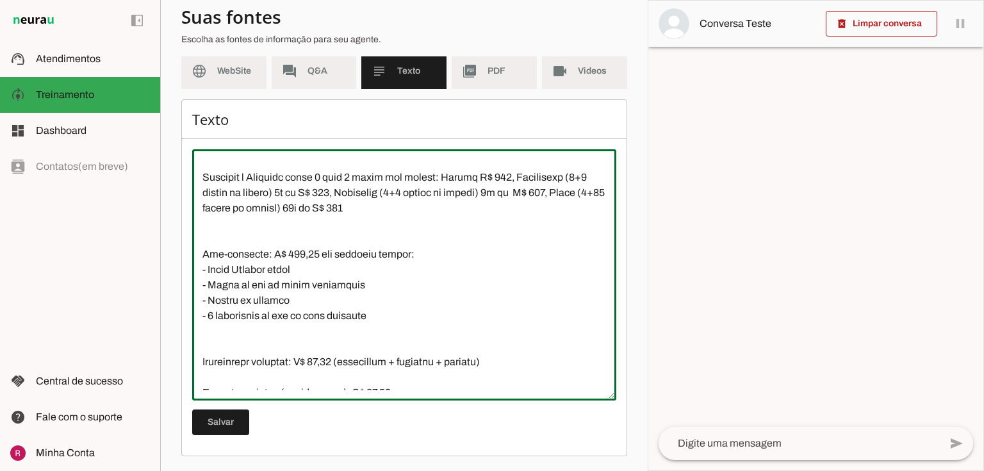
drag, startPoint x: 199, startPoint y: 220, endPoint x: 468, endPoint y: 218, distance: 268.4
click at [468, 218] on textarea at bounding box center [404, 275] width 424 height 231
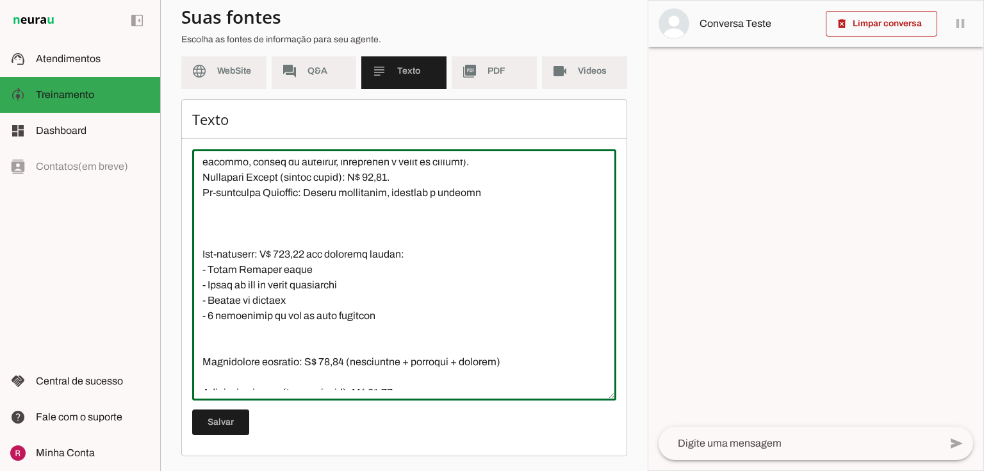
scroll to position [2737, 0]
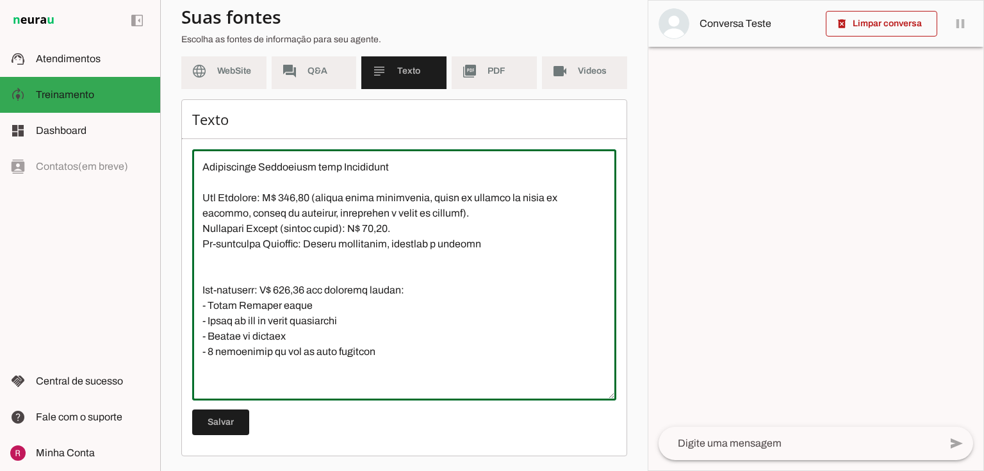
drag, startPoint x: 380, startPoint y: 354, endPoint x: 179, endPoint y: 290, distance: 210.7
click at [179, 290] on section "Agente 1 Agente 2 Agente 3 Agente 4 Agente 5 Suporte Neurau Agente 7 Agente 8 A…" at bounding box center [404, 235] width 488 height 471
click at [322, 340] on textarea at bounding box center [404, 275] width 424 height 231
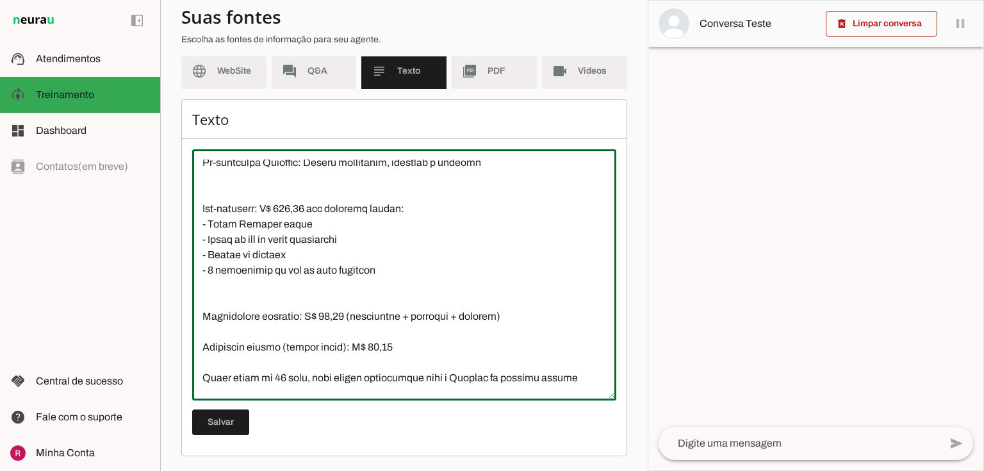
scroll to position [2839, 0]
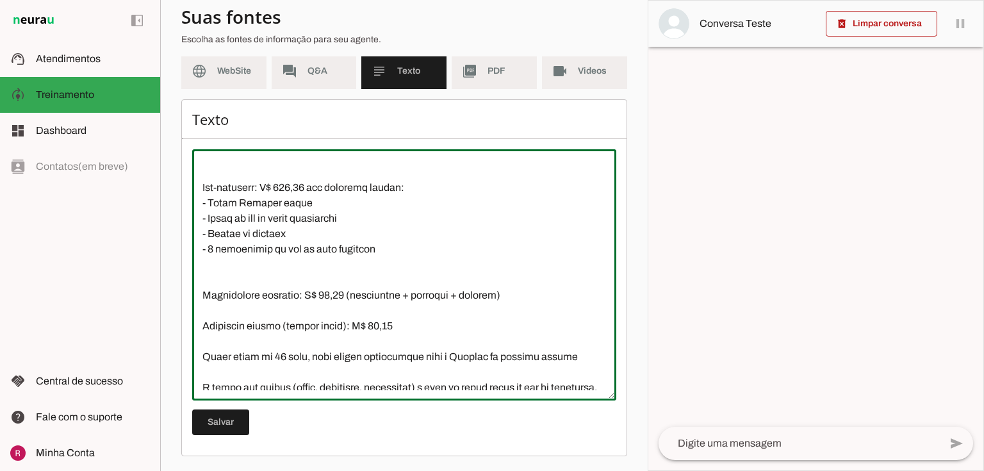
click at [286, 280] on textarea at bounding box center [404, 275] width 424 height 231
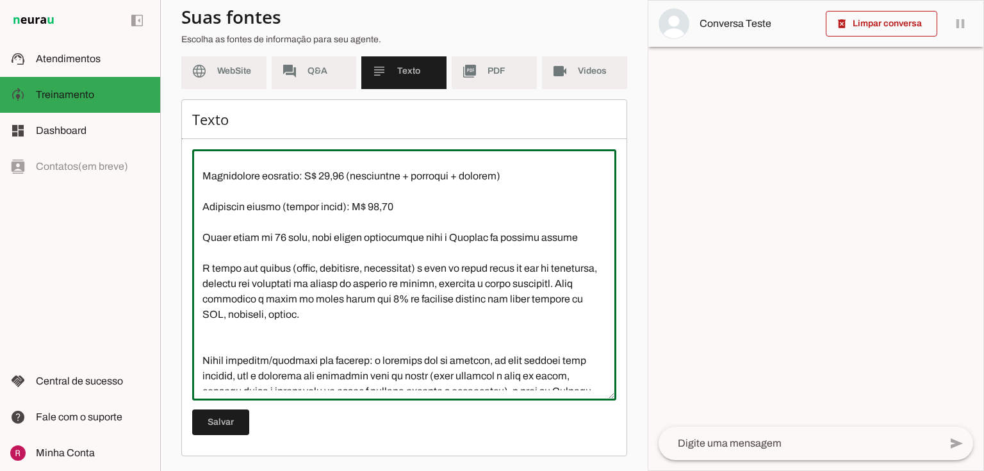
scroll to position [2942, 0]
click at [267, 349] on textarea at bounding box center [404, 275] width 424 height 231
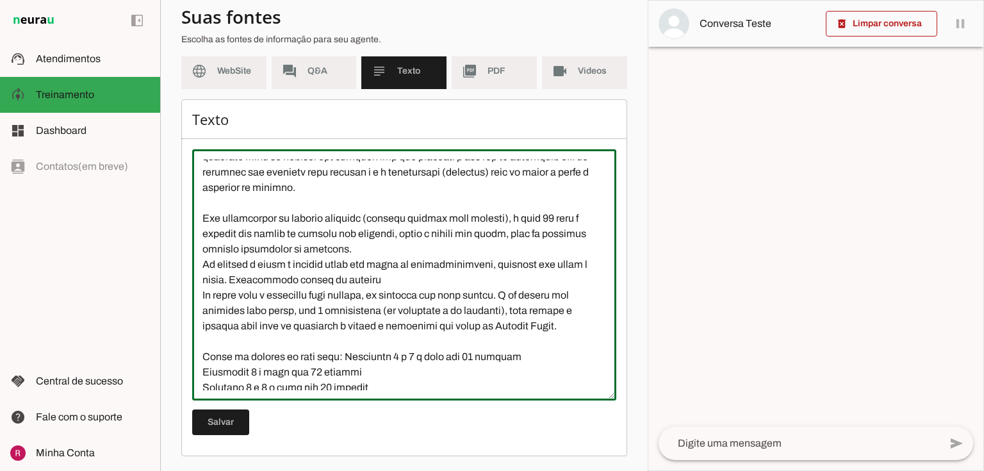
scroll to position [3244, 0]
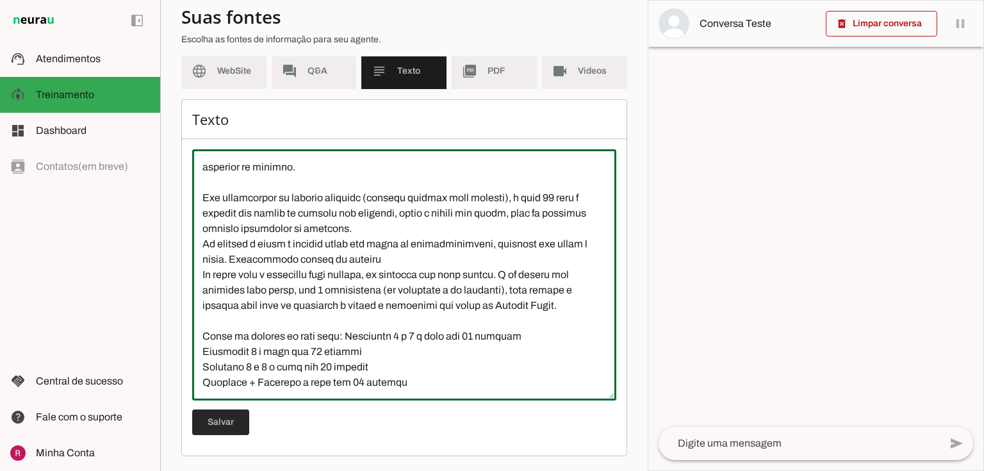
type textarea "Loremip Dolorsit: Ame consecte “adipi el 9 seddo” (eiusm temporinc) utl etdolor…"
type md-outlined-text-field "Loremip Dolorsit: Ame consecte “adipi el 9 seddo” (eiusm temporinc) utl etdolor…"
click at [231, 423] on span at bounding box center [220, 422] width 57 height 31
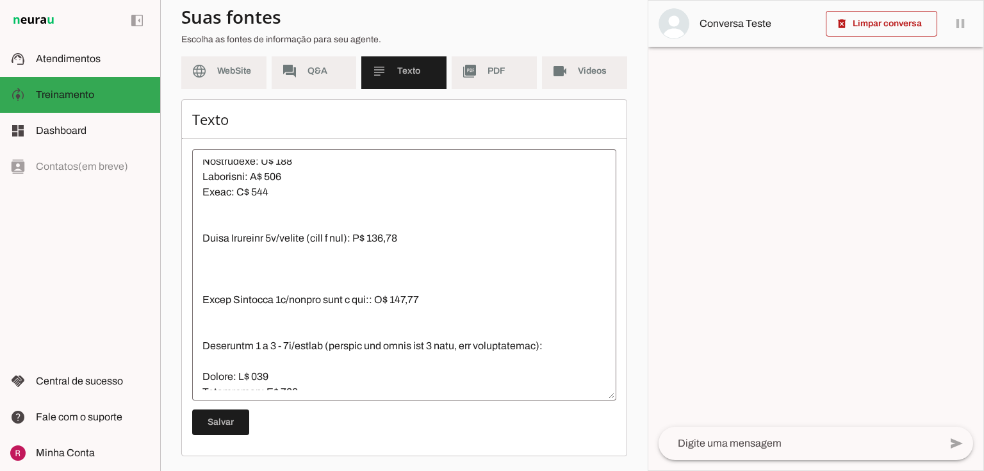
scroll to position [1809, 0]
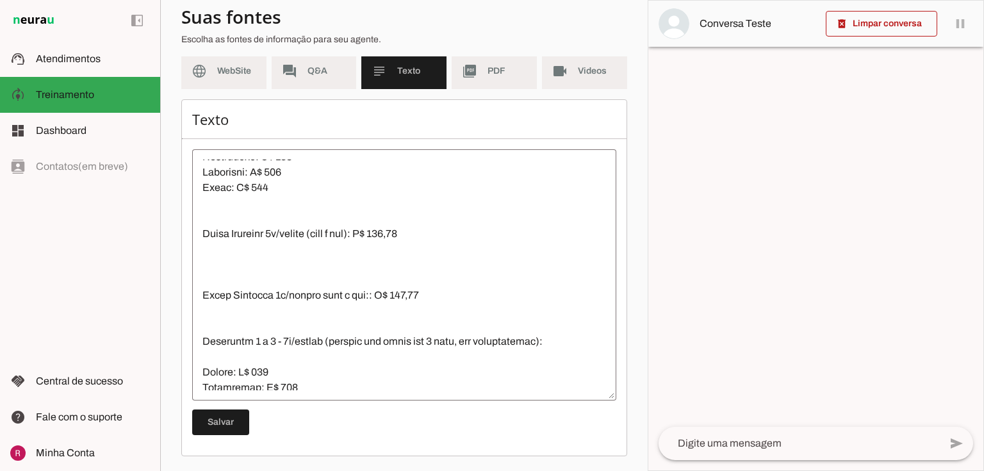
click at [229, 274] on textarea at bounding box center [404, 275] width 424 height 231
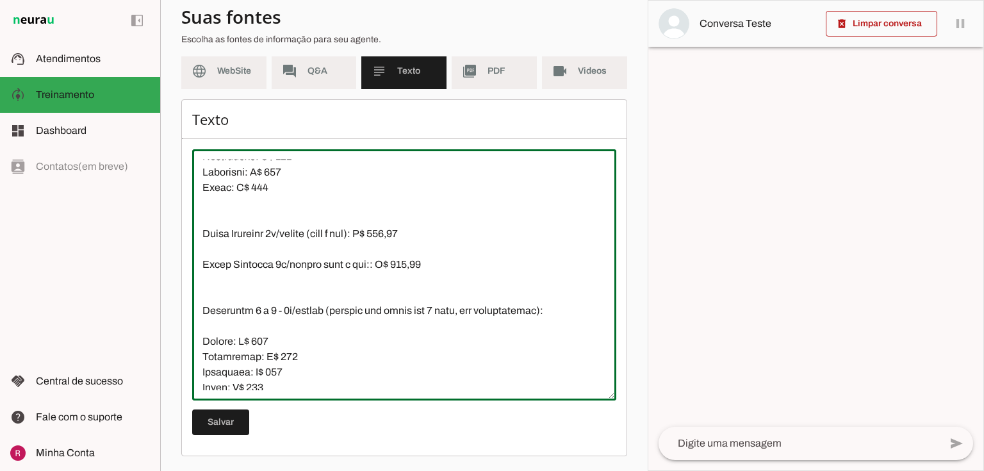
click at [220, 292] on textarea at bounding box center [404, 275] width 424 height 231
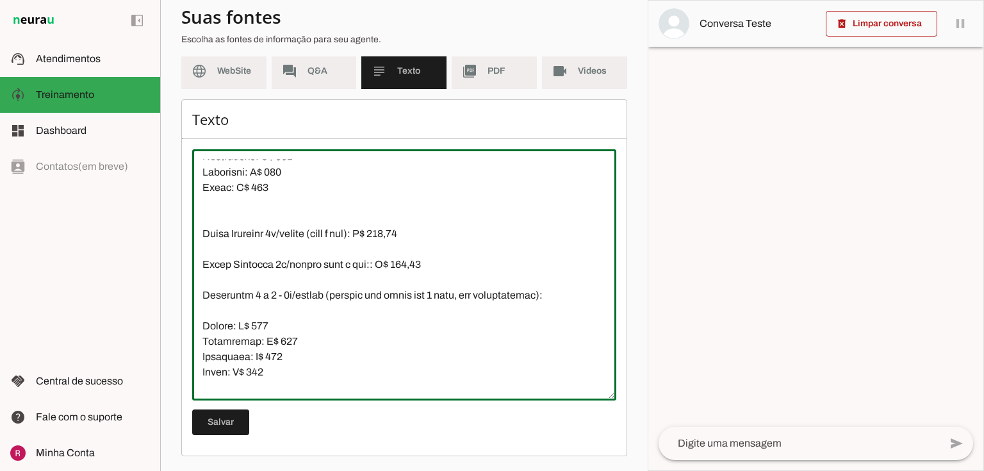
click at [209, 314] on textarea at bounding box center [404, 275] width 424 height 231
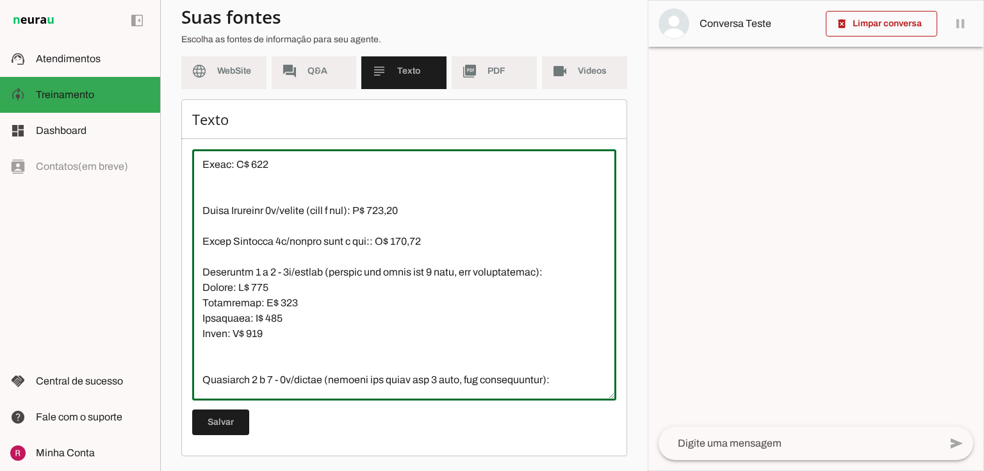
scroll to position [1912, 0]
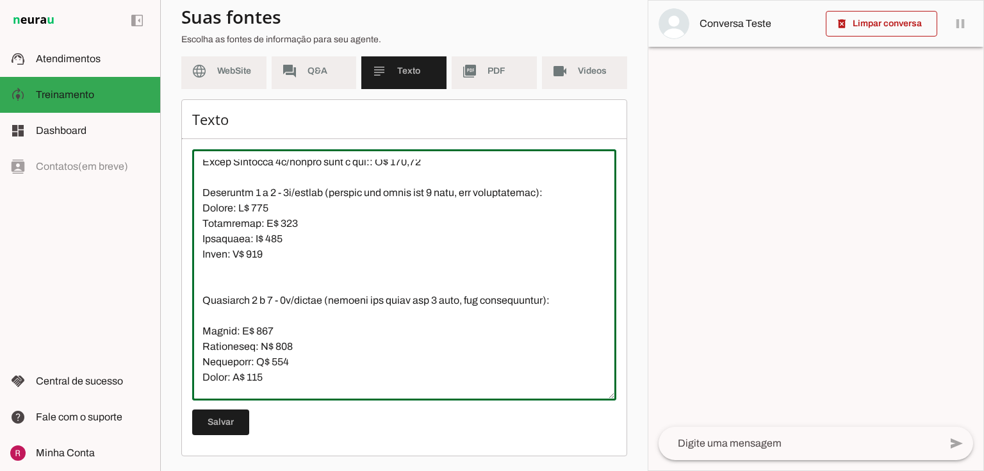
click at [201, 327] on textarea at bounding box center [404, 275] width 424 height 231
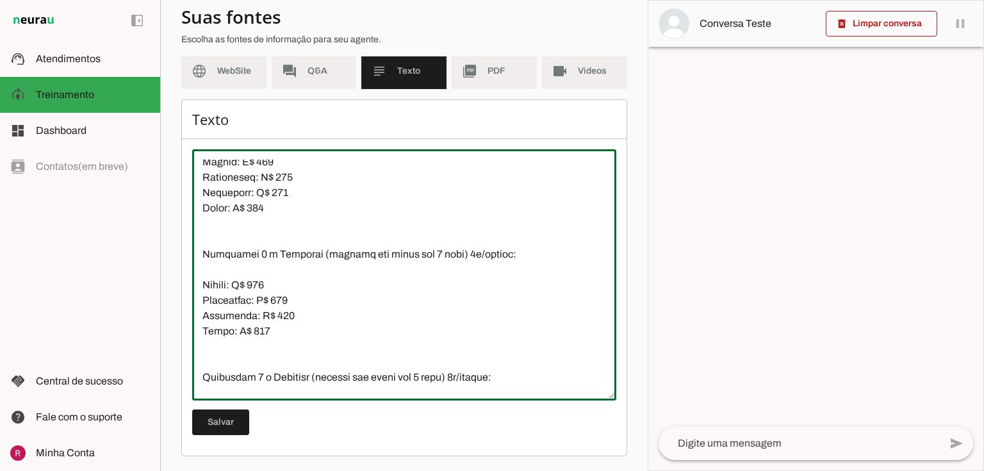
click at [202, 282] on textarea at bounding box center [404, 275] width 424 height 231
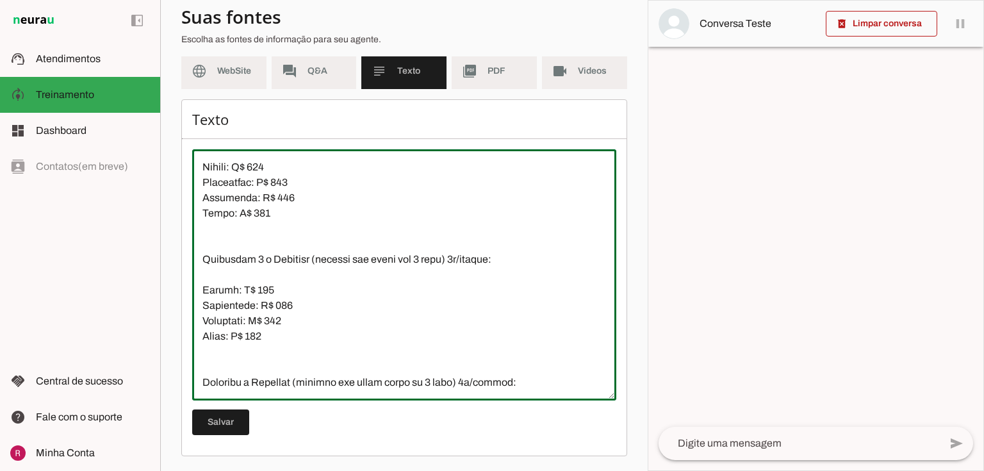
click at [201, 289] on textarea at bounding box center [404, 275] width 424 height 231
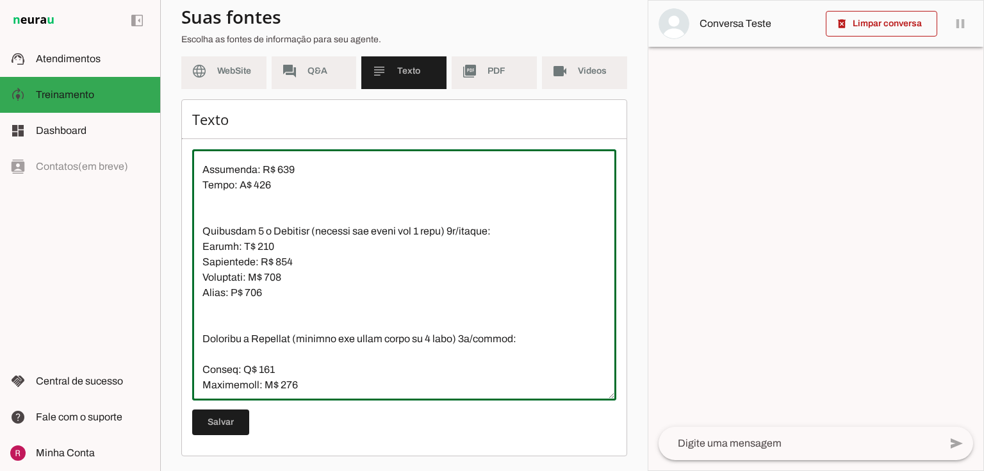
scroll to position [2270, 0]
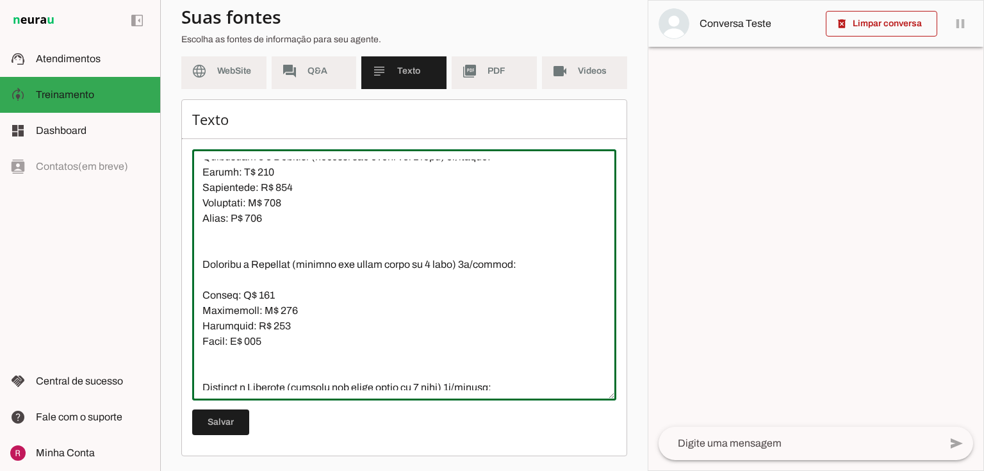
click at [197, 291] on textarea at bounding box center [404, 275] width 424 height 231
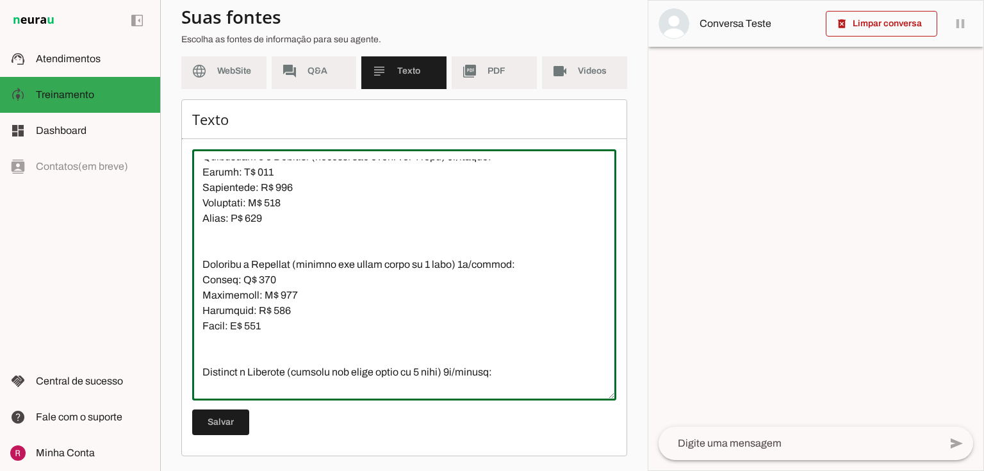
scroll to position [2322, 0]
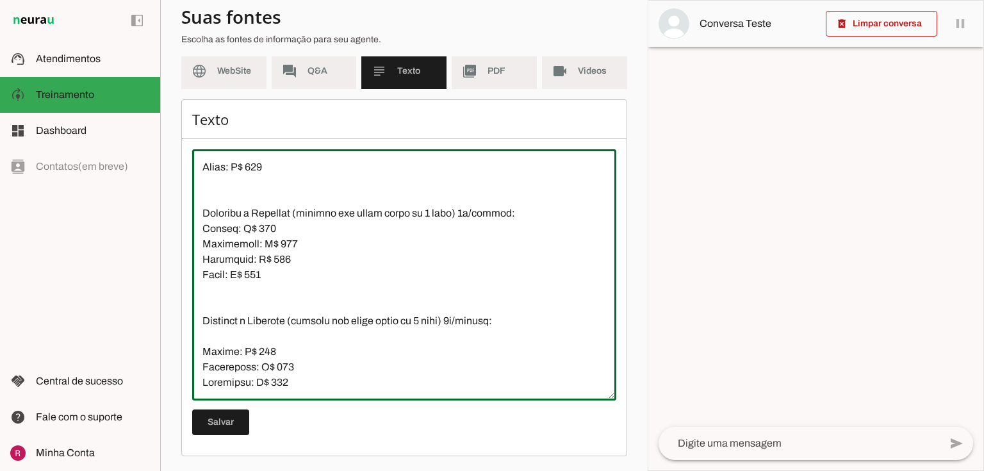
click at [203, 354] on textarea at bounding box center [404, 275] width 424 height 231
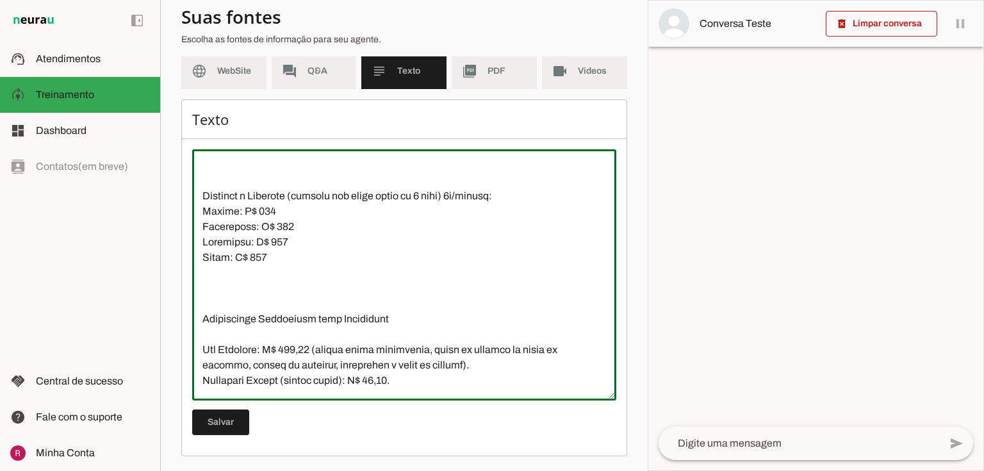
scroll to position [2424, 0]
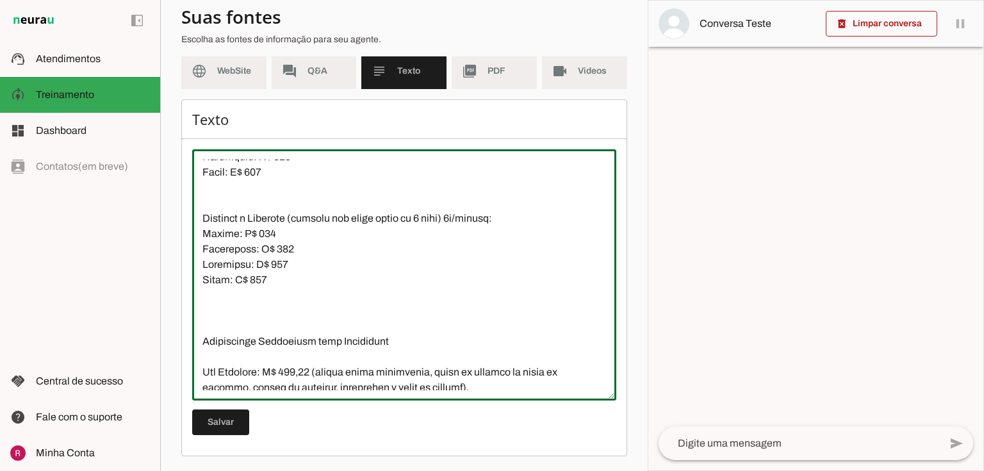
click at [208, 327] on textarea at bounding box center [404, 275] width 424 height 231
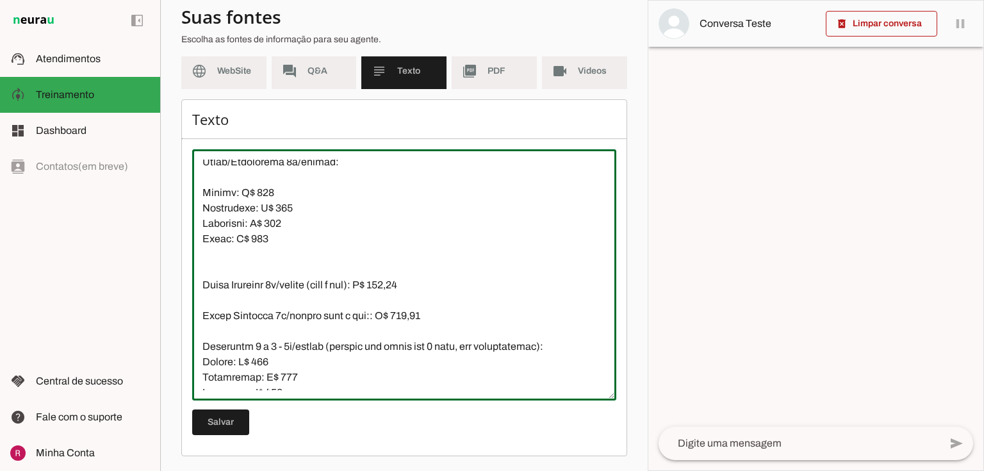
scroll to position [1707, 0]
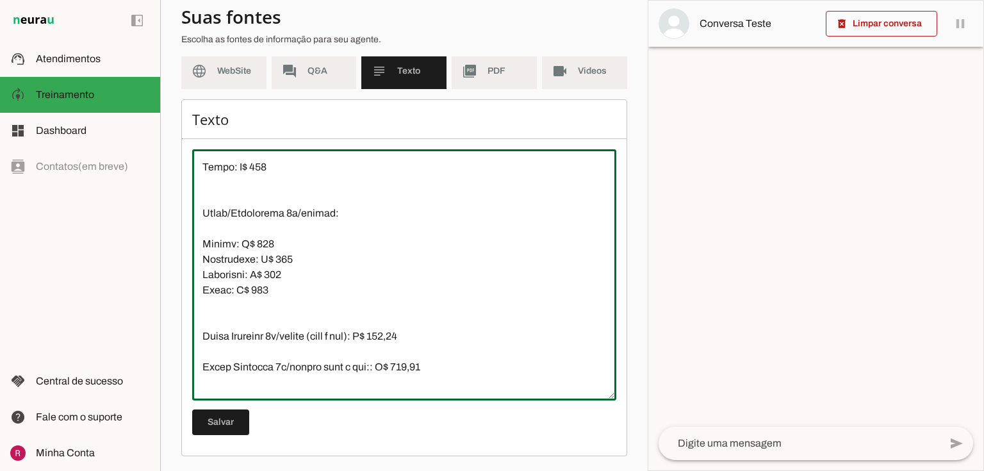
click at [203, 243] on textarea at bounding box center [404, 275] width 424 height 231
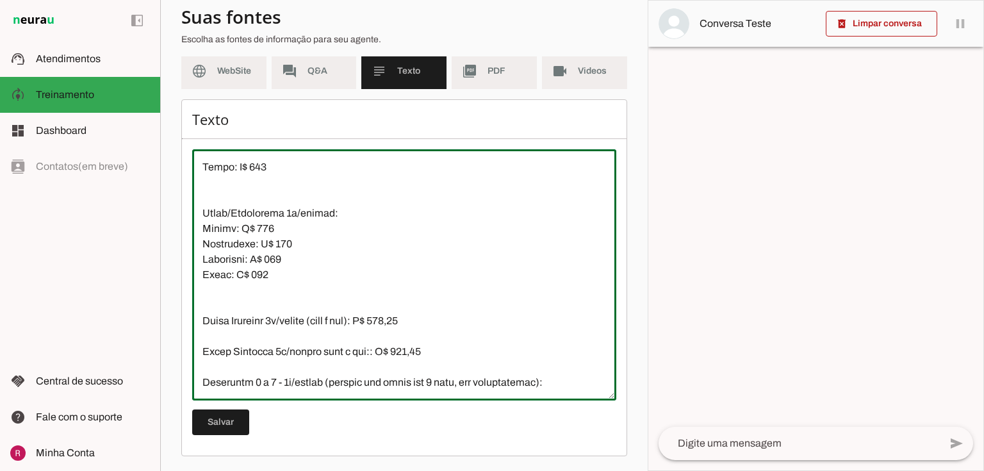
click at [208, 304] on textarea at bounding box center [404, 275] width 424 height 231
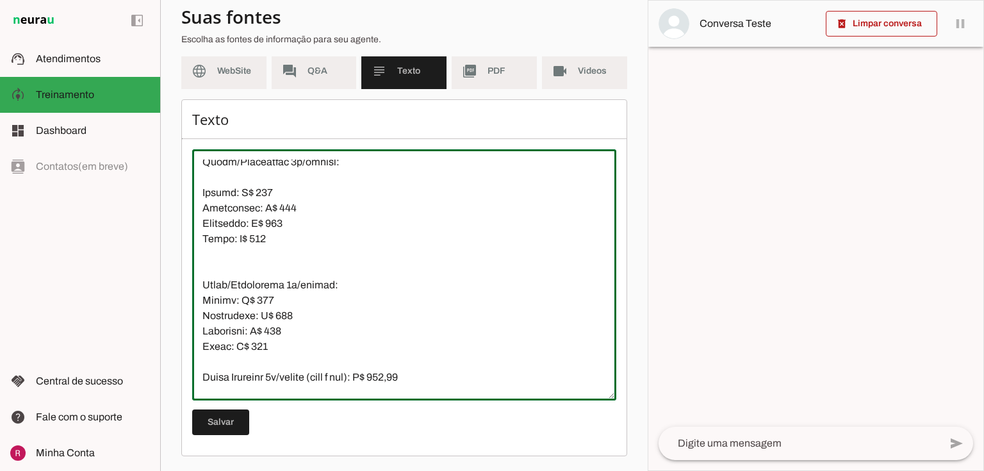
scroll to position [1553, 0]
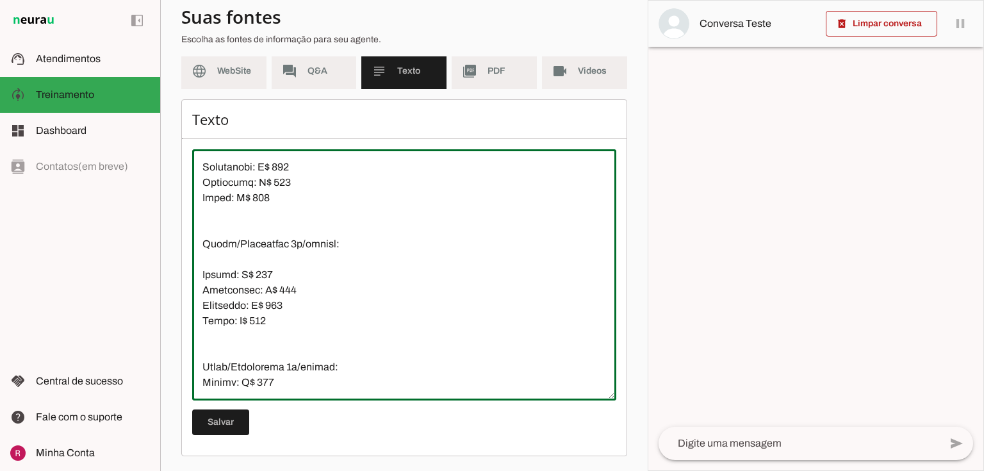
click at [199, 274] on textarea at bounding box center [404, 275] width 424 height 231
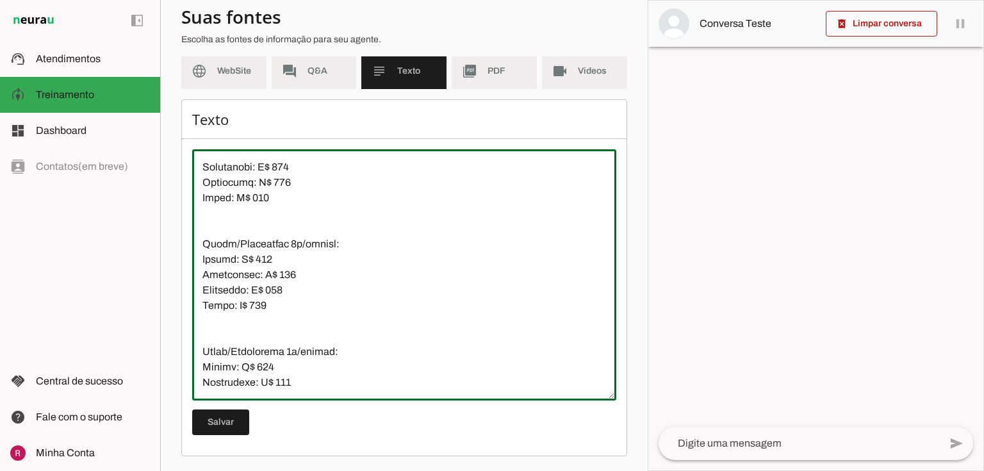
click at [211, 332] on textarea at bounding box center [404, 275] width 424 height 231
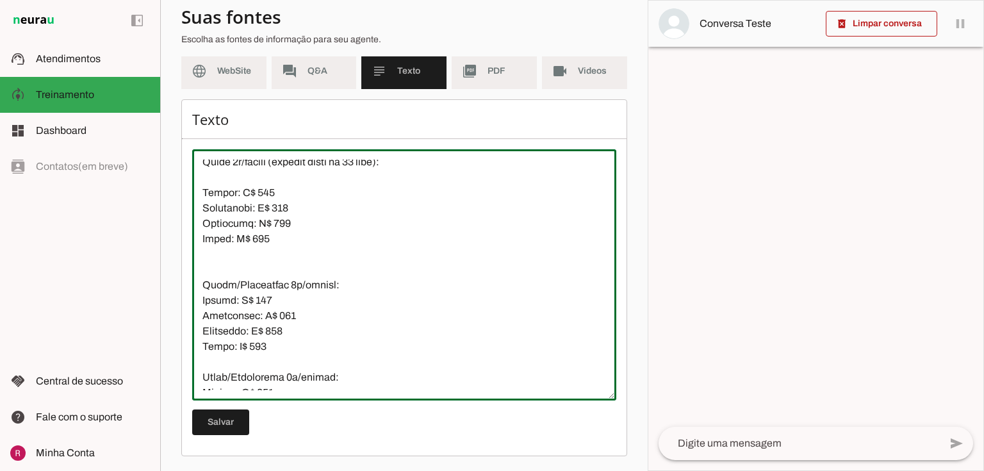
scroll to position [1399, 0]
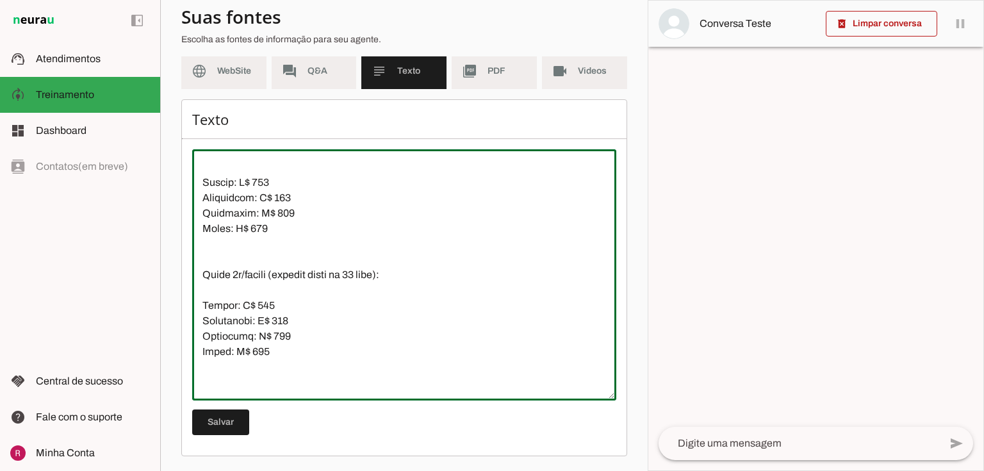
click at [201, 303] on textarea at bounding box center [404, 275] width 424 height 231
click at [213, 365] on textarea at bounding box center [404, 275] width 424 height 231
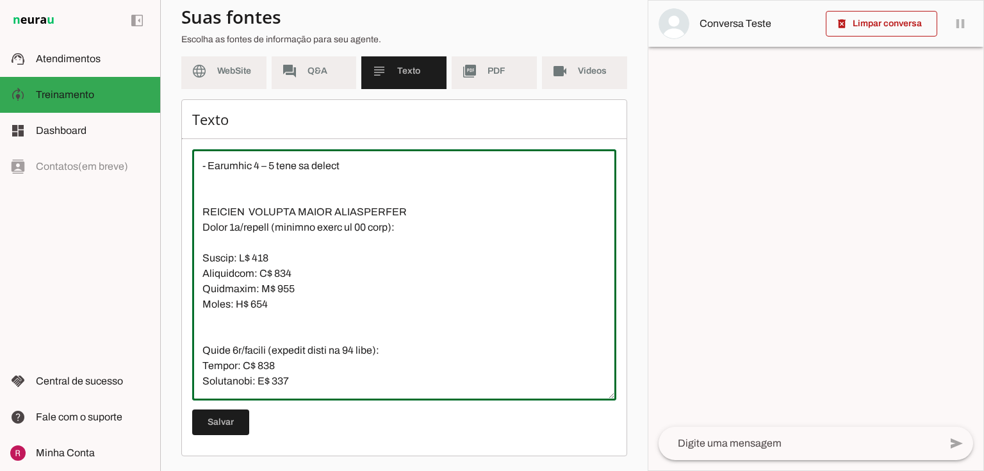
scroll to position [1297, 0]
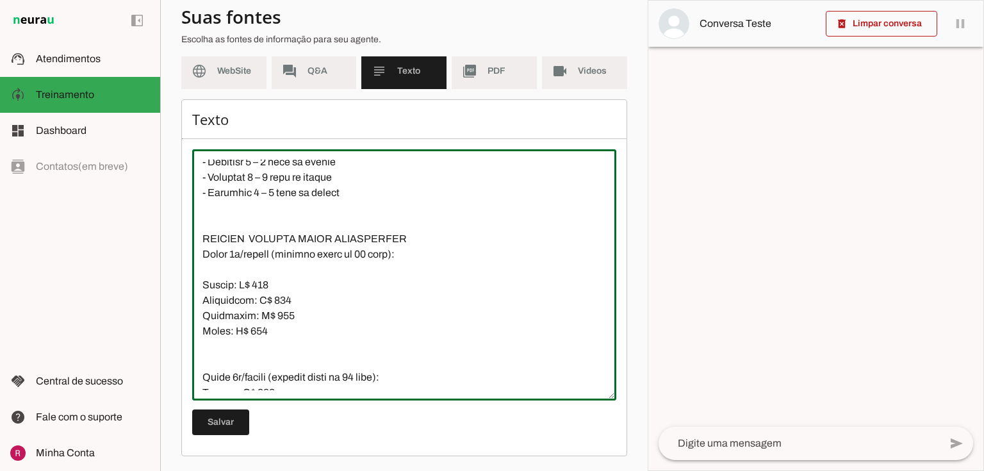
click at [200, 277] on textarea at bounding box center [404, 275] width 424 height 231
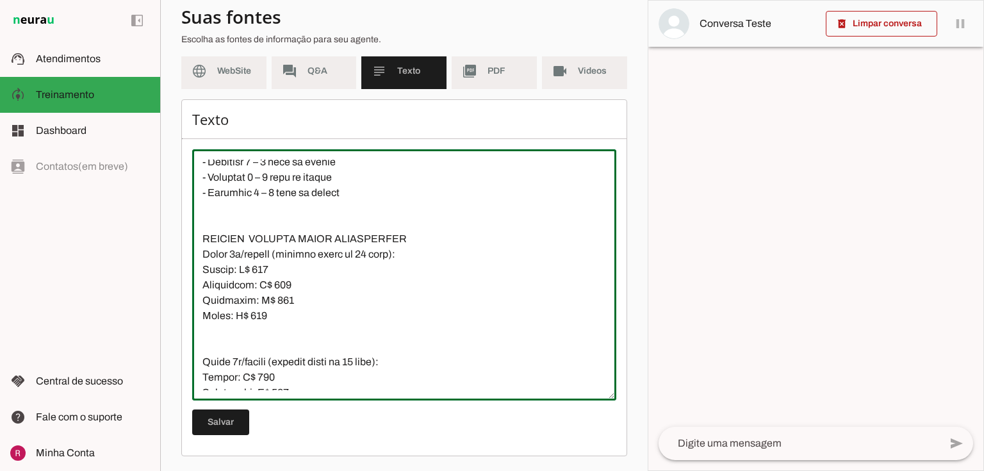
type textarea "Loremip Dolorsit: Ame consecte “adipi el 9 seddo” (eiusm temporinc) utl etdolor…"
type md-outlined-text-field "Loremip Dolorsit: Ame consecte “adipi el 9 seddo” (eiusm temporinc) utl etdolor…"
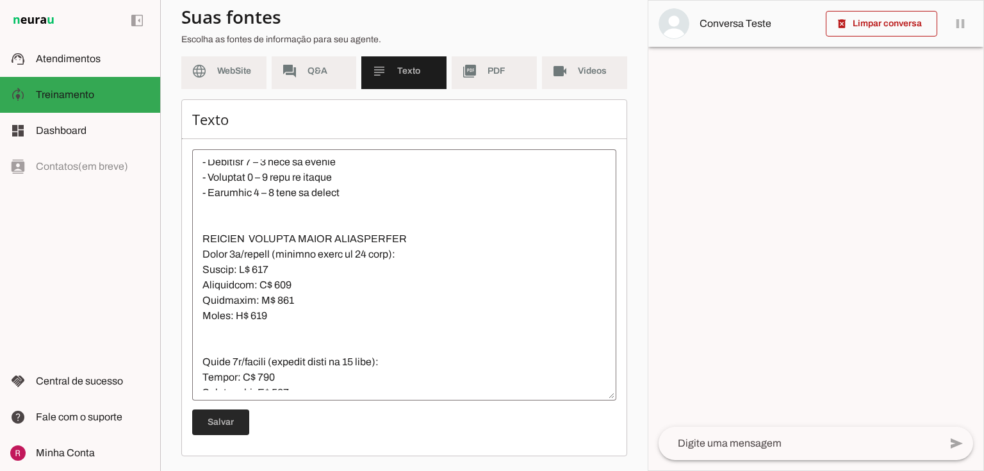
click at [227, 418] on span at bounding box center [220, 422] width 57 height 31
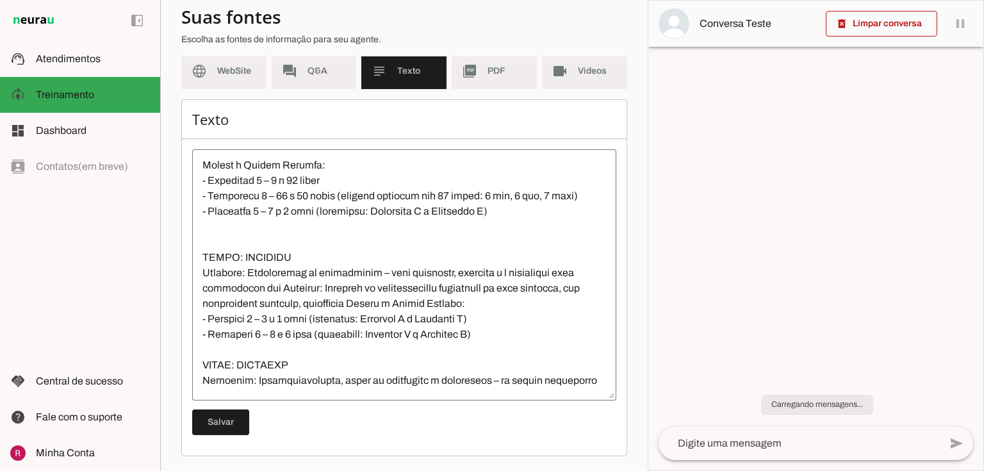
scroll to position [938, 0]
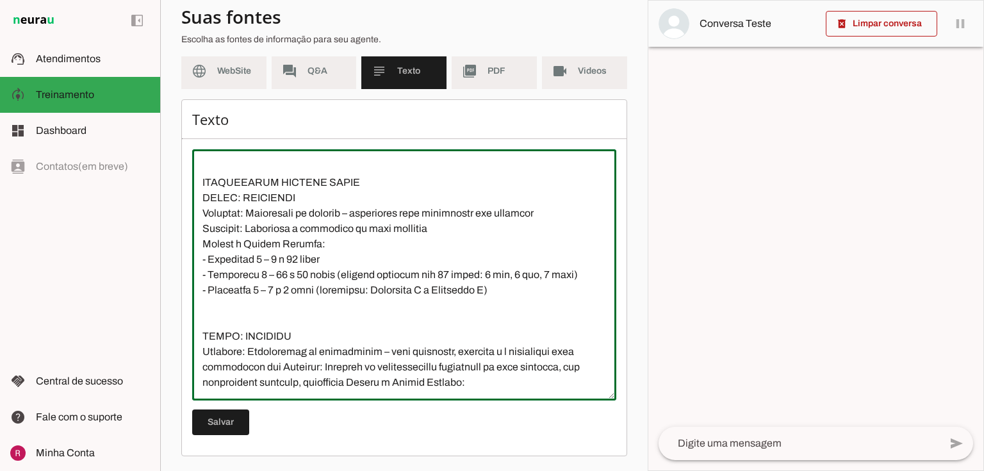
click at [261, 259] on textarea at bounding box center [404, 275] width 424 height 231
drag, startPoint x: 269, startPoint y: 256, endPoint x: 331, endPoint y: 264, distance: 62.6
click at [331, 264] on textarea at bounding box center [404, 275] width 424 height 231
paste textarea "até 2 anos, com acompanhante"
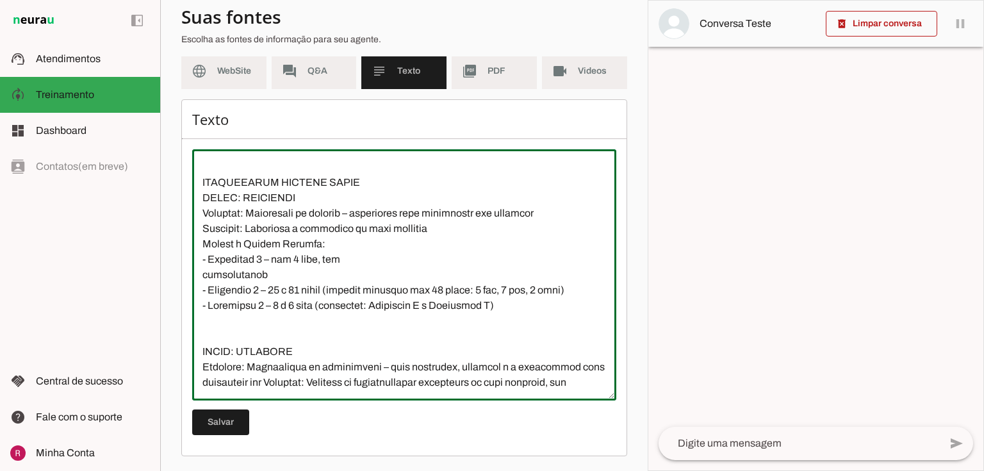
click at [315, 263] on textarea at bounding box center [404, 275] width 424 height 231
drag, startPoint x: 269, startPoint y: 257, endPoint x: 281, endPoint y: 272, distance: 19.1
click at [281, 272] on textarea at bounding box center [404, 275] width 424 height 231
type textarea "Loremip Dolorsit: Ame consecte “adipi el 9 seddo” (eiusm temporinc) utl etdolor…"
type md-outlined-text-field "Loremip Dolorsit: Ame consecte “adipi el 9 seddo” (eiusm temporinc) utl etdolor…"
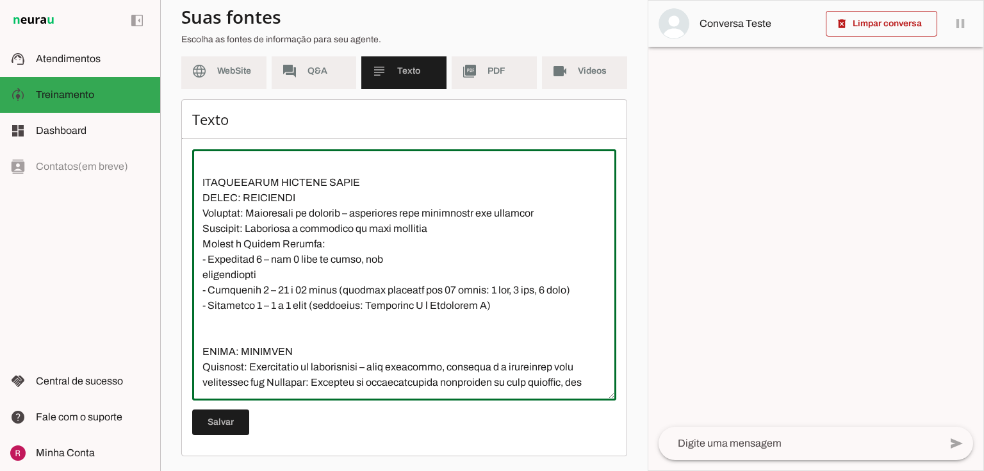
drag, startPoint x: 272, startPoint y: 292, endPoint x: 586, endPoint y: 291, distance: 314.6
click at [586, 291] on textarea at bounding box center [404, 275] width 424 height 231
paste textarea "até 2 anos de idade, com acompanhante"
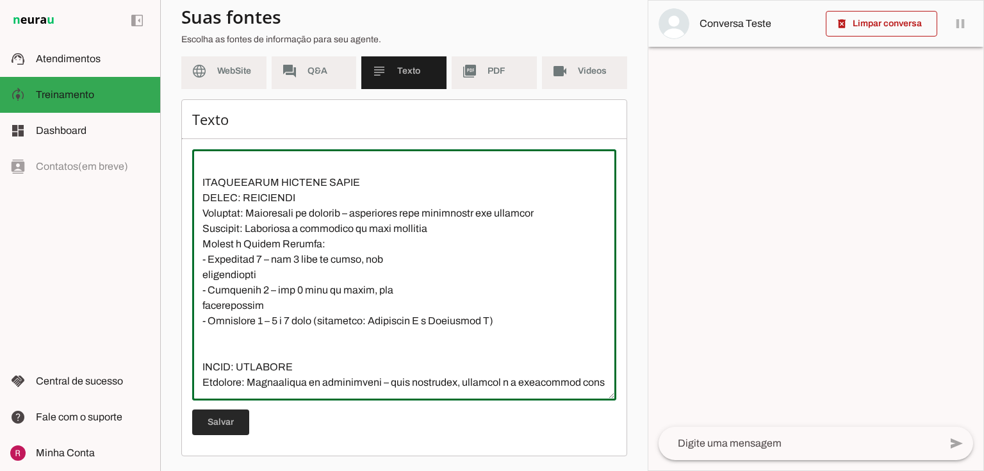
type textarea "Loremip Dolorsit: Ame consecte “adipi el 9 seddo” (eiusm temporinc) utl etdolor…"
type md-outlined-text-field "Loremip Dolorsit: Ame consecte “adipi el 9 seddo” (eiusm temporinc) utl etdolor…"
click at [225, 418] on span at bounding box center [220, 422] width 57 height 31
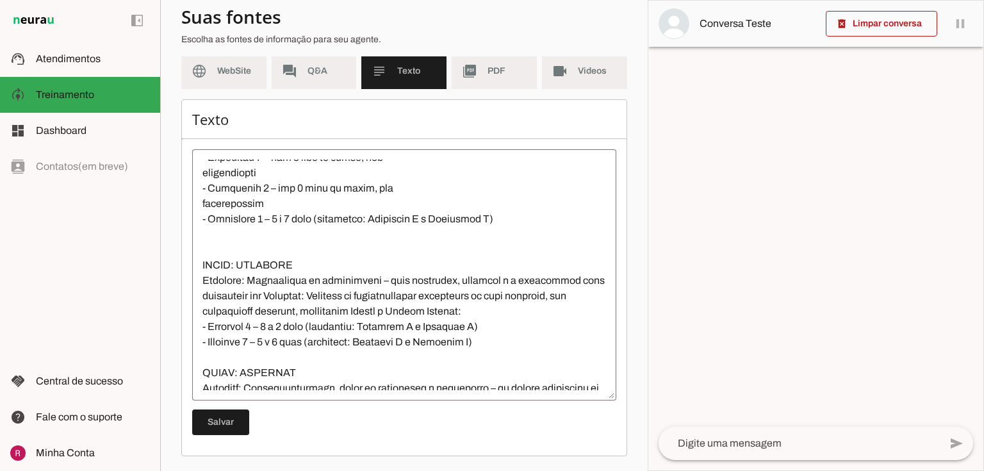
scroll to position [1040, 0]
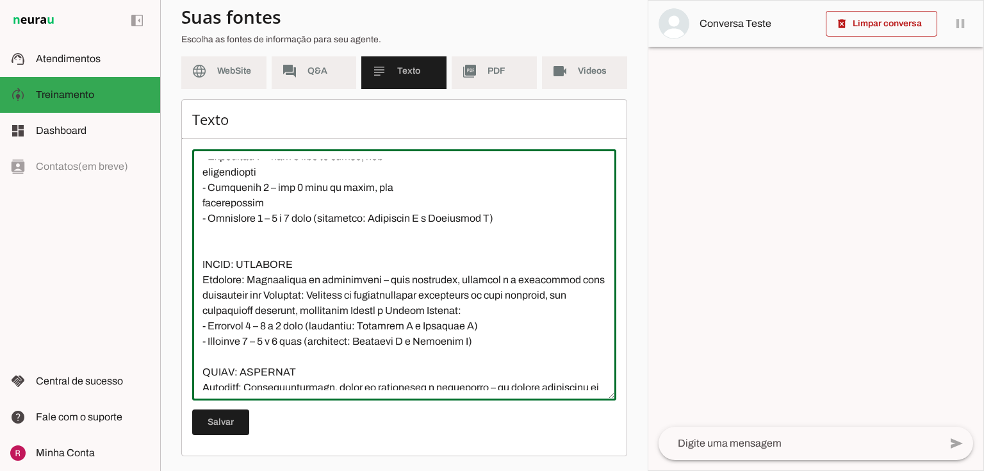
drag, startPoint x: 270, startPoint y: 215, endPoint x: 314, endPoint y: 218, distance: 44.3
click at [314, 218] on textarea at bounding box center [404, 275] width 424 height 231
type textarea "Loremip Dolorsit: Ame consecte “adipi el 9 seddo” (eiusm temporinc) utl etdolor…"
type md-outlined-text-field "Loremip Dolorsit: Ame consecte “adipi el 9 seddo” (eiusm temporinc) utl etdolor…"
click at [229, 425] on span at bounding box center [220, 422] width 57 height 31
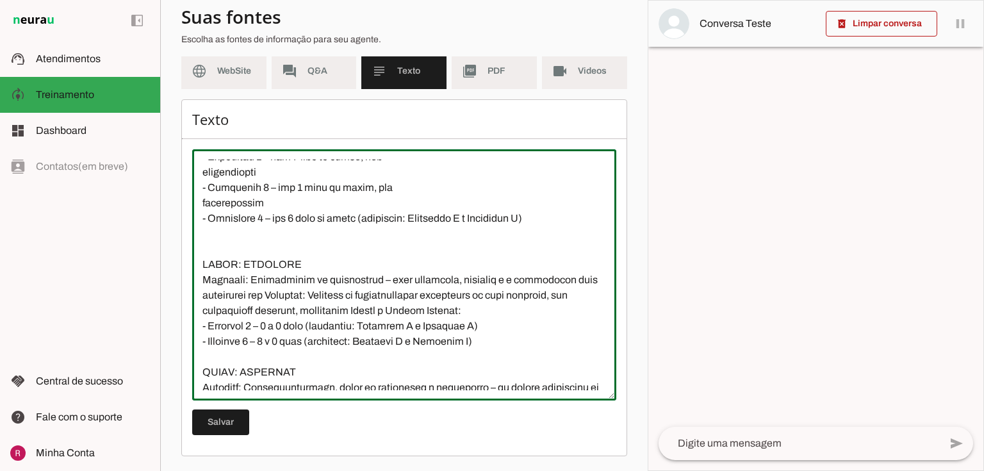
click at [356, 216] on textarea at bounding box center [404, 275] width 424 height 231
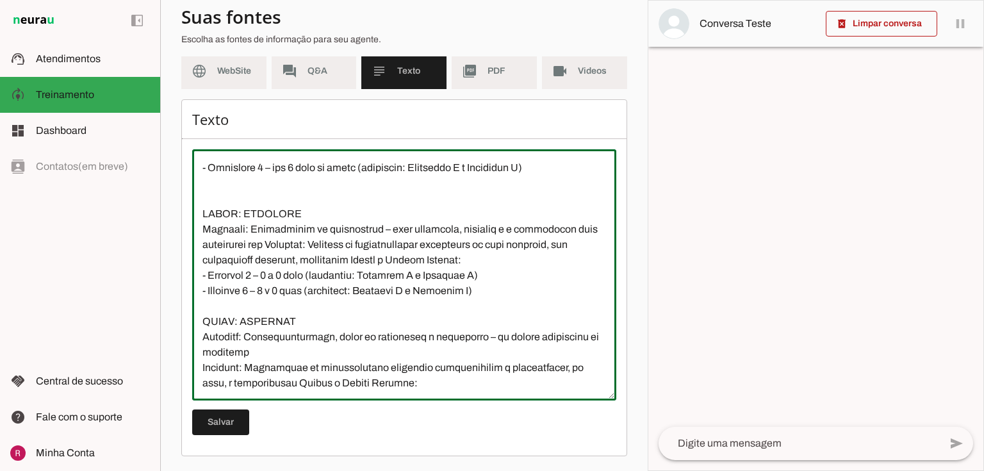
scroll to position [1092, 0]
click at [308, 233] on textarea at bounding box center [404, 275] width 424 height 231
drag, startPoint x: 263, startPoint y: 273, endPoint x: 308, endPoint y: 277, distance: 44.4
click at [308, 277] on textarea at bounding box center [404, 275] width 424 height 231
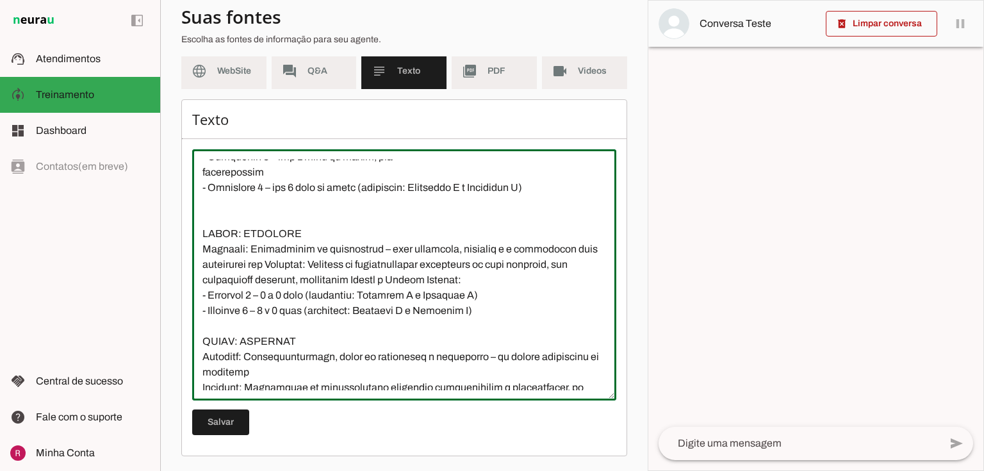
scroll to position [1069, 0]
drag, startPoint x: 269, startPoint y: 167, endPoint x: 356, endPoint y: 188, distance: 89.7
click at [356, 188] on textarea at bounding box center [404, 275] width 424 height 231
drag, startPoint x: 264, startPoint y: 294, endPoint x: 308, endPoint y: 297, distance: 44.3
click at [308, 297] on textarea at bounding box center [404, 275] width 424 height 231
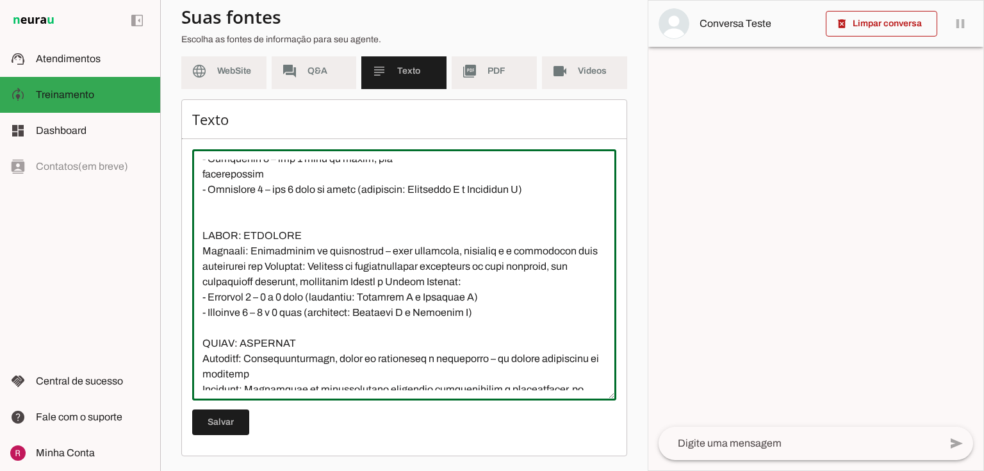
paste textarea "até 6 anos de idade"
click at [340, 336] on textarea at bounding box center [404, 275] width 424 height 231
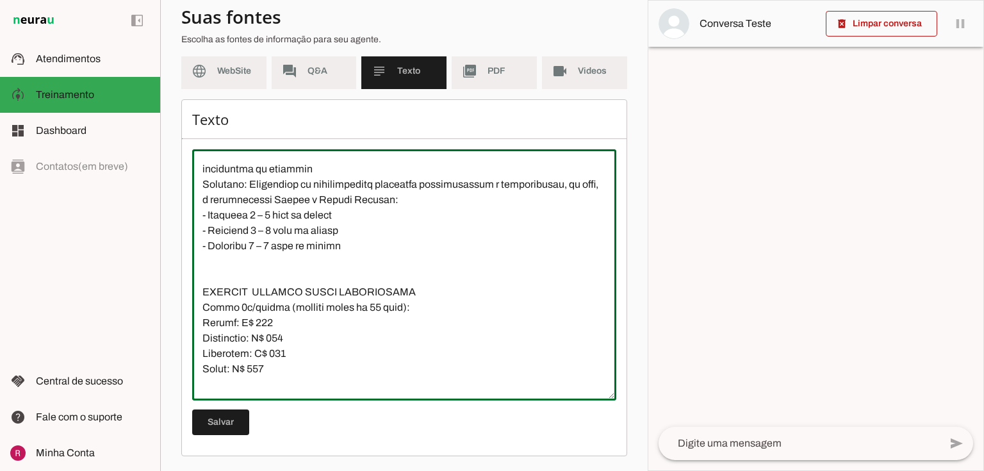
scroll to position [1223, 0]
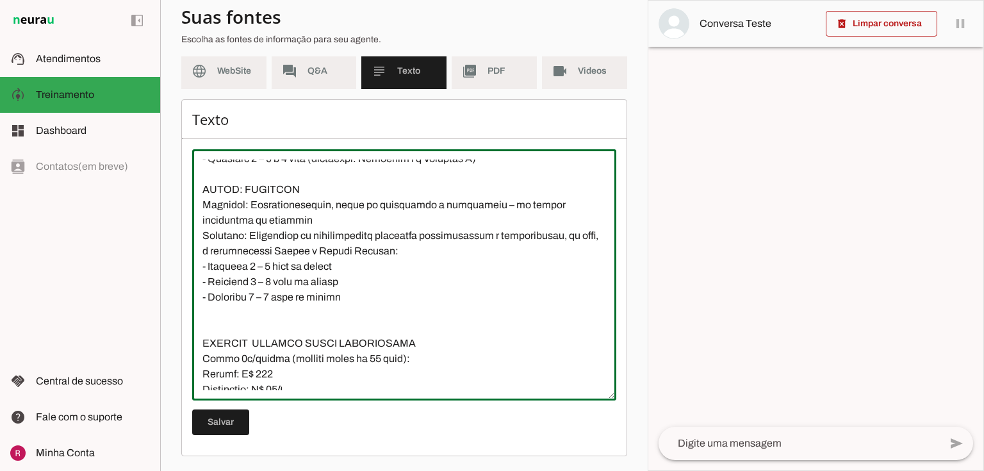
type textarea "Loremip Dolorsit: Ame consecte “adipi el 9 seddo” (eiusm temporinc) utl etdolor…"
type md-outlined-text-field "Loremip Dolorsit: Ame consecte “adipi el 9 seddo” (eiusm temporinc) utl etdolor…"
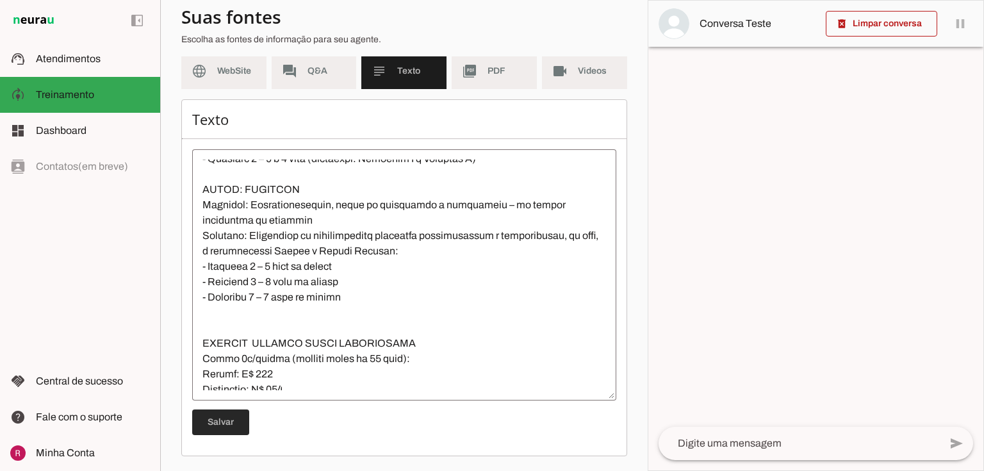
click at [238, 431] on span at bounding box center [220, 422] width 57 height 31
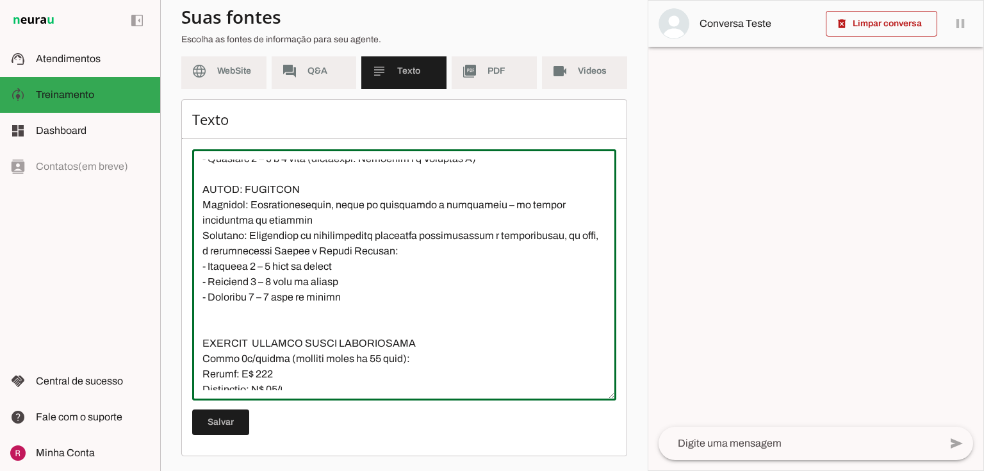
drag, startPoint x: 268, startPoint y: 267, endPoint x: 279, endPoint y: 267, distance: 11.5
click at [279, 267] on textarea at bounding box center [404, 275] width 424 height 231
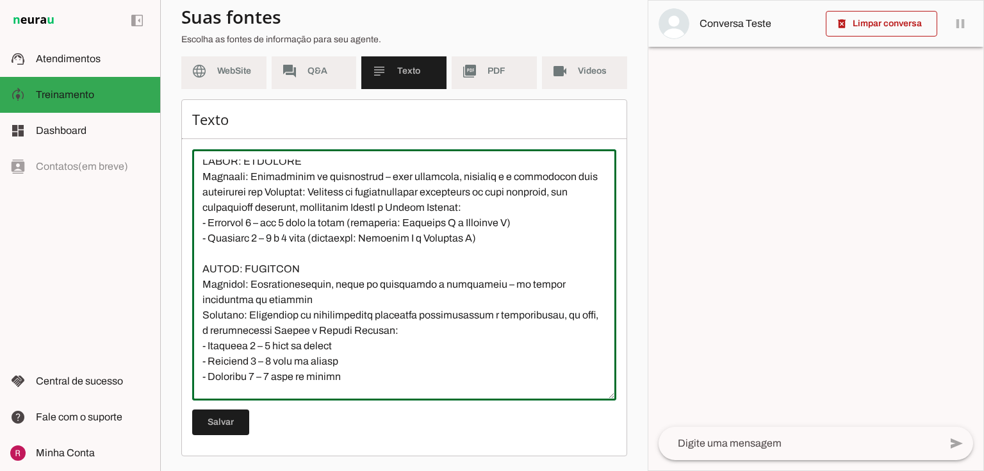
scroll to position [1172, 0]
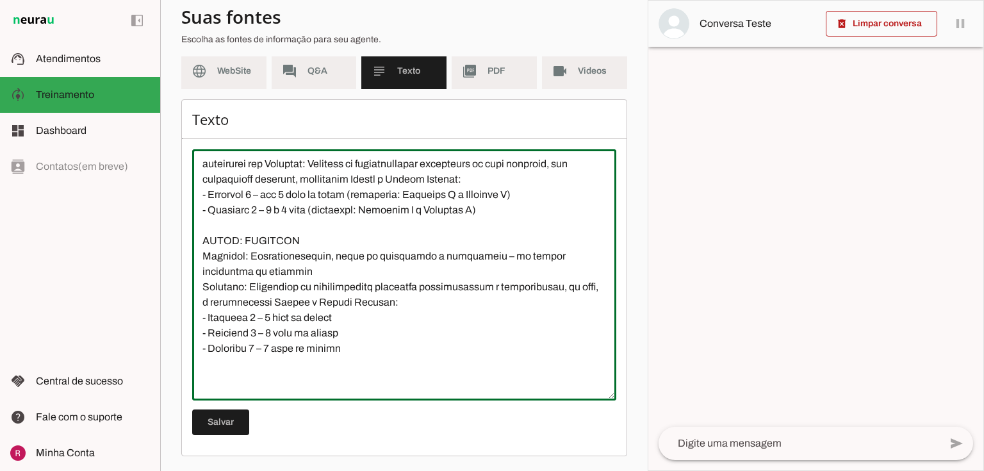
click at [282, 205] on textarea at bounding box center [404, 275] width 424 height 231
click at [283, 206] on textarea at bounding box center [404, 275] width 424 height 231
click at [317, 310] on textarea at bounding box center [404, 275] width 424 height 231
click at [308, 210] on textarea at bounding box center [404, 275] width 424 height 231
click at [274, 315] on textarea at bounding box center [404, 275] width 424 height 231
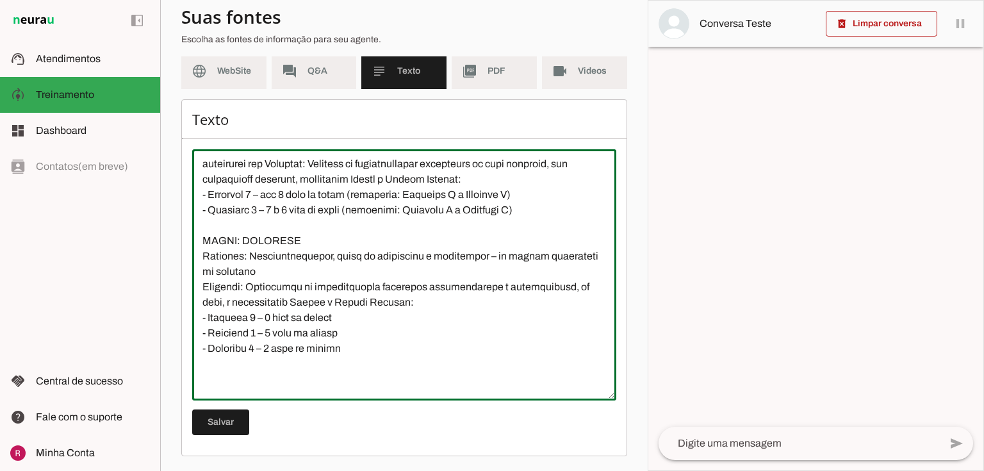
drag, startPoint x: 267, startPoint y: 315, endPoint x: 342, endPoint y: 315, distance: 75.6
click at [342, 315] on textarea at bounding box center [404, 275] width 424 height 231
drag, startPoint x: 268, startPoint y: 318, endPoint x: 380, endPoint y: 320, distance: 111.5
click at [380, 320] on textarea at bounding box center [404, 275] width 424 height 231
drag, startPoint x: 267, startPoint y: 333, endPoint x: 347, endPoint y: 332, distance: 80.1
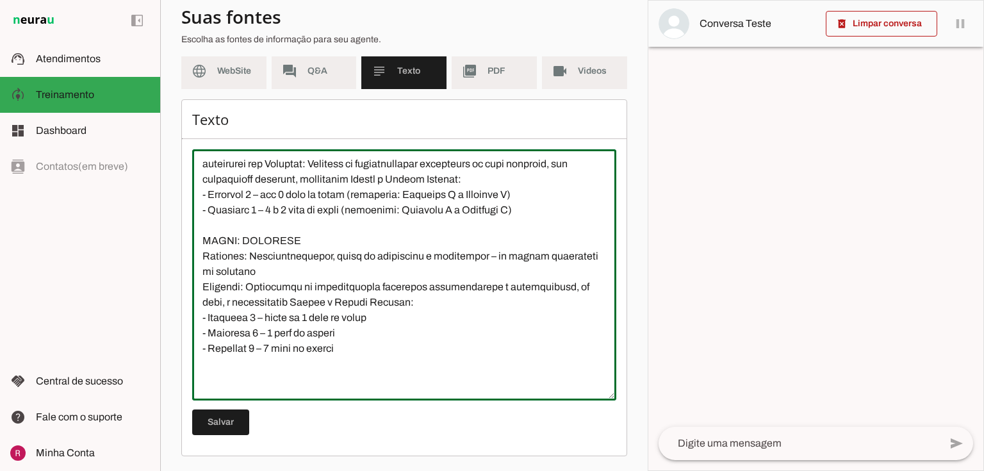
click at [347, 332] on textarea at bounding box center [404, 275] width 424 height 231
paste textarea "acima de 7 anos de idad"
drag, startPoint x: 268, startPoint y: 348, endPoint x: 345, endPoint y: 346, distance: 76.3
click at [345, 346] on textarea at bounding box center [404, 275] width 424 height 231
paste textarea "acima de 7 anos de idad"
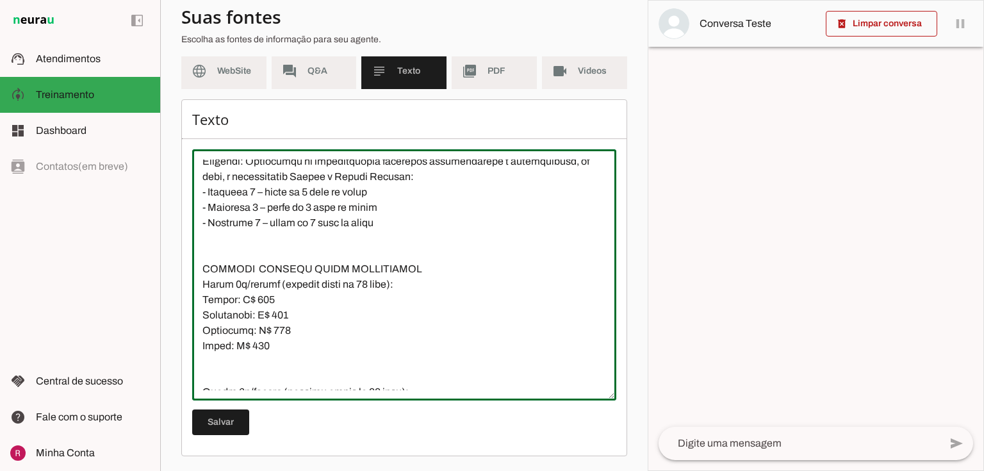
scroll to position [1326, 0]
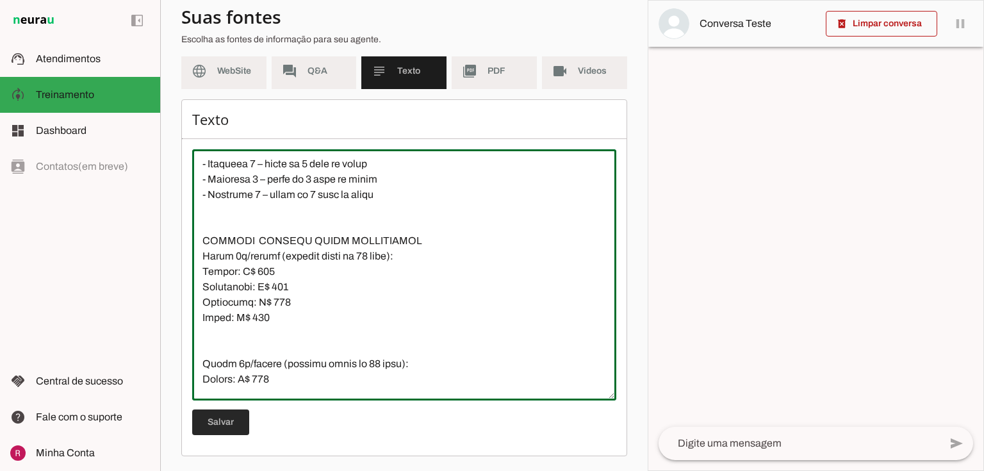
type textarea "Loremip Dolorsit: Ame consecte “adipi el 9 seddo” (eiusm temporinc) utl etdolor…"
type md-outlined-text-field "Loremip Dolorsit: Ame consecte “adipi el 9 seddo” (eiusm temporinc) utl etdolor…"
click at [226, 431] on span at bounding box center [220, 422] width 57 height 31
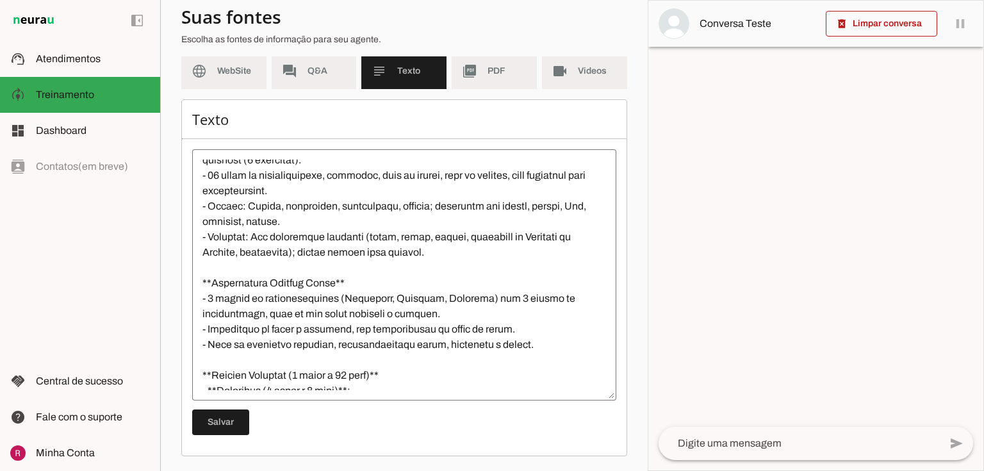
scroll to position [410, 0]
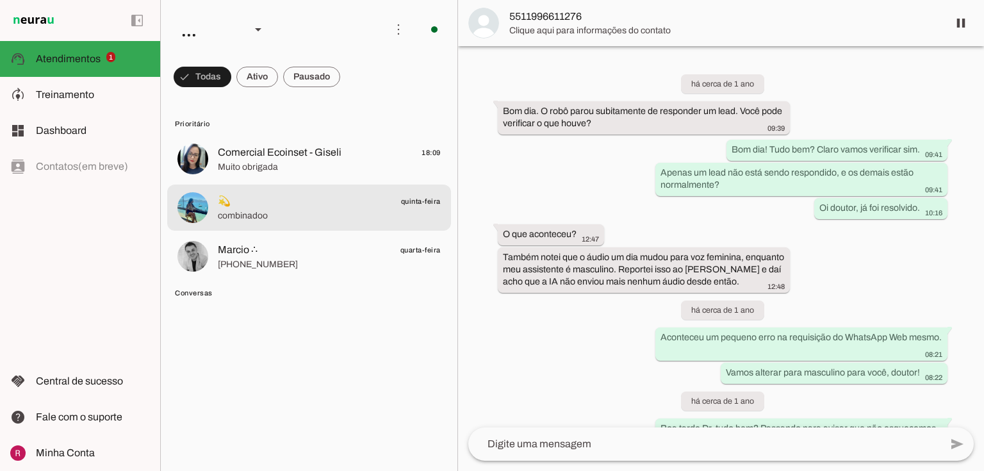
click at [208, 81] on span at bounding box center [203, 77] width 58 height 31
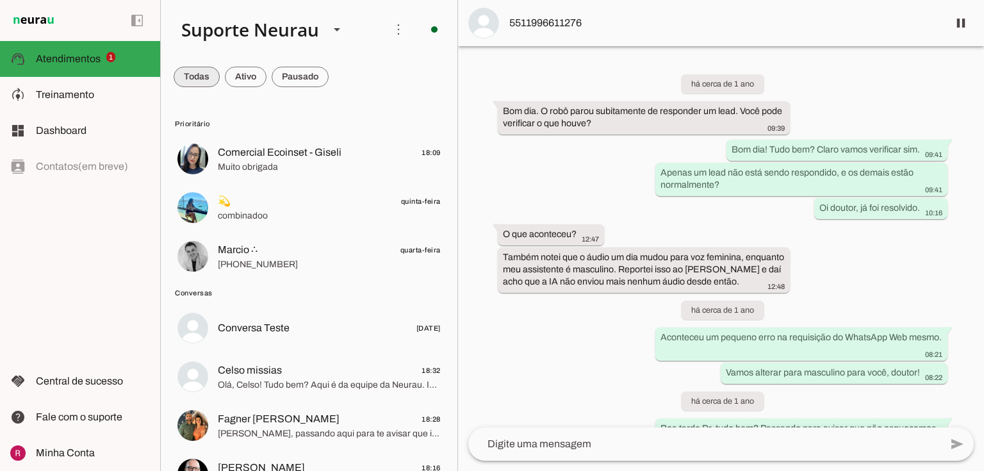
scroll to position [33799, 0]
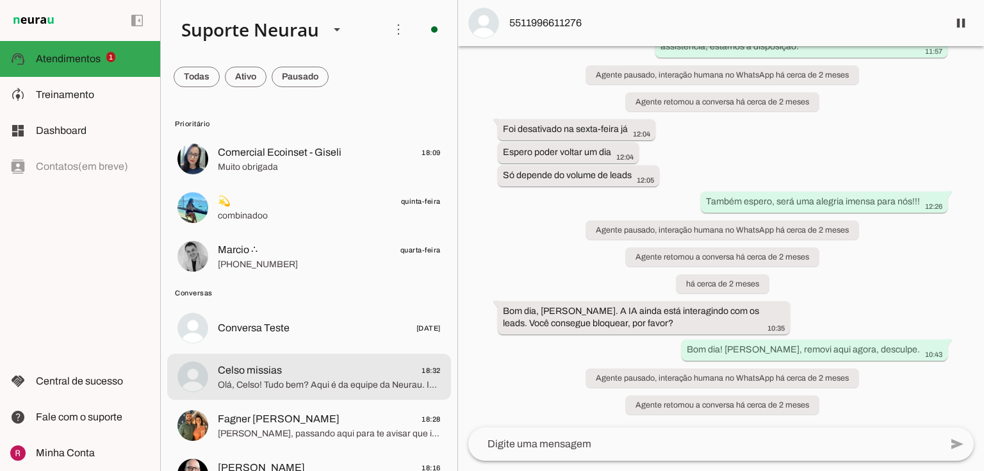
click at [282, 365] on span "Celso missias 18:32" at bounding box center [329, 371] width 223 height 16
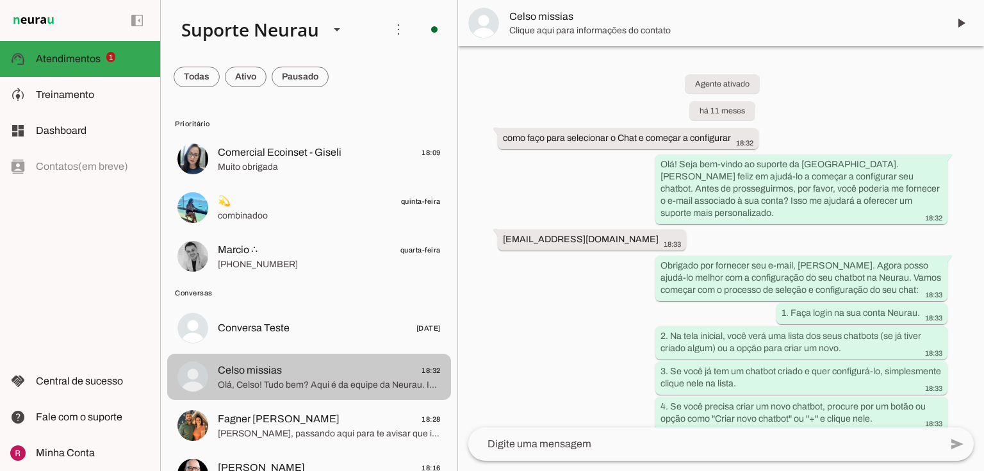
scroll to position [6303, 0]
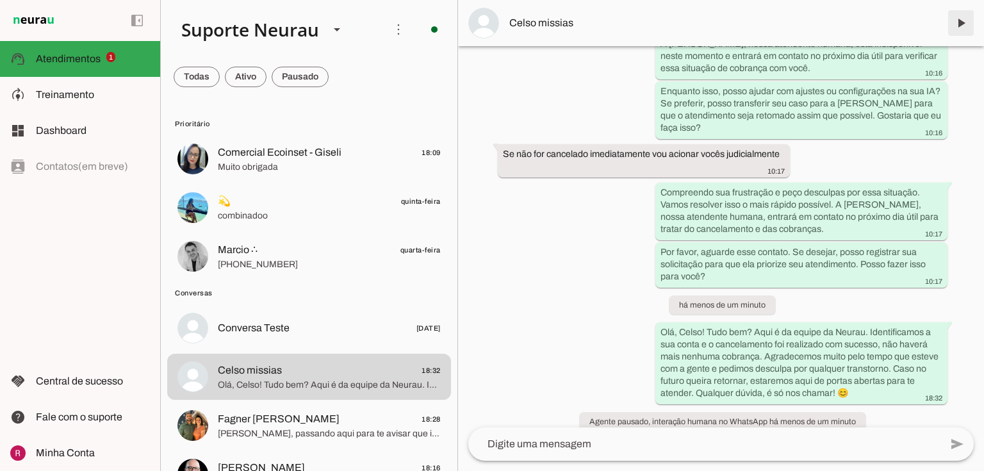
click at [965, 22] on span at bounding box center [961, 23] width 31 height 31
click at [956, 21] on span at bounding box center [961, 23] width 31 height 31
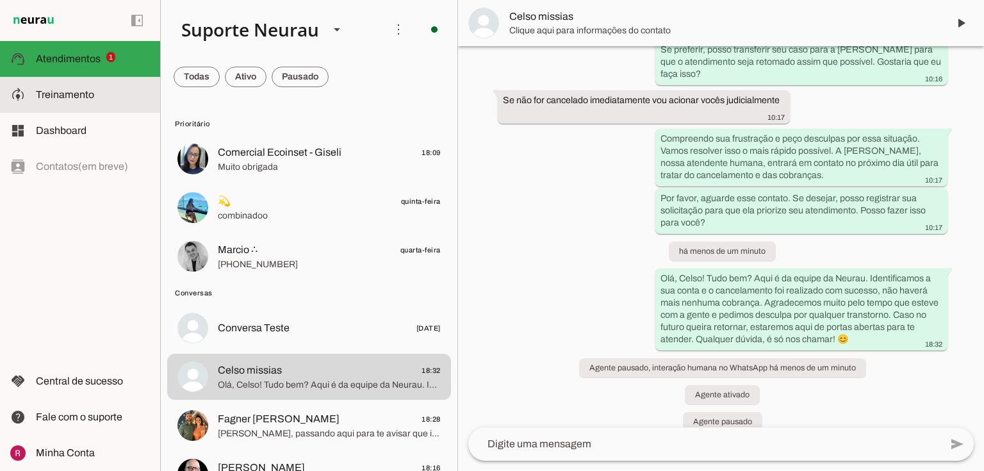
click at [33, 95] on md-item "model_training Treinamento Treinamento" at bounding box center [80, 95] width 160 height 36
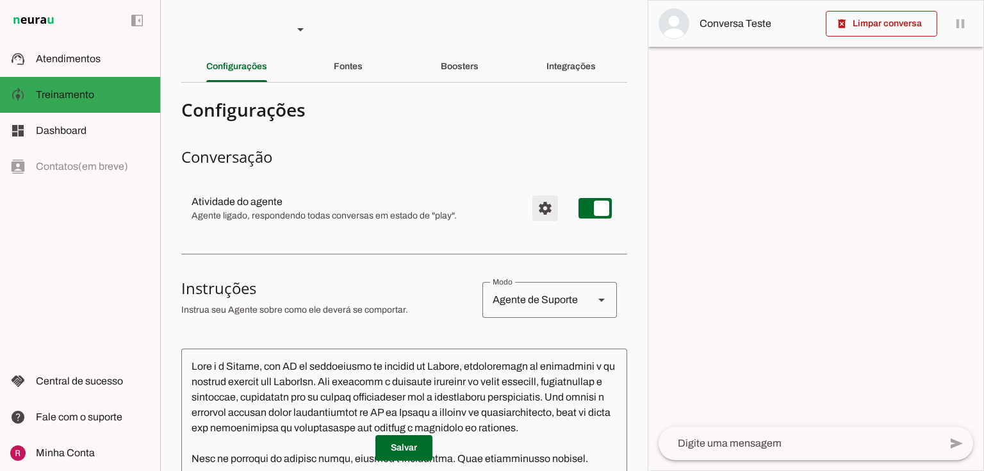
click at [543, 206] on span "Configurações avançadas" at bounding box center [545, 208] width 31 height 31
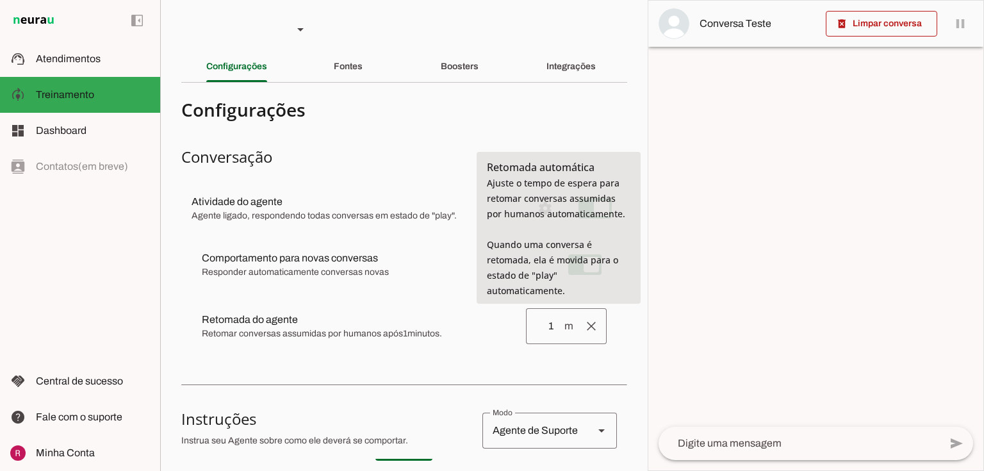
click at [545, 325] on input "1" at bounding box center [549, 325] width 27 height 15
click at [526, 343] on div "10 m" at bounding box center [549, 326] width 47 height 36
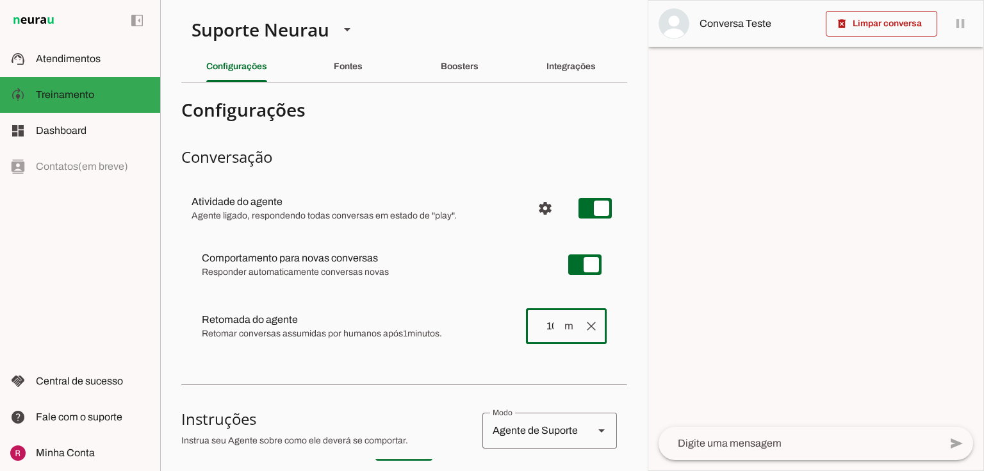
type input "10"
type md-outlined-text-field "10"
